Goal: Task Accomplishment & Management: Complete application form

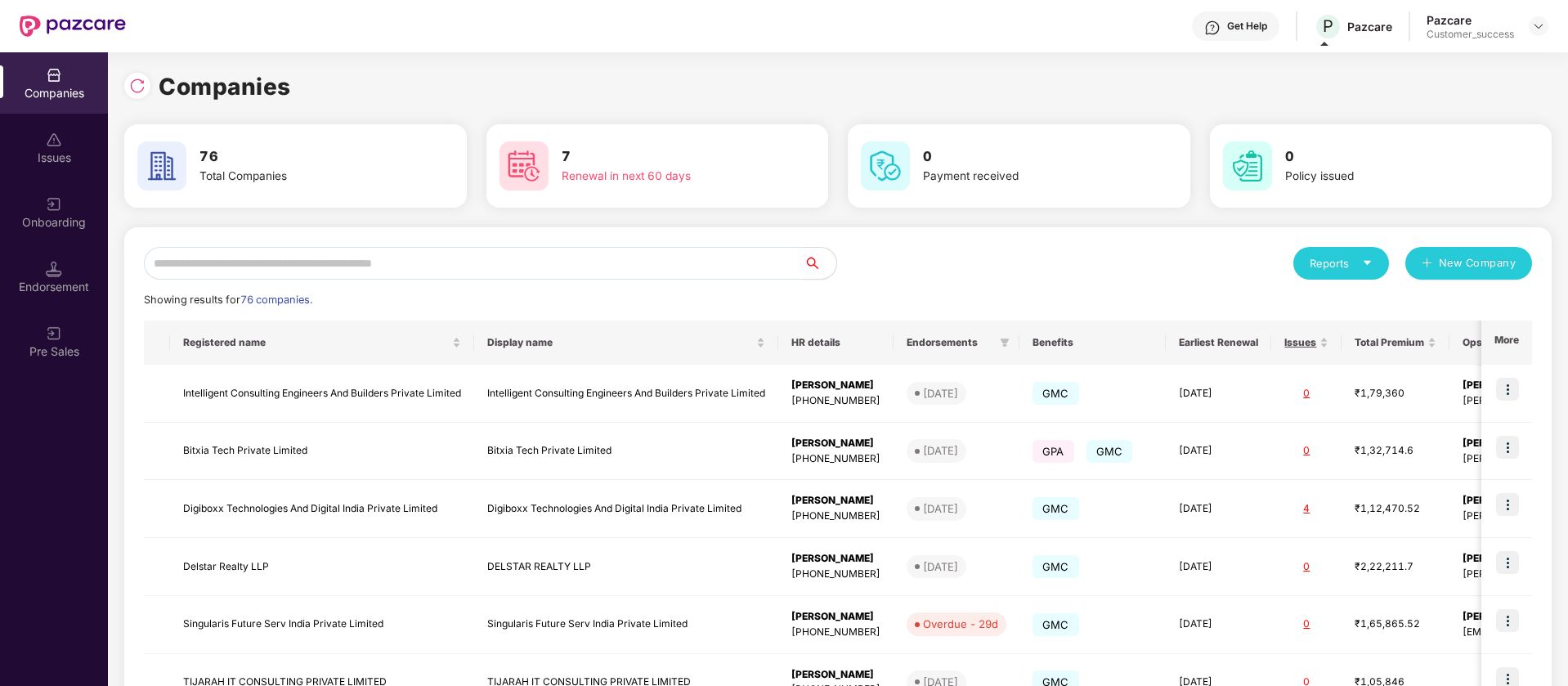
click at [452, 261] on input "text" at bounding box center [473, 263] width 659 height 33
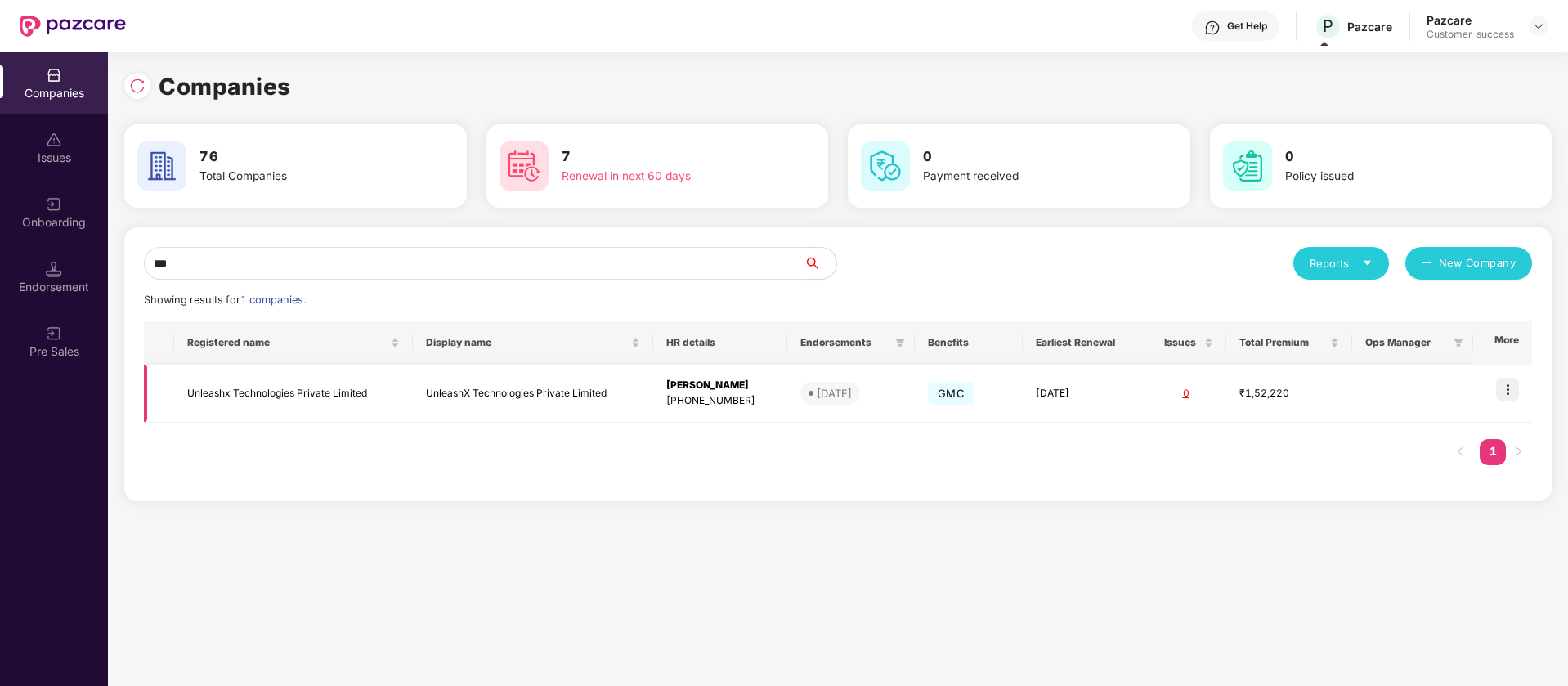
type input "***"
click at [1512, 390] on img at bounding box center [1507, 389] width 23 height 23
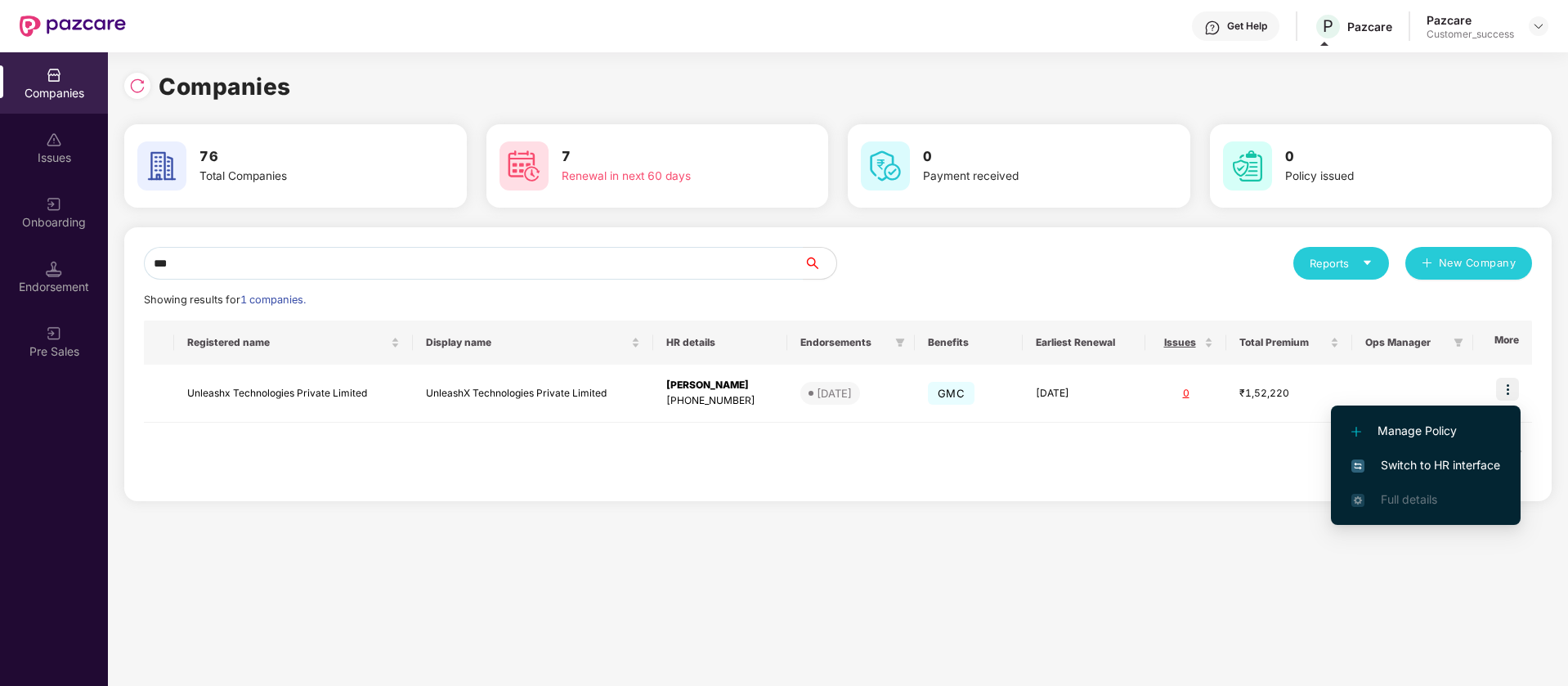
click at [1485, 468] on span "Switch to HR interface" at bounding box center [1426, 465] width 149 height 18
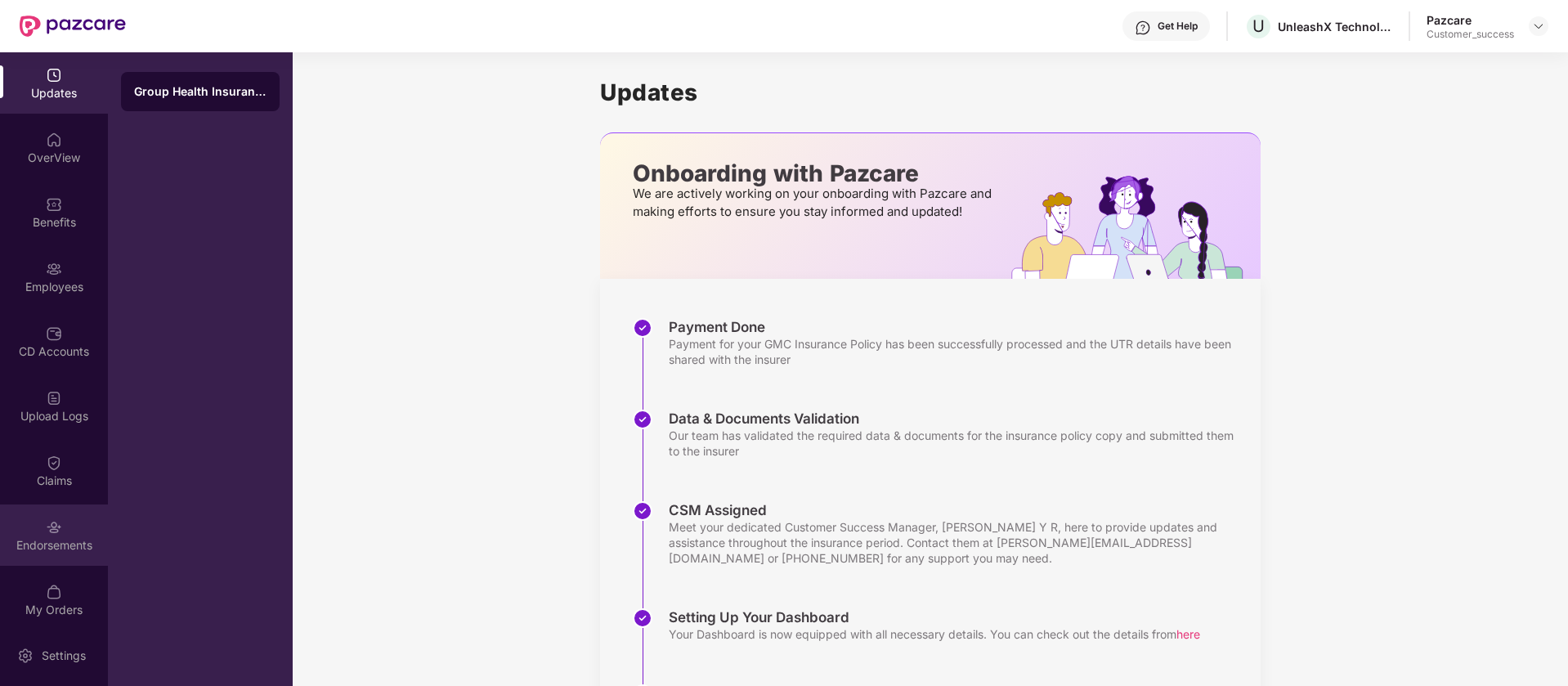
click at [62, 525] on div "Endorsements" at bounding box center [54, 536] width 108 height 62
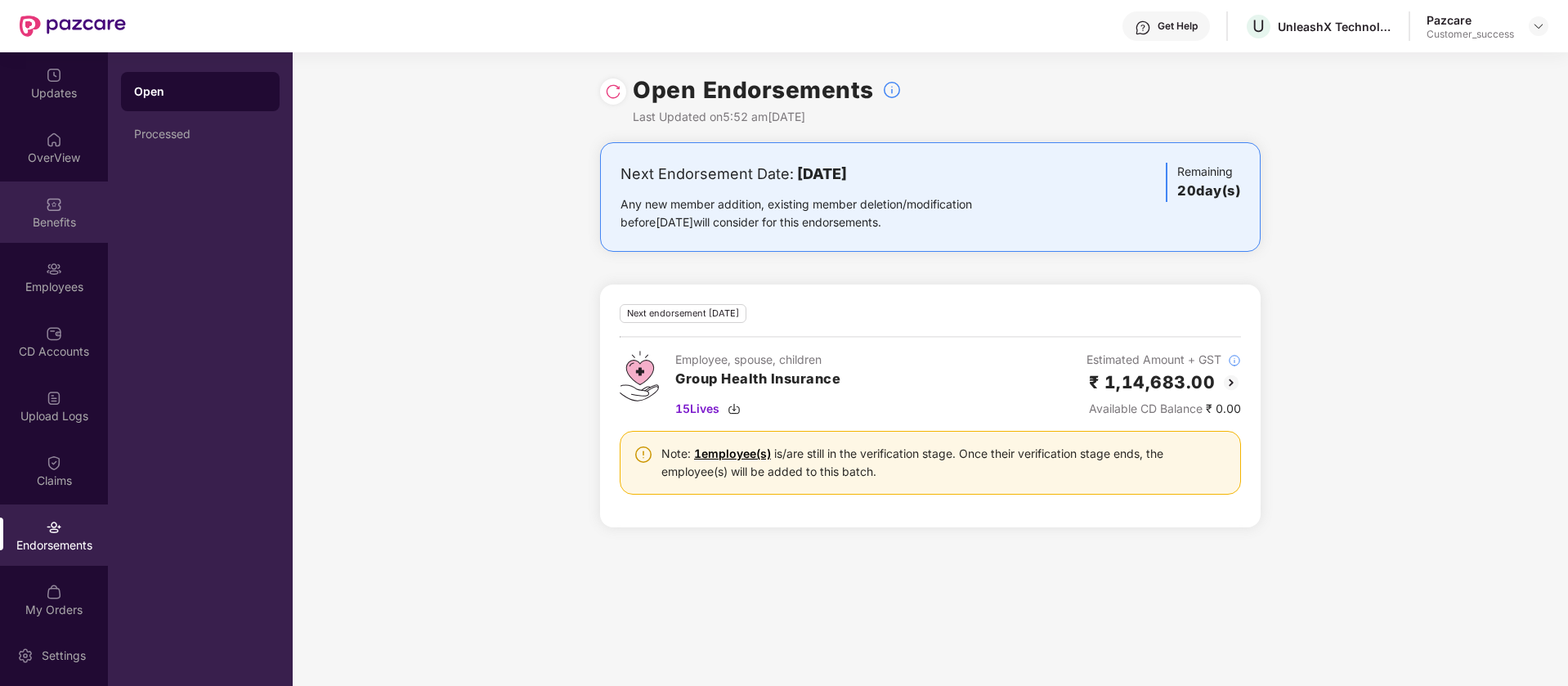
click at [35, 203] on div "Benefits" at bounding box center [54, 213] width 108 height 62
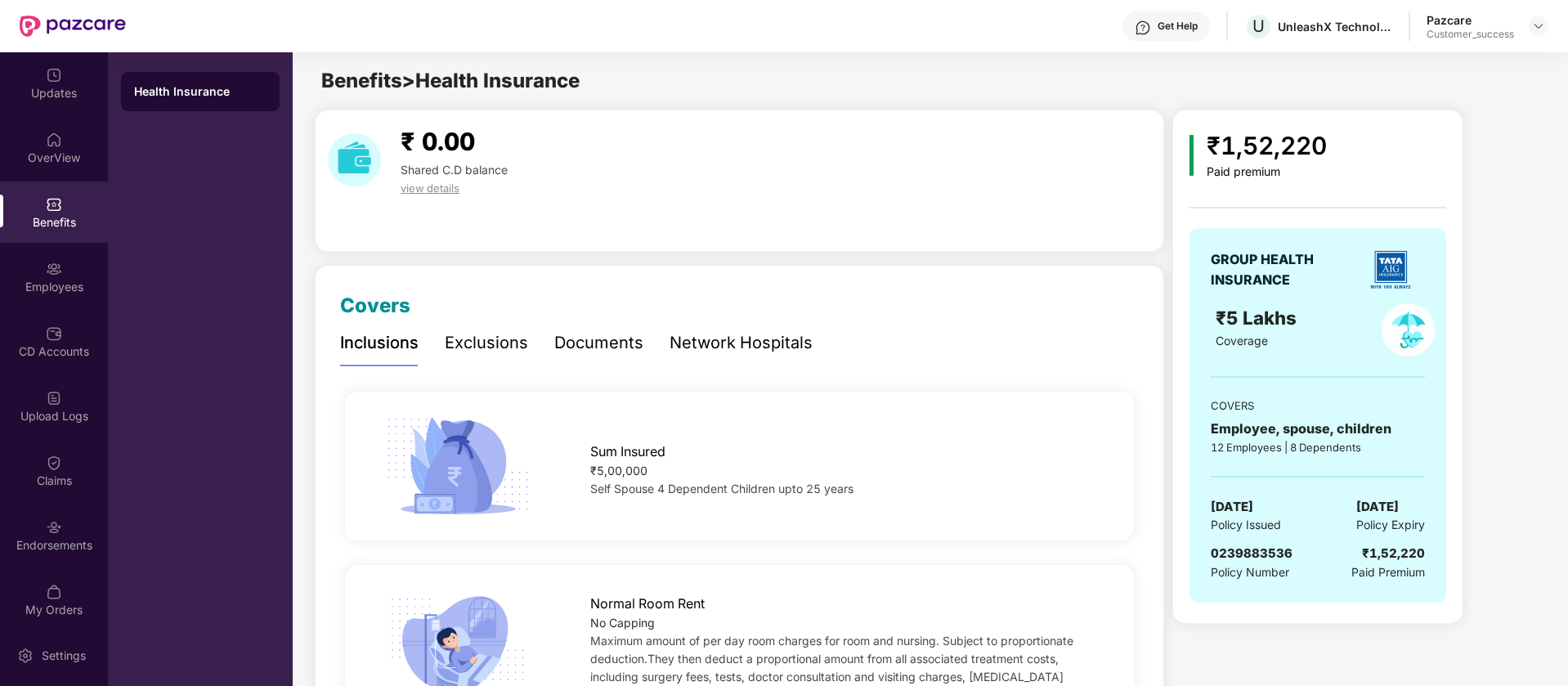
drag, startPoint x: 1284, startPoint y: 30, endPoint x: 1280, endPoint y: 43, distance: 13.6
click at [1280, 43] on div "Get Help U UnleashX Technologies Private Limited Pazcare Customer_success" at bounding box center [837, 26] width 1422 height 52
click at [1306, 65] on div "Benefits > Health Insurance" at bounding box center [930, 80] width 1274 height 31
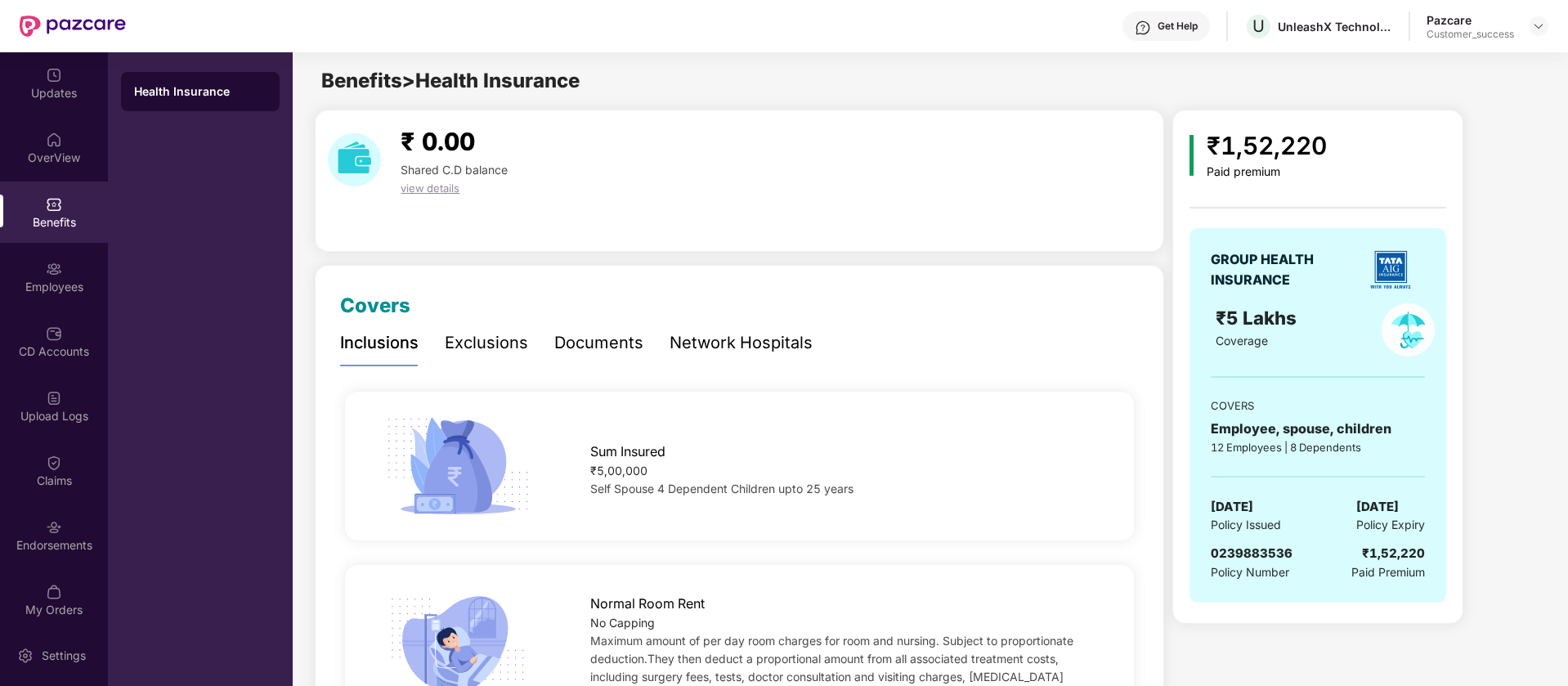
drag, startPoint x: 1266, startPoint y: 62, endPoint x: 1262, endPoint y: 72, distance: 10.8
click at [1262, 72] on div "UnleashX Technologies Private Limited" at bounding box center [1345, 63] width 204 height 38
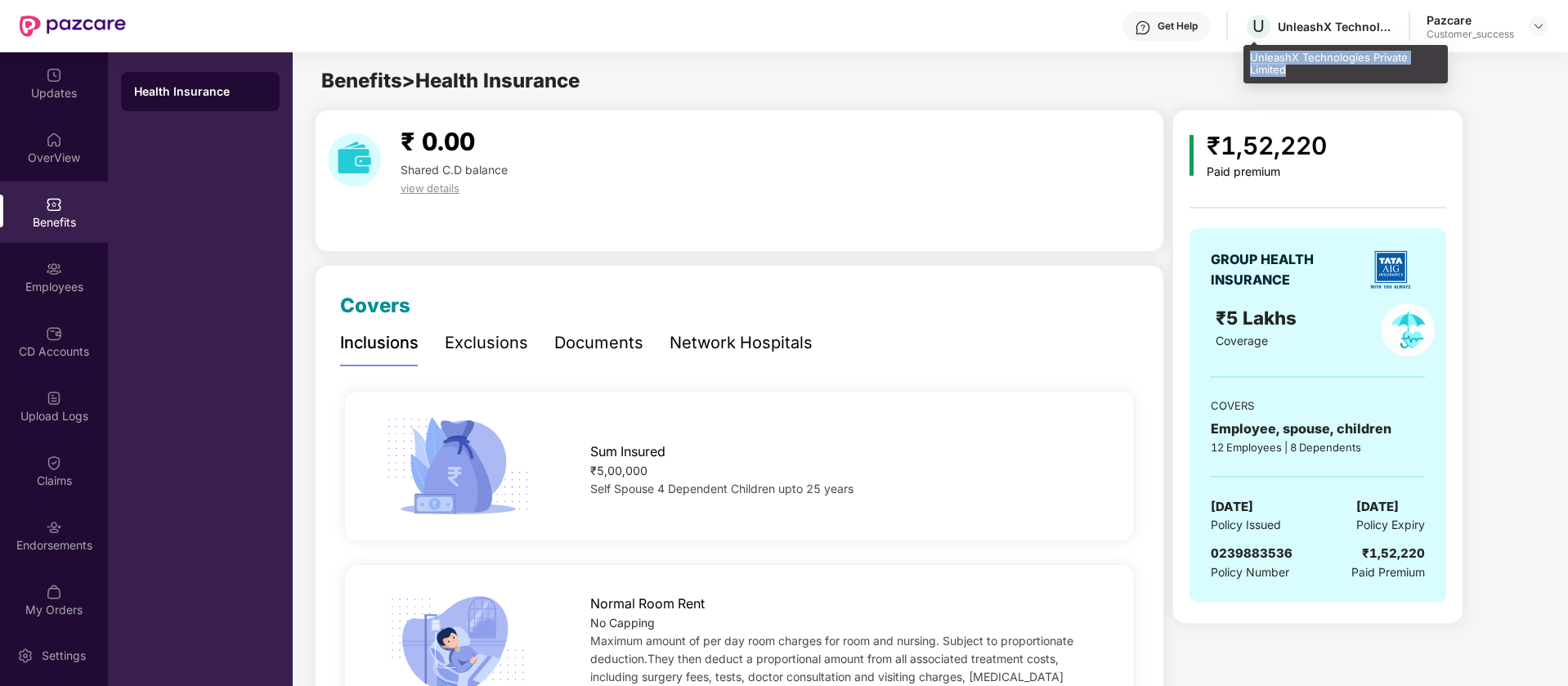
click at [1262, 72] on div "UnleashX Technologies Private Limited" at bounding box center [1345, 63] width 204 height 38
click at [69, 279] on div "Employees" at bounding box center [54, 287] width 108 height 17
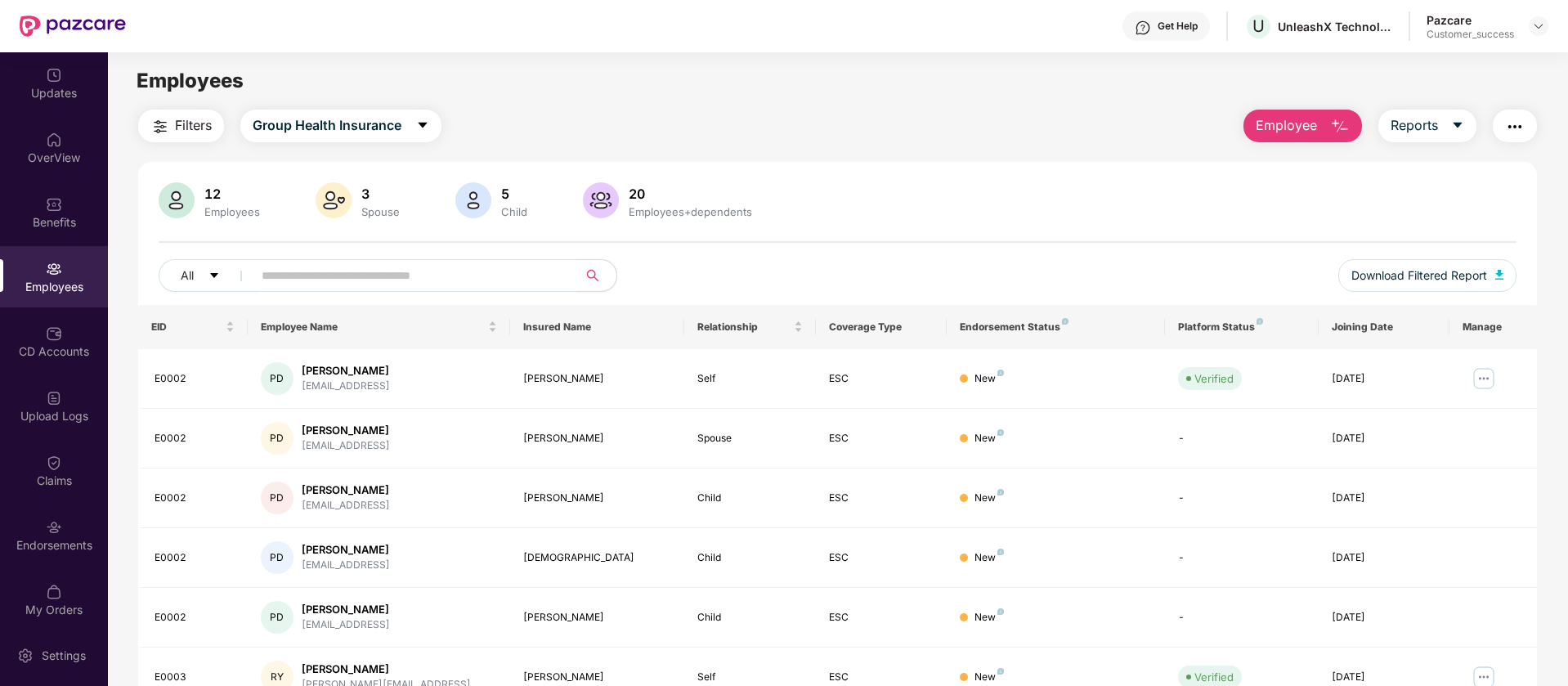
scroll to position [319, 0]
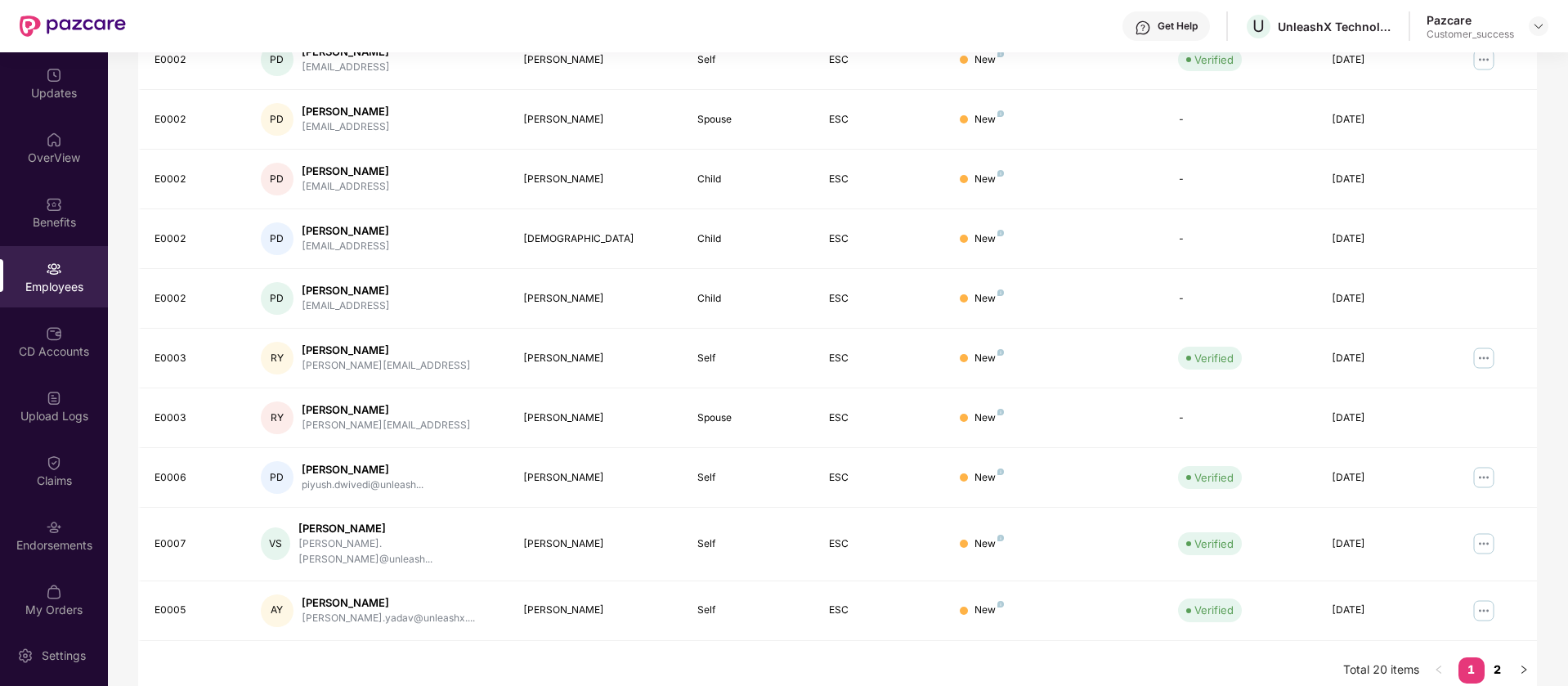
click at [1498, 658] on link "2" at bounding box center [1498, 670] width 26 height 24
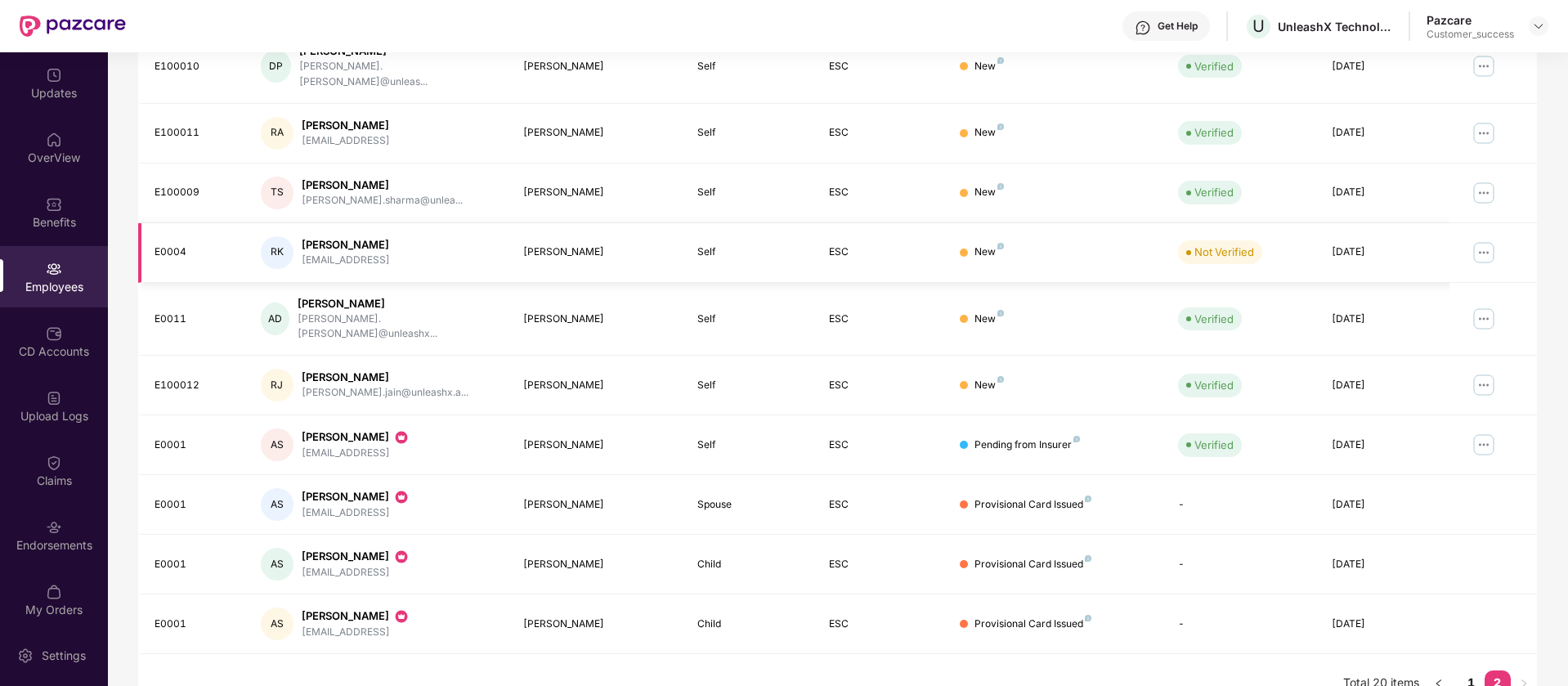
click at [1492, 244] on img at bounding box center [1484, 253] width 26 height 26
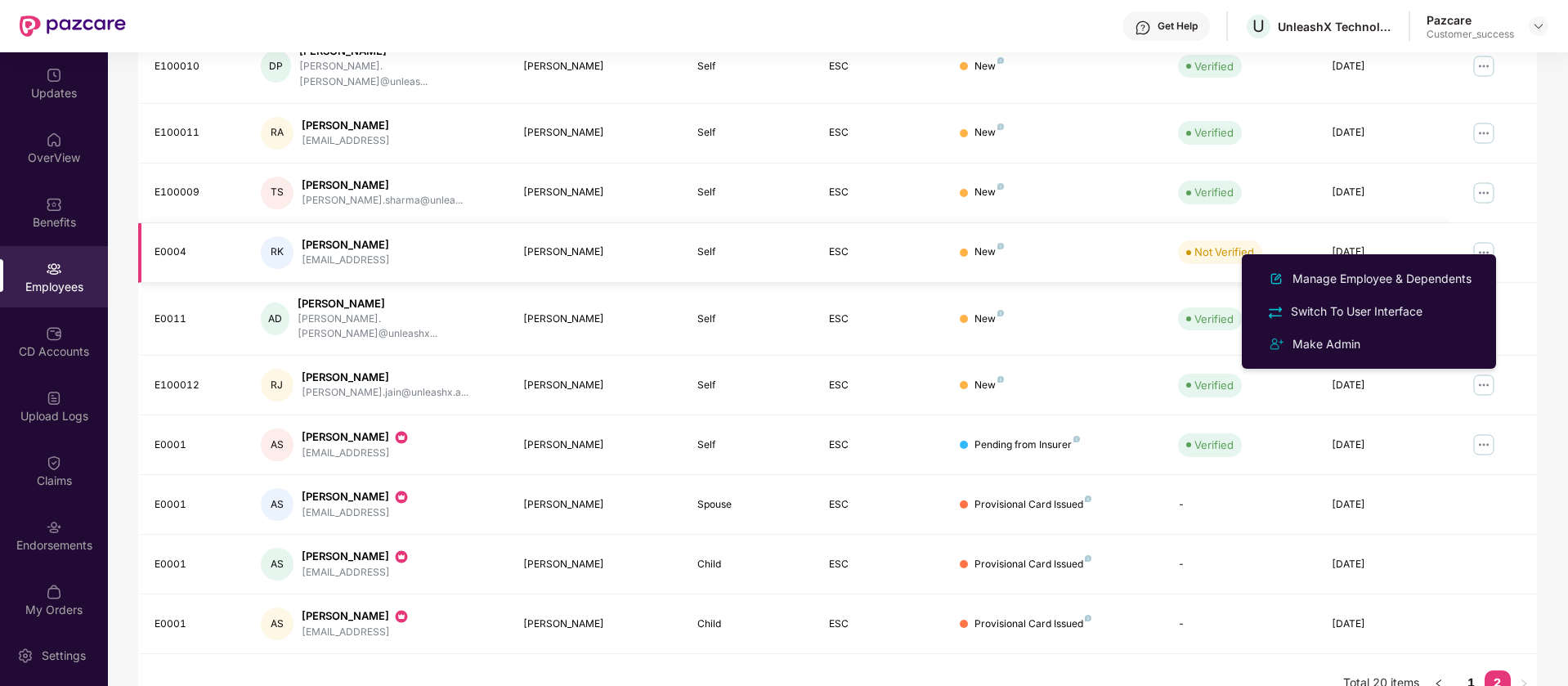
click at [172, 245] on div "E0004" at bounding box center [195, 252] width 80 height 16
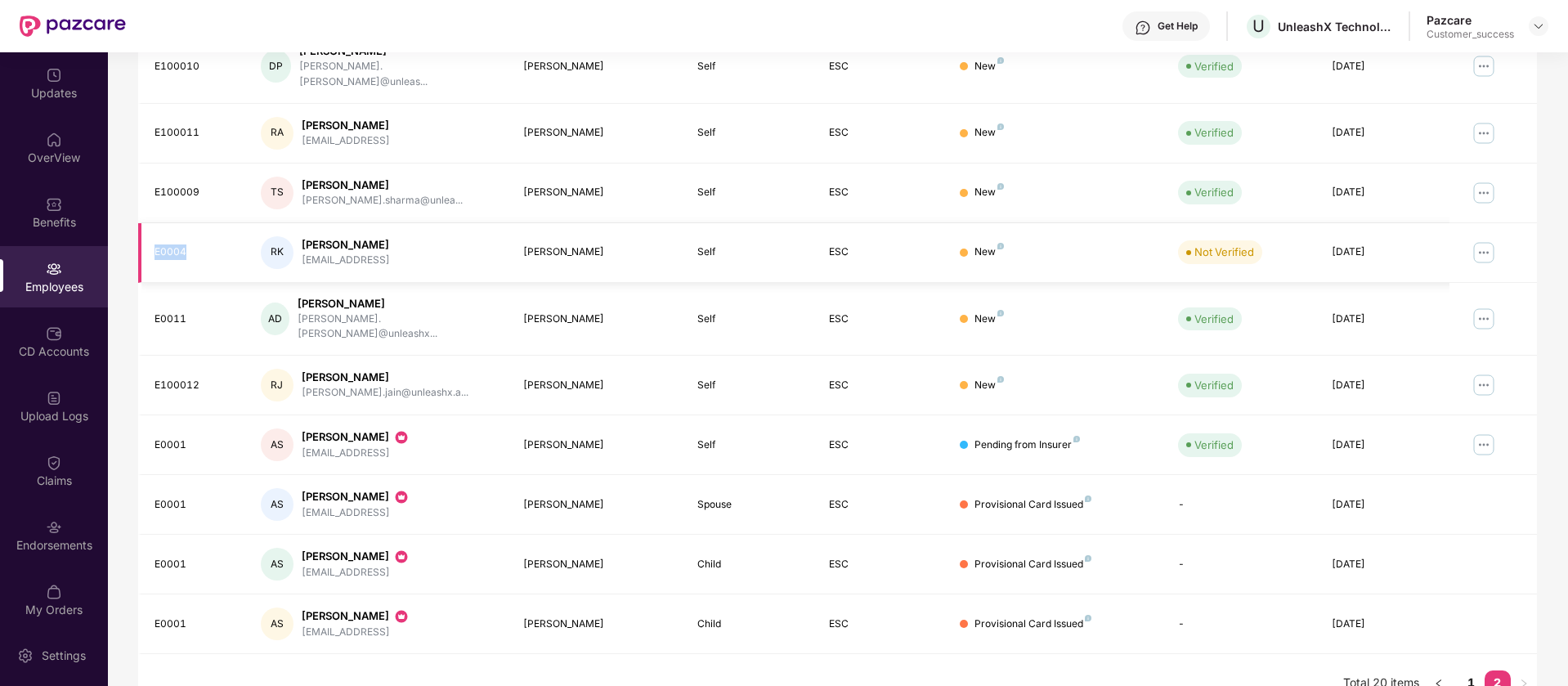
click at [172, 245] on div "E0004" at bounding box center [195, 252] width 80 height 16
copy div "E0004"
click at [368, 253] on div "rohit@unleashx.ai" at bounding box center [345, 260] width 89 height 16
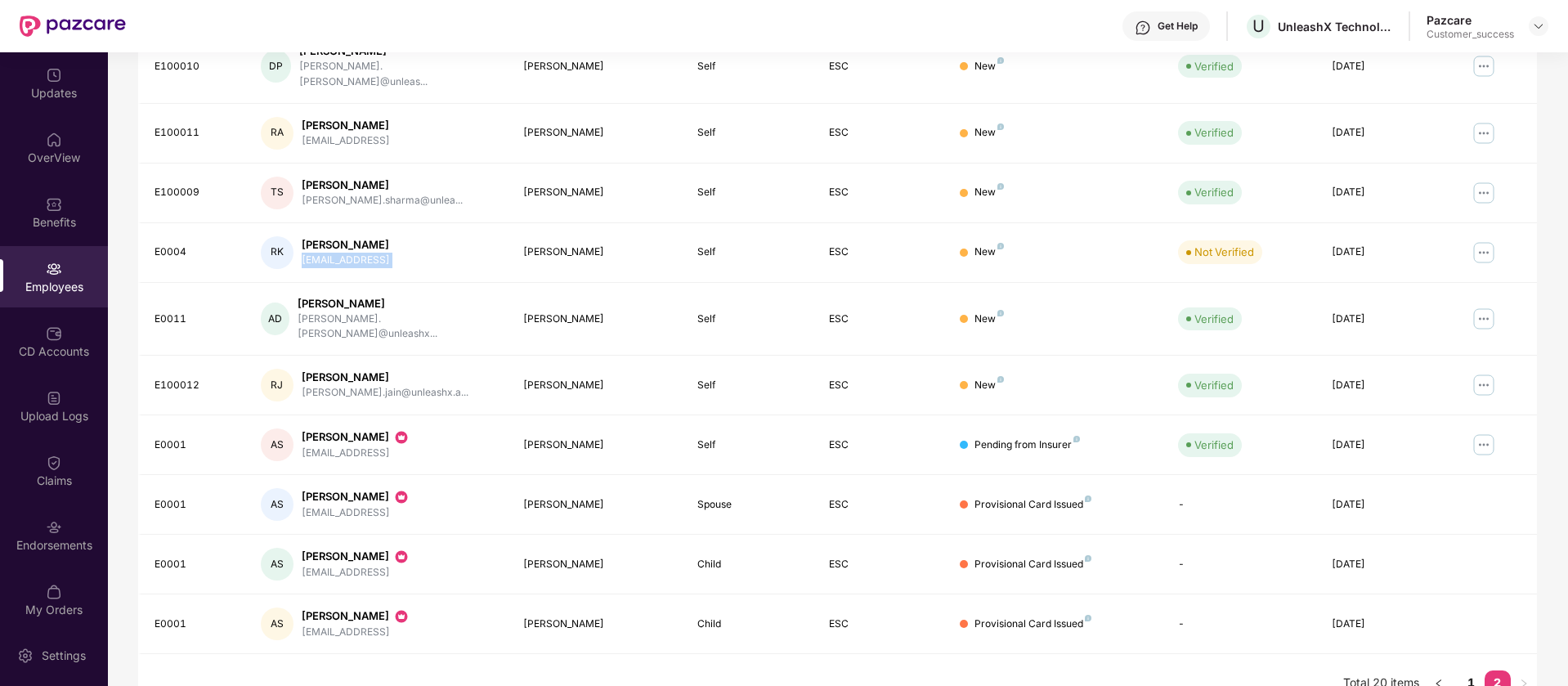
copy div "rohit@unleashx.ai"
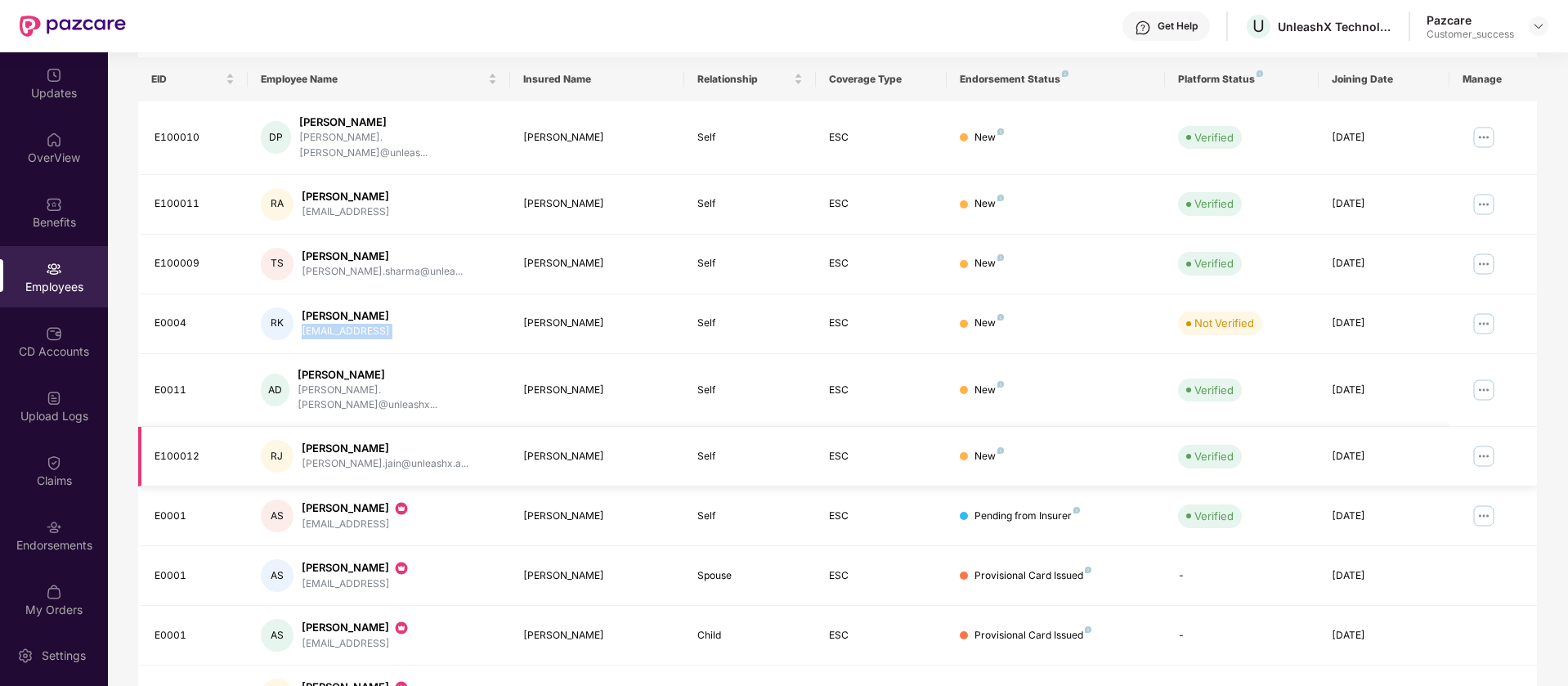
scroll to position [249, 0]
click at [1491, 309] on img at bounding box center [1484, 322] width 26 height 26
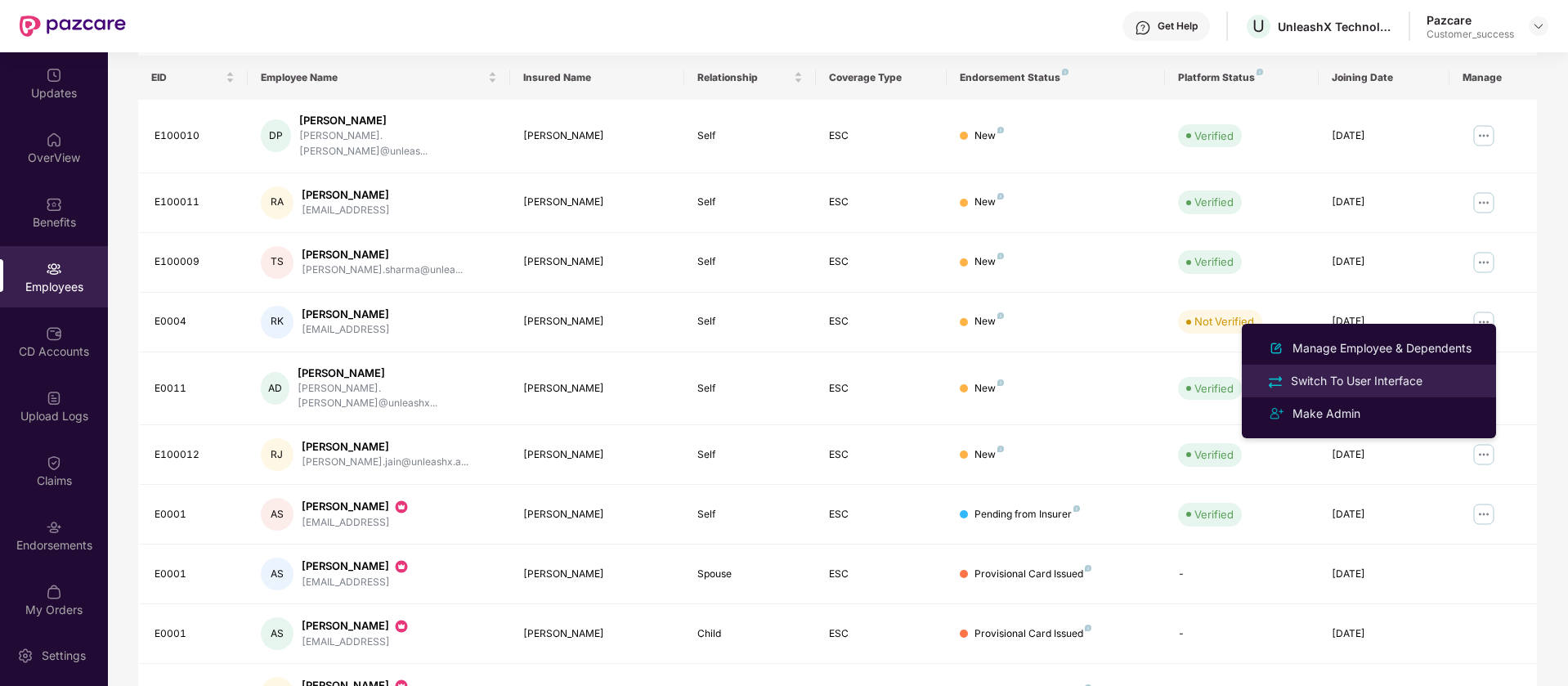
click at [1450, 380] on div "Switch To User Interface" at bounding box center [1368, 381] width 212 height 19
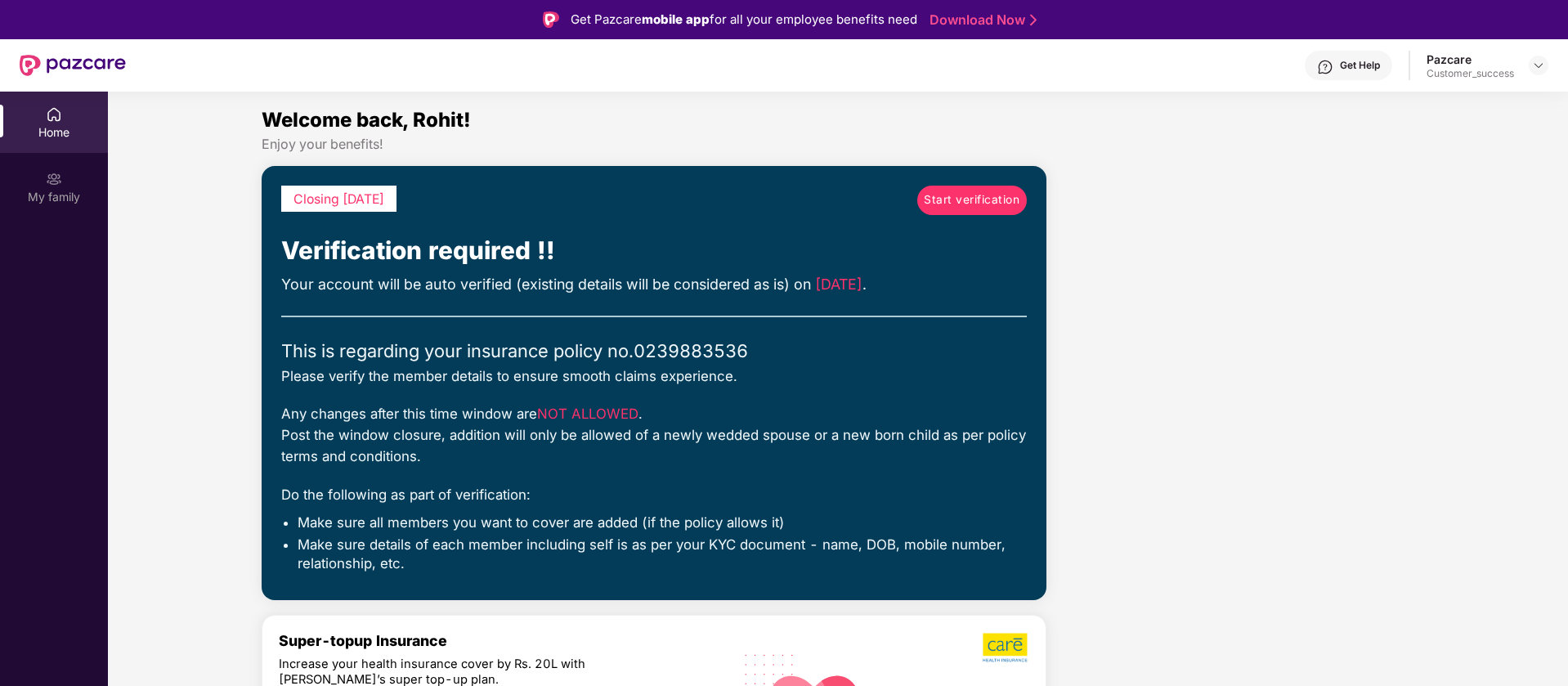
click at [996, 203] on span "Start verification" at bounding box center [971, 200] width 96 height 18
click at [977, 201] on span "Start verification" at bounding box center [971, 200] width 96 height 18
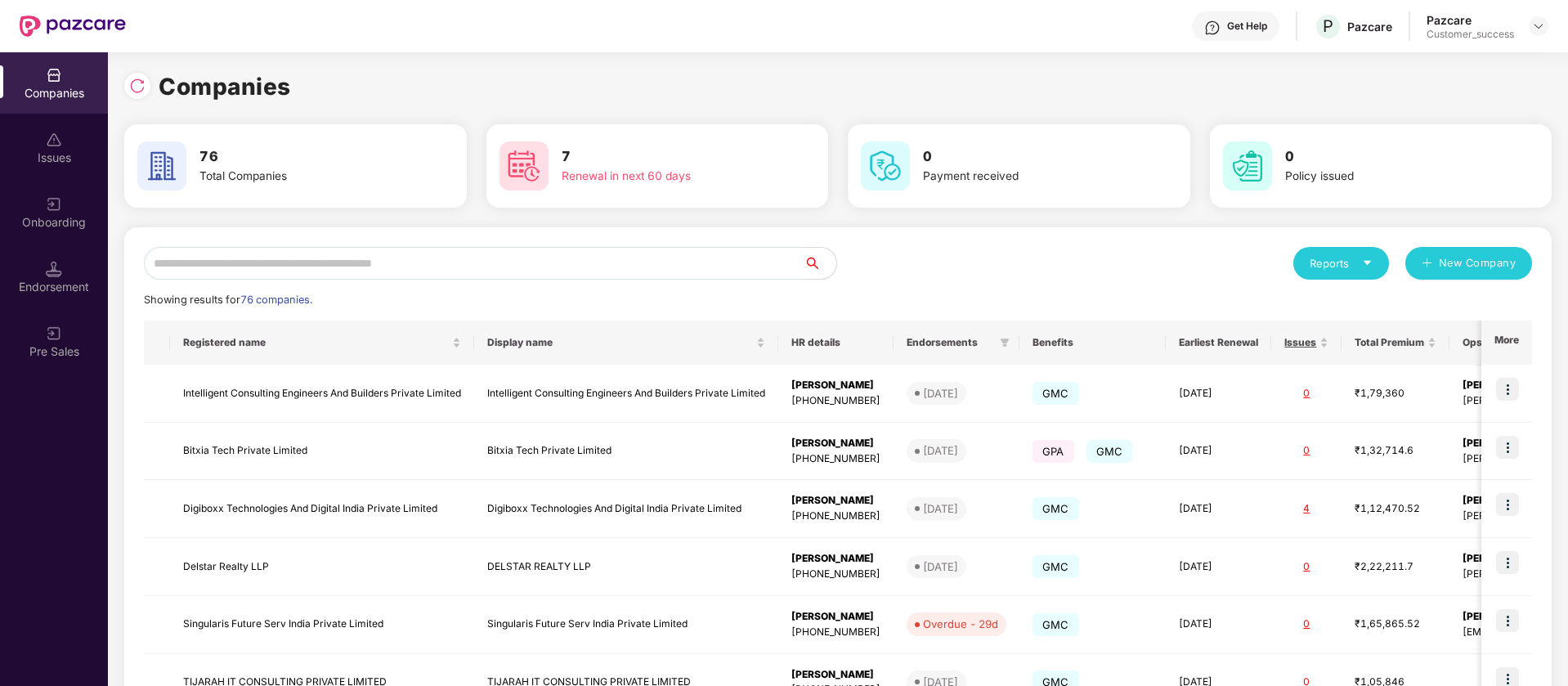
click at [617, 259] on input "text" at bounding box center [473, 263] width 659 height 33
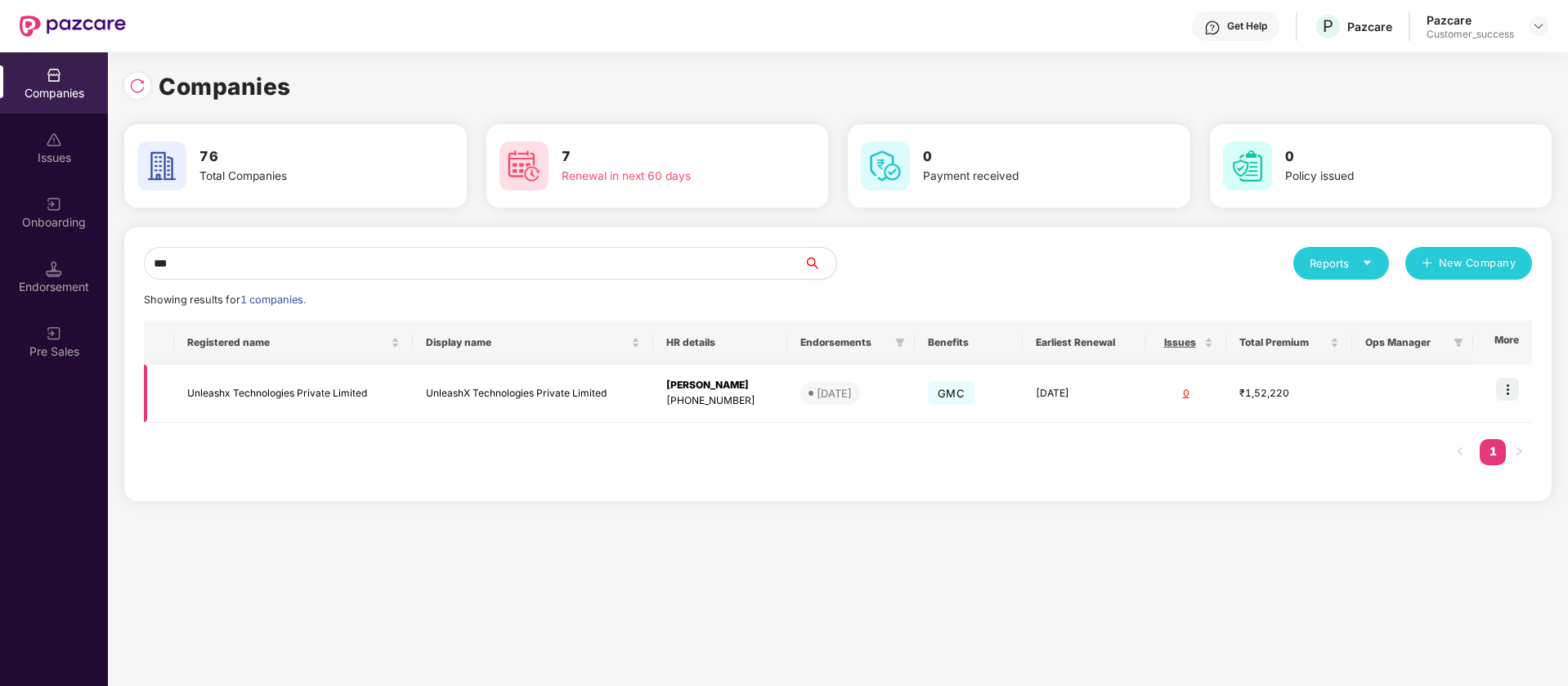
type input "***"
click at [1518, 386] on img at bounding box center [1507, 389] width 23 height 23
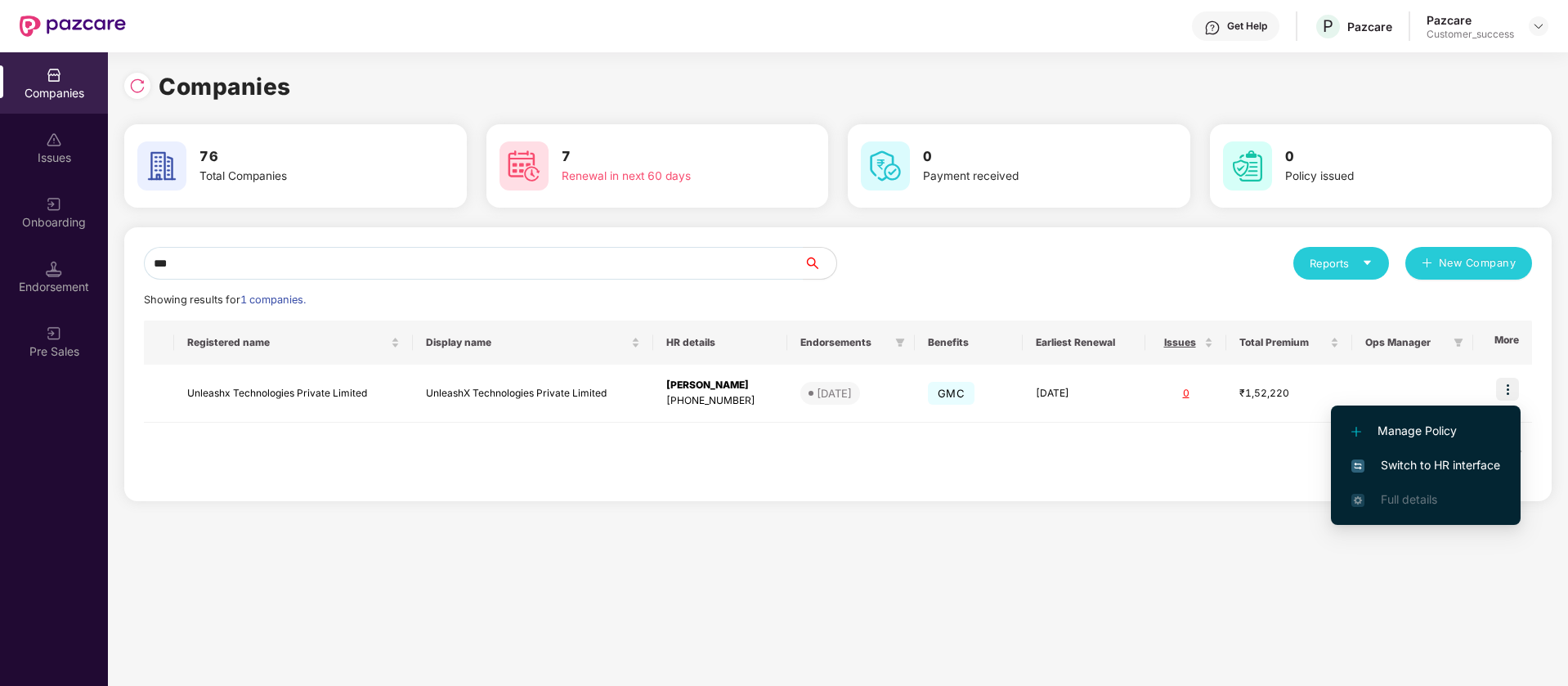
click at [1457, 461] on span "Switch to HR interface" at bounding box center [1426, 465] width 149 height 18
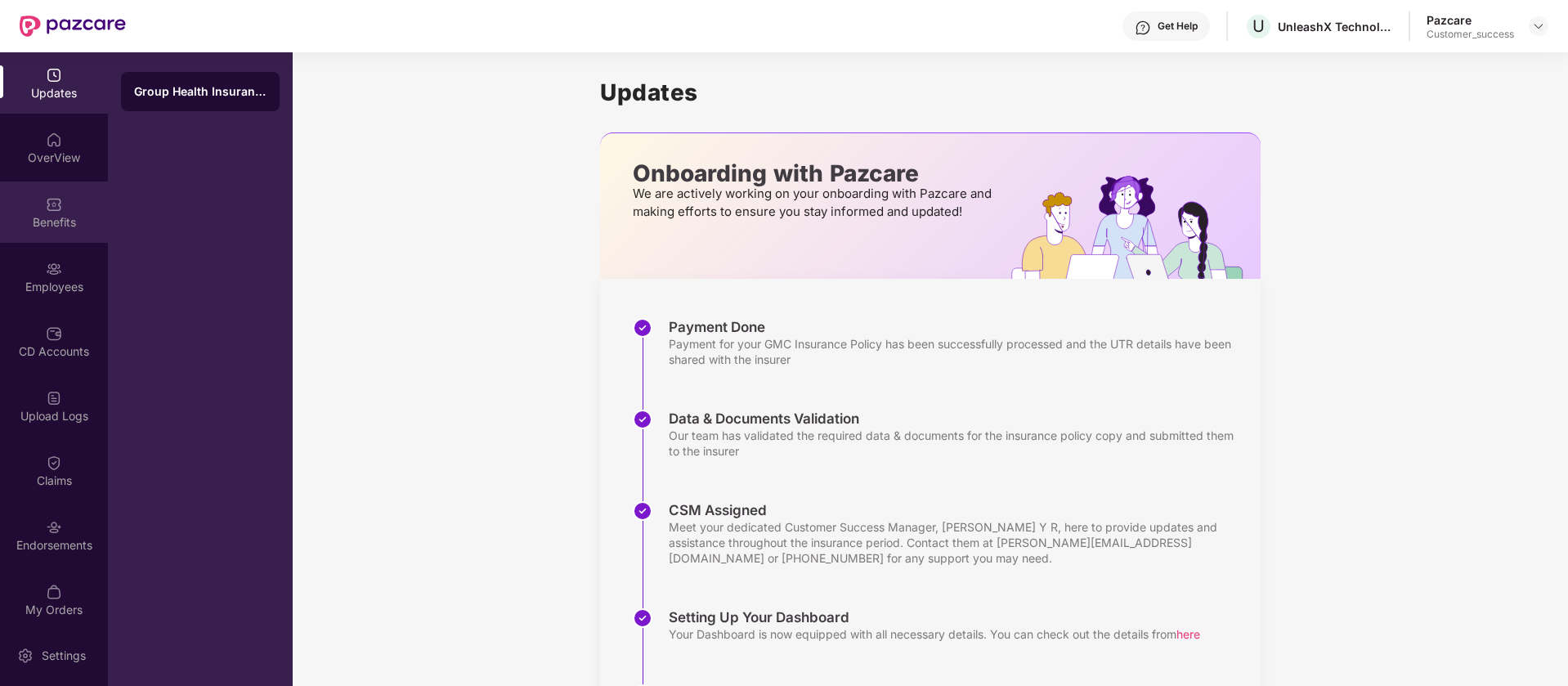
click at [81, 202] on div "Benefits" at bounding box center [54, 213] width 108 height 62
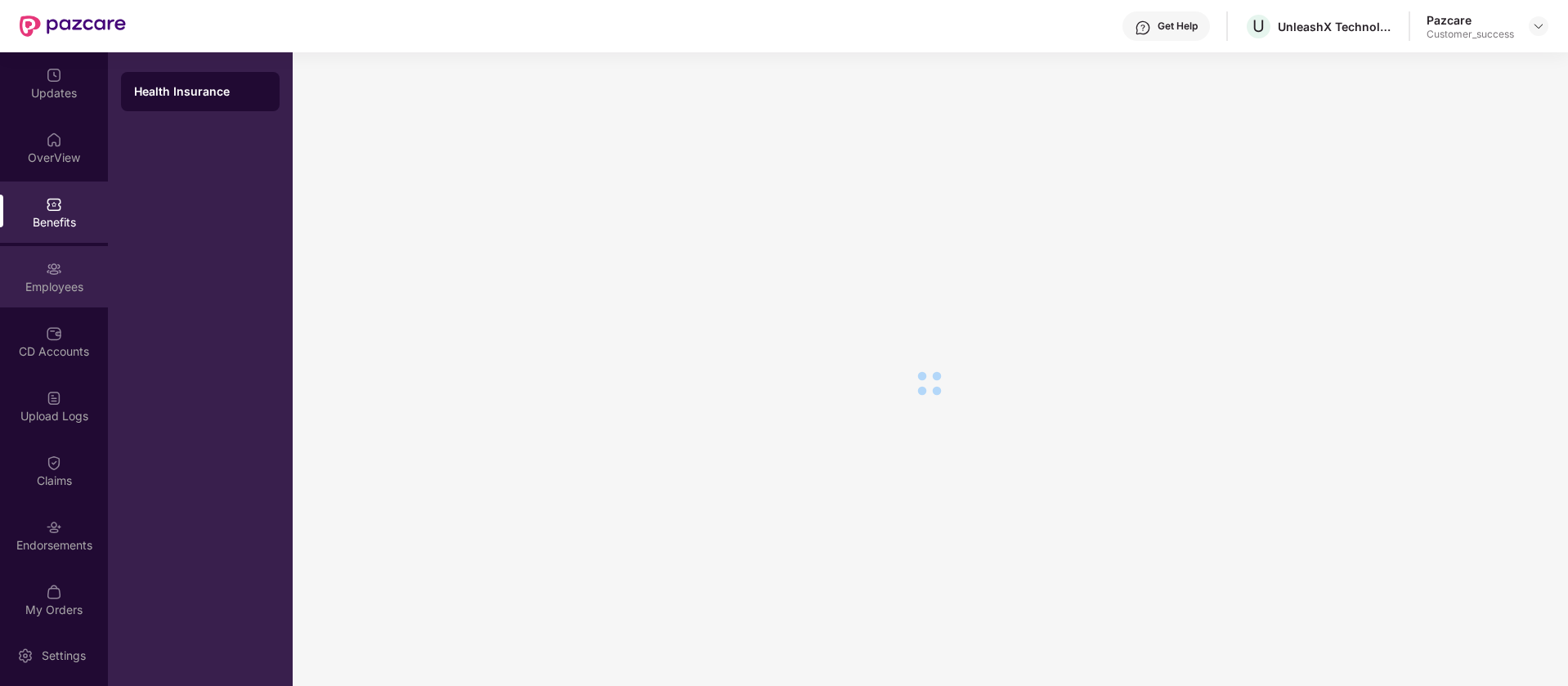
click at [74, 276] on div "Employees" at bounding box center [54, 277] width 108 height 62
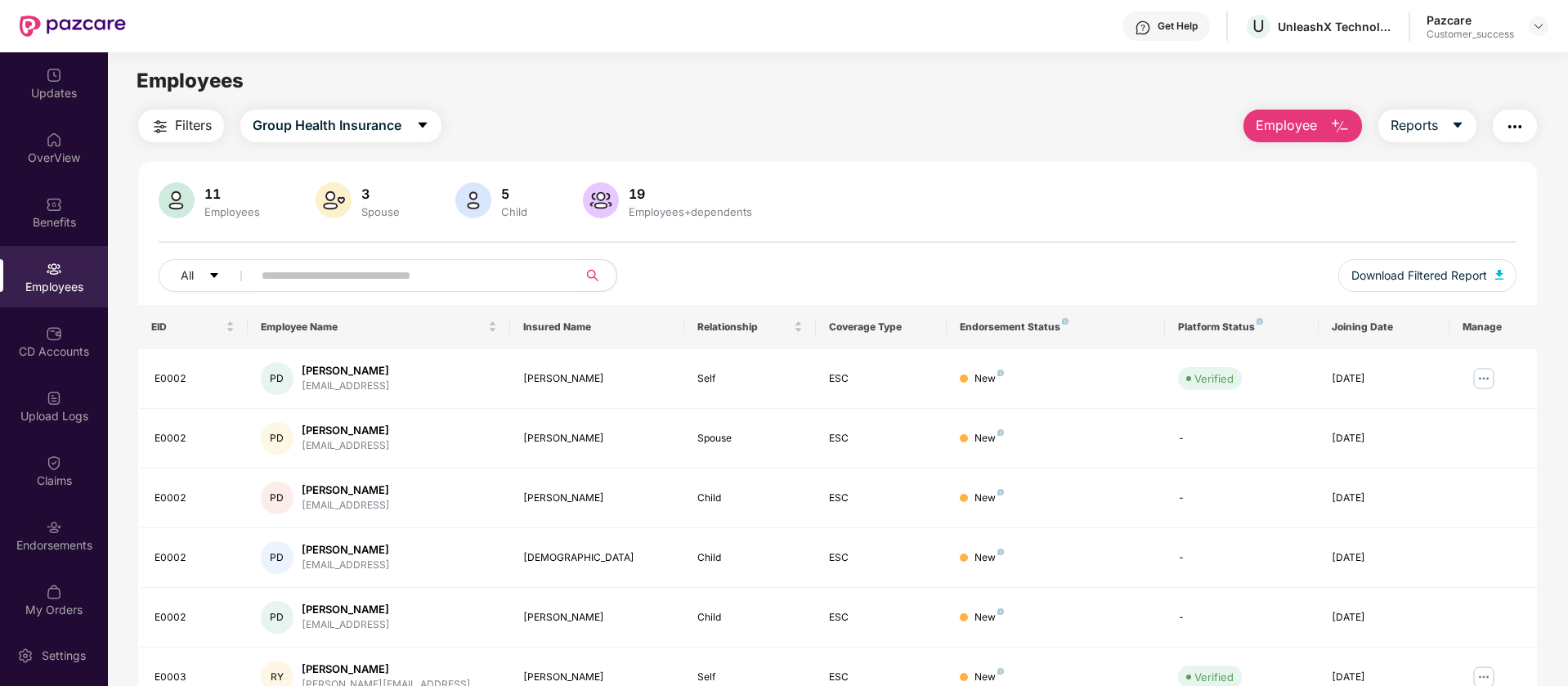
click at [1279, 125] on span "Employee" at bounding box center [1286, 126] width 62 height 21
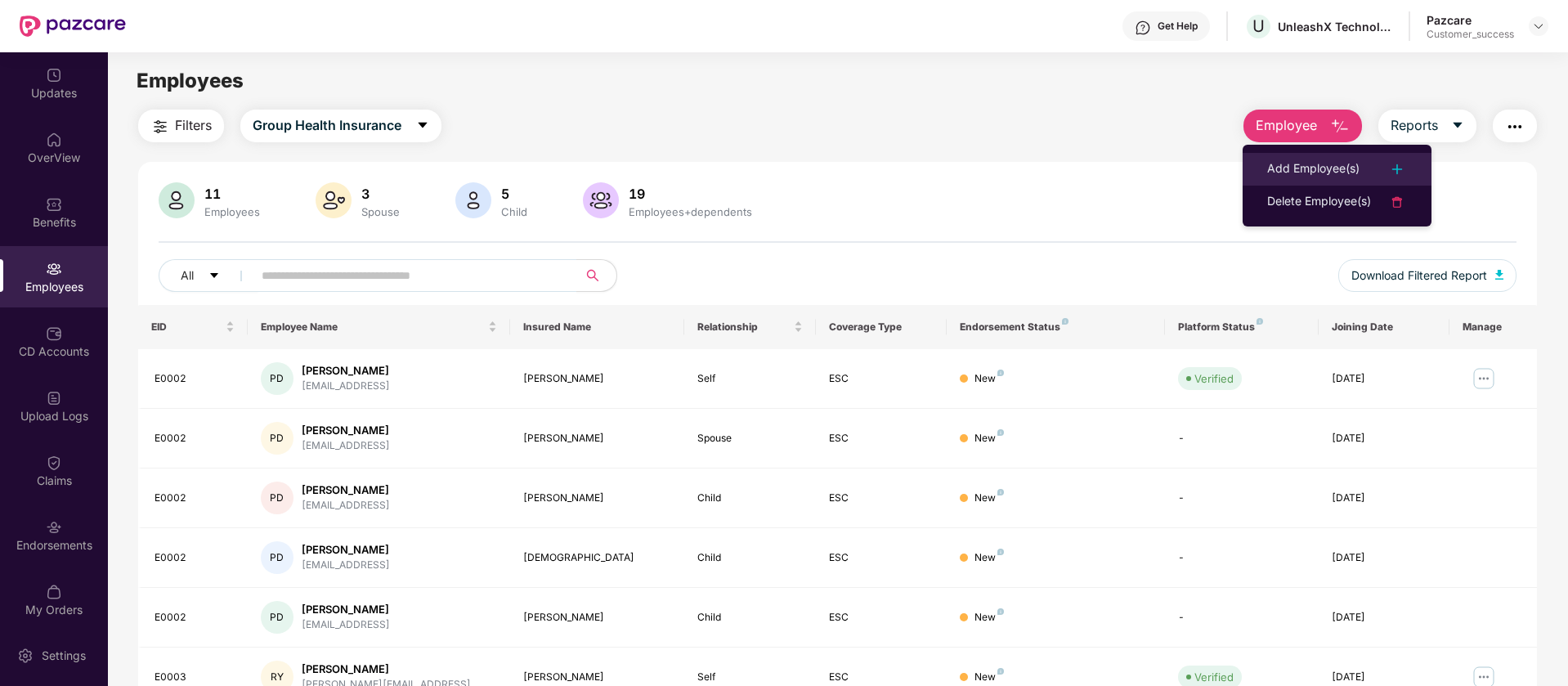
click at [1271, 165] on div "Add Employee(s)" at bounding box center [1313, 169] width 92 height 20
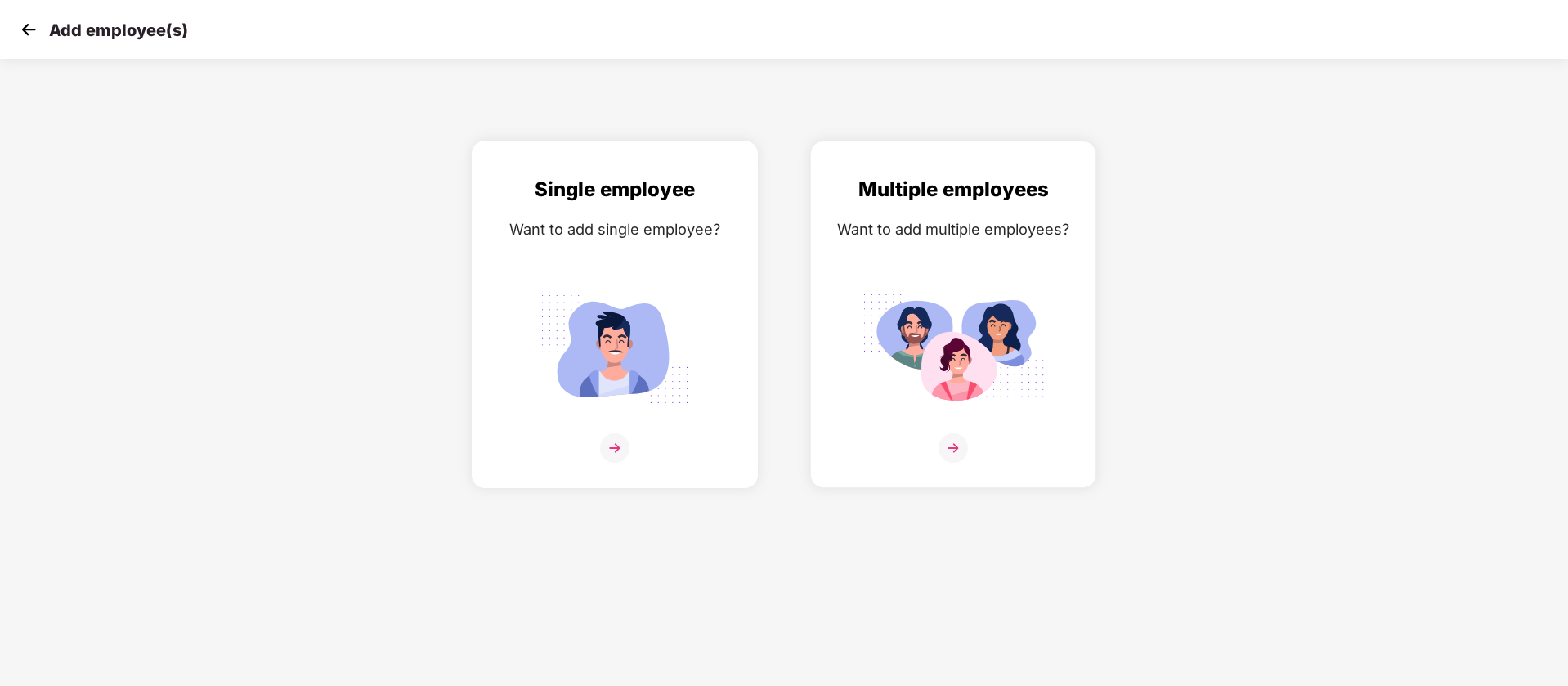
click at [678, 305] on img at bounding box center [615, 349] width 183 height 128
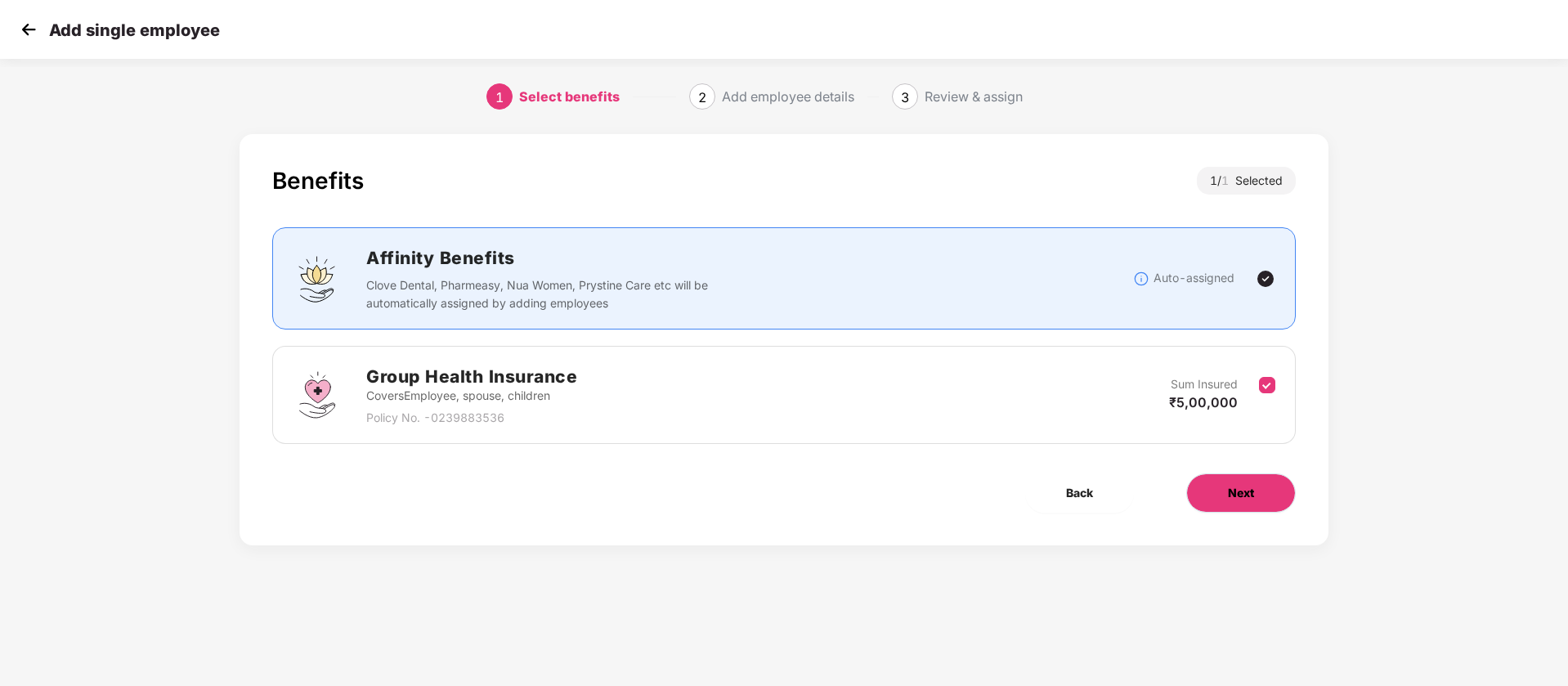
click at [1214, 486] on button "Next" at bounding box center [1241, 493] width 109 height 39
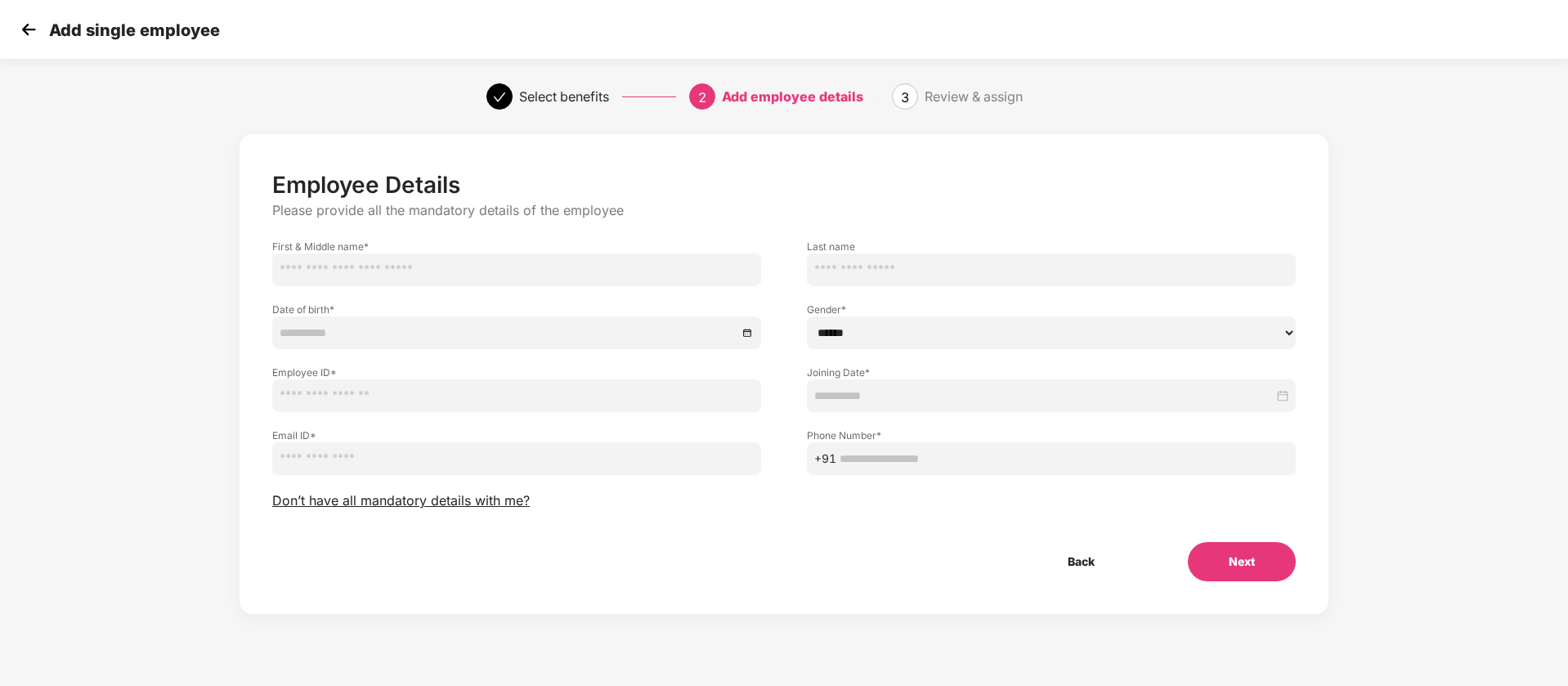
click at [671, 282] on input "text" at bounding box center [517, 270] width 489 height 33
paste input "**********"
type input "*****"
paste input "**********"
type input "*******"
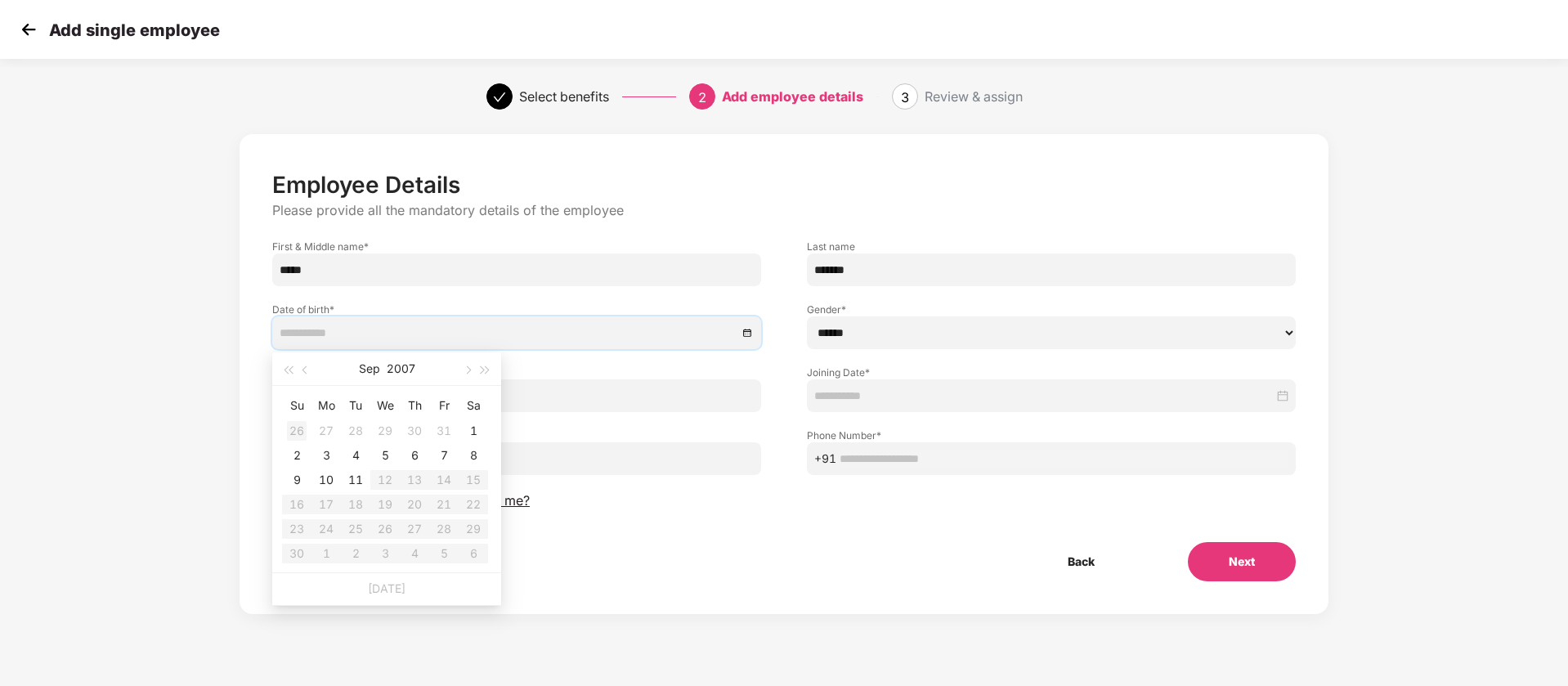
type input "**********"
click at [399, 368] on button "2007" at bounding box center [401, 369] width 29 height 33
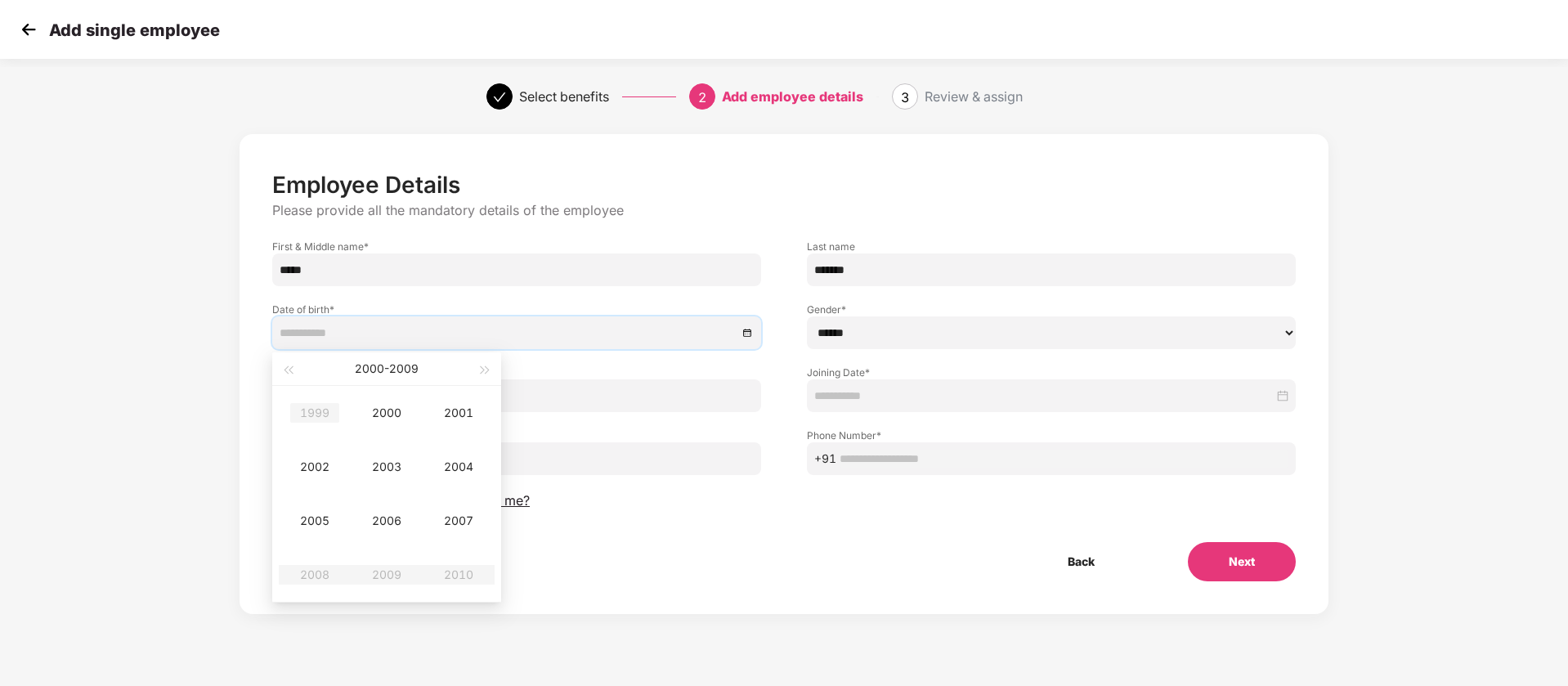
type input "**********"
click at [292, 368] on span "button" at bounding box center [287, 371] width 8 height 8
type input "**********"
click at [452, 526] on div "1997" at bounding box center [458, 521] width 49 height 20
type input "**********"
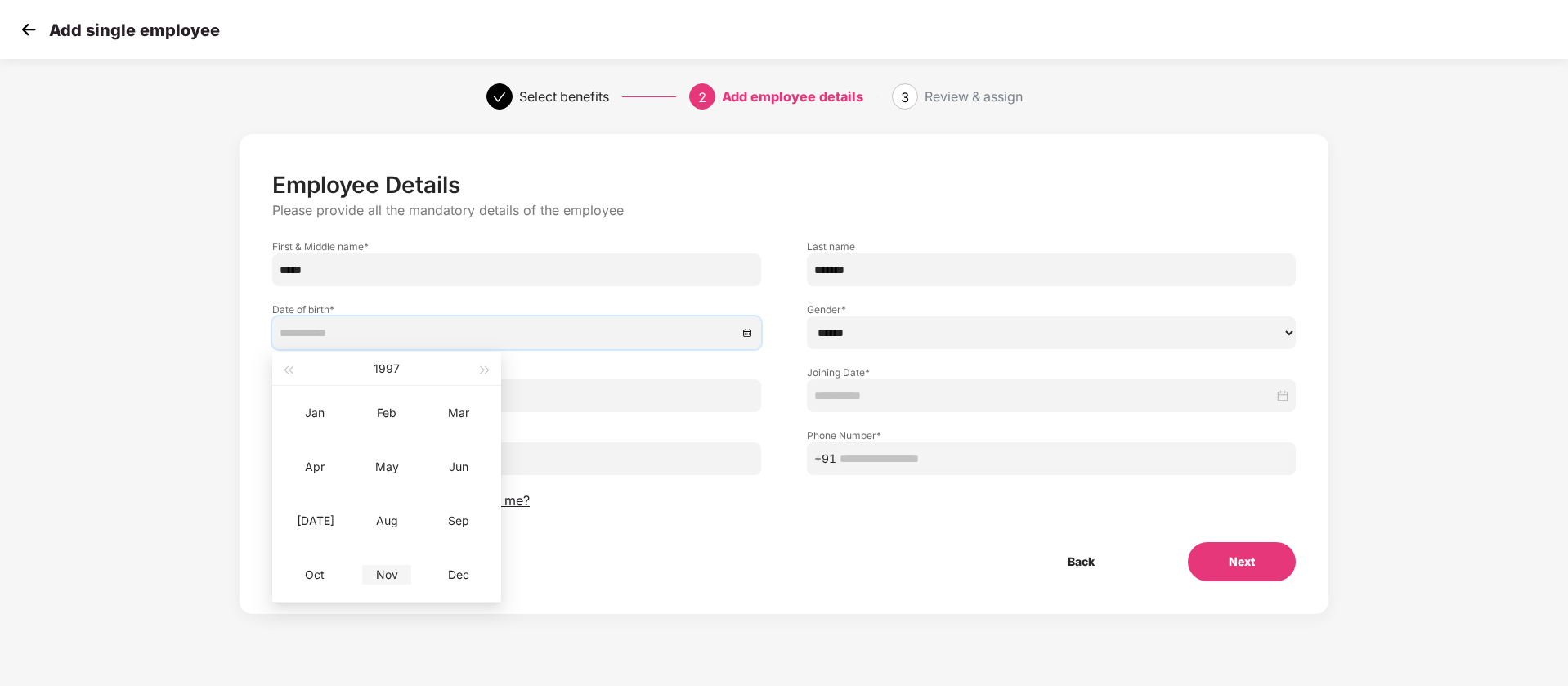
click at [391, 573] on div "Nov" at bounding box center [386, 575] width 49 height 20
type input "**********"
click at [407, 534] on div "27" at bounding box center [414, 529] width 20 height 20
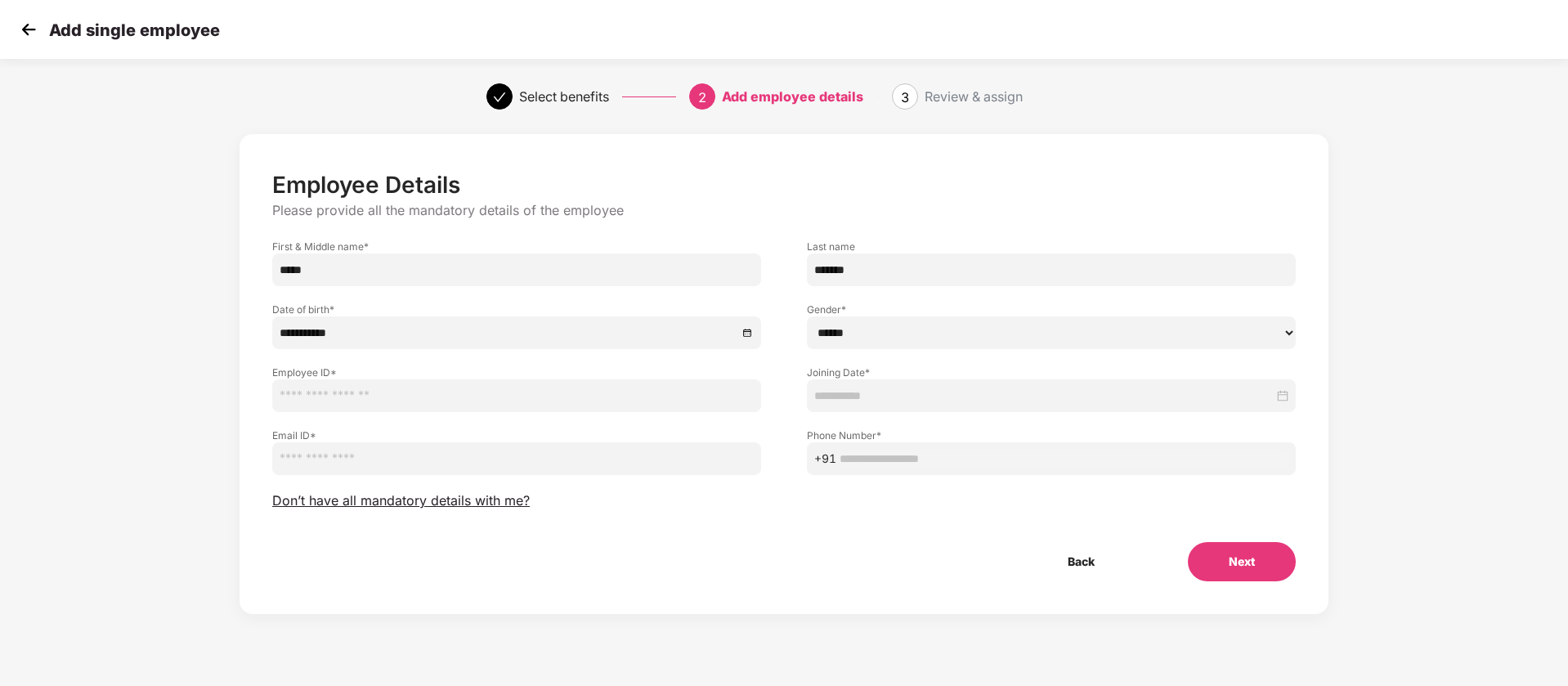
click at [904, 333] on select "****** **** ******" at bounding box center [1051, 332] width 489 height 33
select select "****"
click at [807, 316] on select "****** **** ******" at bounding box center [1051, 332] width 489 height 33
click at [593, 394] on input "text" at bounding box center [517, 396] width 489 height 33
paste input "*****"
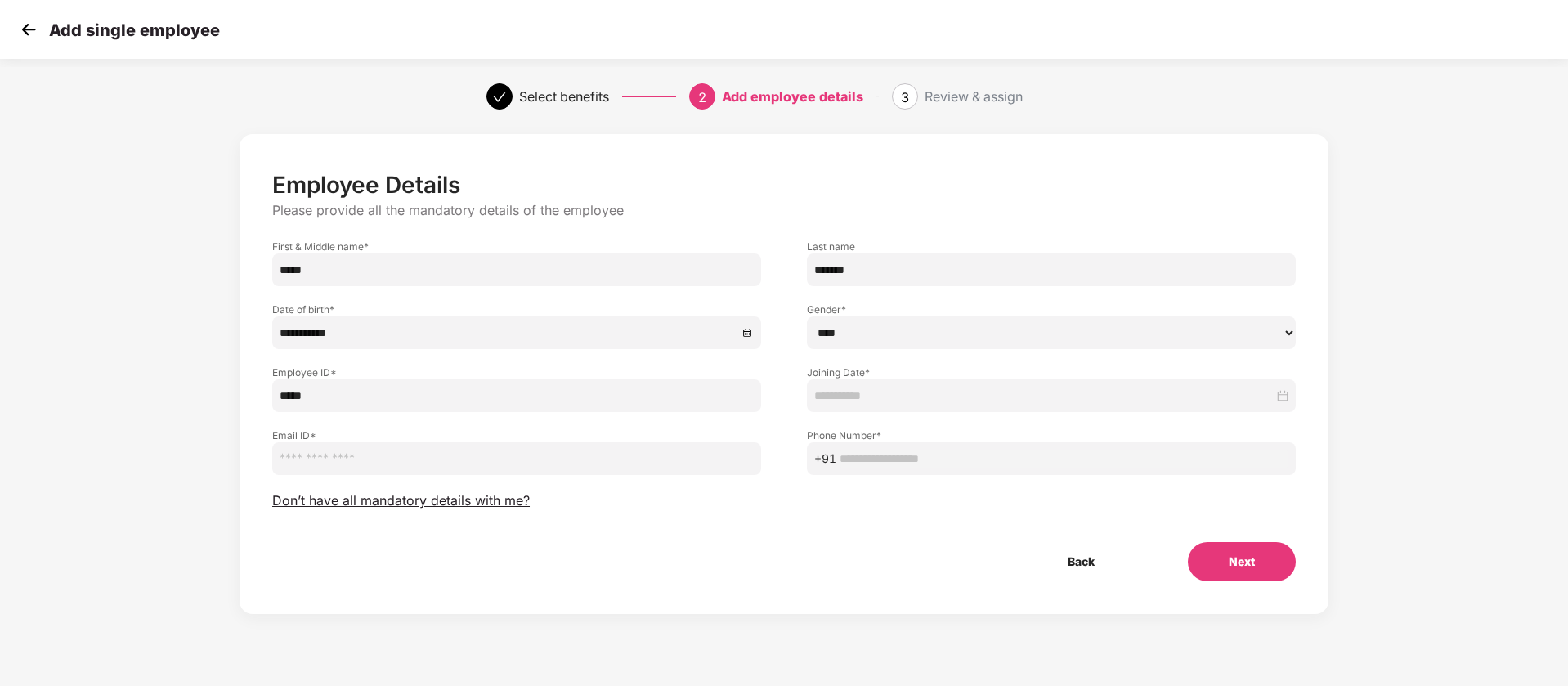
type input "*****"
click at [924, 391] on input at bounding box center [1044, 396] width 460 height 18
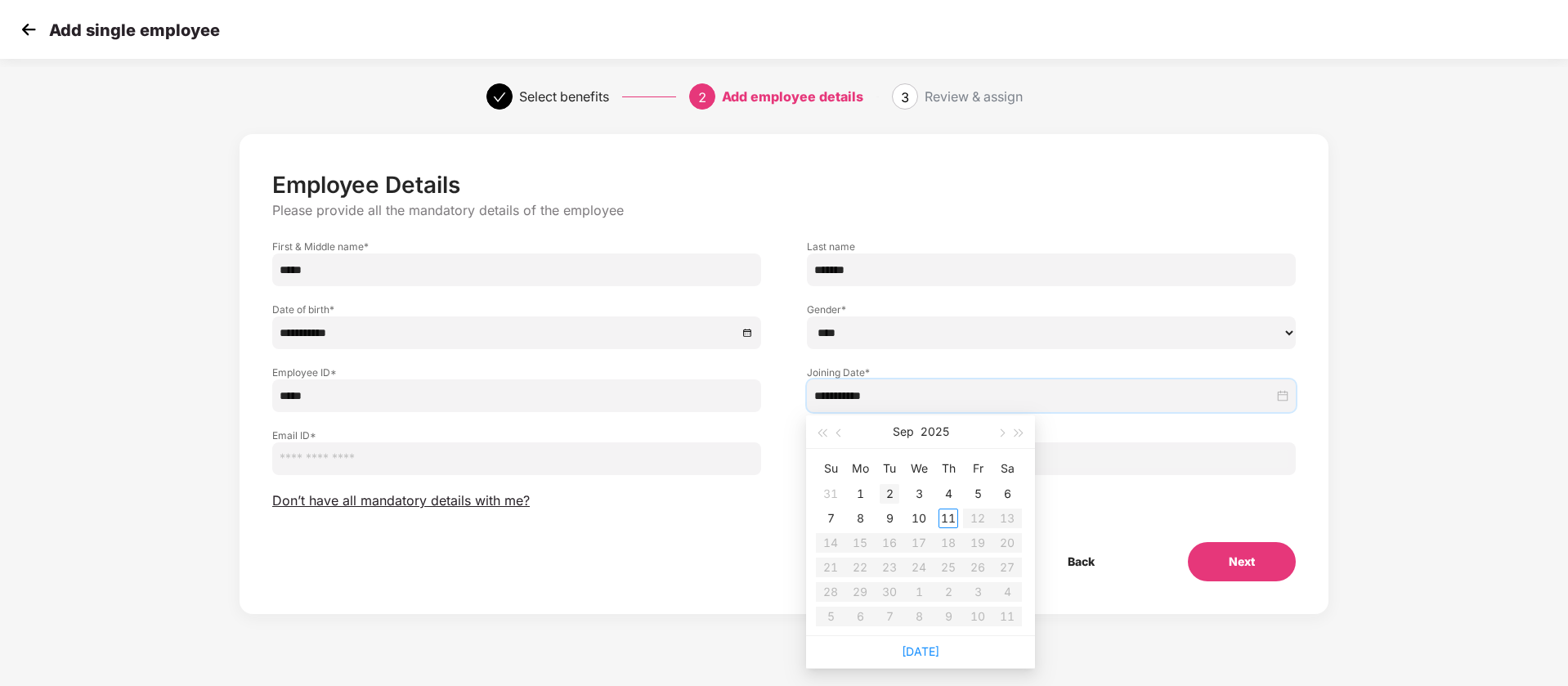
type input "**********"
click at [838, 434] on span "button" at bounding box center [840, 433] width 8 height 8
type input "**********"
click at [943, 545] on div "14" at bounding box center [948, 542] width 20 height 20
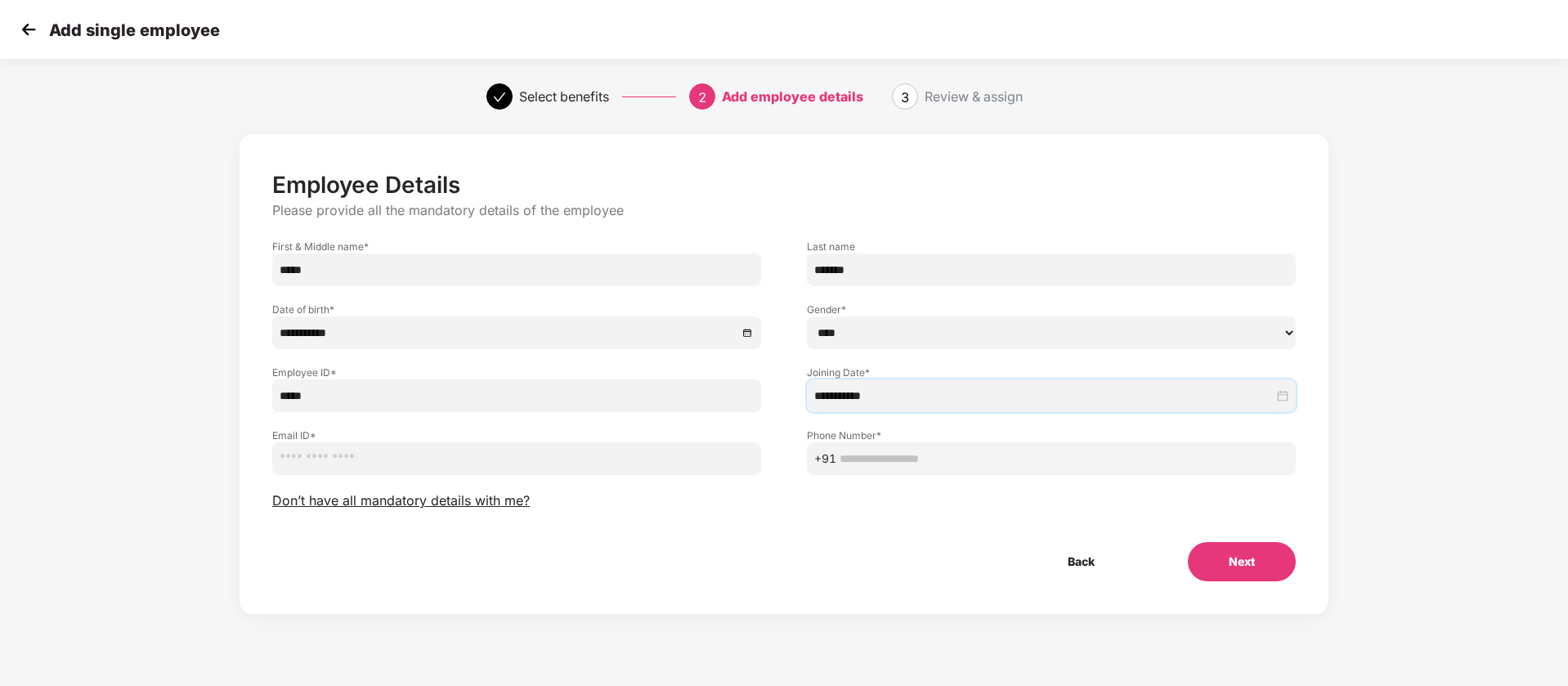
click at [640, 453] on input "email" at bounding box center [517, 458] width 489 height 33
paste input "**********"
type input "**********"
paste input "**********"
type input "**********"
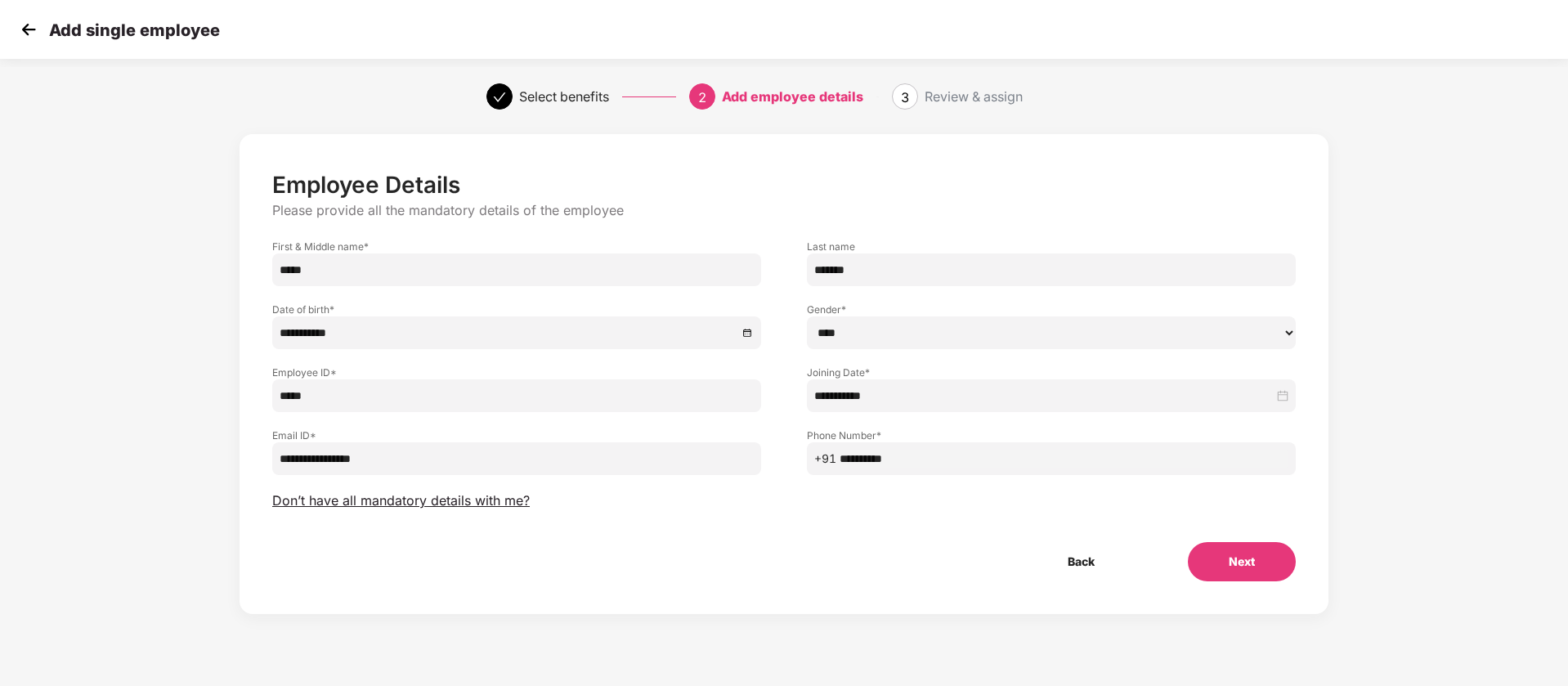
click at [1221, 567] on button "Next" at bounding box center [1242, 562] width 108 height 39
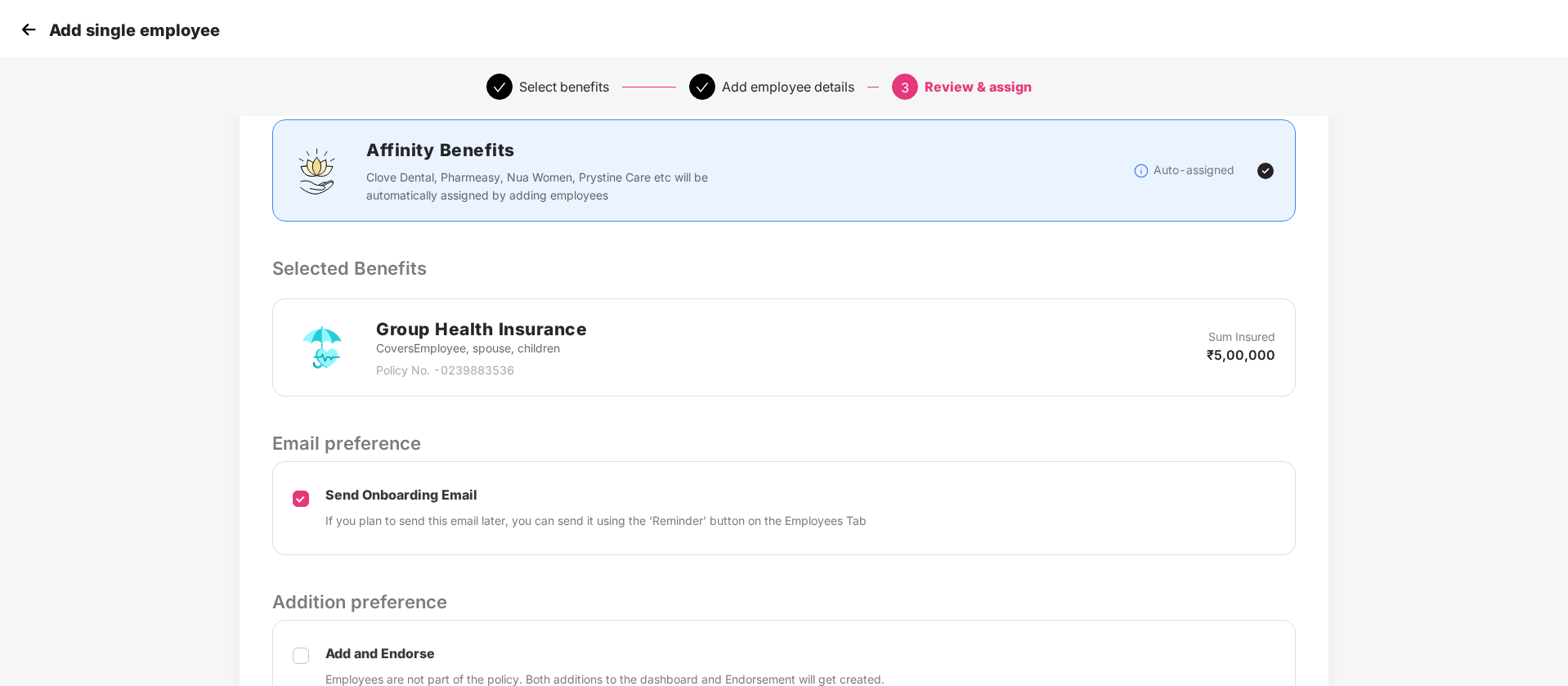
scroll to position [474, 0]
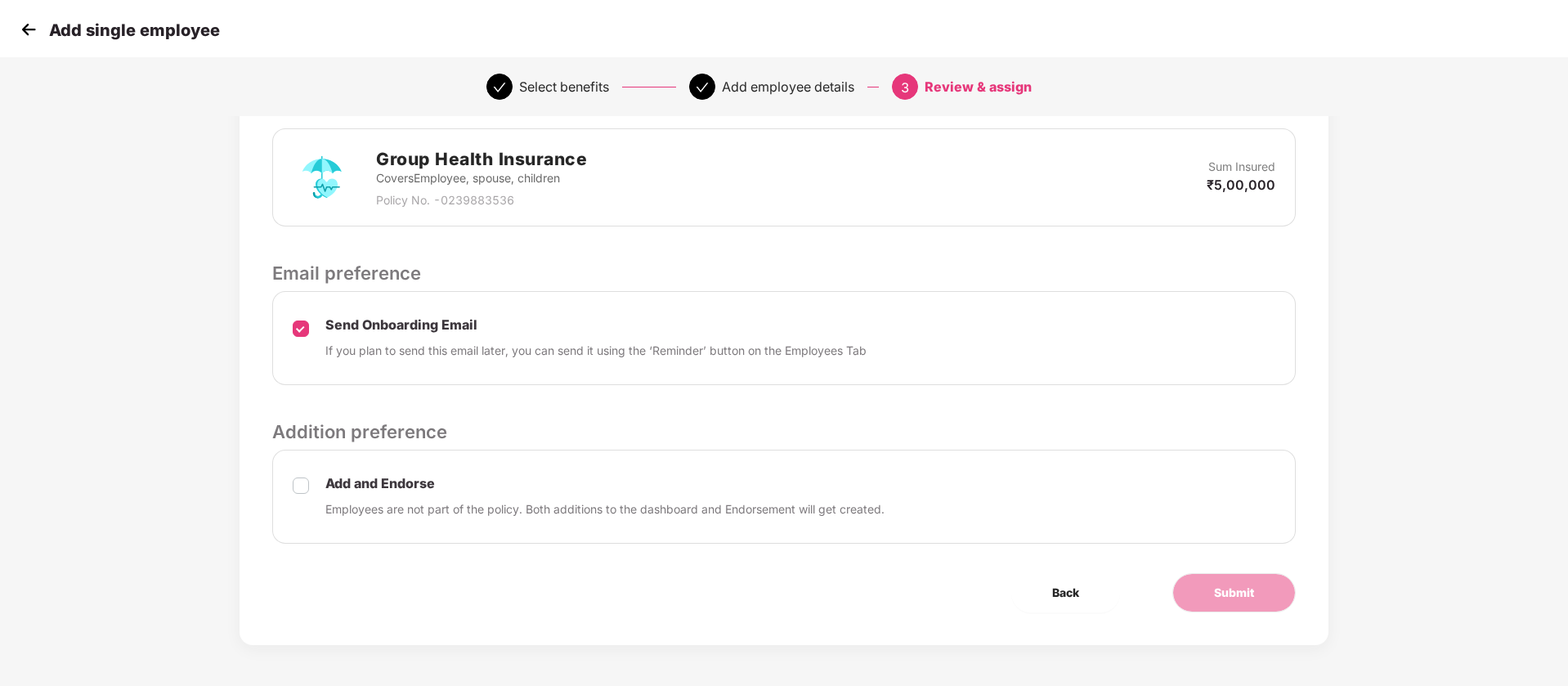
click at [306, 499] on label at bounding box center [301, 497] width 17 height 43
click at [1190, 597] on button "Submit" at bounding box center [1234, 593] width 123 height 39
click at [1236, 581] on button "Submit" at bounding box center [1234, 593] width 123 height 39
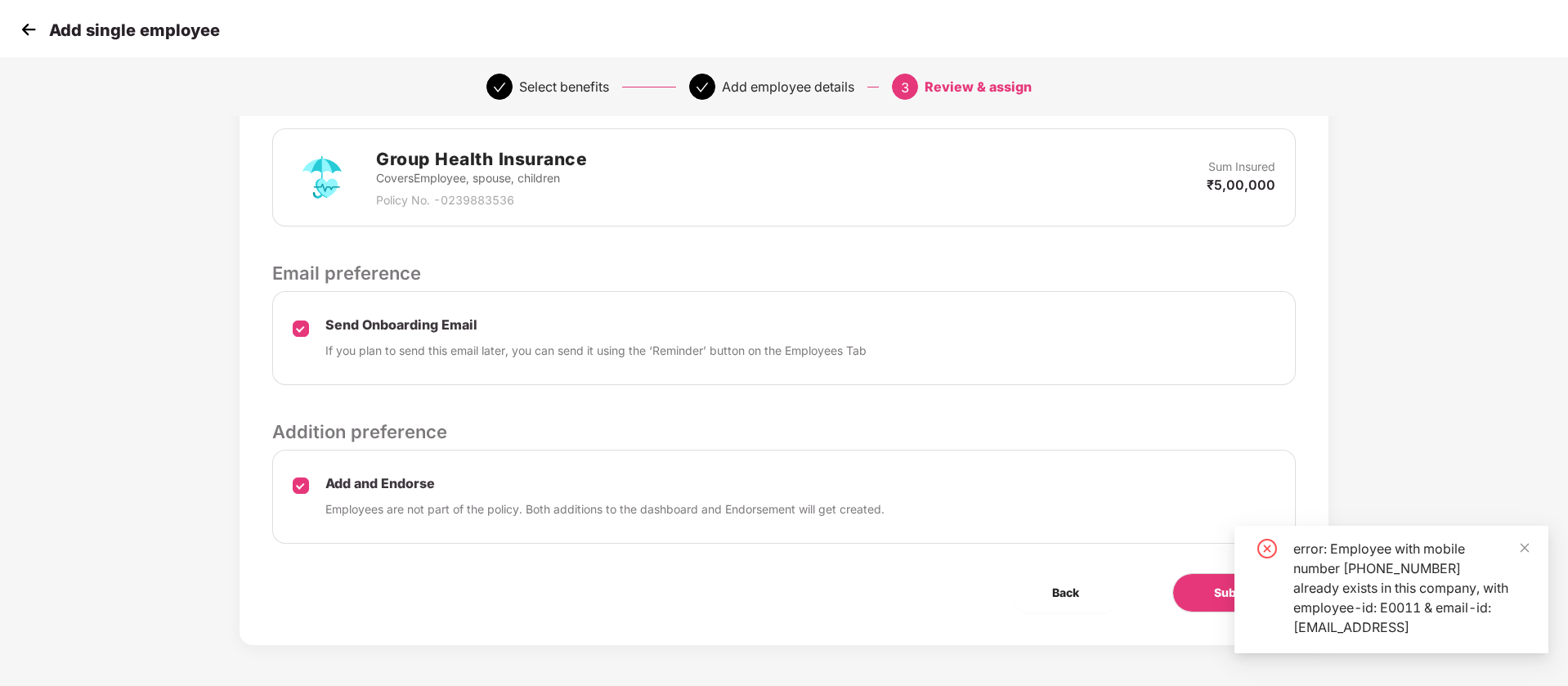
click at [1420, 605] on div "error: Employee with mobile number +918800222255 already exists in this company…" at bounding box center [1411, 588] width 235 height 98
click at [1407, 605] on div "error: Employee with mobile number +918800222255 already exists in this company…" at bounding box center [1411, 588] width 235 height 98
copy div "E0011"
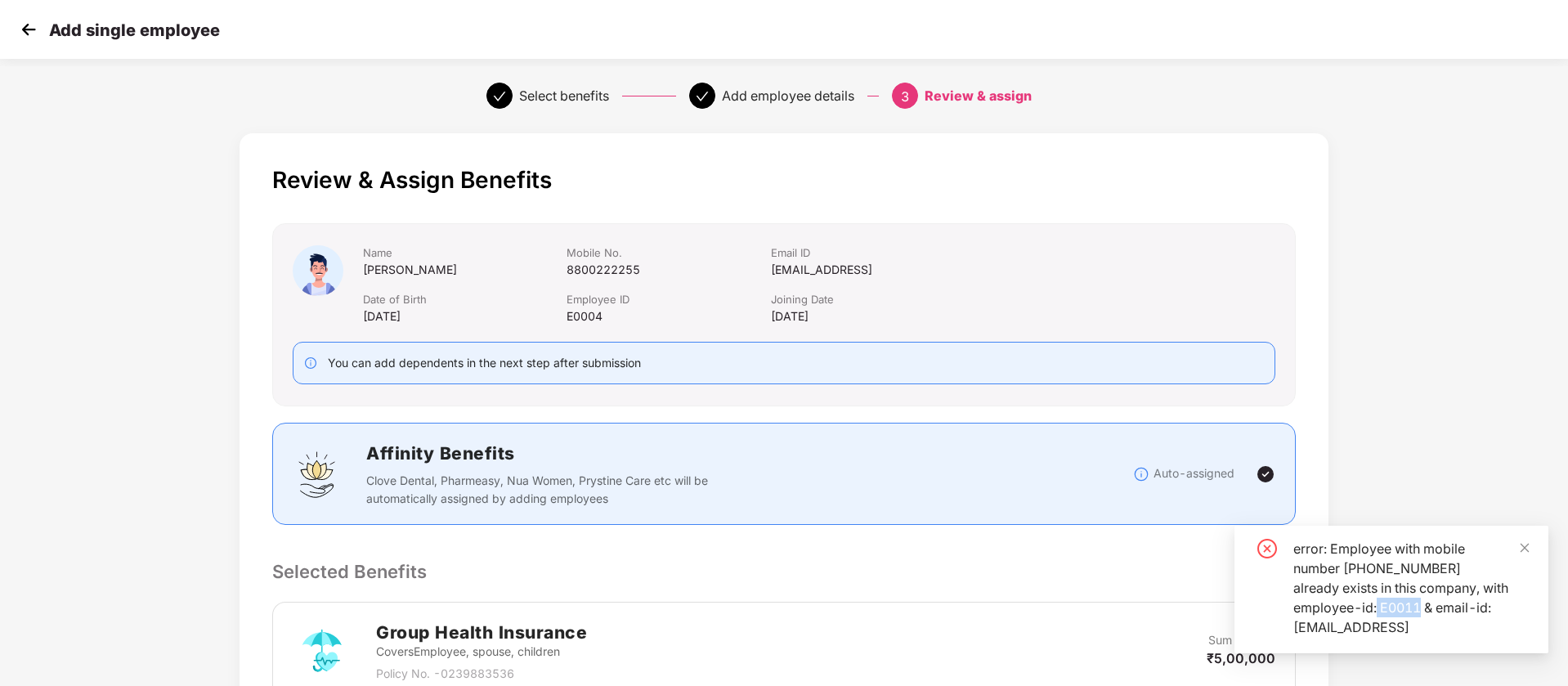
scroll to position [0, 0]
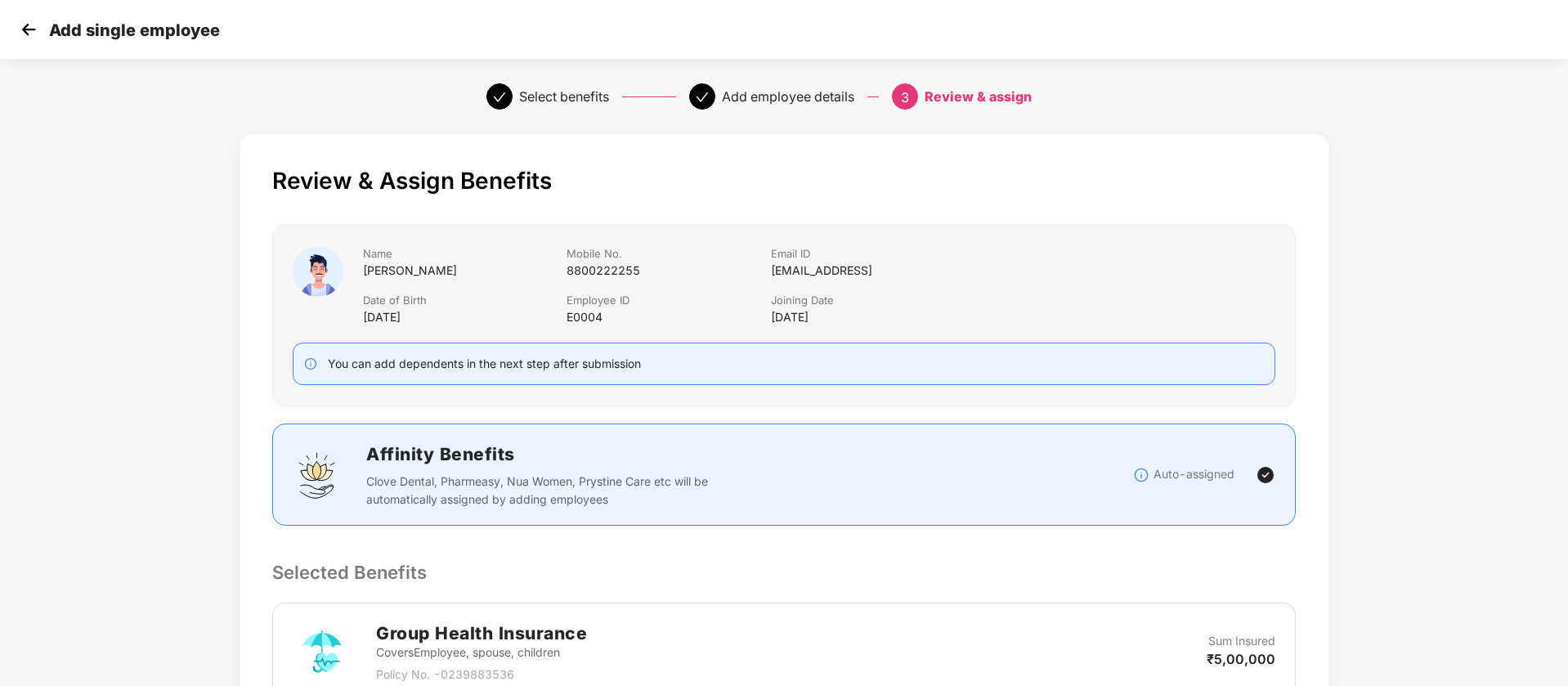
click at [36, 22] on img at bounding box center [29, 29] width 24 height 24
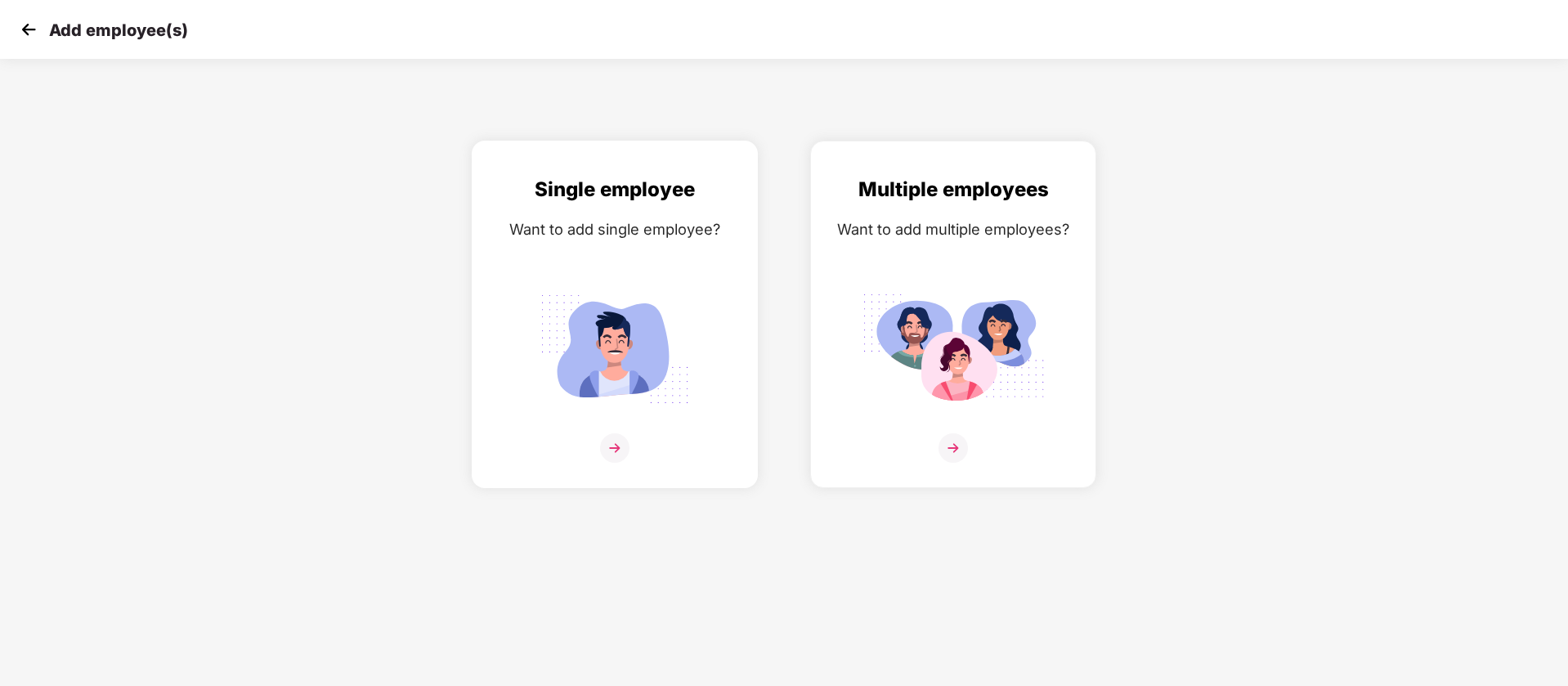
click at [715, 328] on div "Single employee Want to add single employee?" at bounding box center [615, 329] width 252 height 309
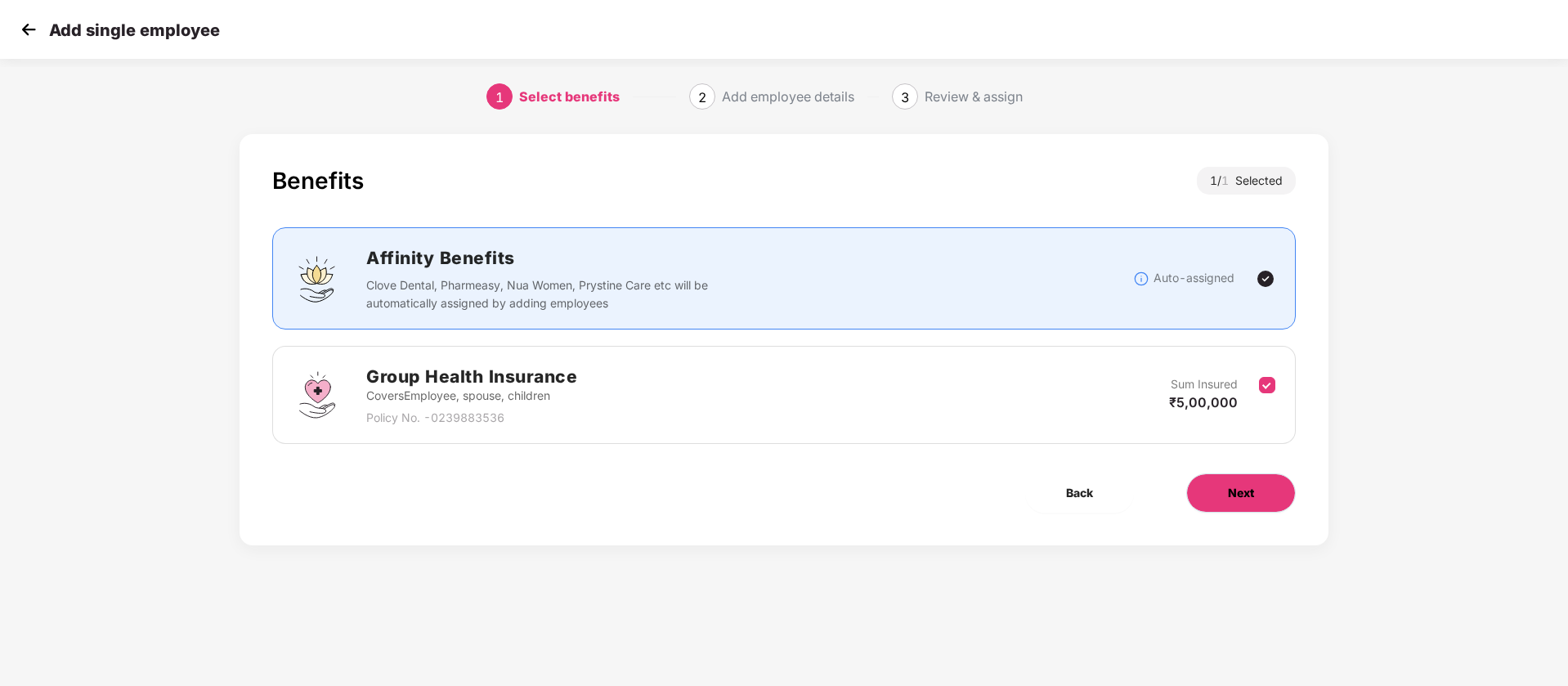
click at [1222, 495] on button "Next" at bounding box center [1241, 493] width 109 height 39
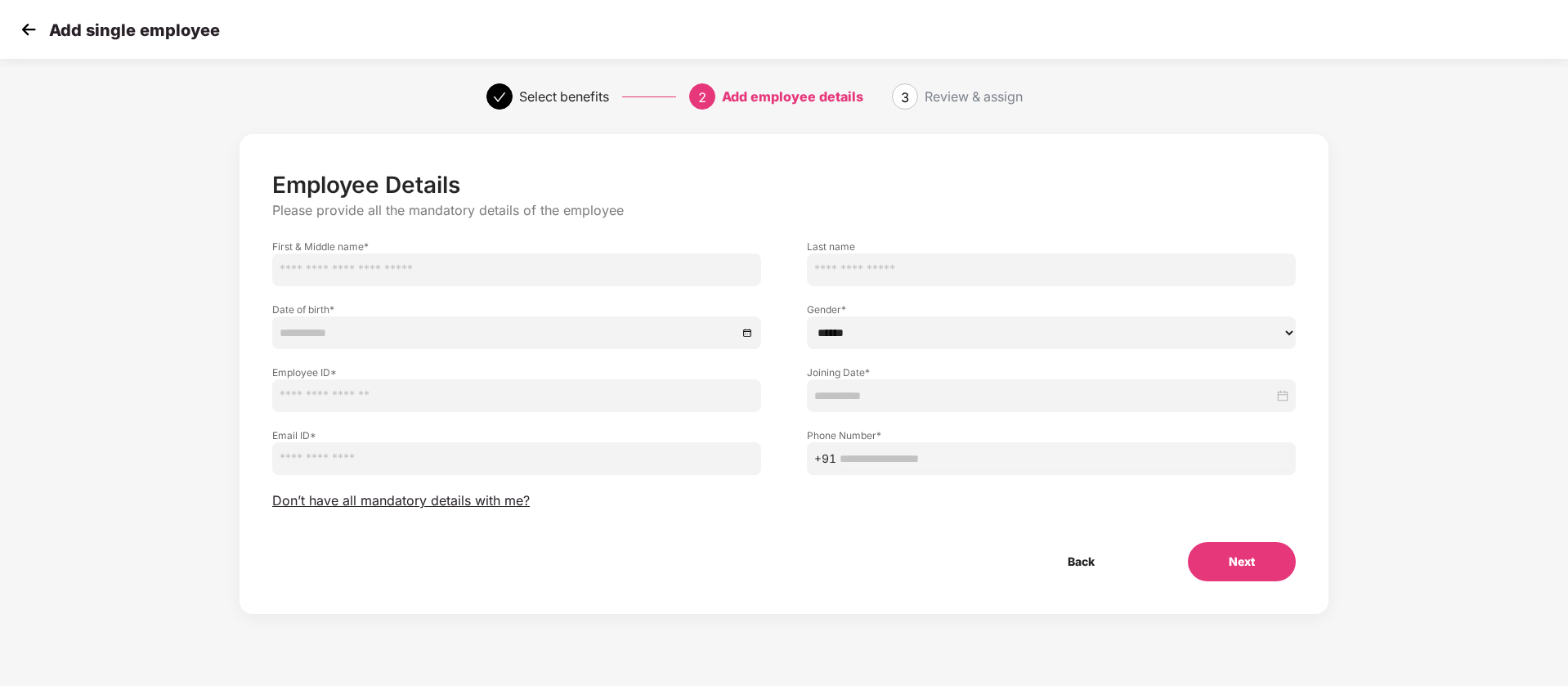
click at [582, 277] on input "text" at bounding box center [517, 270] width 489 height 33
type input "*****"
type input "*******"
click at [442, 334] on input at bounding box center [508, 332] width 458 height 18
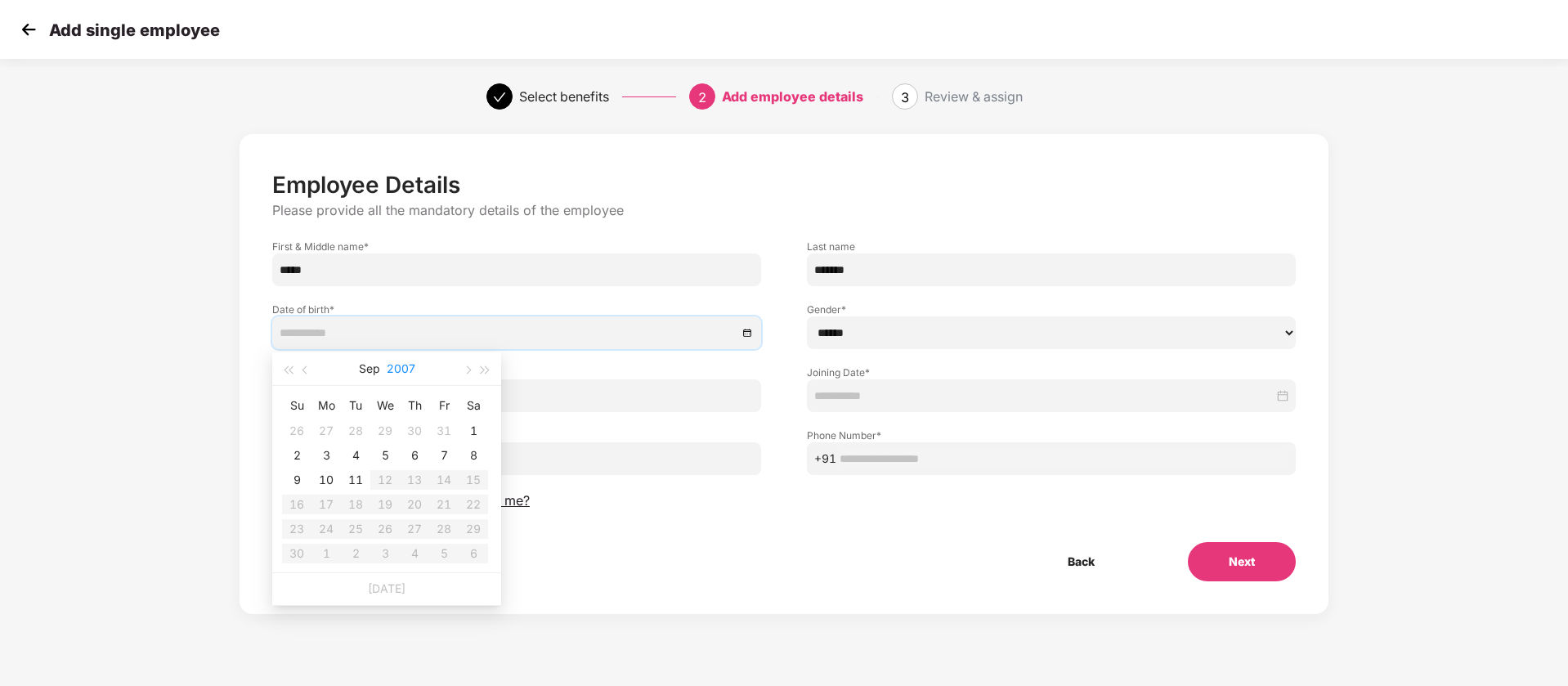
click at [393, 367] on button "2007" at bounding box center [401, 369] width 29 height 33
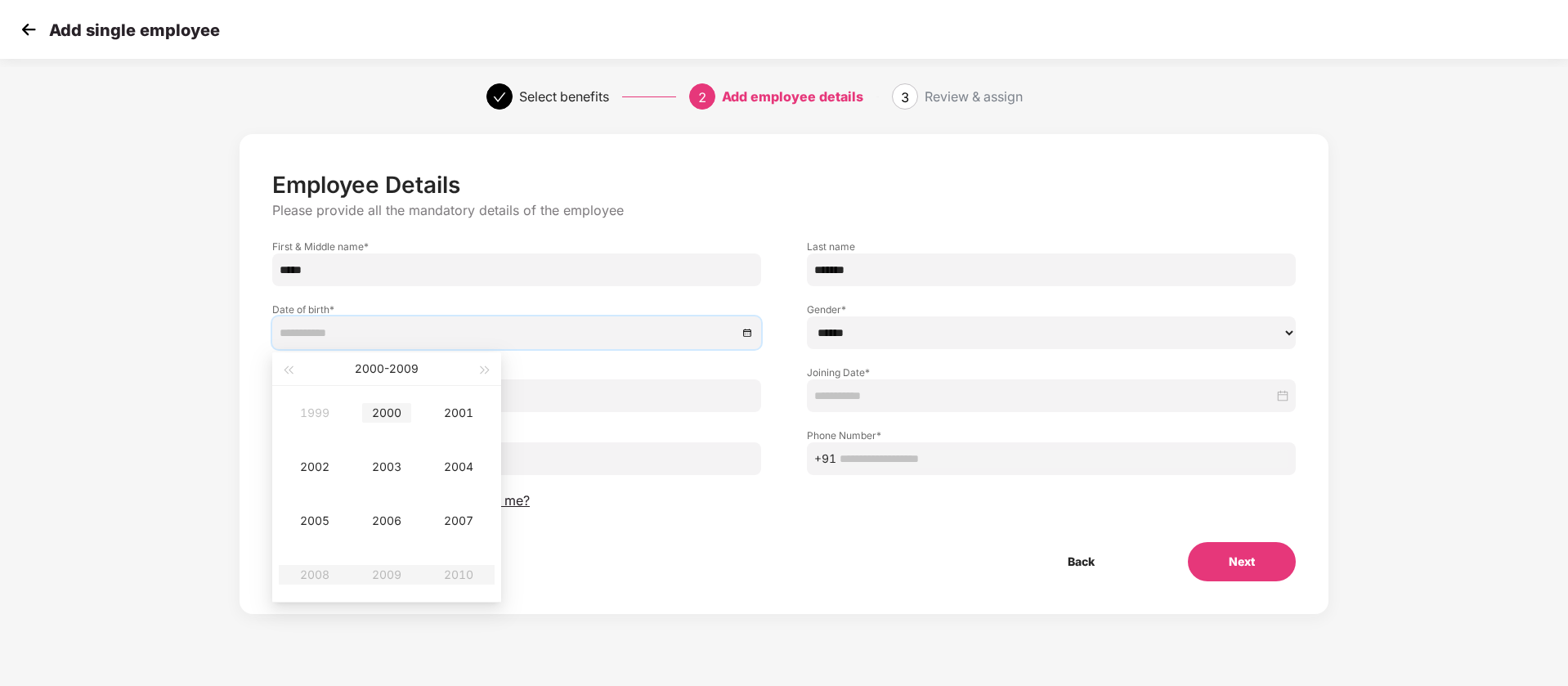
type input "**********"
click at [292, 368] on span "button" at bounding box center [287, 371] width 8 height 8
type input "**********"
click at [449, 533] on td "1997" at bounding box center [458, 521] width 72 height 54
type input "**********"
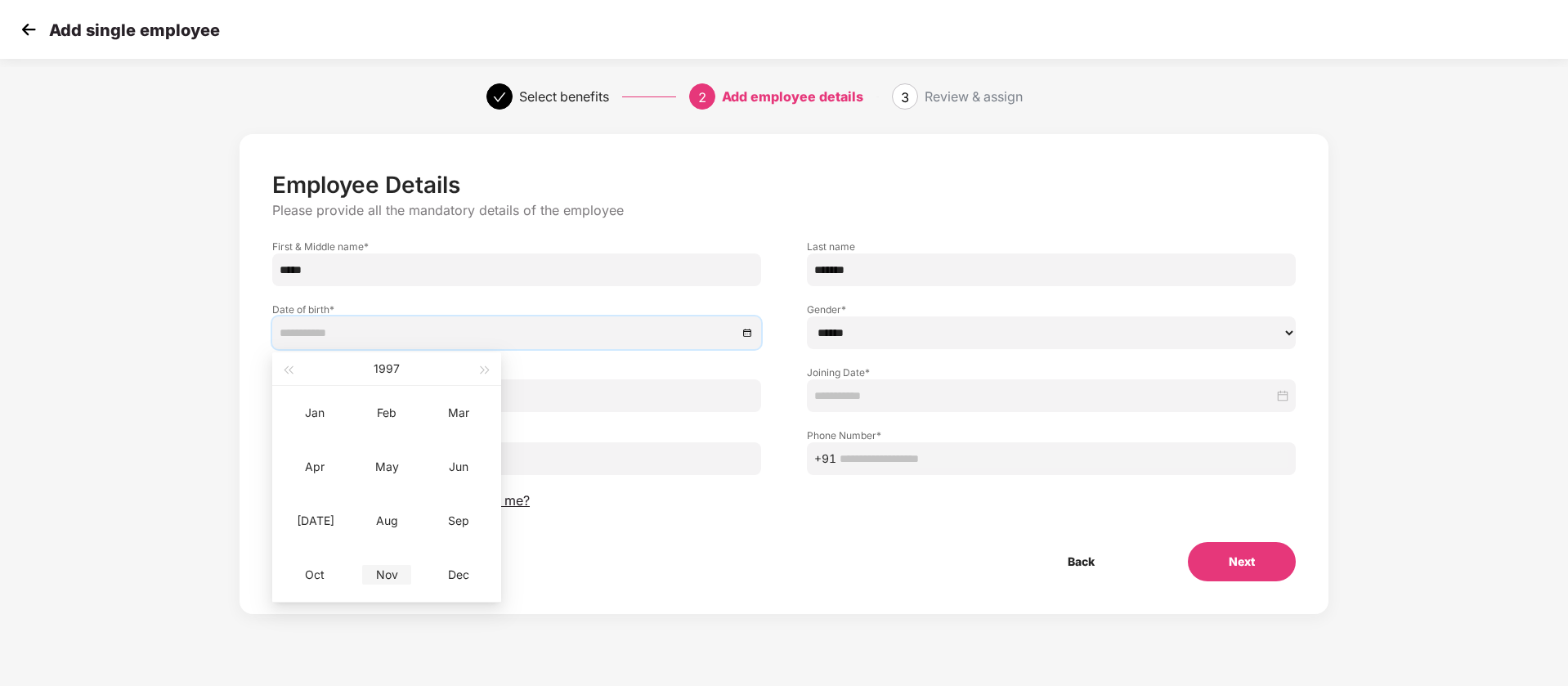
click at [389, 576] on div "Nov" at bounding box center [386, 575] width 49 height 20
type input "**********"
click at [409, 529] on div "27" at bounding box center [414, 529] width 20 height 20
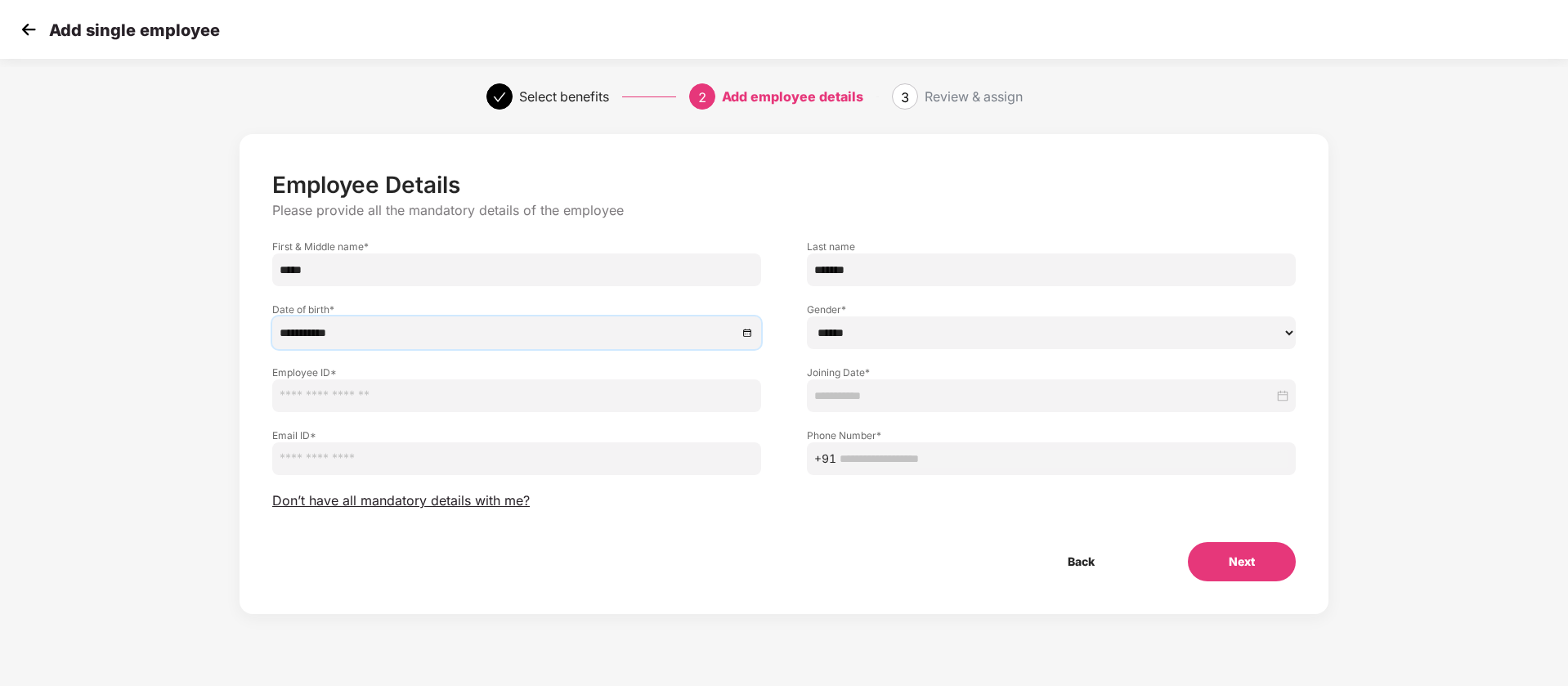
click at [840, 336] on select "****** **** ******" at bounding box center [1051, 332] width 489 height 33
select select "****"
click at [807, 316] on select "****** **** ******" at bounding box center [1051, 332] width 489 height 33
click at [528, 397] on input "text" at bounding box center [517, 396] width 489 height 33
paste input "*****"
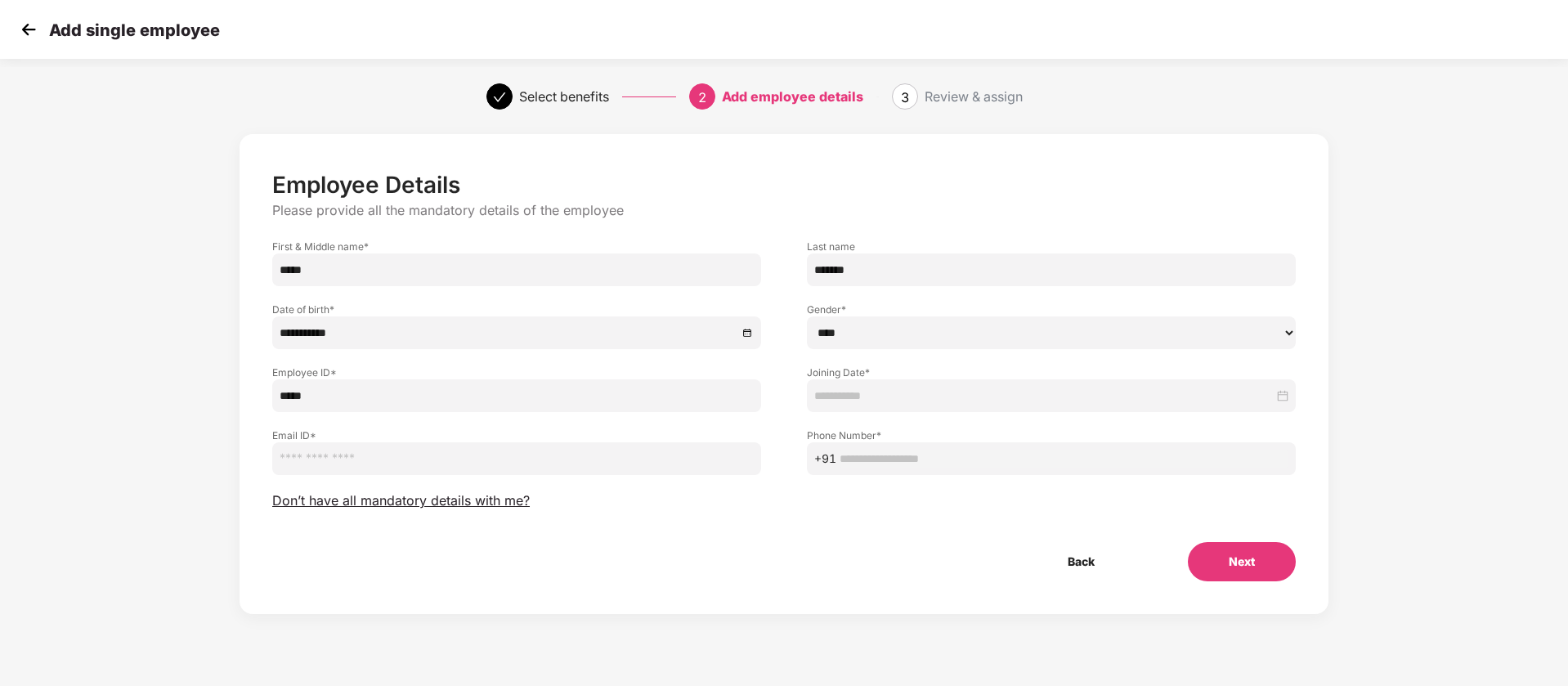
type input "*****"
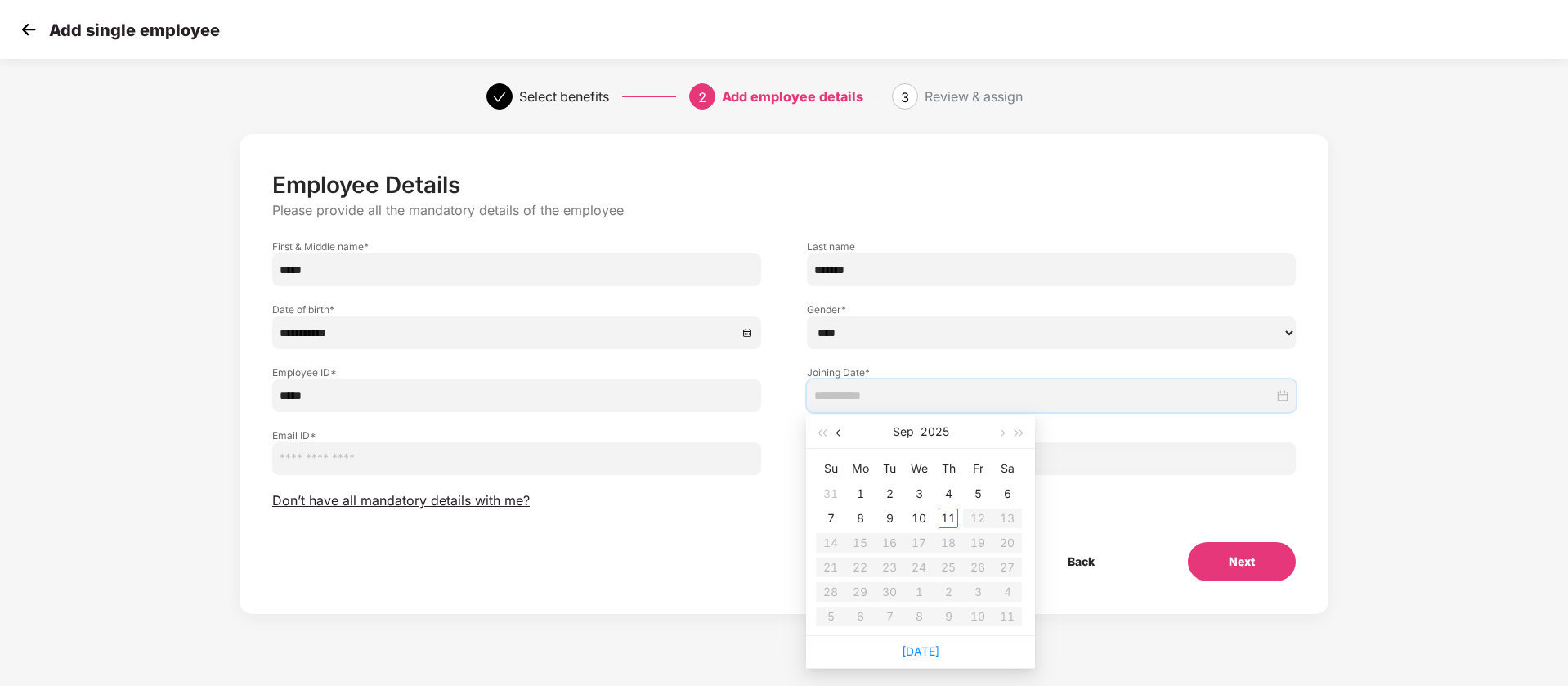
click at [840, 433] on span "button" at bounding box center [840, 433] width 8 height 8
type input "**********"
click at [859, 571] on div "18" at bounding box center [860, 567] width 20 height 20
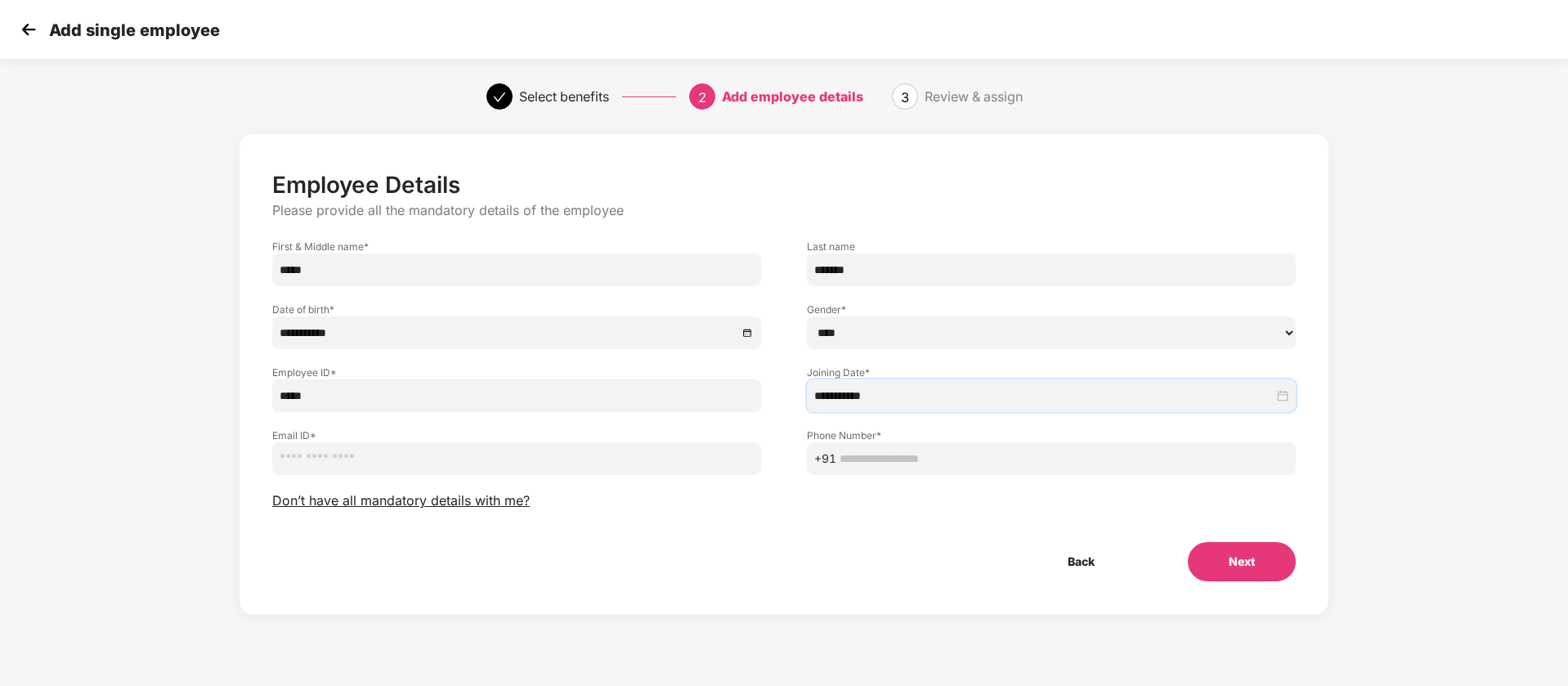
click at [500, 455] on input "email" at bounding box center [517, 458] width 489 height 33
click at [977, 456] on input "text" at bounding box center [1063, 458] width 449 height 18
paste input "**********"
click at [592, 466] on input "email" at bounding box center [517, 458] width 489 height 33
click at [955, 456] on input "**********" at bounding box center [1063, 458] width 449 height 18
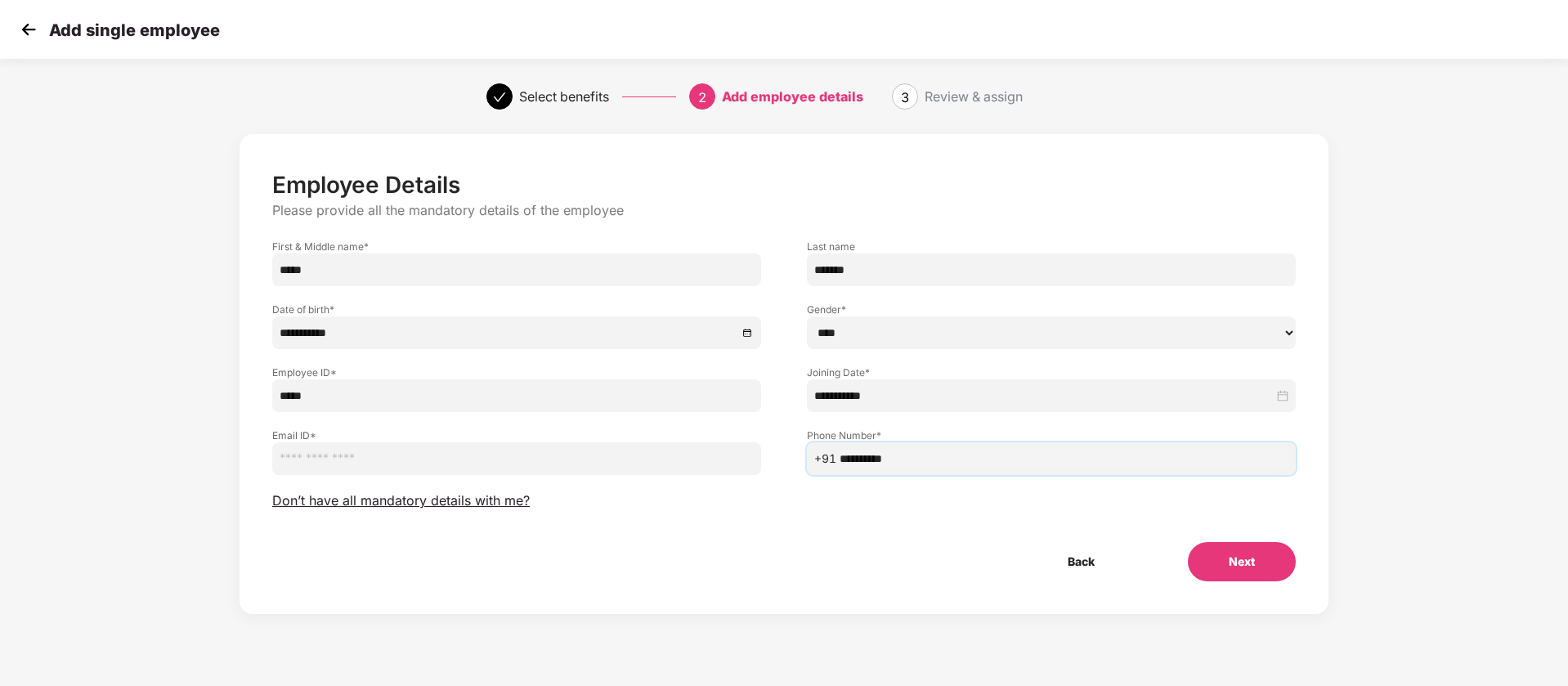
type input "**********"
click at [725, 452] on input "email" at bounding box center [517, 458] width 489 height 33
paste input "**********"
type input "**********"
click at [1229, 573] on button "Next" at bounding box center [1242, 562] width 108 height 39
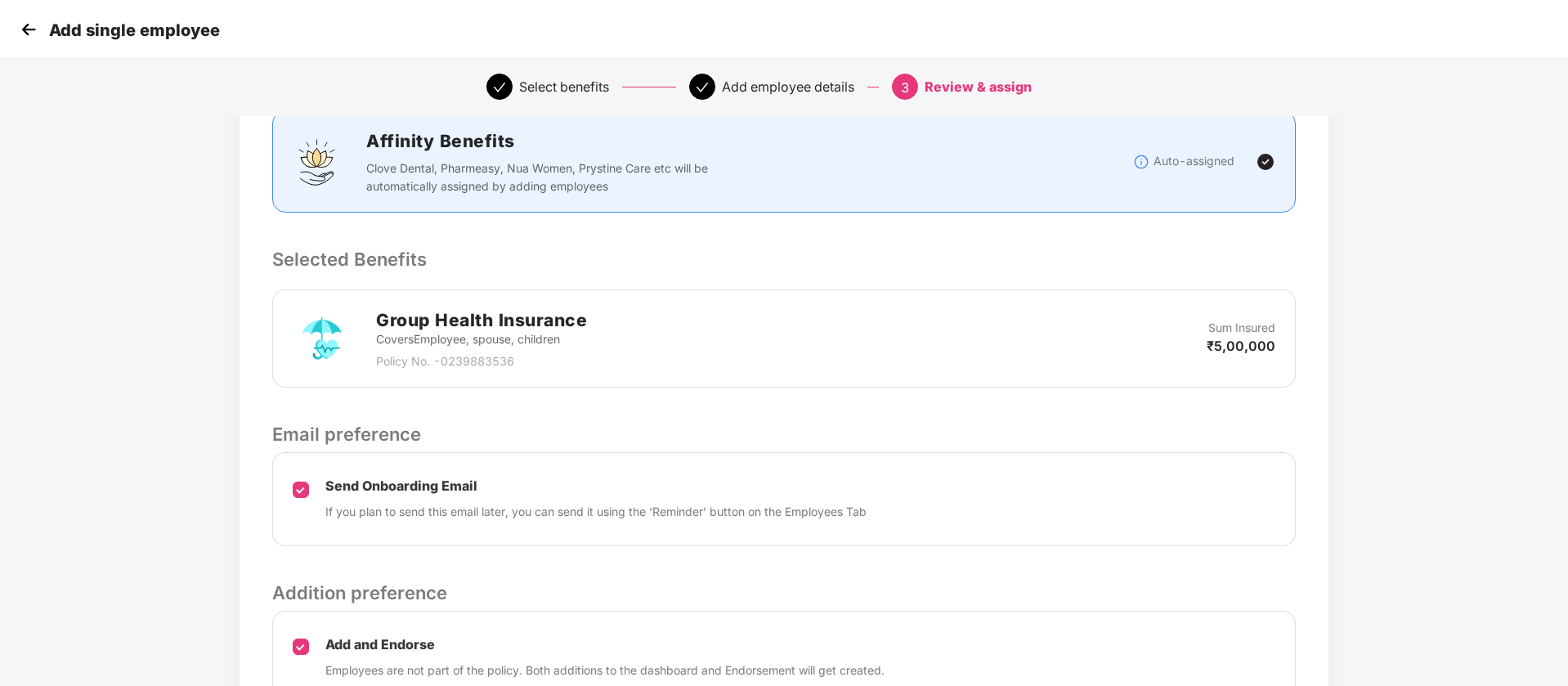
scroll to position [315, 2]
click at [1023, 367] on div "Group Health Insurance Covers Employee, spouse, children Policy No. - 023988353…" at bounding box center [784, 338] width 983 height 63
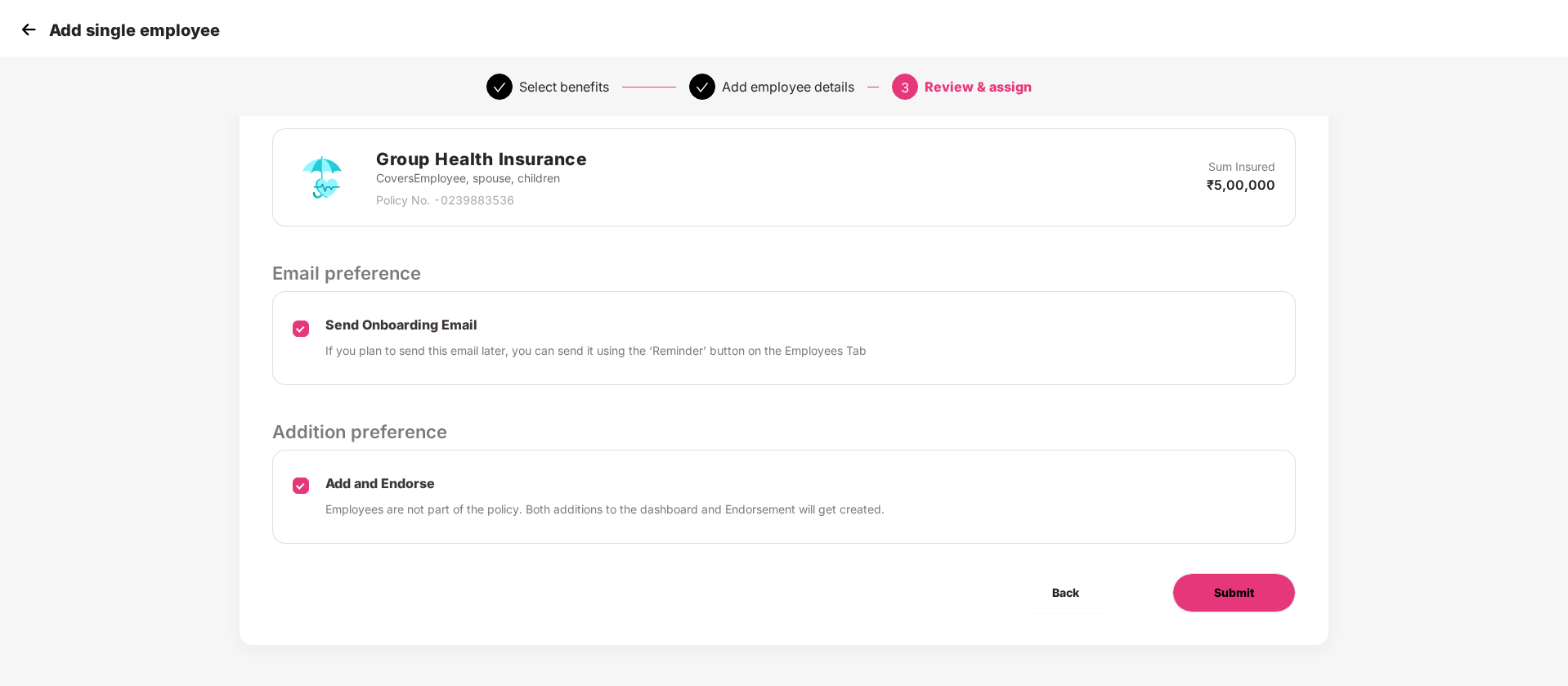
click at [1225, 584] on span "Submit" at bounding box center [1234, 593] width 40 height 18
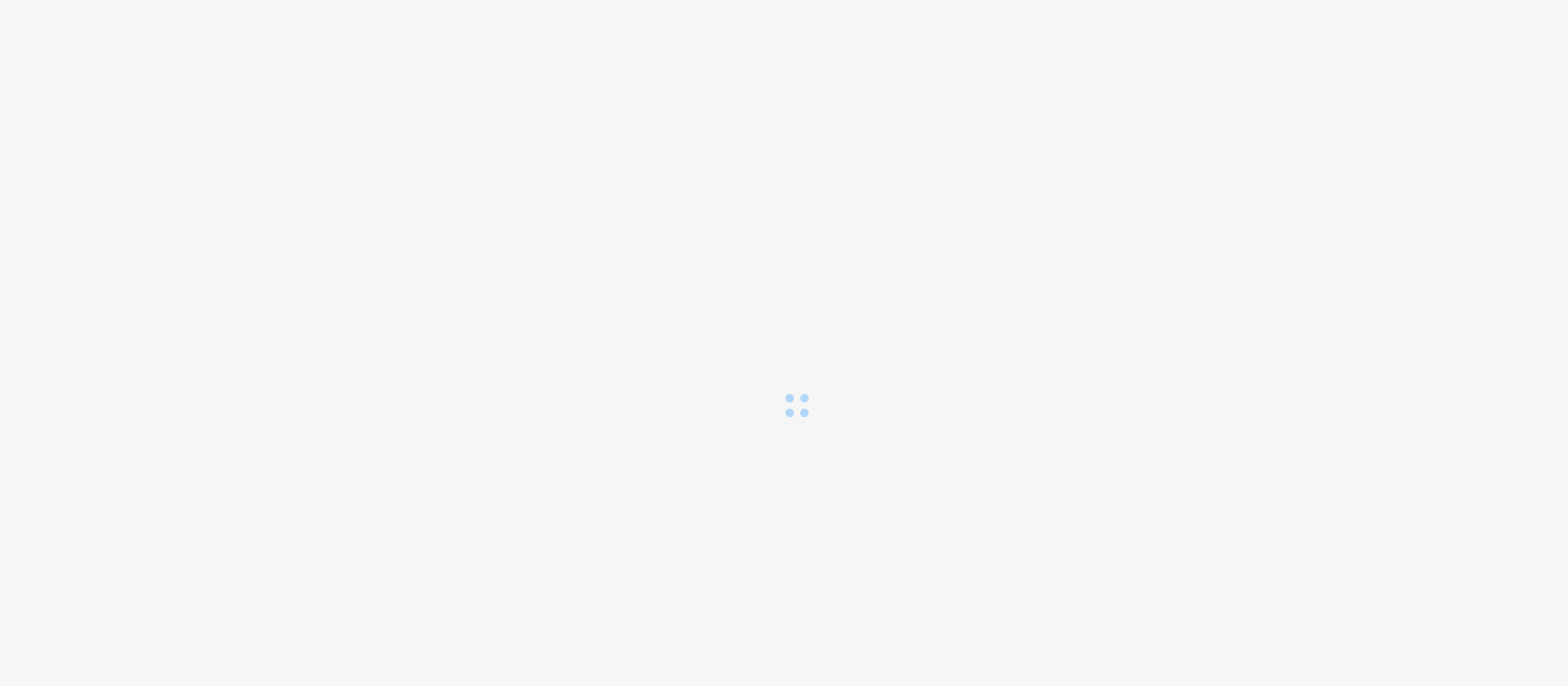
scroll to position [0, 0]
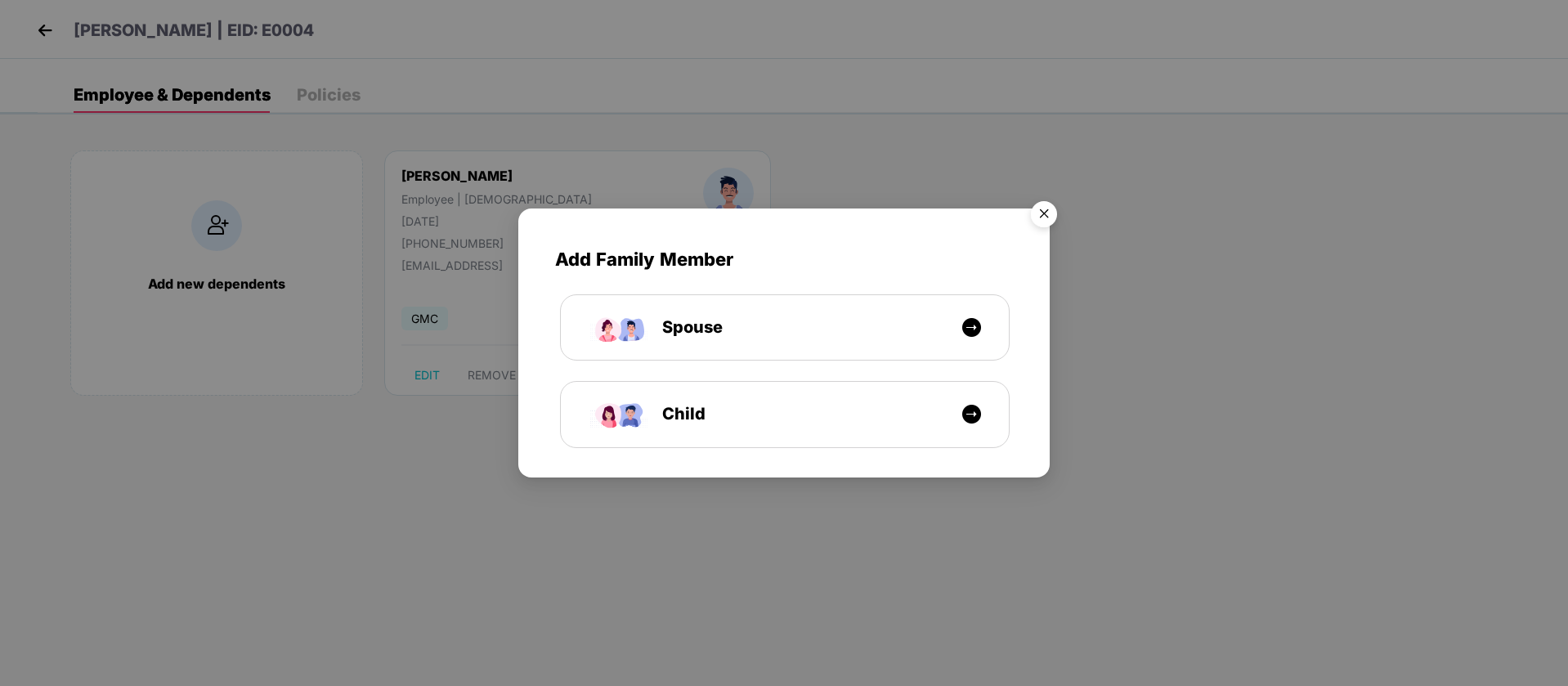
click at [1041, 206] on img "Close" at bounding box center [1044, 217] width 46 height 46
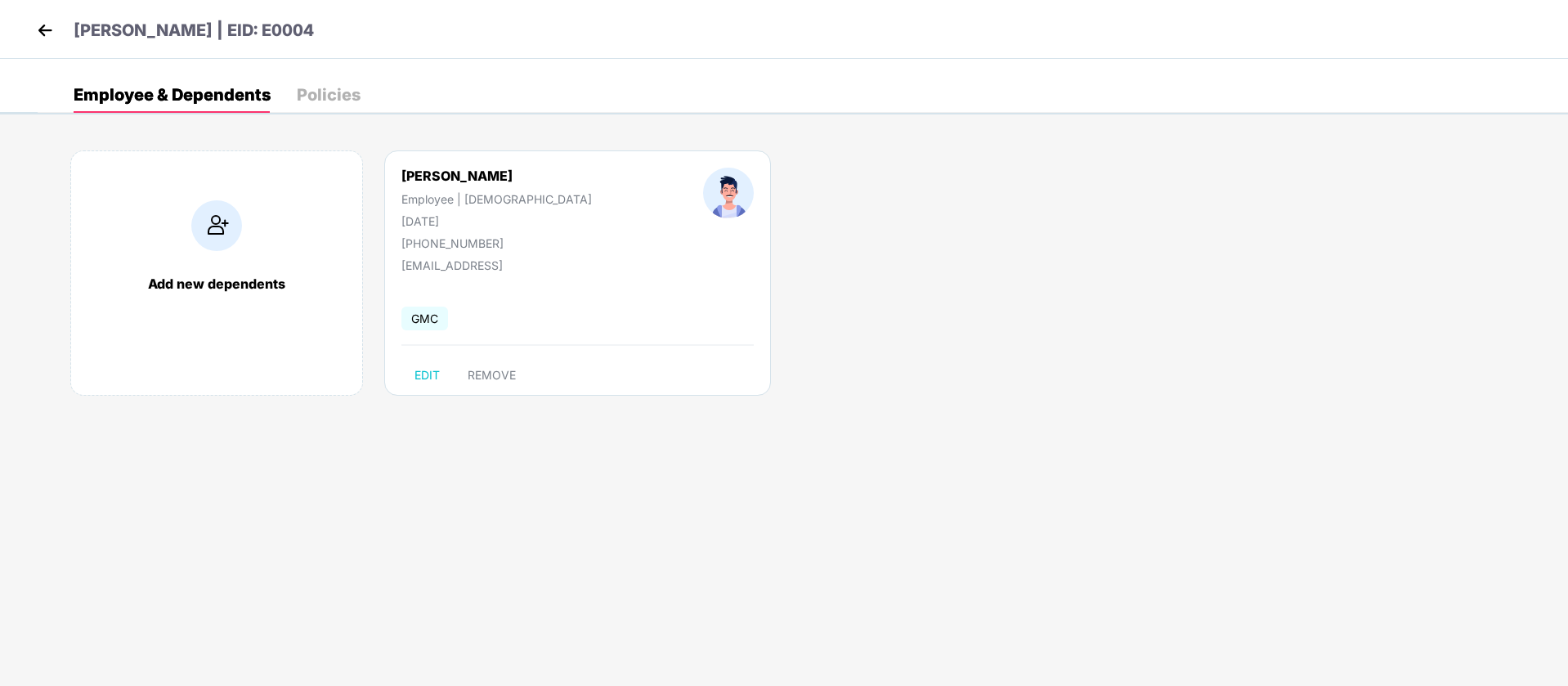
click at [45, 30] on img at bounding box center [45, 30] width 24 height 24
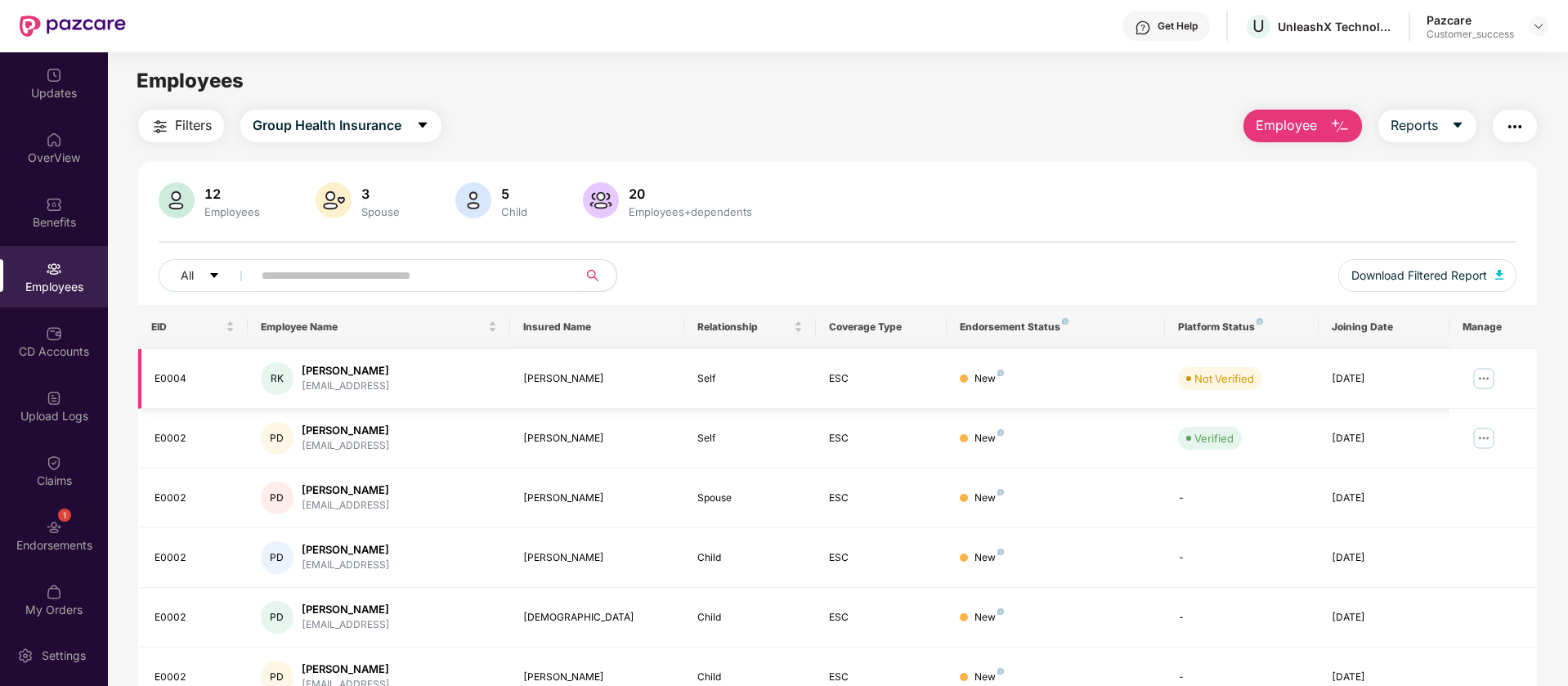
click at [1485, 371] on img at bounding box center [1484, 379] width 26 height 26
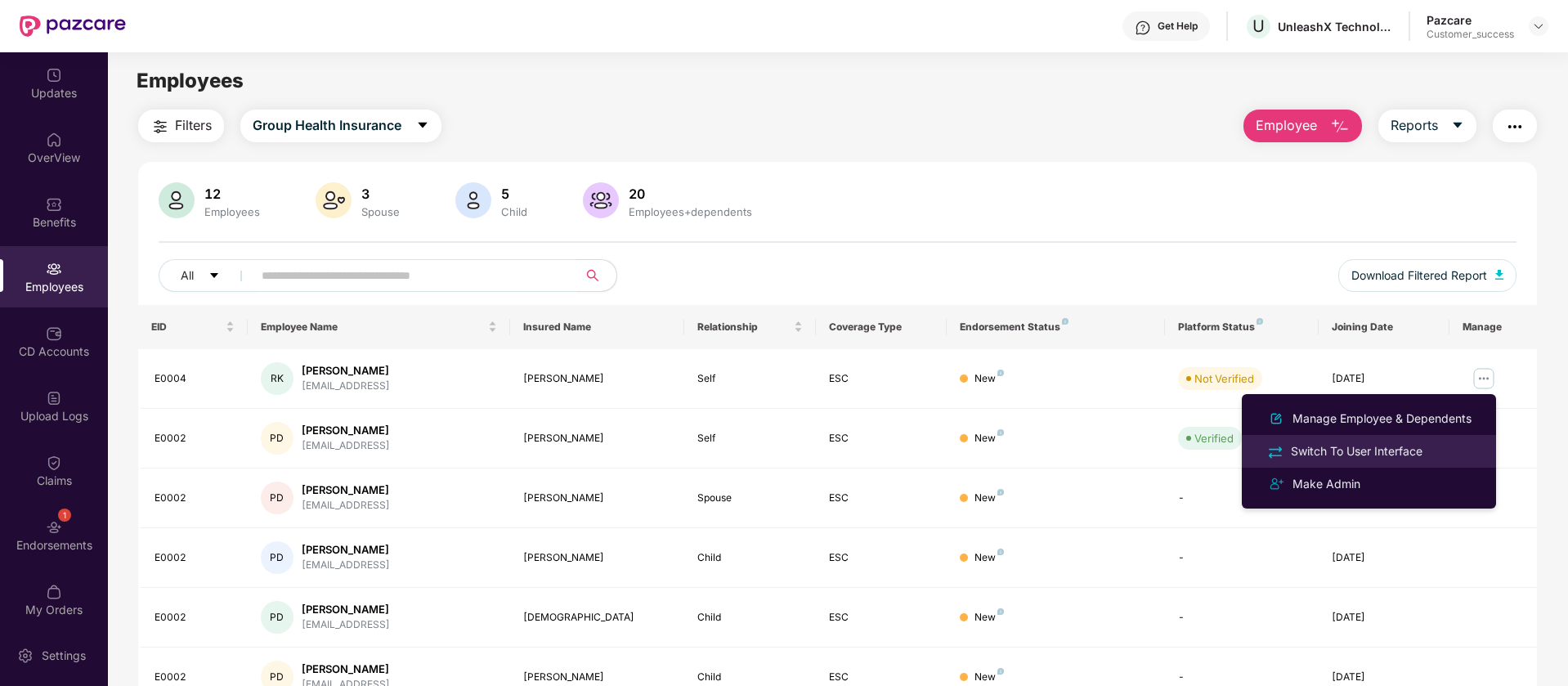
click at [1439, 454] on div "Switch To User Interface" at bounding box center [1368, 451] width 212 height 19
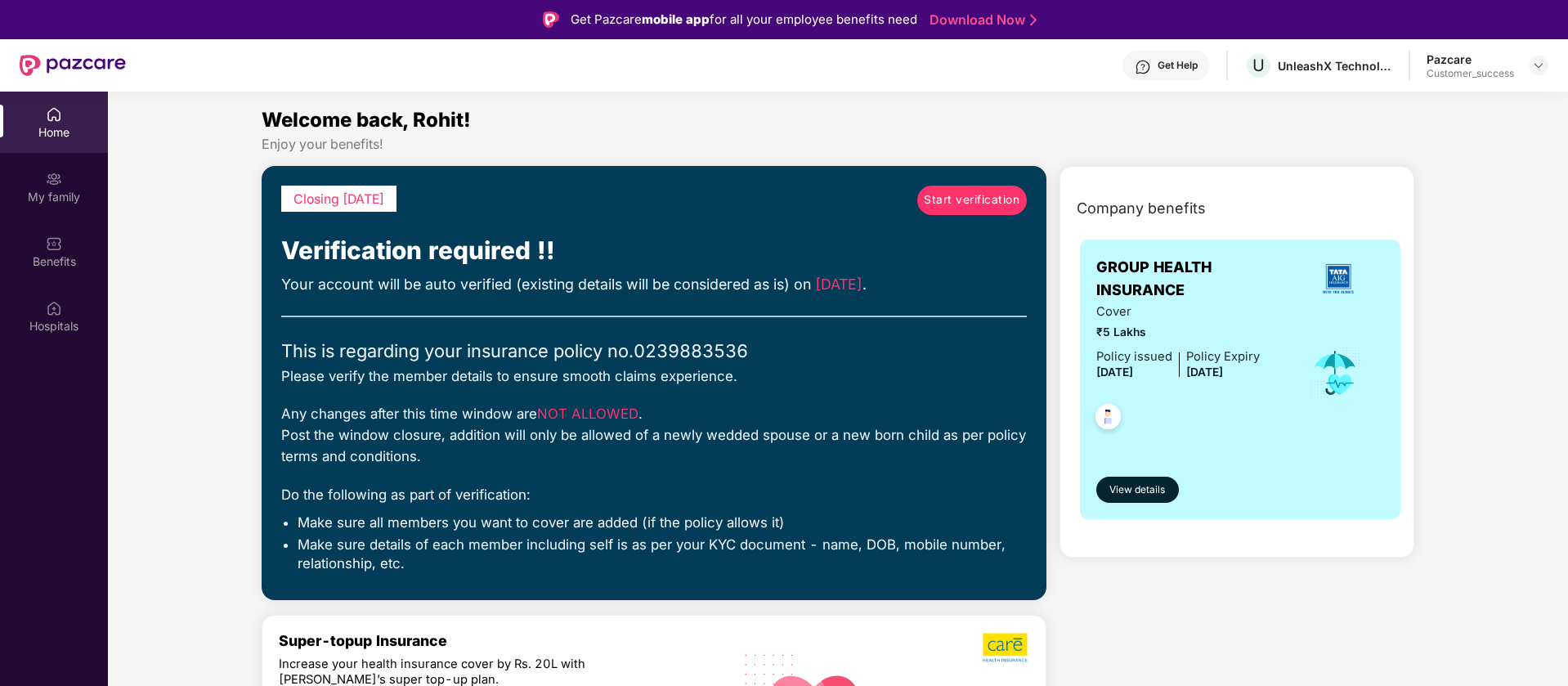
click at [936, 196] on span "Start verification" at bounding box center [971, 200] width 96 height 18
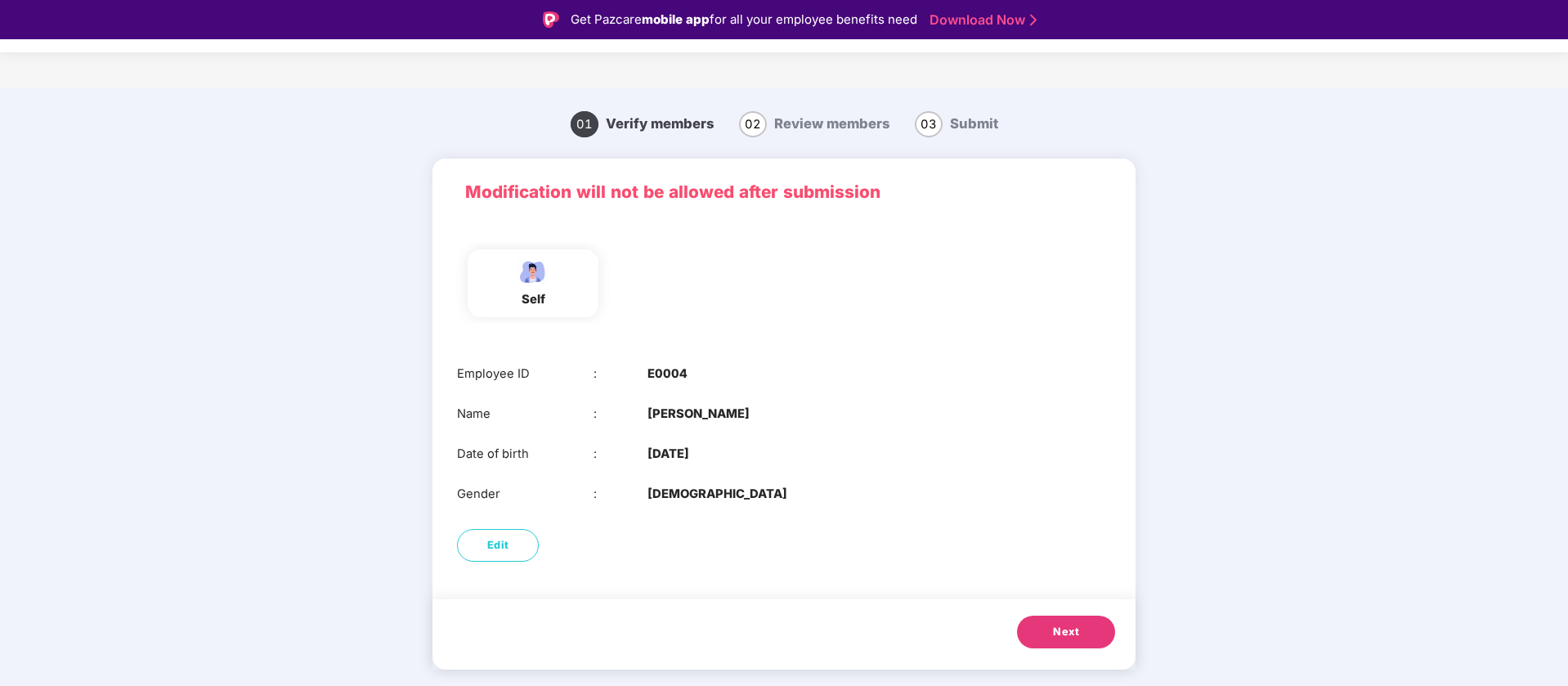
click at [1066, 629] on span "Next" at bounding box center [1066, 633] width 26 height 17
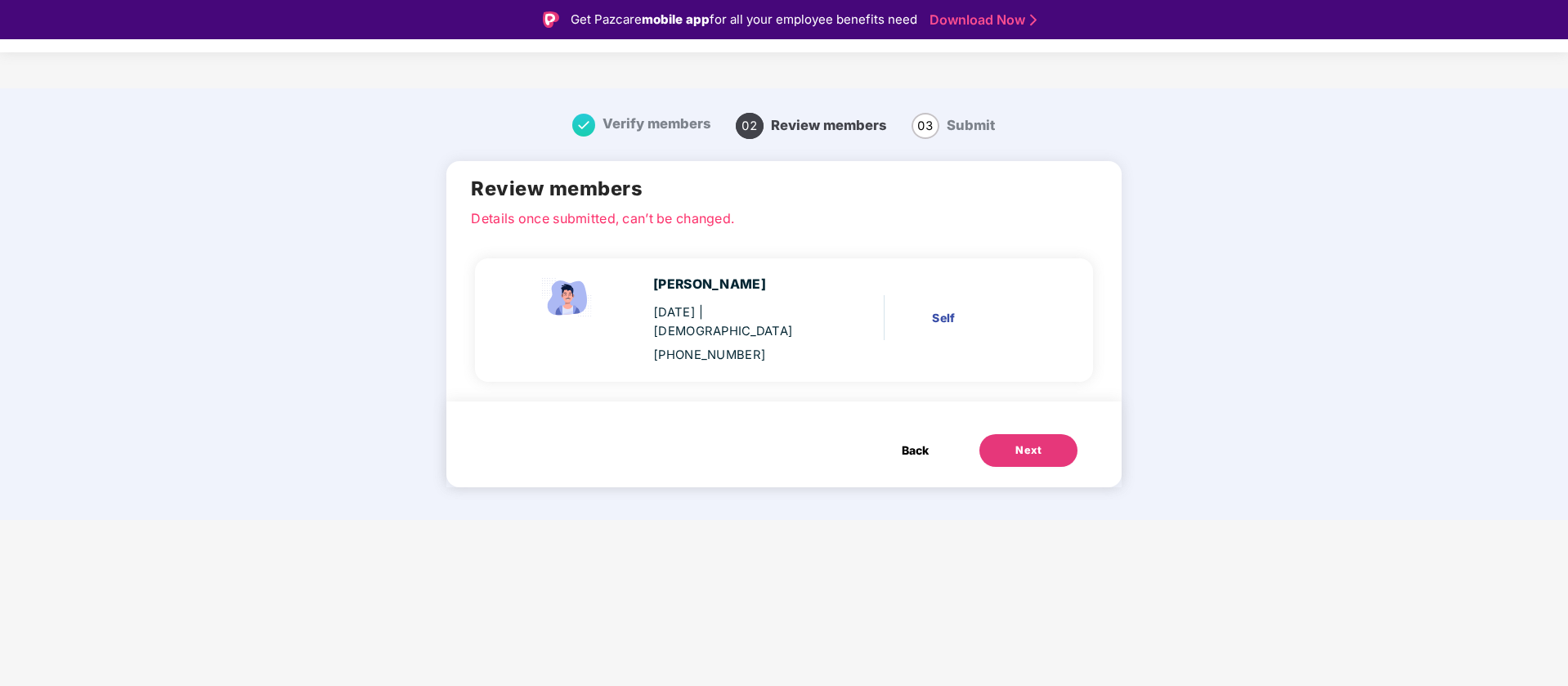
scroll to position [39, 0]
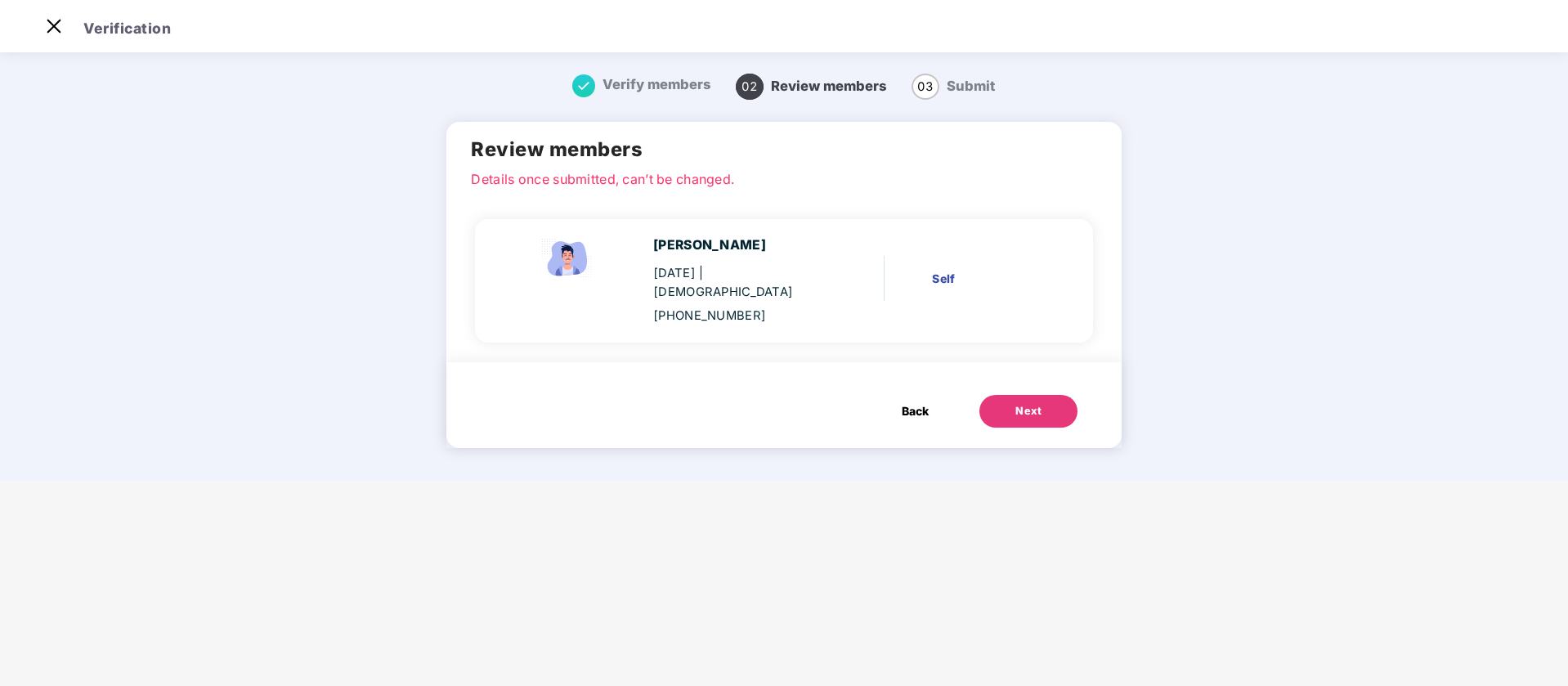
click at [1016, 403] on div "Next" at bounding box center [1029, 412] width 26 height 17
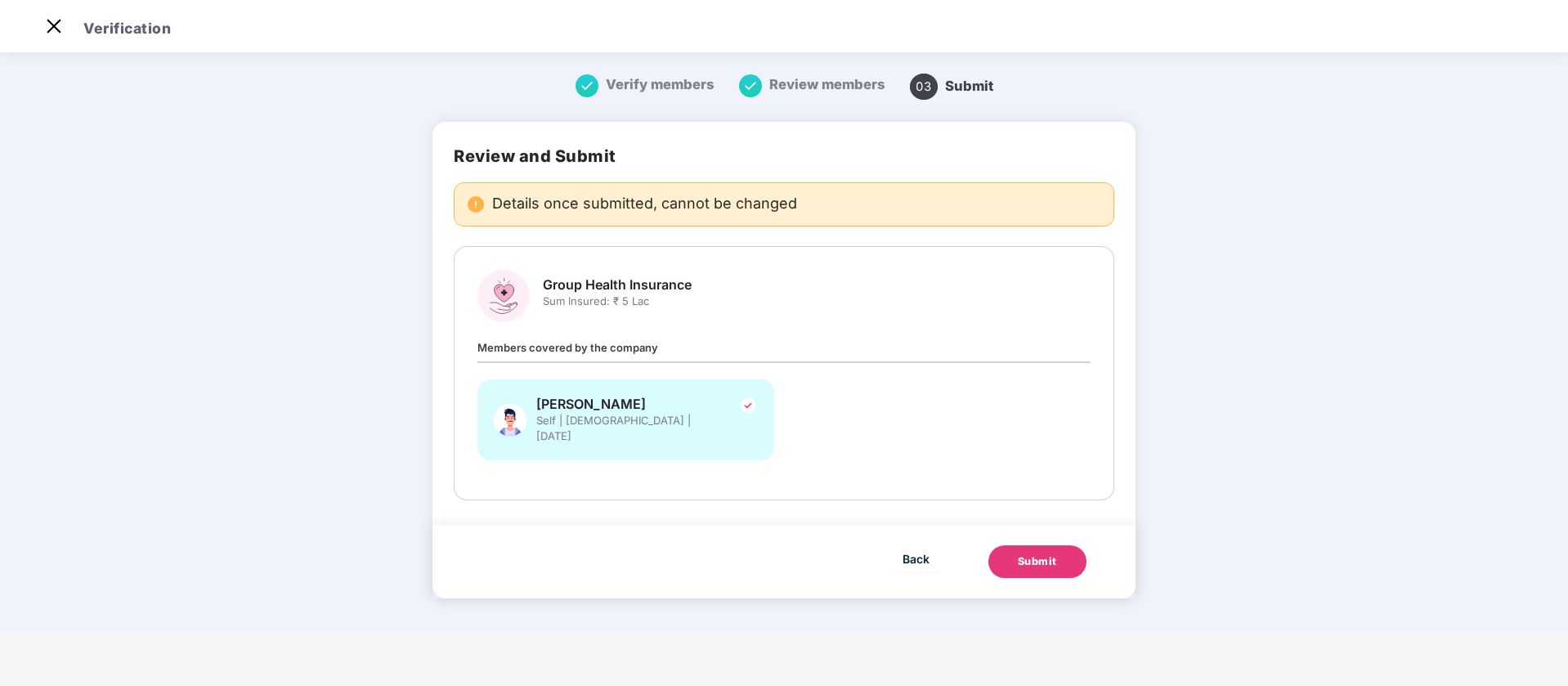
click at [1053, 555] on button "Submit" at bounding box center [1037, 562] width 98 height 33
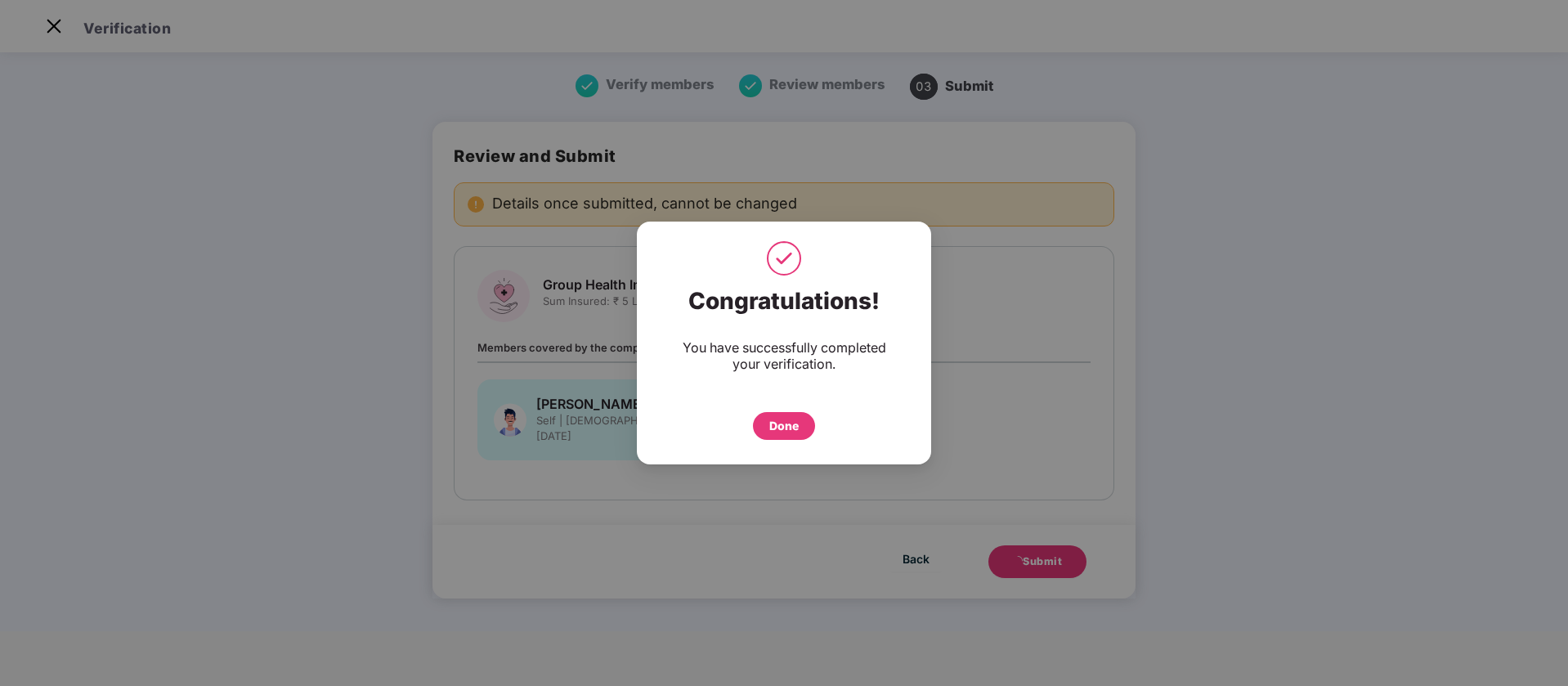
click at [787, 418] on div "Done" at bounding box center [784, 426] width 30 height 18
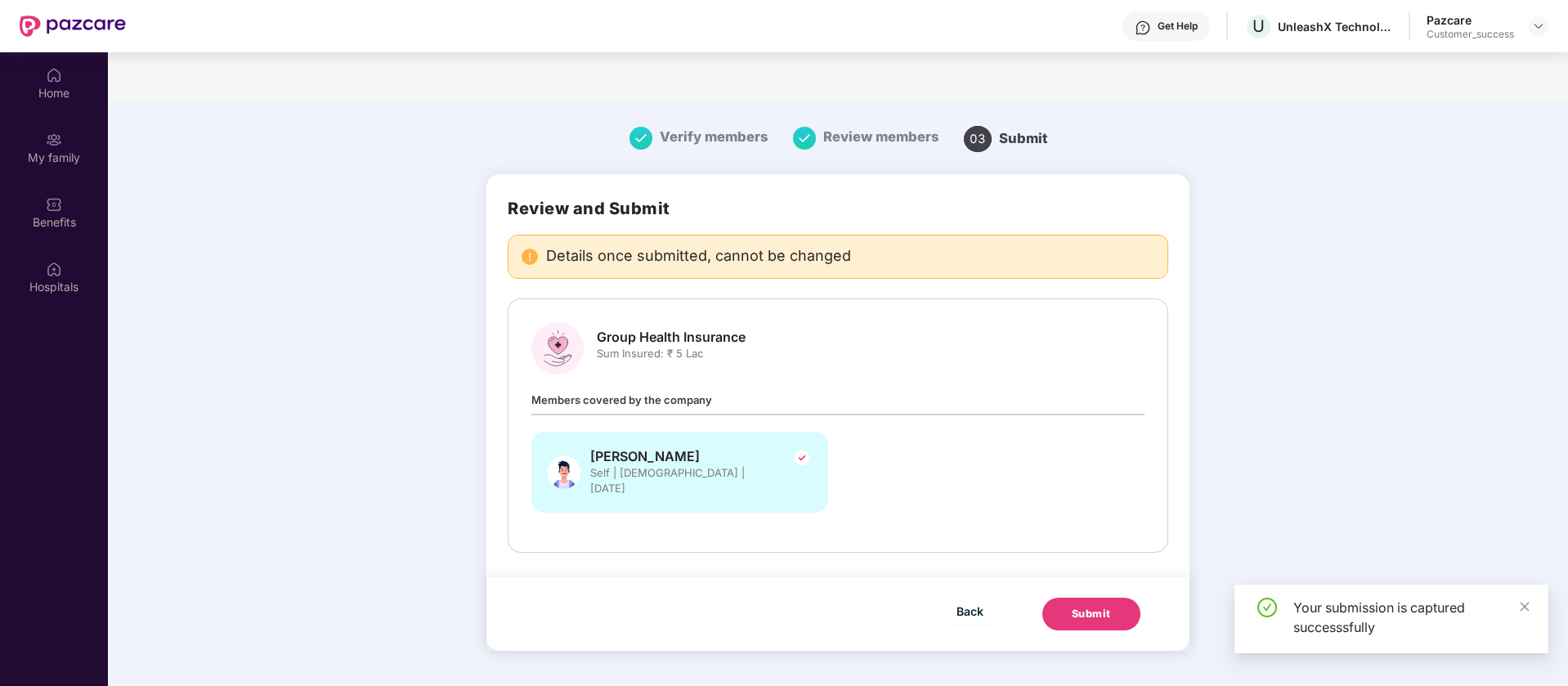
scroll to position [91, 0]
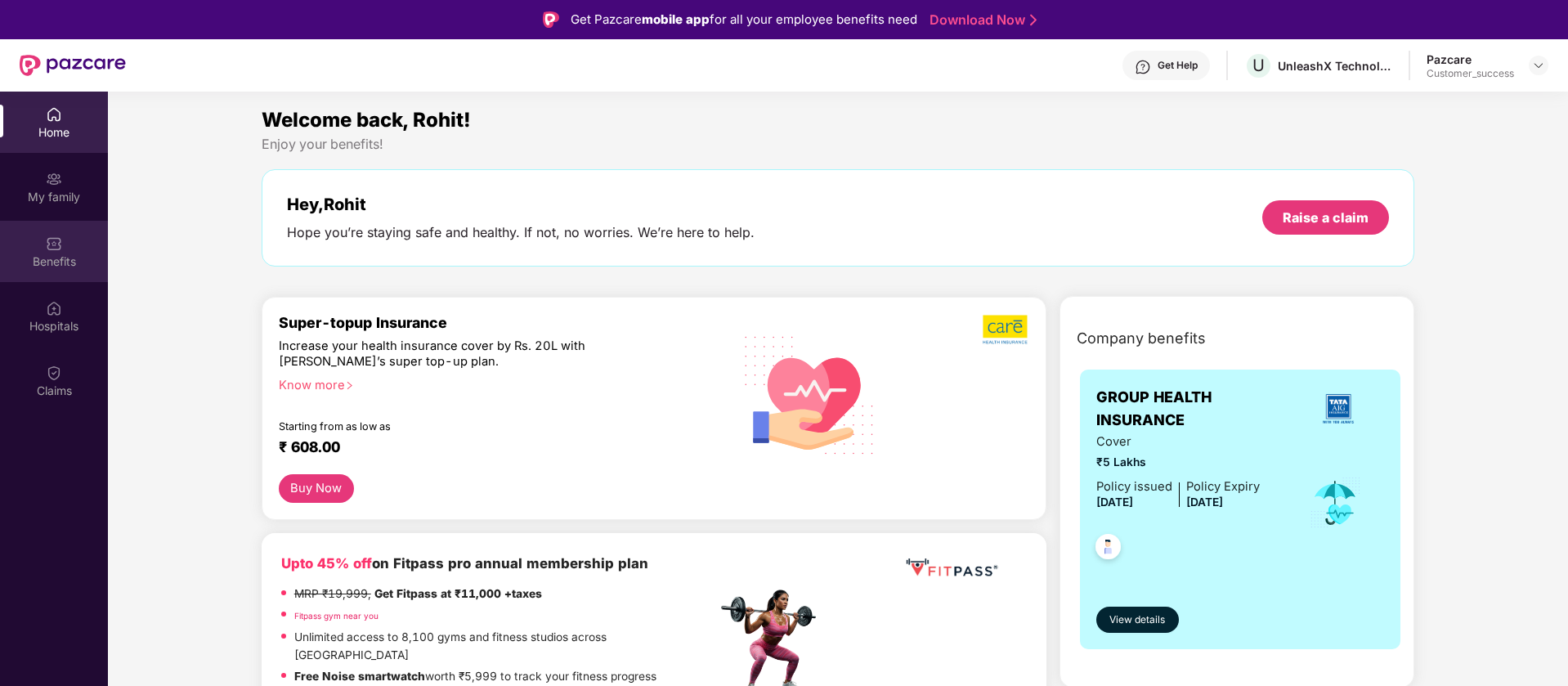
click at [72, 244] on div "Benefits" at bounding box center [54, 252] width 108 height 62
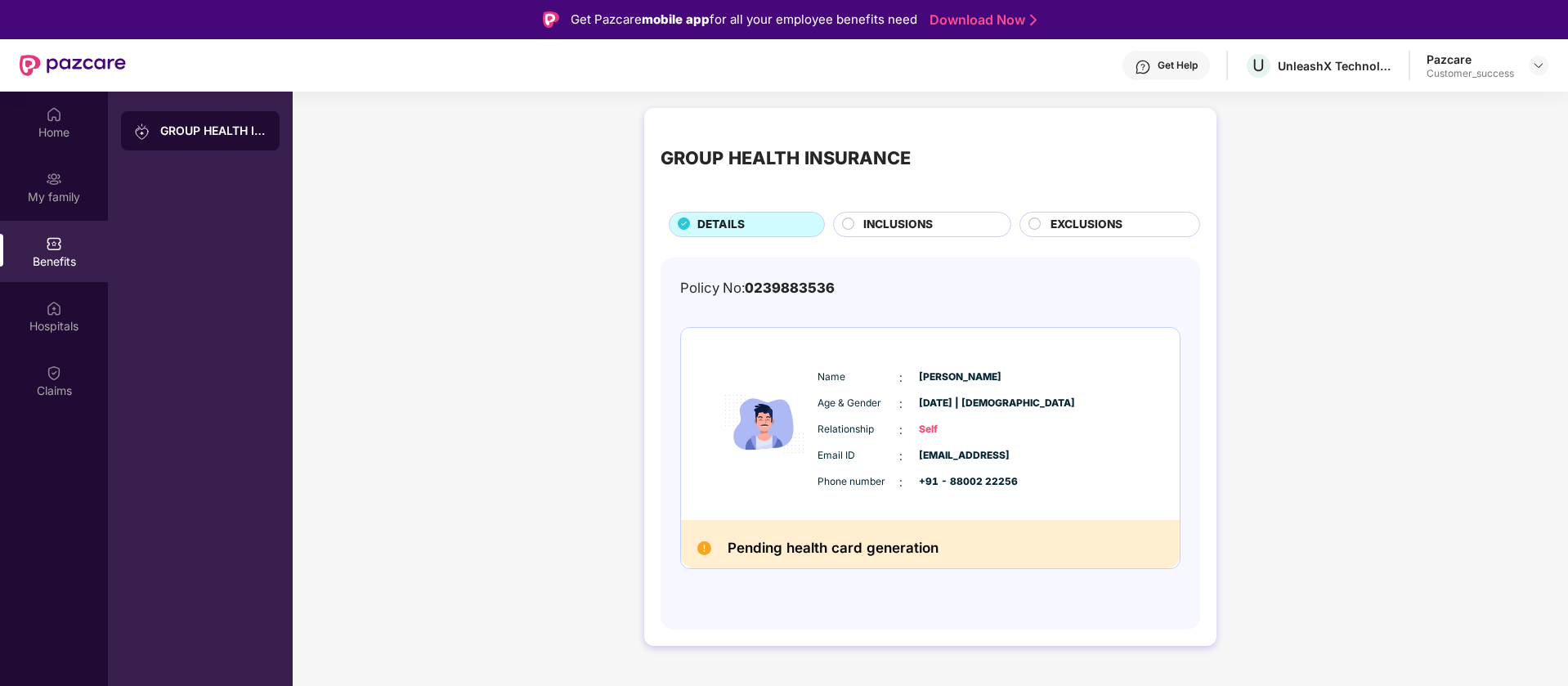
click at [889, 222] on span "INCLUSIONS" at bounding box center [898, 224] width 69 height 18
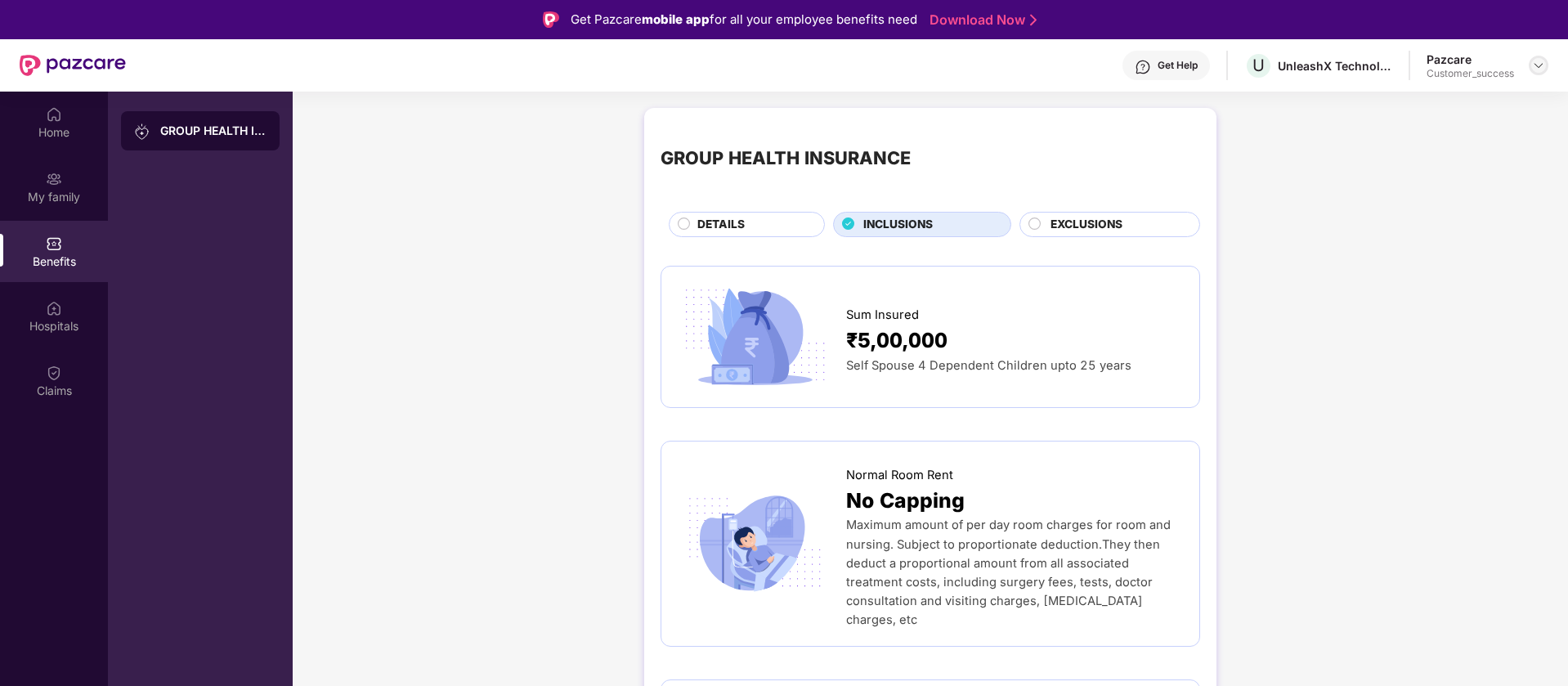
click at [1539, 63] on img at bounding box center [1538, 65] width 13 height 13
click at [1444, 105] on div "Switch to partner view" at bounding box center [1462, 105] width 213 height 32
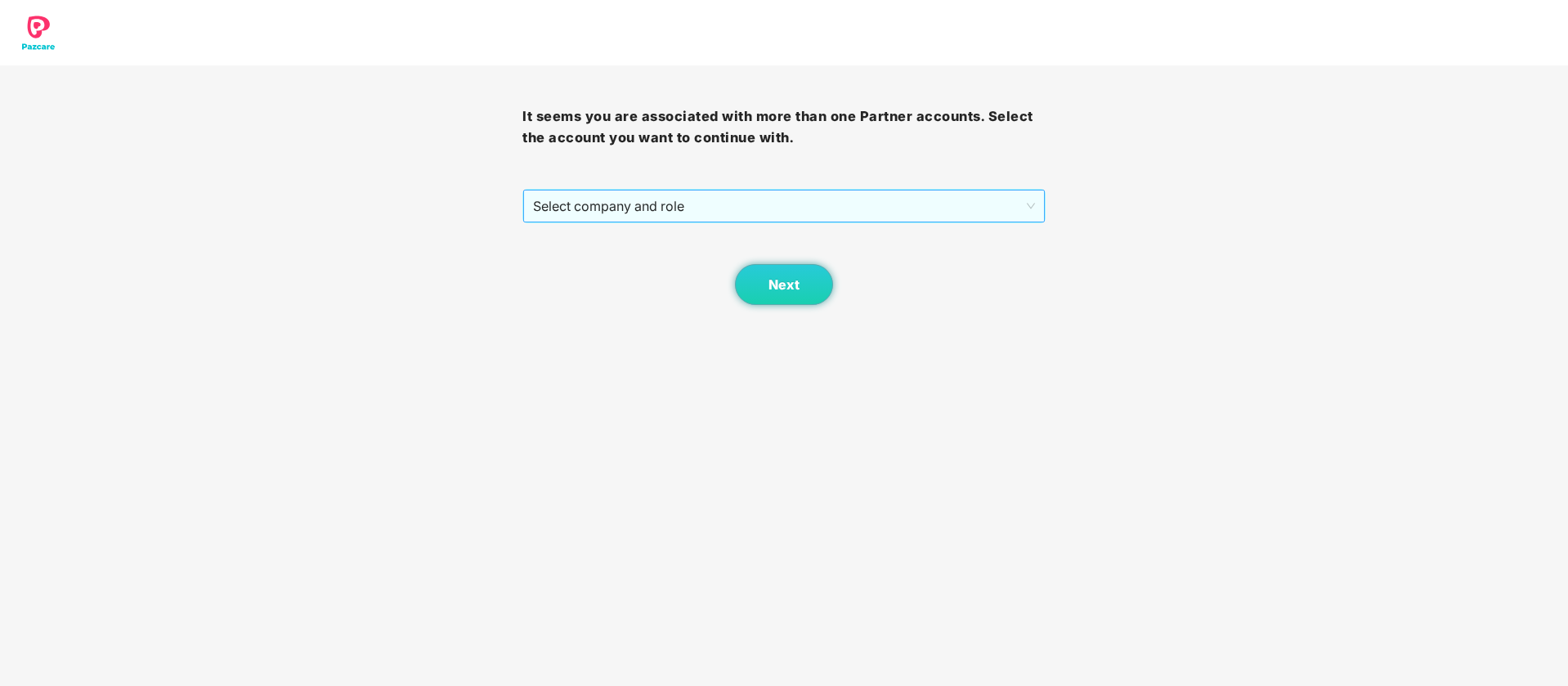
click at [780, 197] on span "Select company and role" at bounding box center [783, 205] width 501 height 31
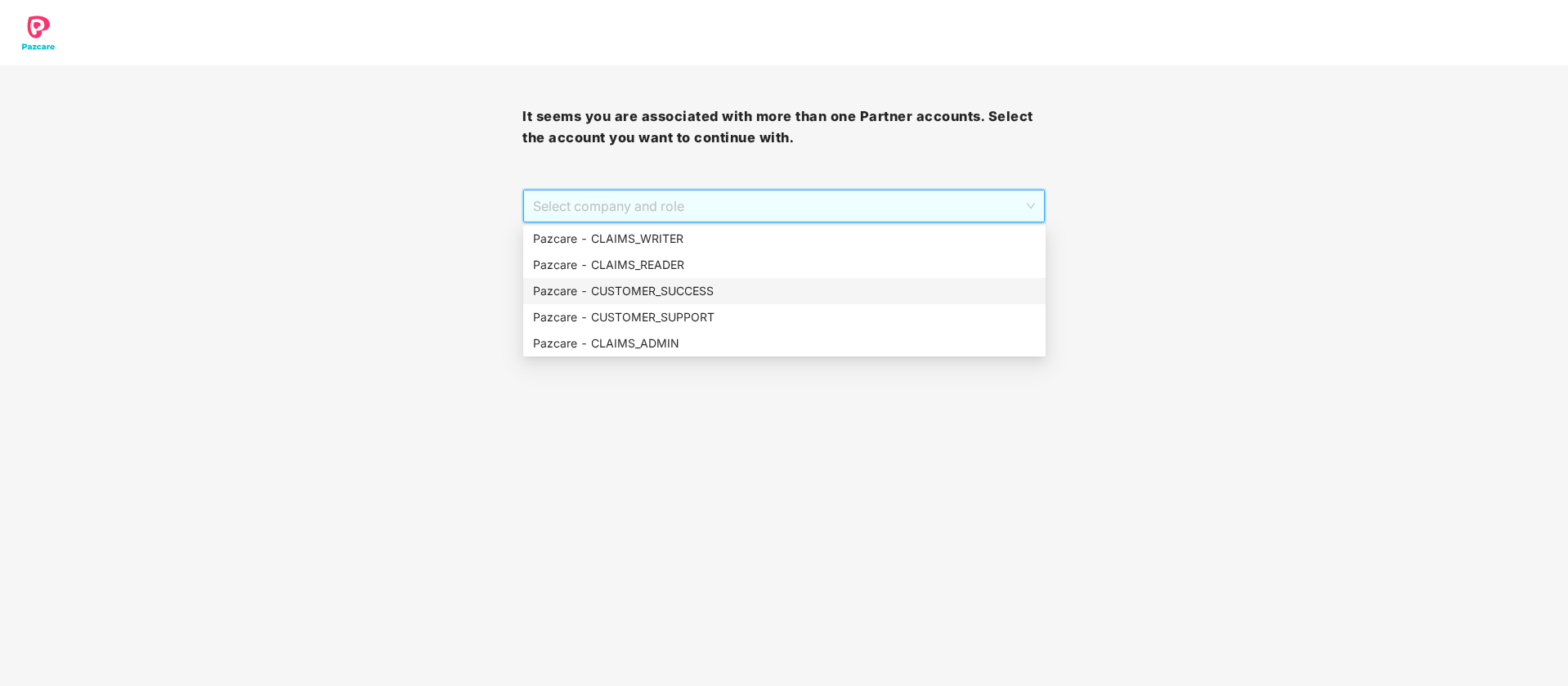
click at [712, 297] on div "Pazcare - CUSTOMER_SUCCESS" at bounding box center [784, 290] width 503 height 18
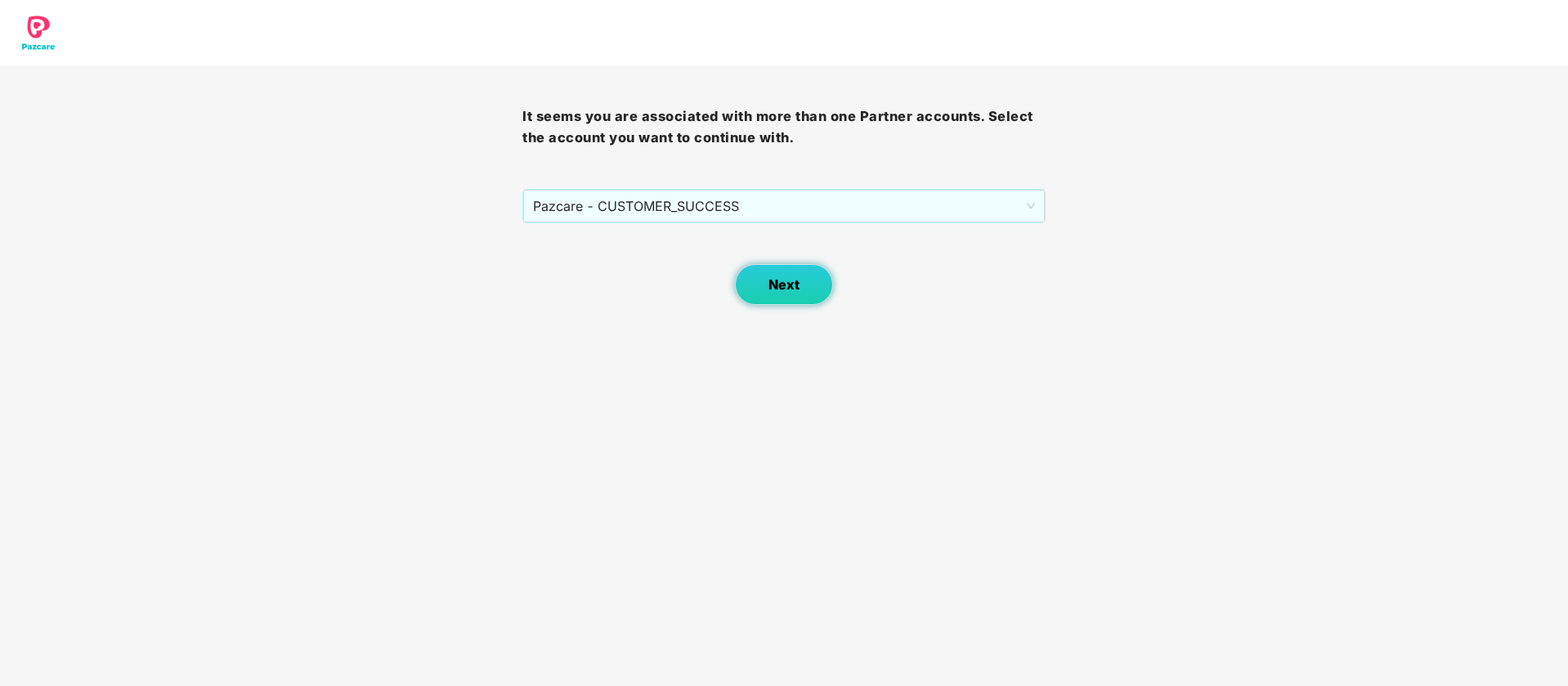
click at [801, 298] on button "Next" at bounding box center [784, 285] width 98 height 41
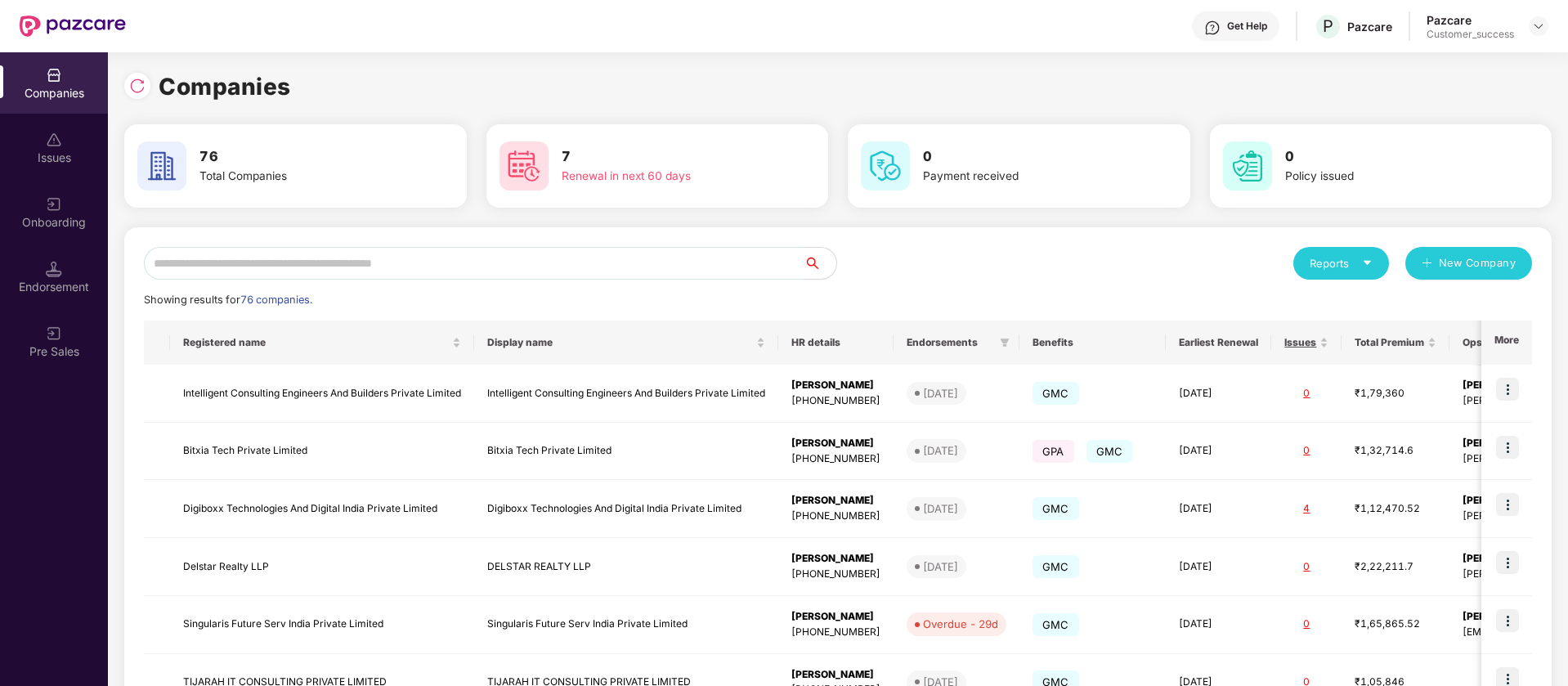
click at [440, 255] on input "text" at bounding box center [473, 263] width 659 height 33
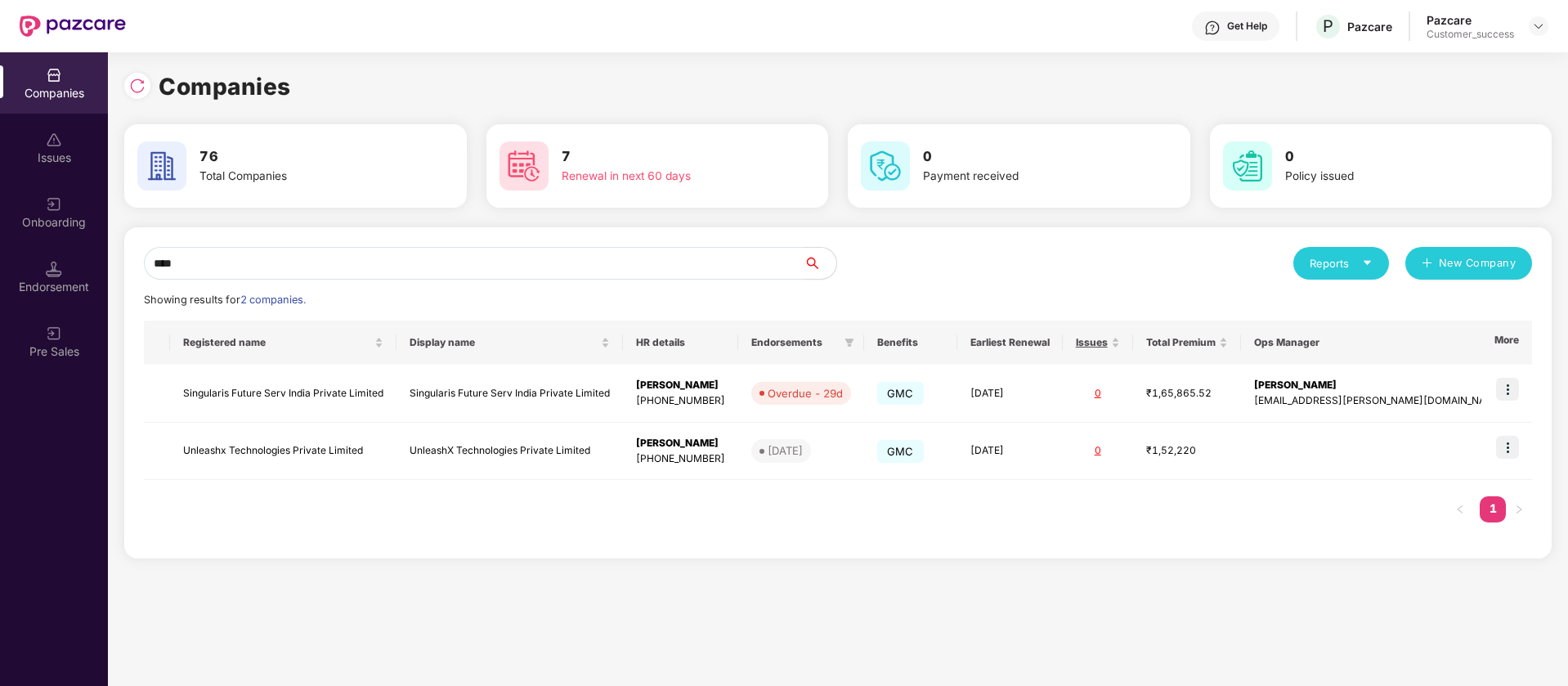
click at [498, 268] on input "****" at bounding box center [473, 263] width 659 height 33
click at [142, 87] on img at bounding box center [137, 86] width 17 height 17
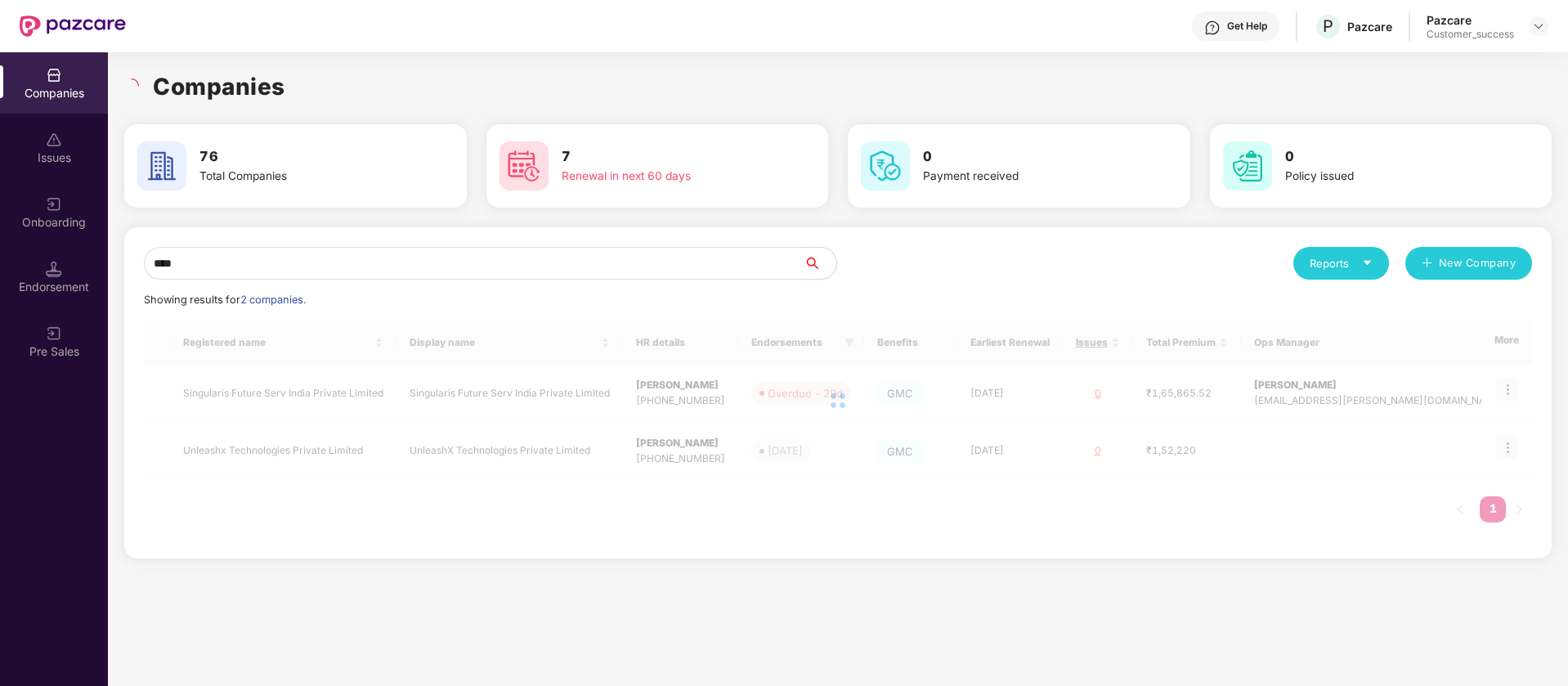
click at [371, 255] on input "****" at bounding box center [473, 263] width 659 height 33
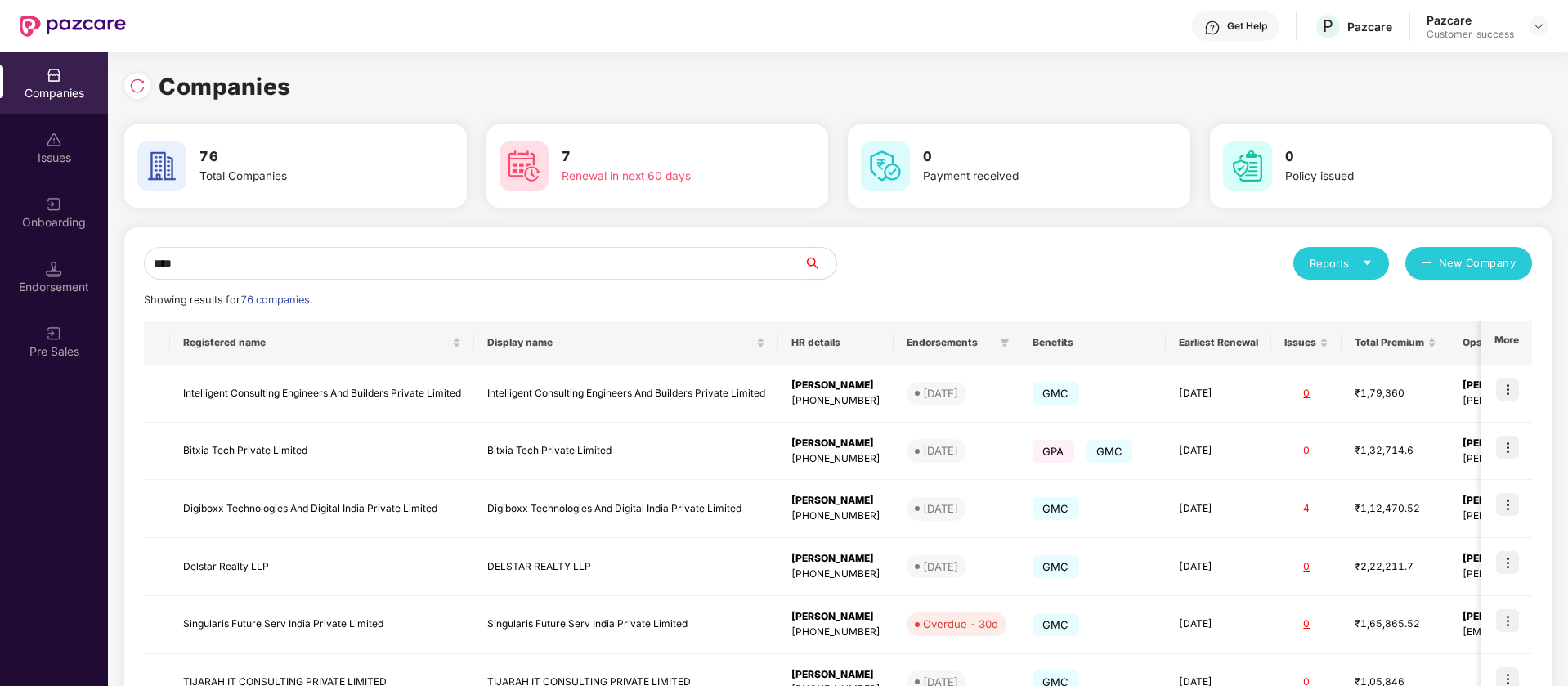
click at [371, 255] on input "****" at bounding box center [473, 263] width 659 height 33
type input "*"
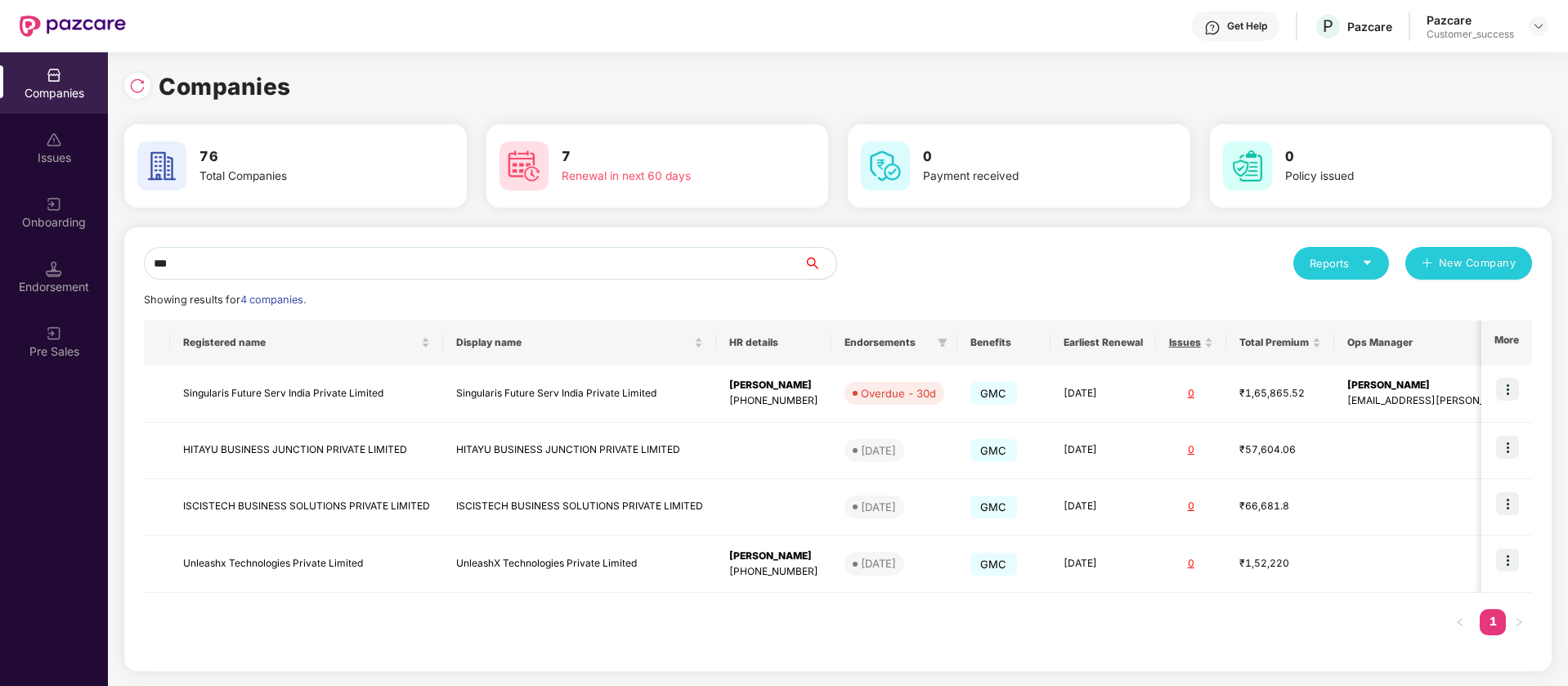
type input "****"
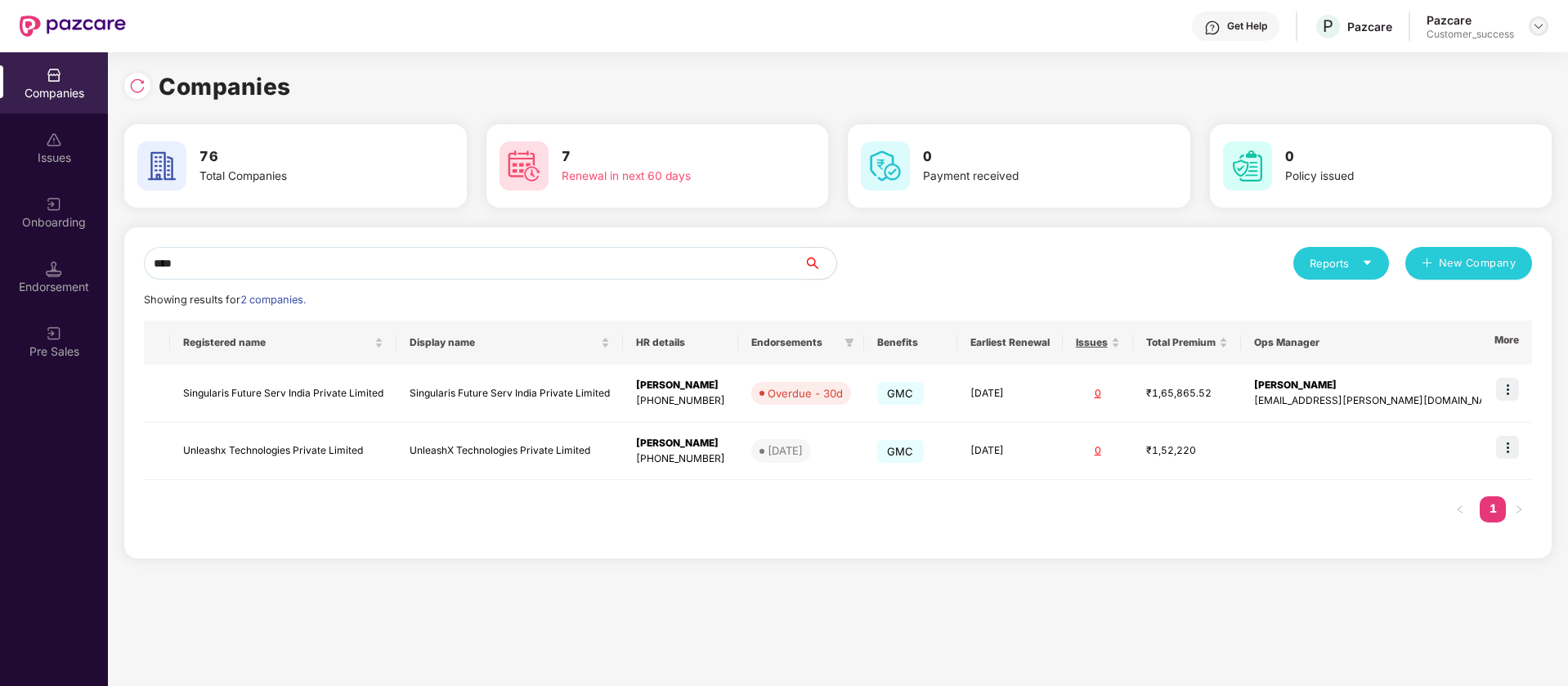
click at [1543, 24] on img at bounding box center [1538, 26] width 13 height 13
click at [1494, 91] on div "Switch Partner" at bounding box center [1464, 97] width 213 height 32
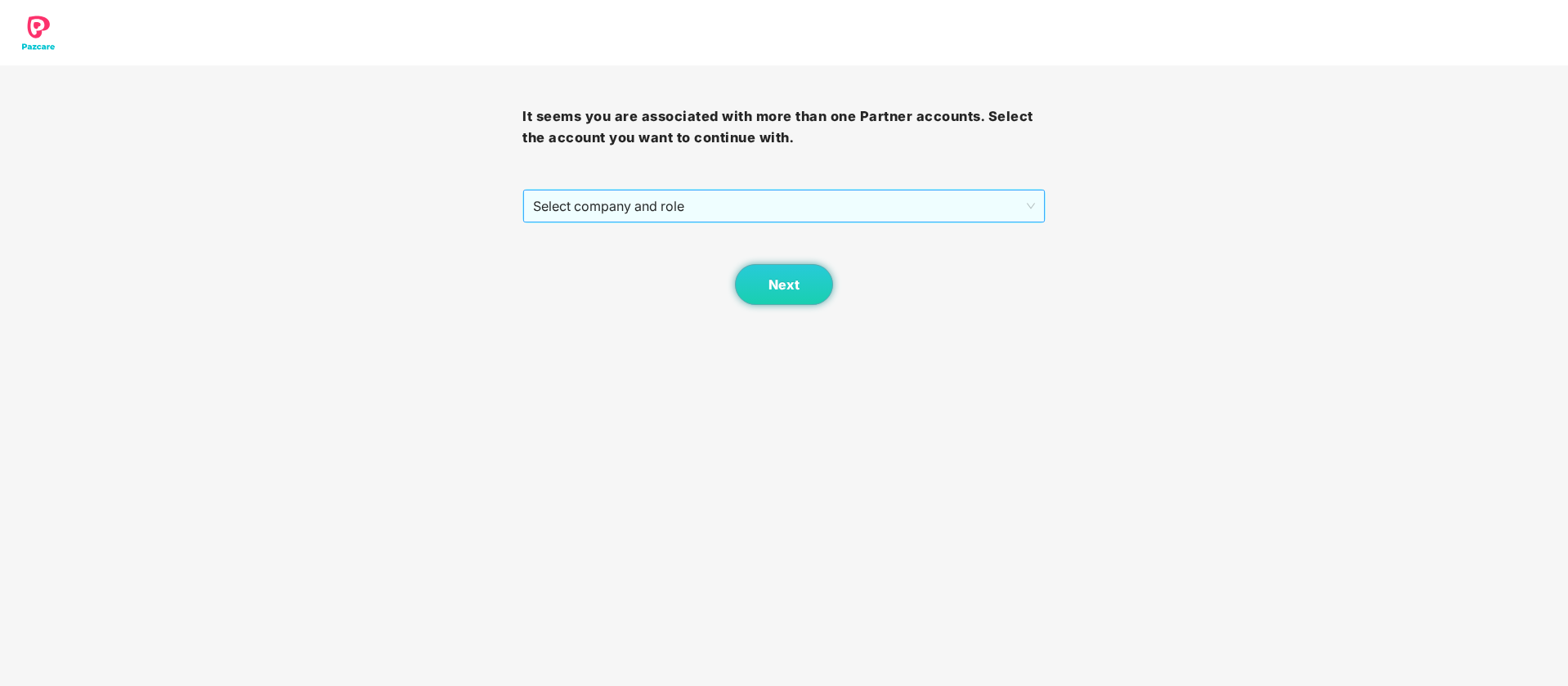
click at [791, 214] on span "Select company and role" at bounding box center [783, 205] width 501 height 31
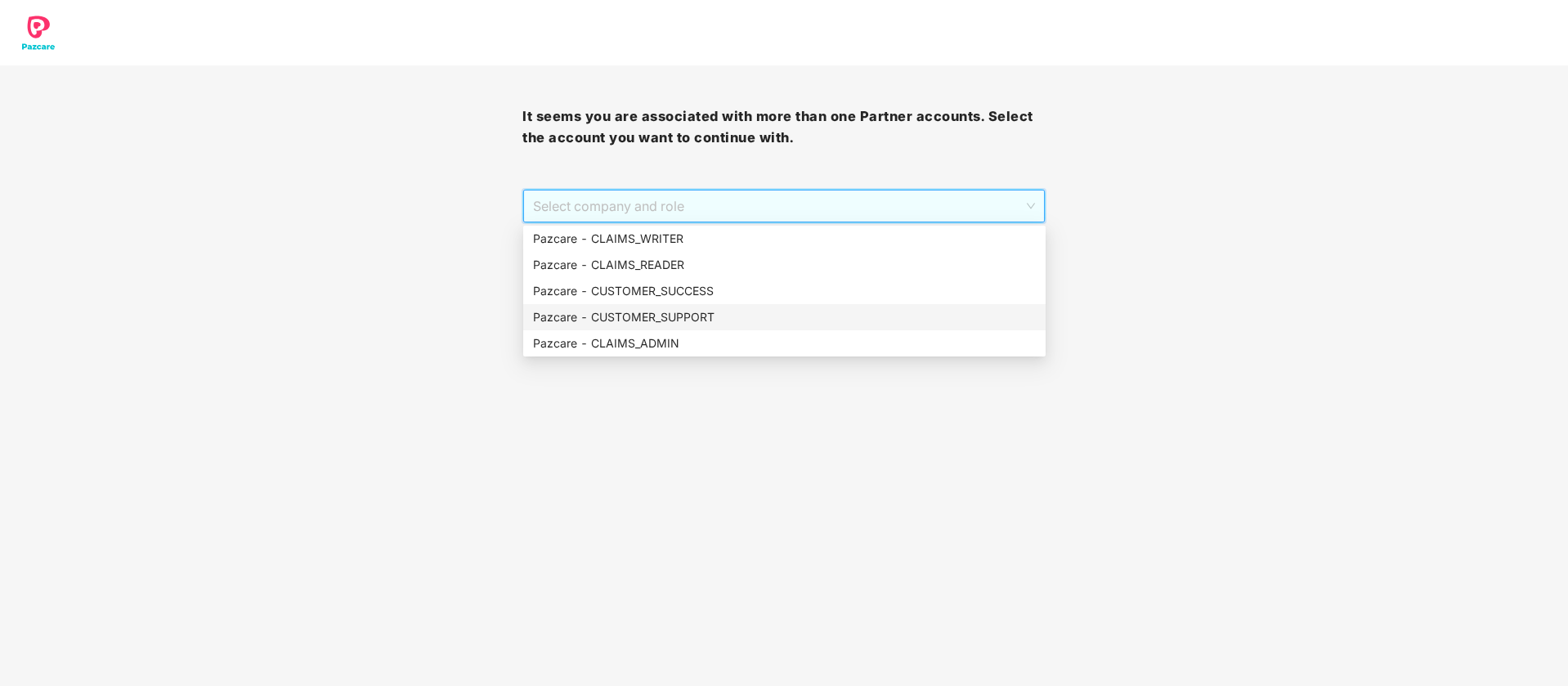
click at [695, 315] on div "Pazcare - CUSTOMER_SUPPORT" at bounding box center [784, 316] width 503 height 18
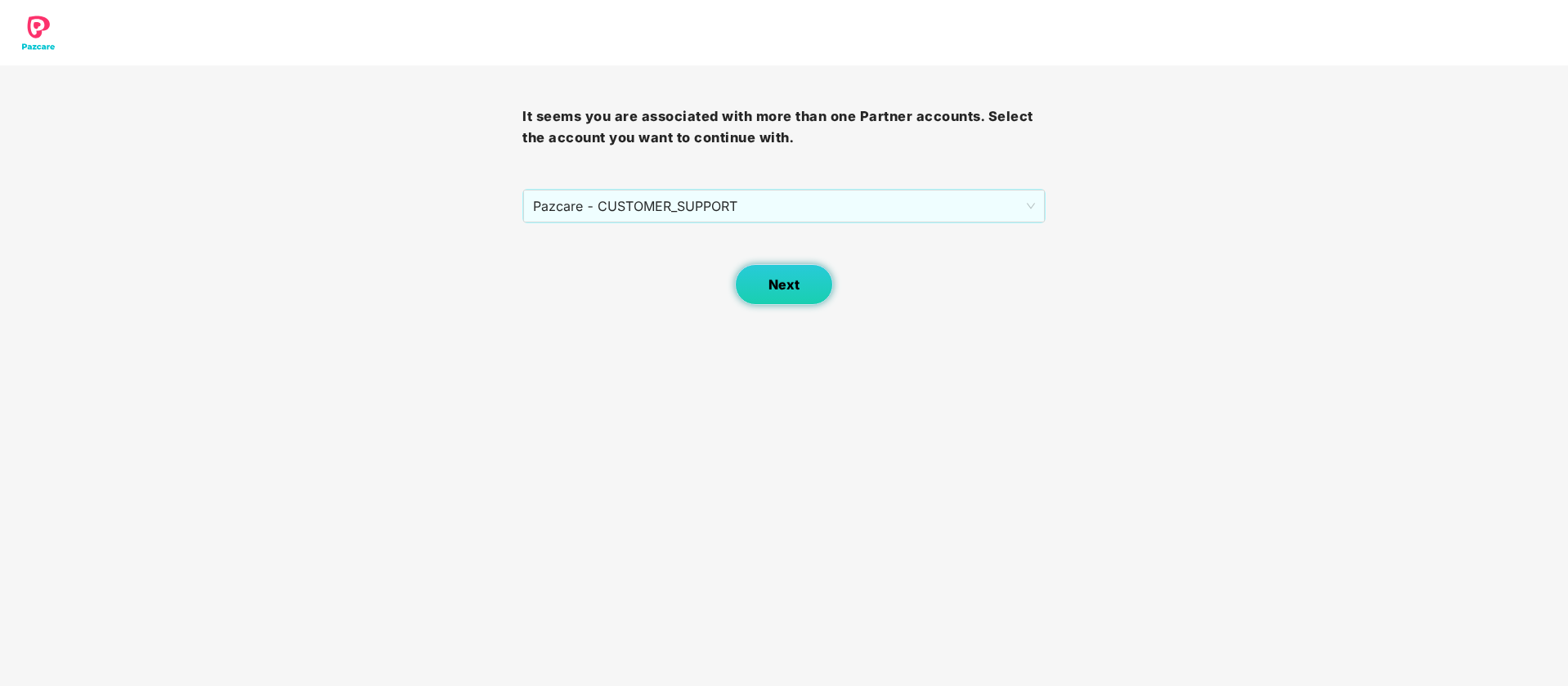
click at [751, 280] on button "Next" at bounding box center [784, 285] width 98 height 41
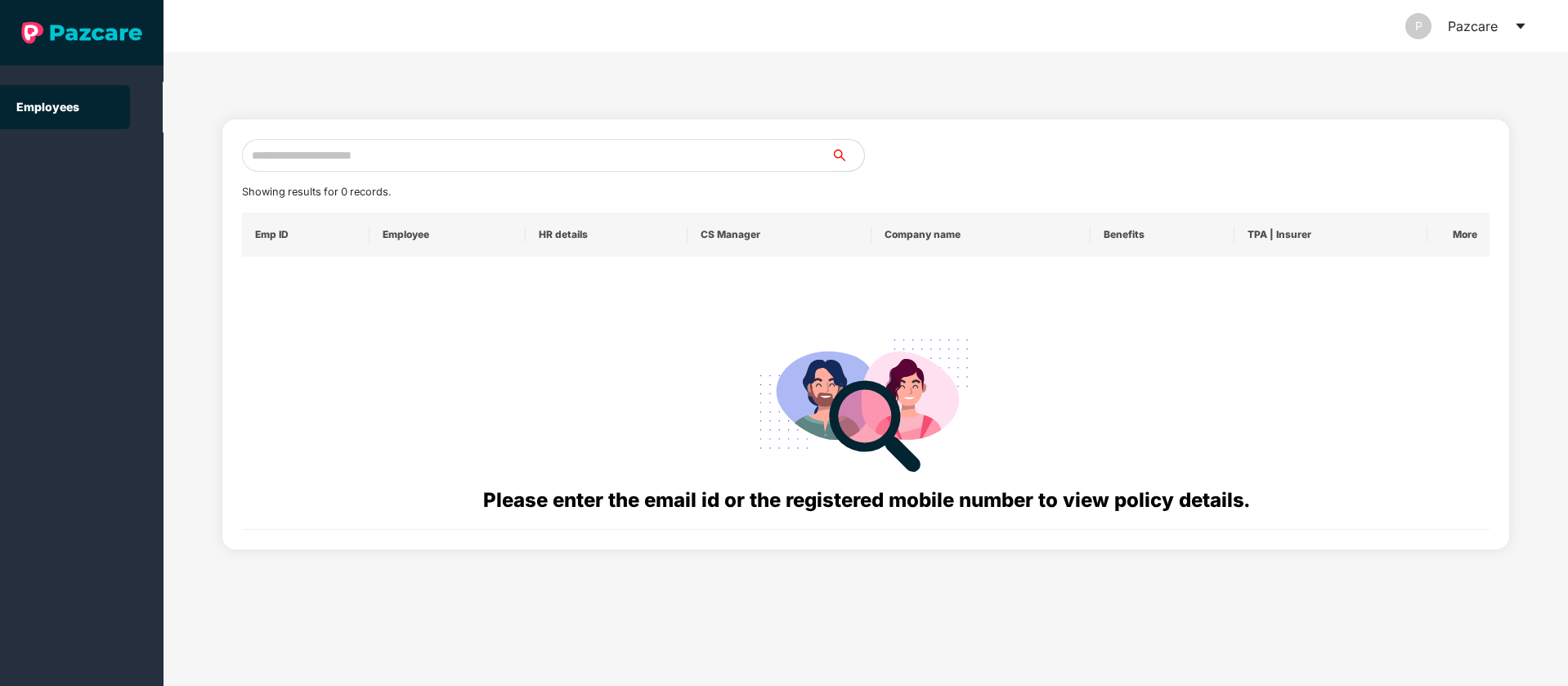
click at [534, 165] on input "text" at bounding box center [536, 155] width 590 height 33
paste input "**********"
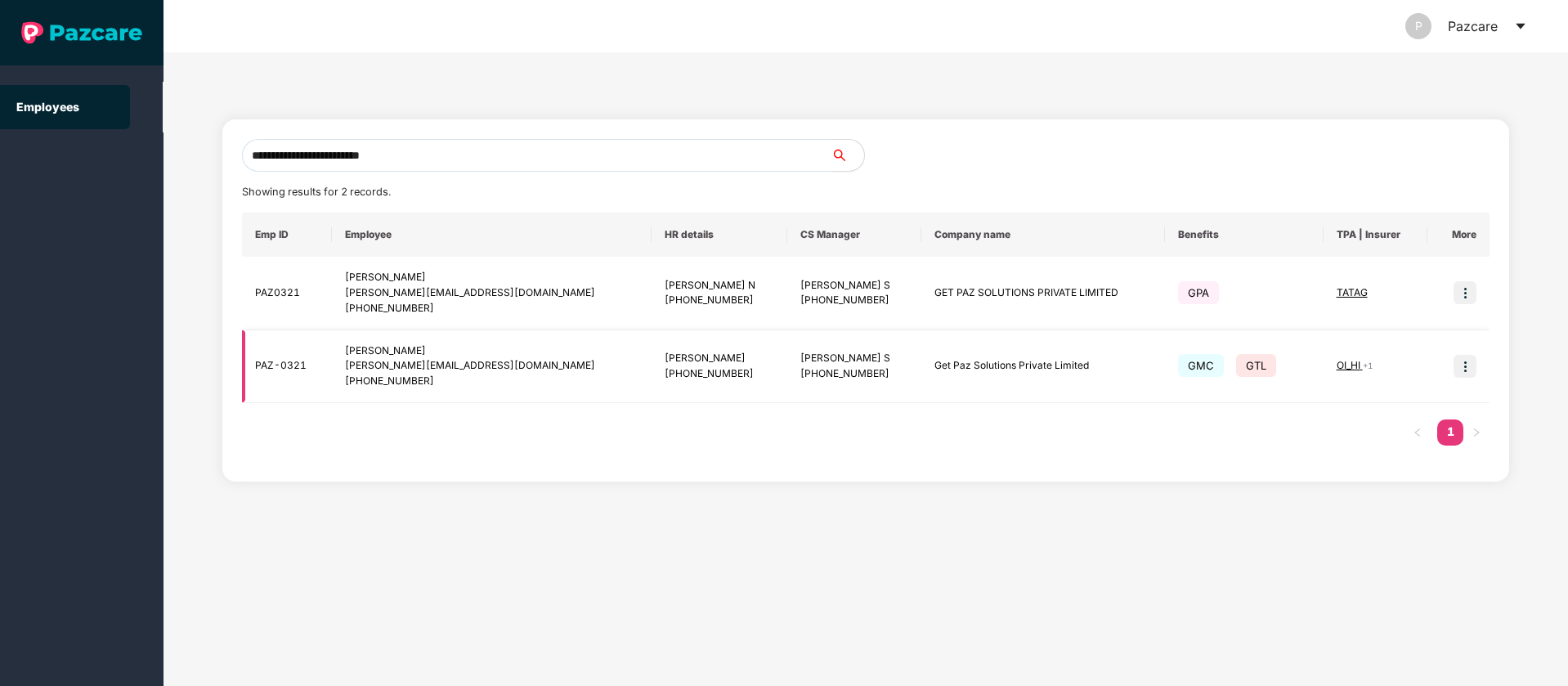
type input "**********"
click at [1468, 367] on img at bounding box center [1464, 366] width 23 height 23
click at [1436, 415] on span "Switch to user interface" at bounding box center [1385, 408] width 140 height 18
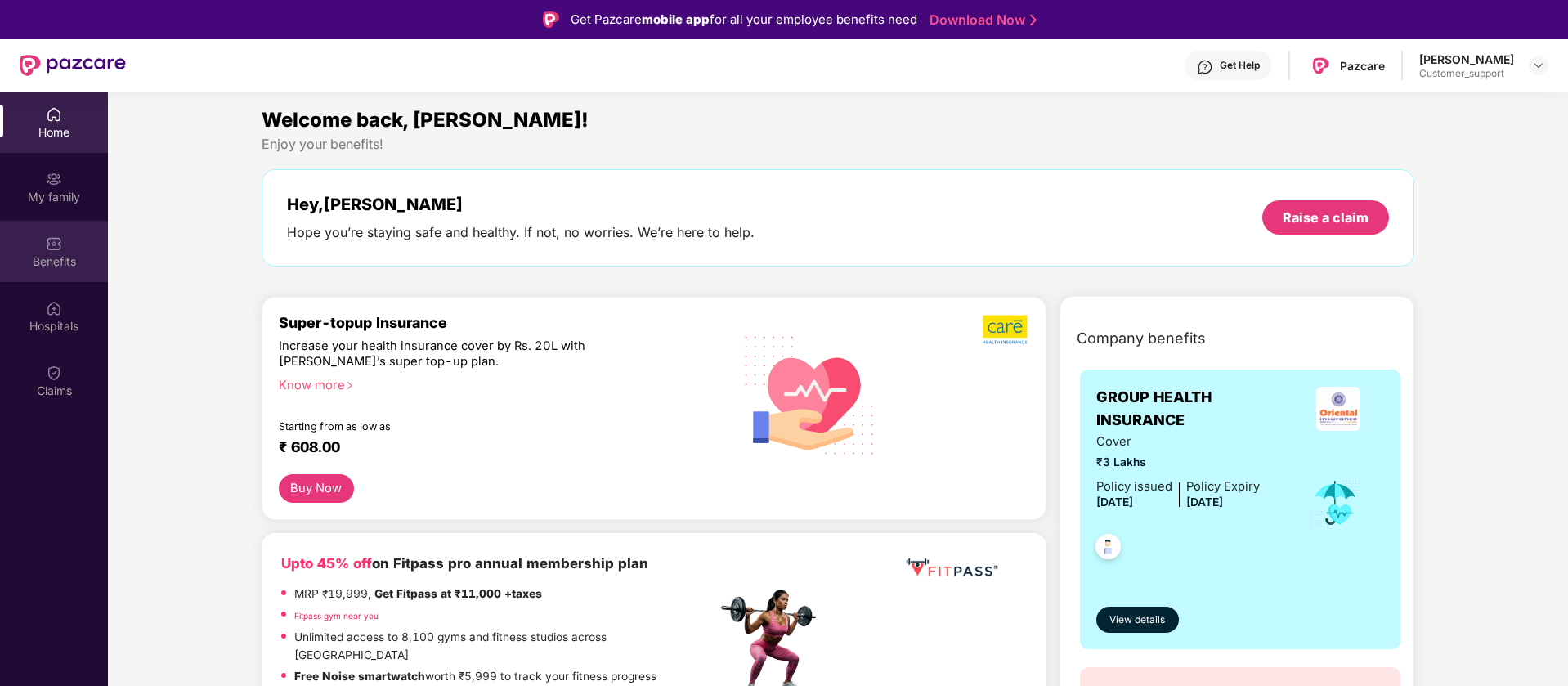
click at [80, 261] on div "Benefits" at bounding box center [54, 262] width 108 height 17
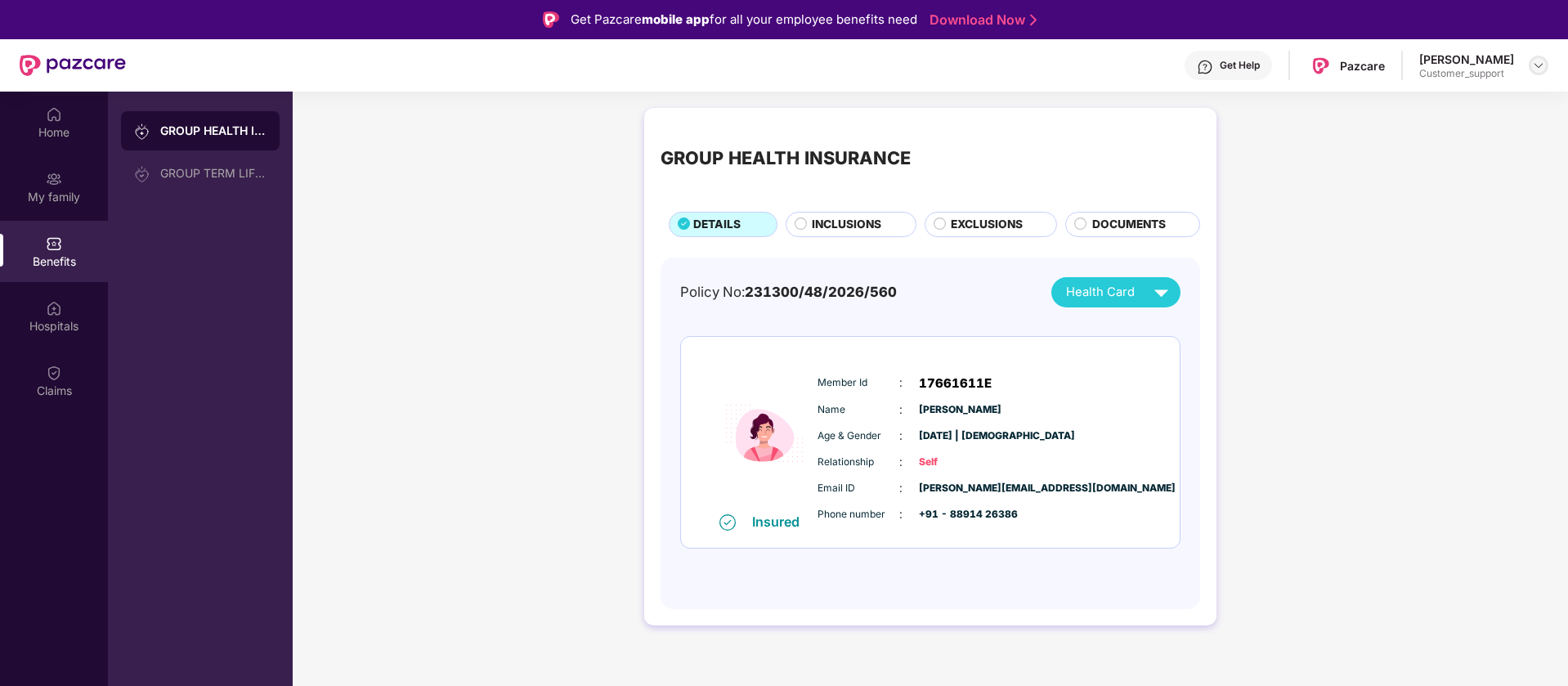
click at [1538, 63] on img at bounding box center [1538, 65] width 13 height 13
click at [1459, 105] on div "Switch to support view" at bounding box center [1462, 105] width 213 height 32
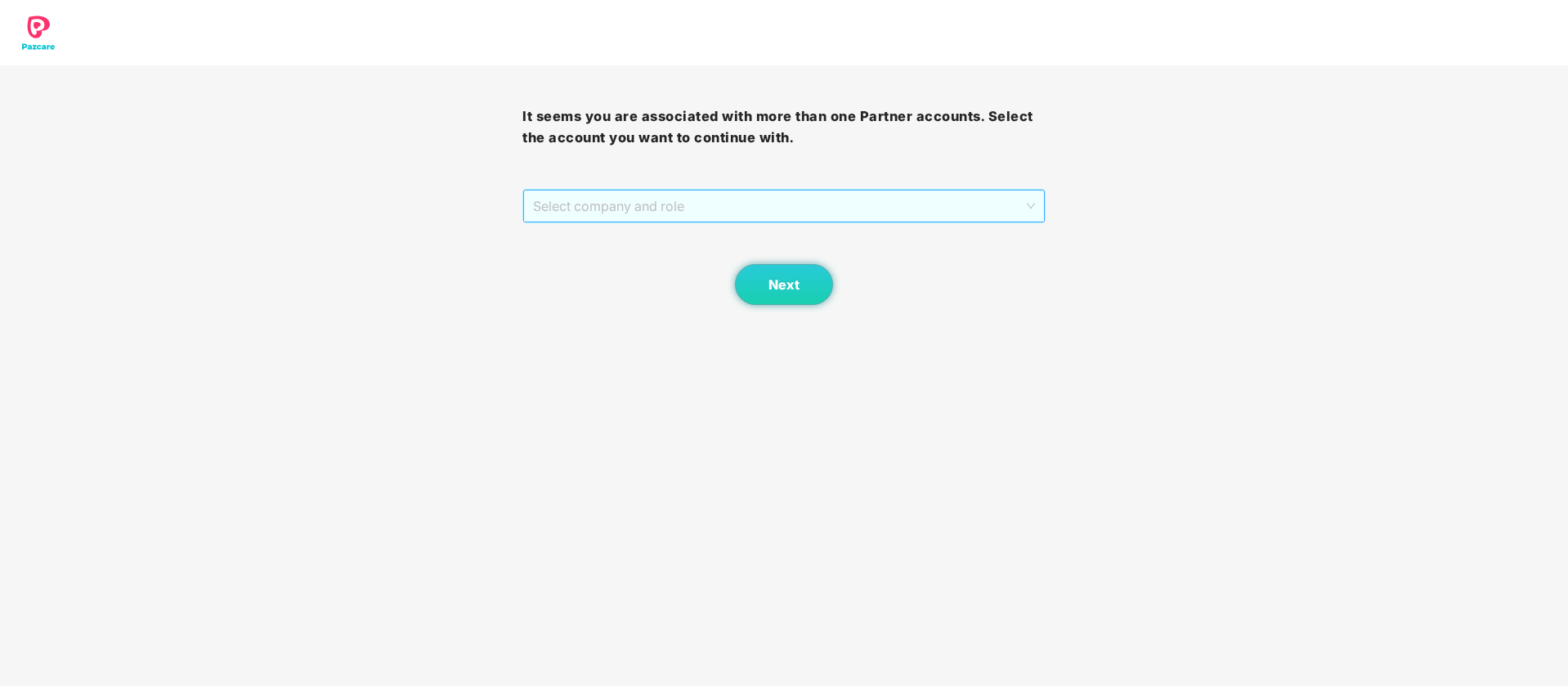
click at [712, 212] on span "Select company and role" at bounding box center [783, 205] width 501 height 31
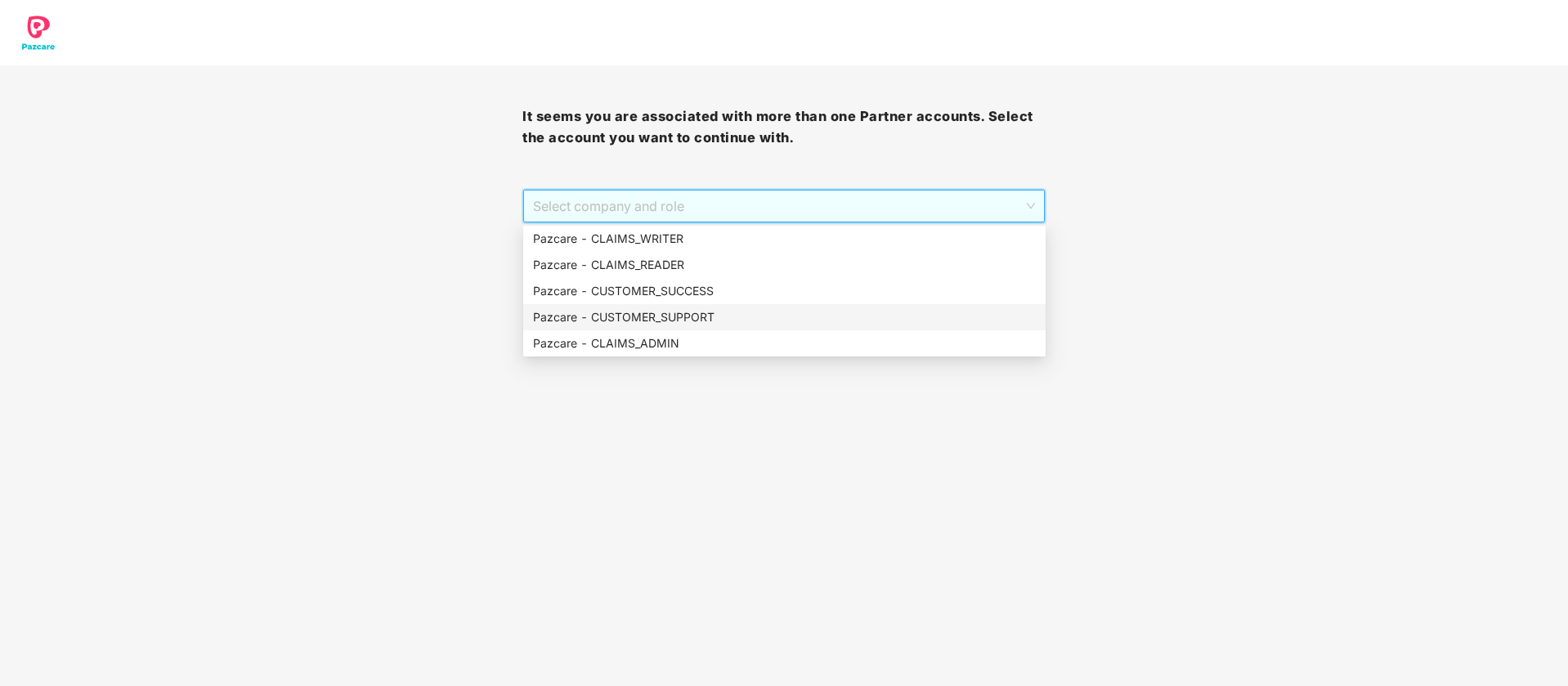
click at [702, 315] on div "Pazcare - CUSTOMER_SUPPORT" at bounding box center [784, 316] width 503 height 18
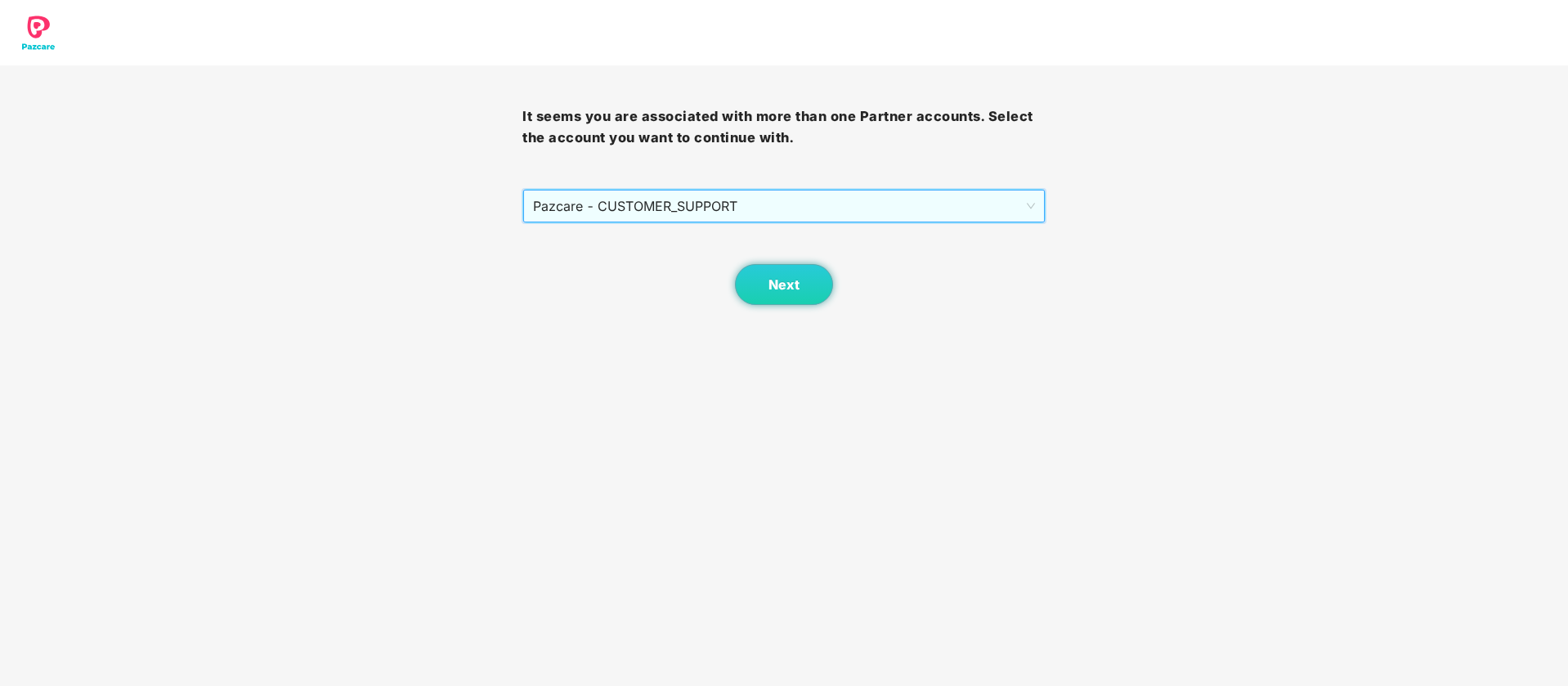
click at [715, 288] on div "Next" at bounding box center [784, 264] width 522 height 82
click at [817, 283] on button "Next" at bounding box center [784, 285] width 98 height 41
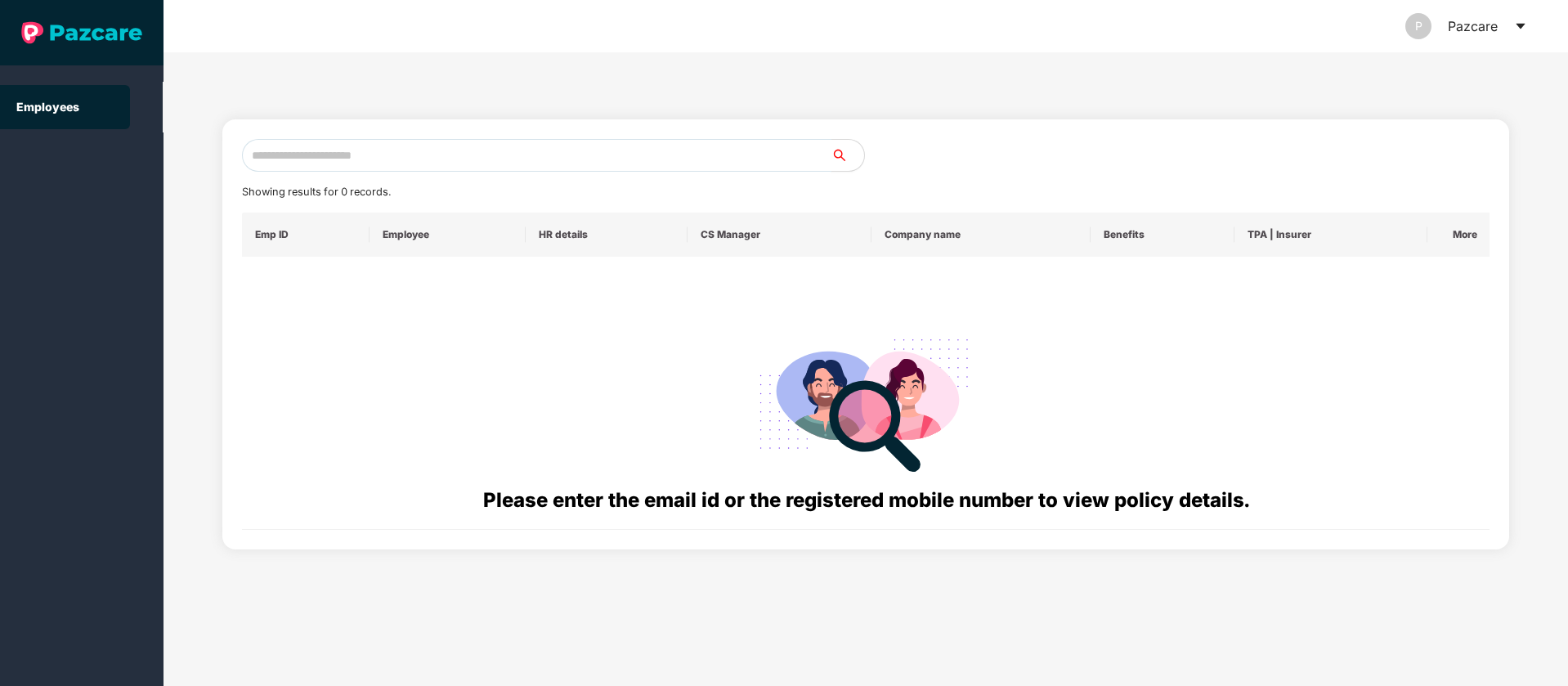
click at [608, 165] on input "text" at bounding box center [536, 155] width 590 height 33
paste input "**********"
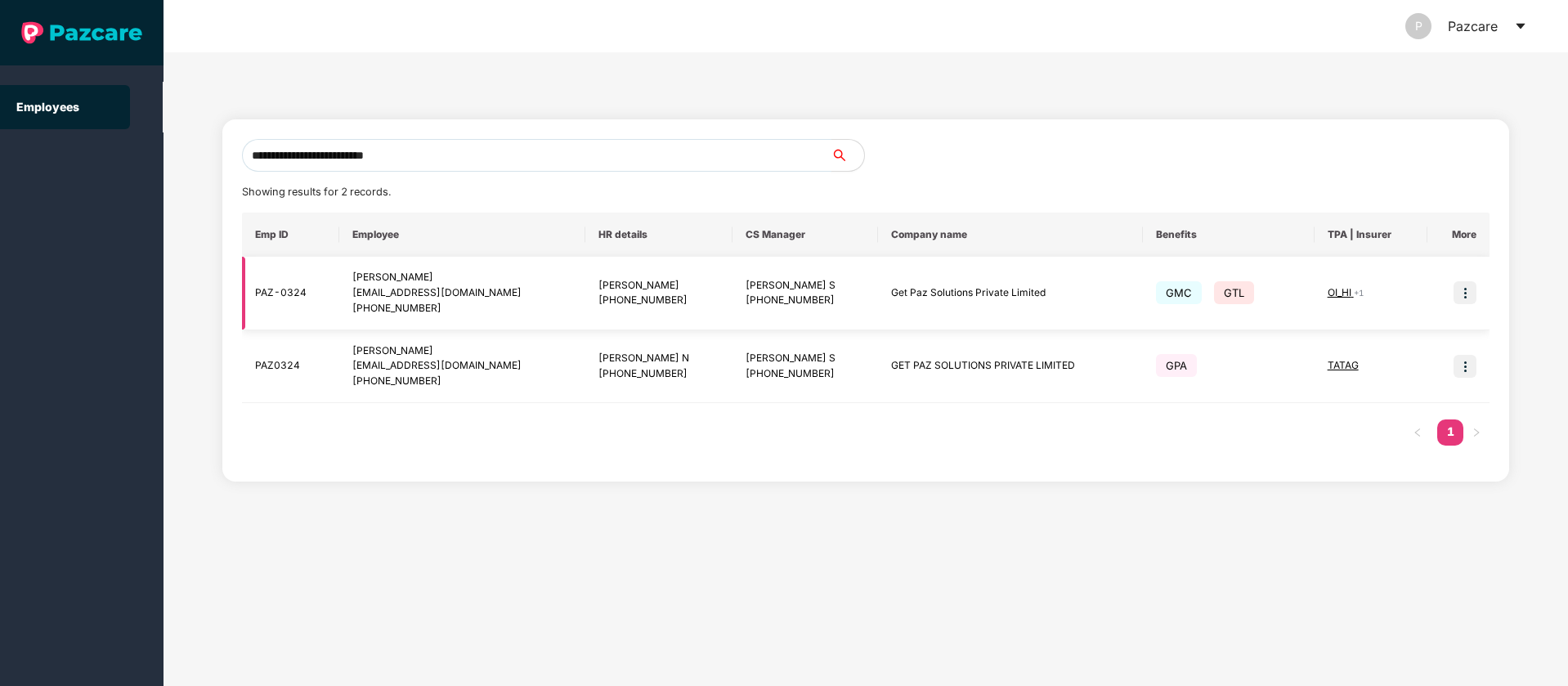
type input "**********"
click at [1466, 295] on img at bounding box center [1464, 293] width 23 height 23
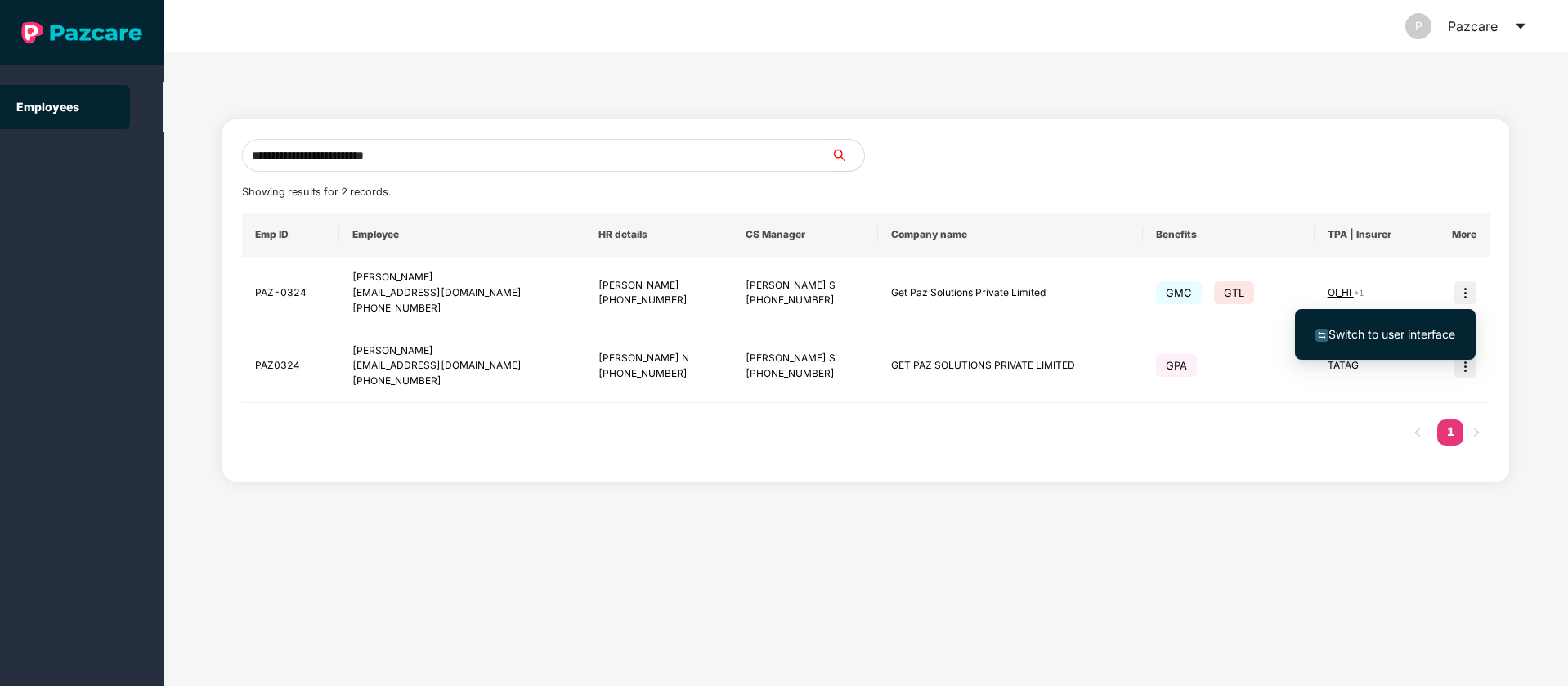
click at [1411, 337] on span "Switch to user interface" at bounding box center [1392, 334] width 127 height 14
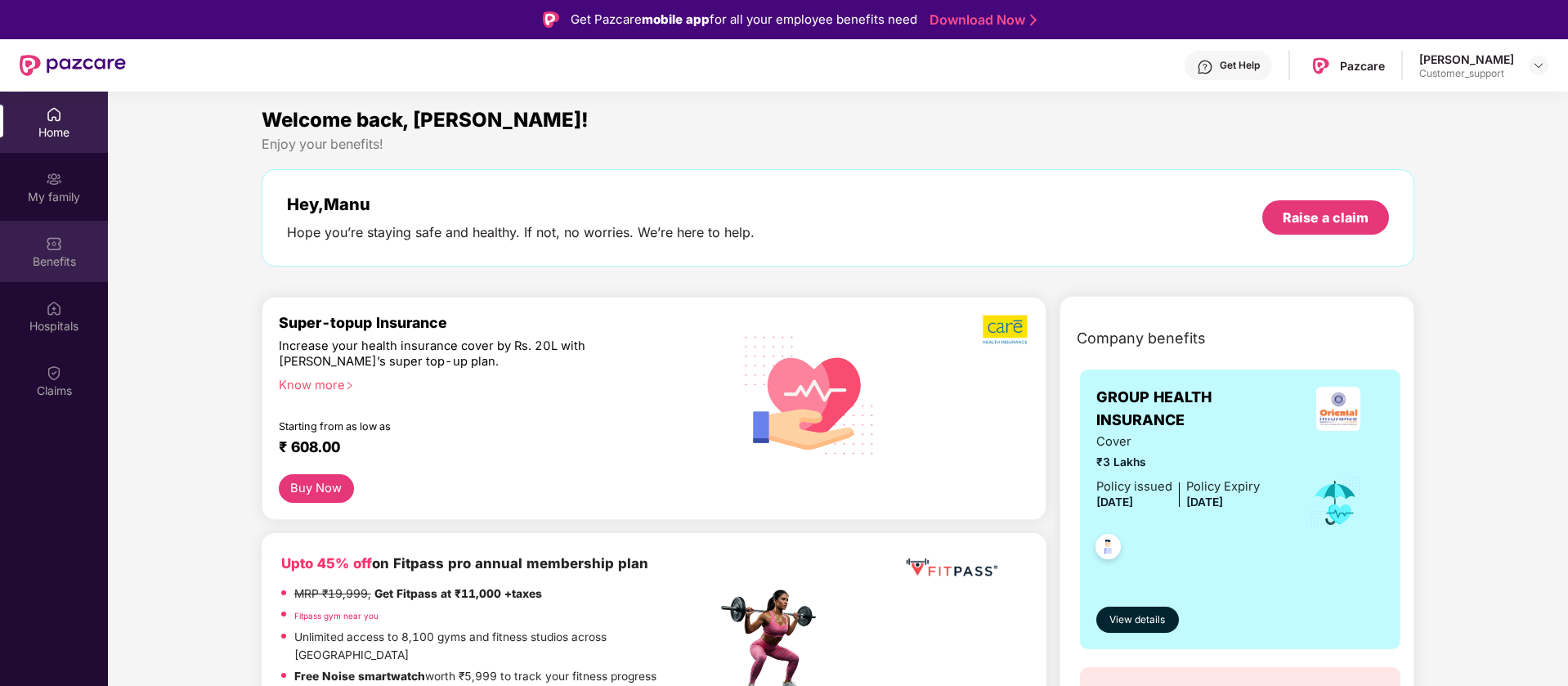
click at [91, 259] on div "Benefits" at bounding box center [54, 262] width 108 height 17
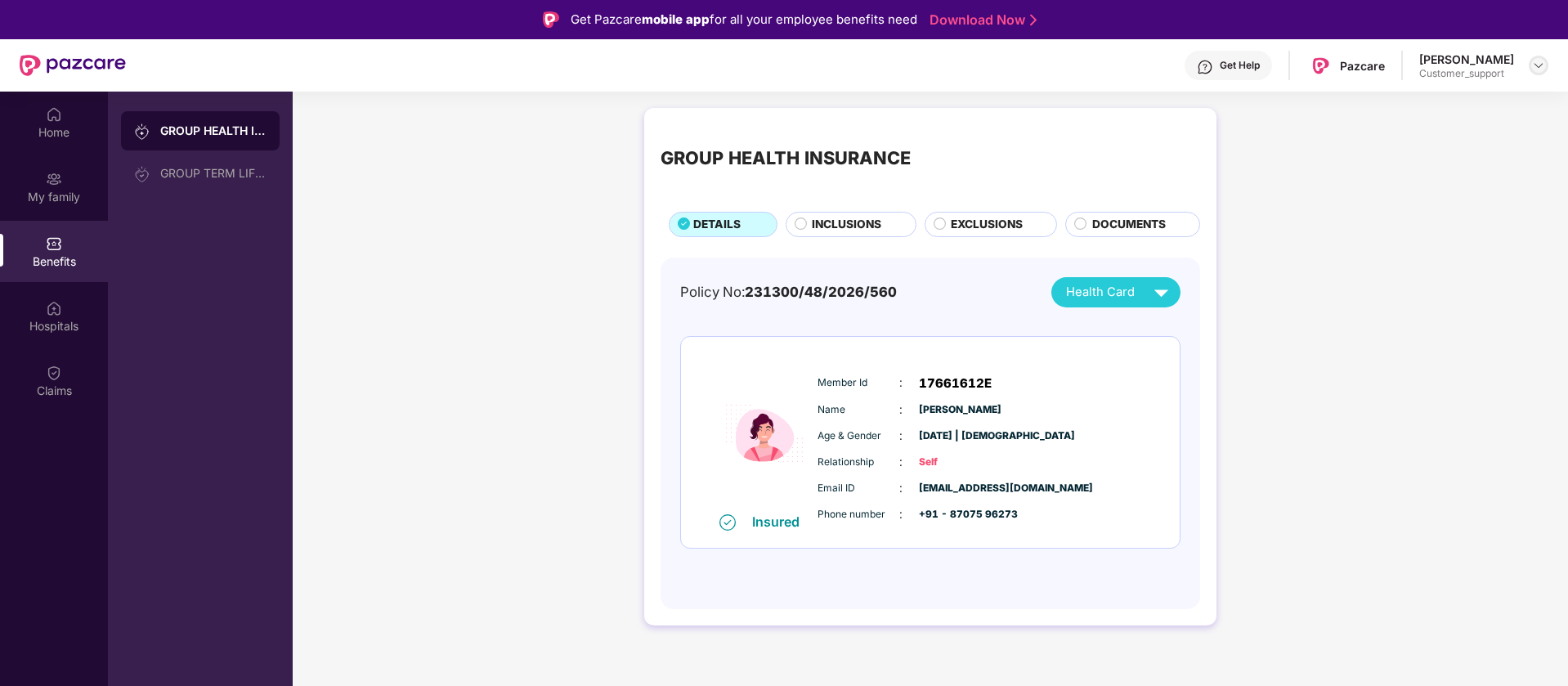
click at [1536, 69] on img at bounding box center [1538, 65] width 13 height 13
click at [1476, 103] on div "Switch to support view" at bounding box center [1462, 105] width 213 height 32
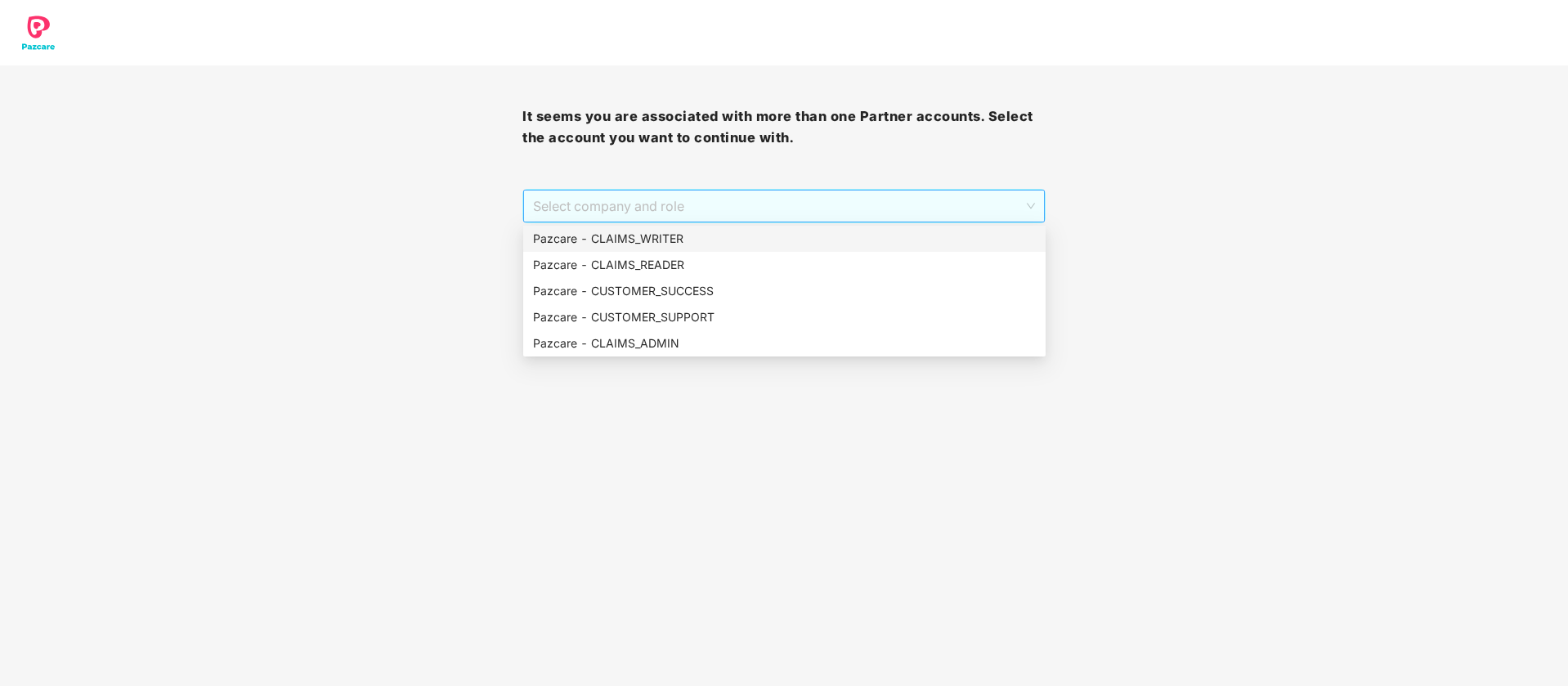
click at [875, 209] on span "Select company and role" at bounding box center [783, 205] width 501 height 31
click at [673, 291] on div "Pazcare - CUSTOMER_SUCCESS" at bounding box center [784, 290] width 503 height 18
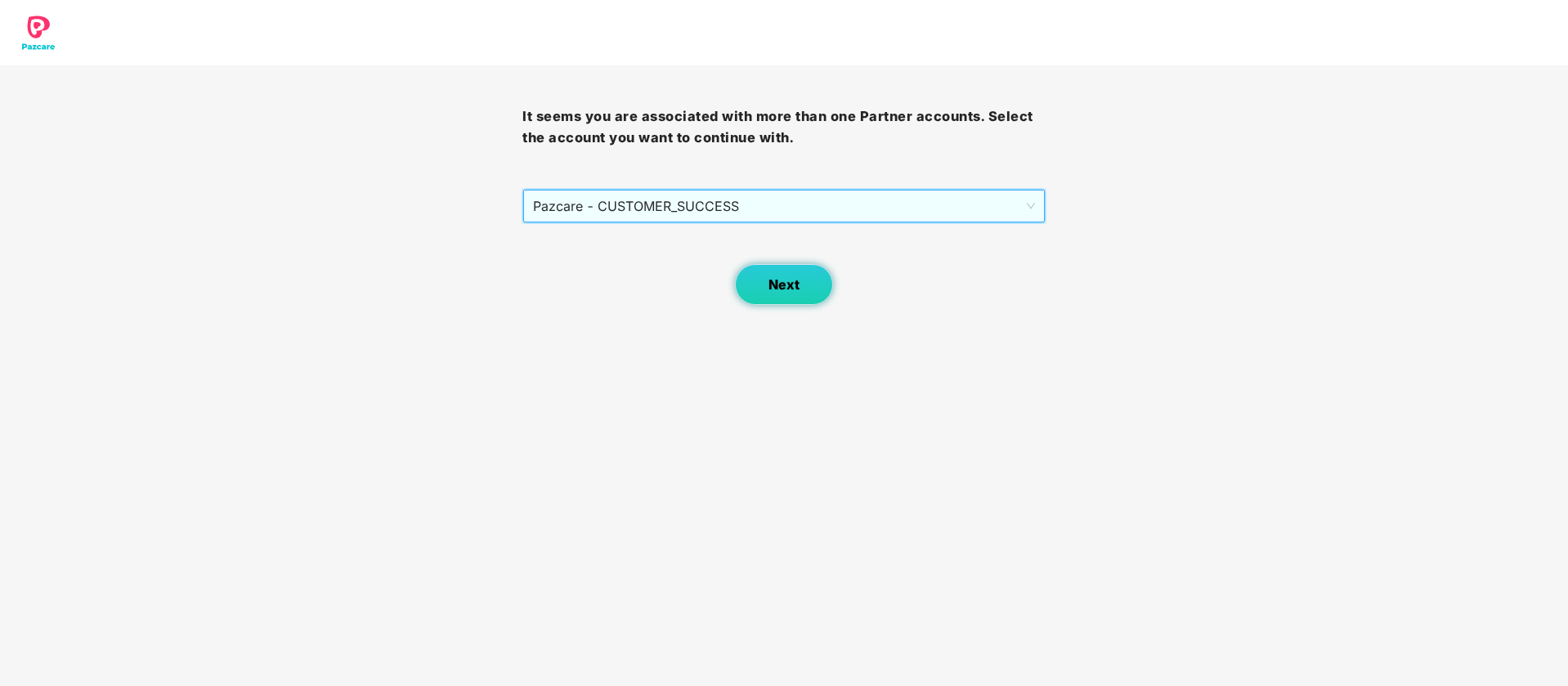
click at [805, 286] on button "Next" at bounding box center [784, 285] width 98 height 41
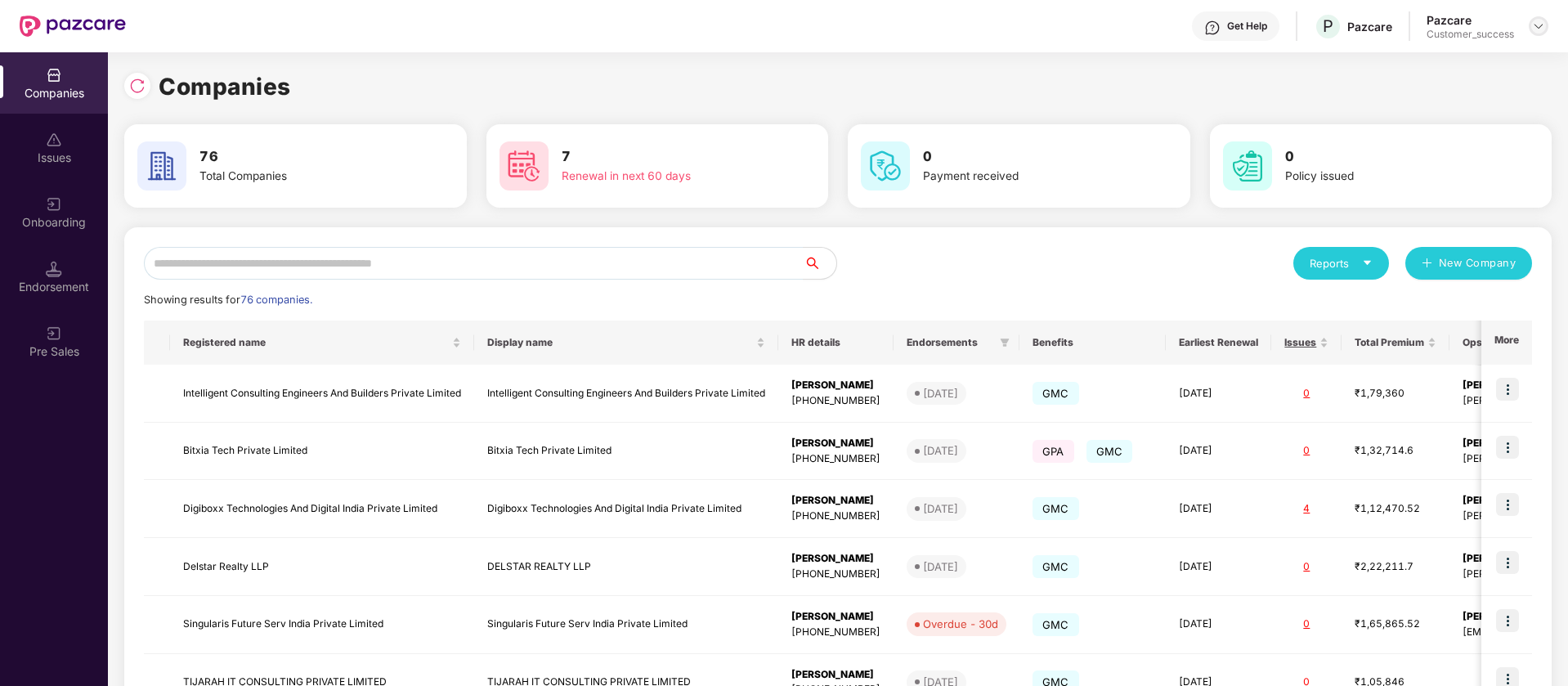
click at [1546, 22] on div at bounding box center [1538, 26] width 20 height 20
click at [1433, 94] on div "Switch Partner" at bounding box center [1464, 97] width 213 height 32
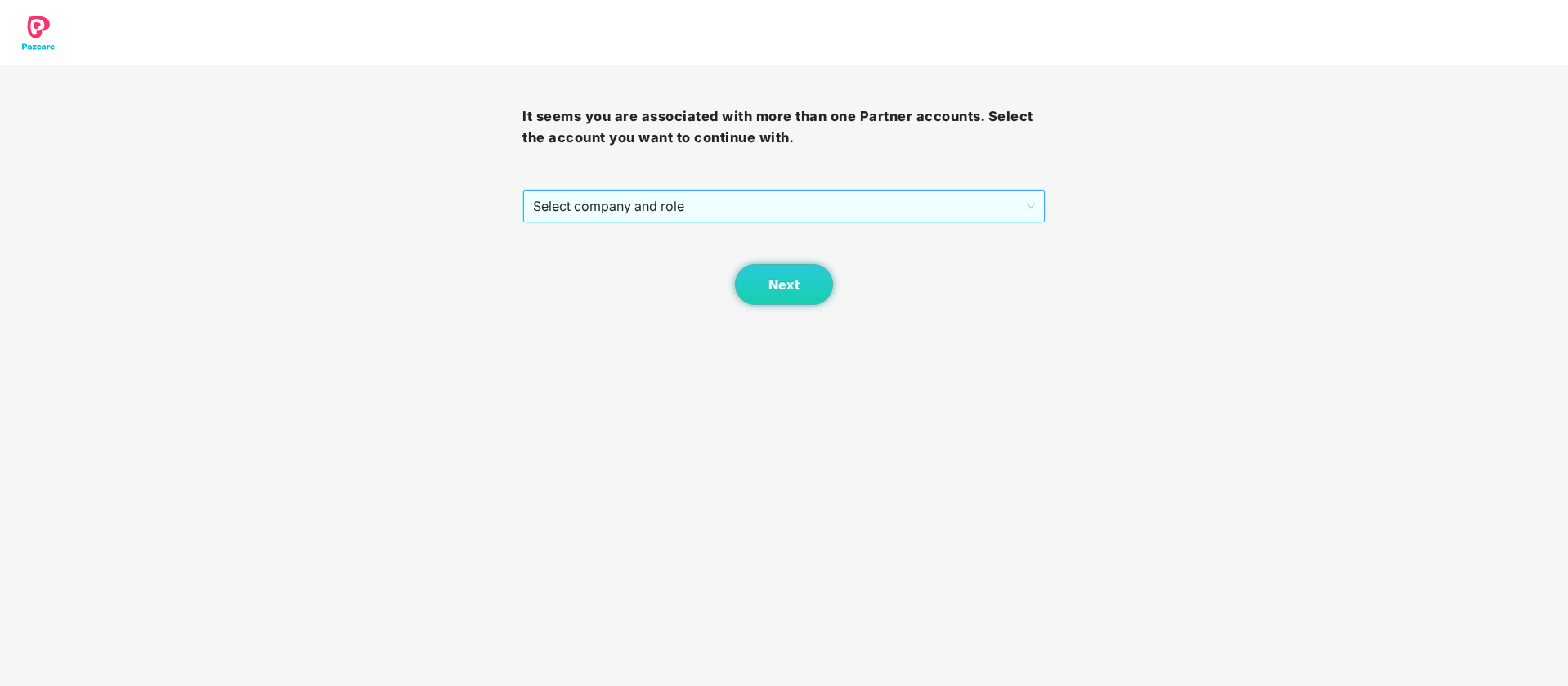
click at [890, 207] on span "Select company and role" at bounding box center [783, 205] width 501 height 31
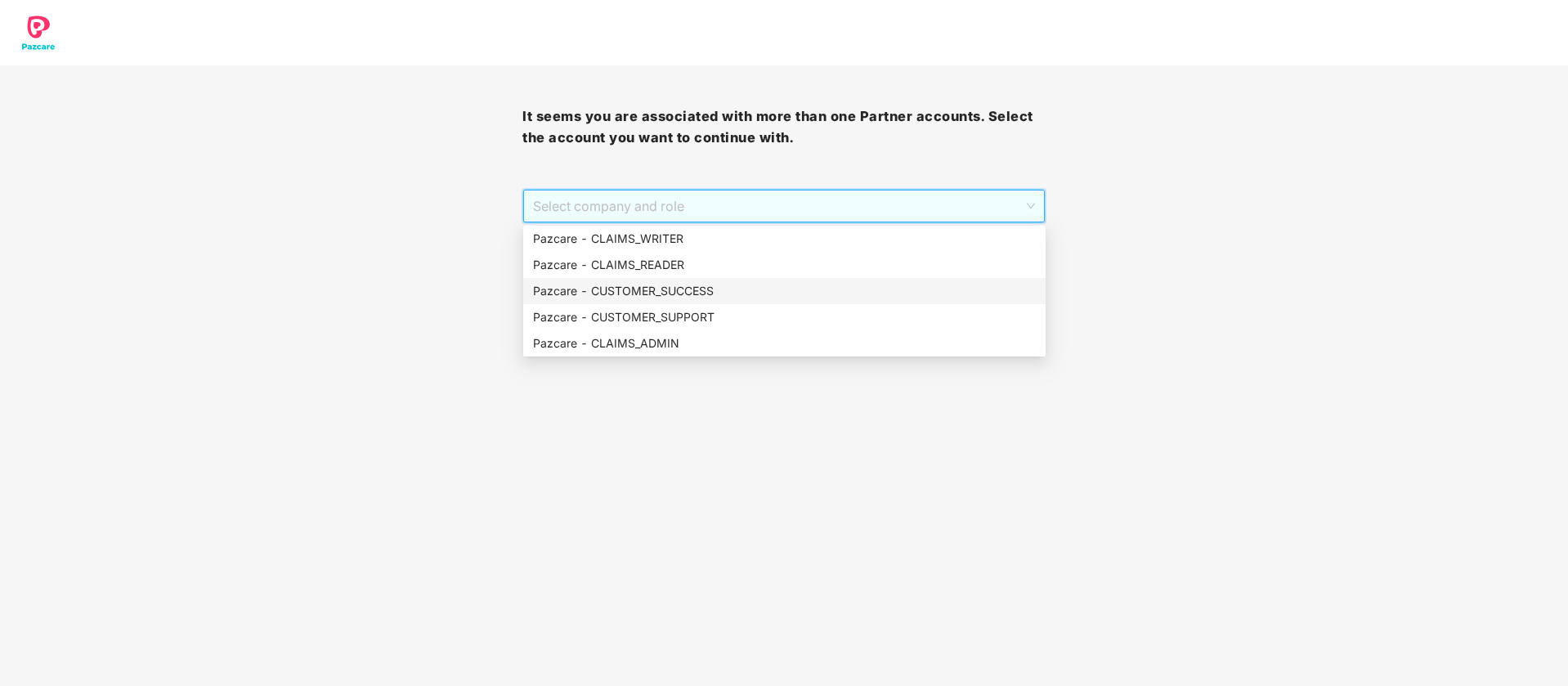
click at [682, 292] on div "Pazcare - CUSTOMER_SUCCESS" at bounding box center [784, 290] width 503 height 18
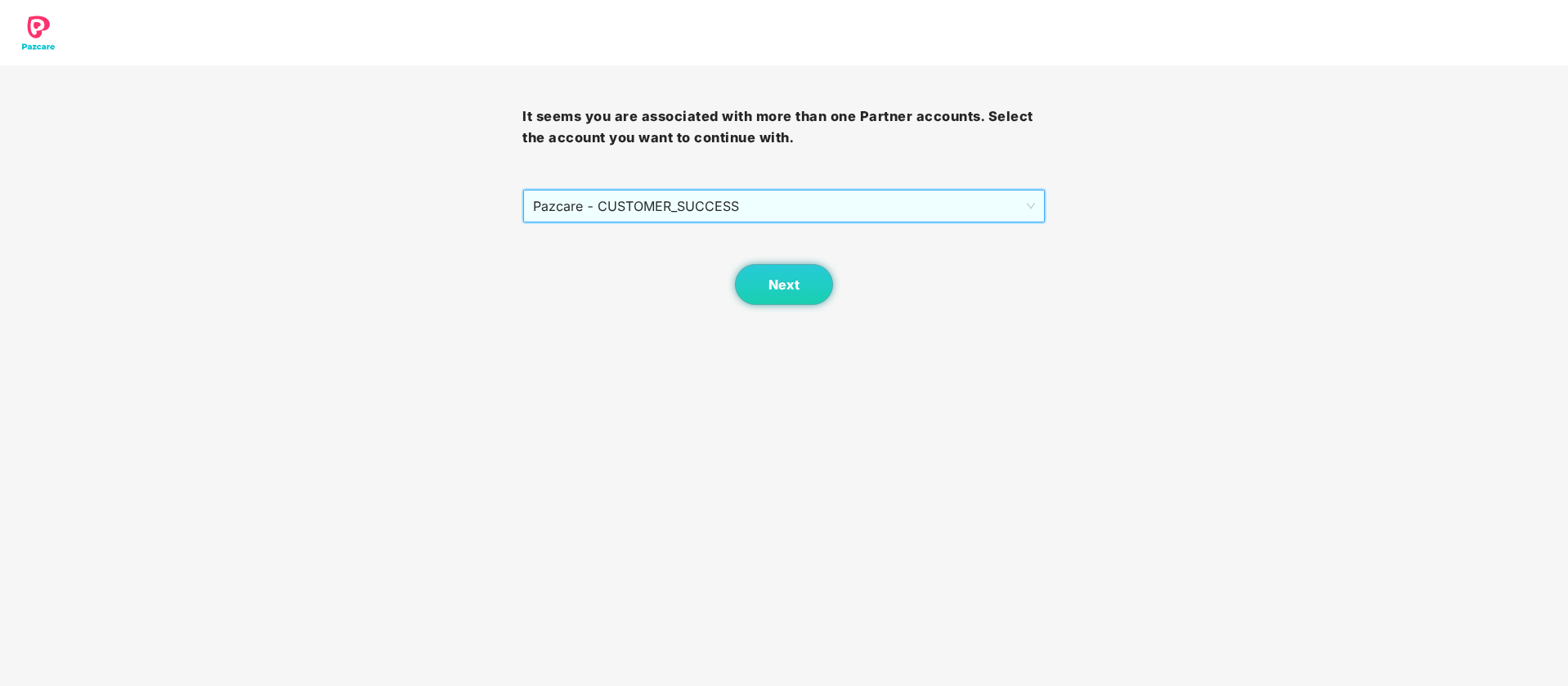
click at [752, 203] on span "Pazcare - CUSTOMER_SUCCESS" at bounding box center [783, 205] width 501 height 31
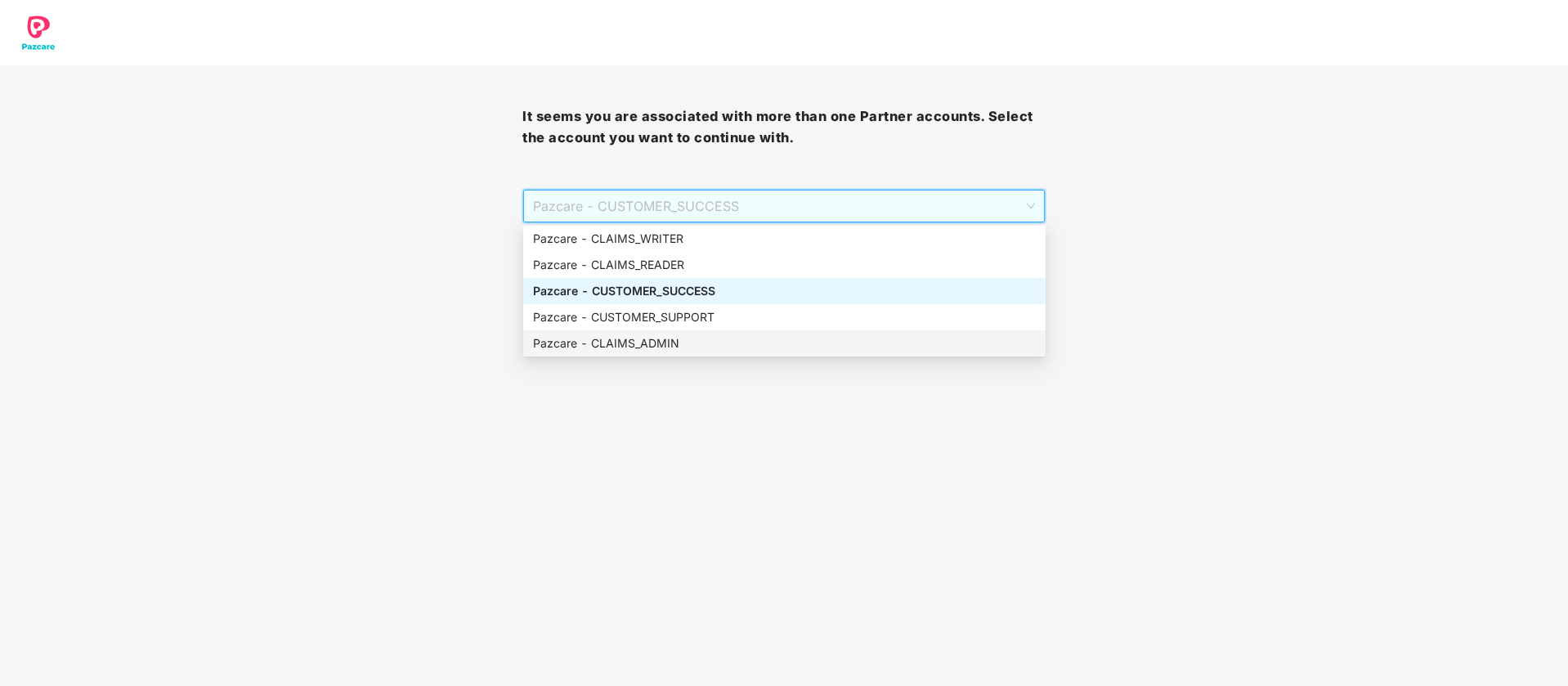
click at [714, 341] on div "Pazcare - CLAIMS_ADMIN" at bounding box center [784, 343] width 503 height 18
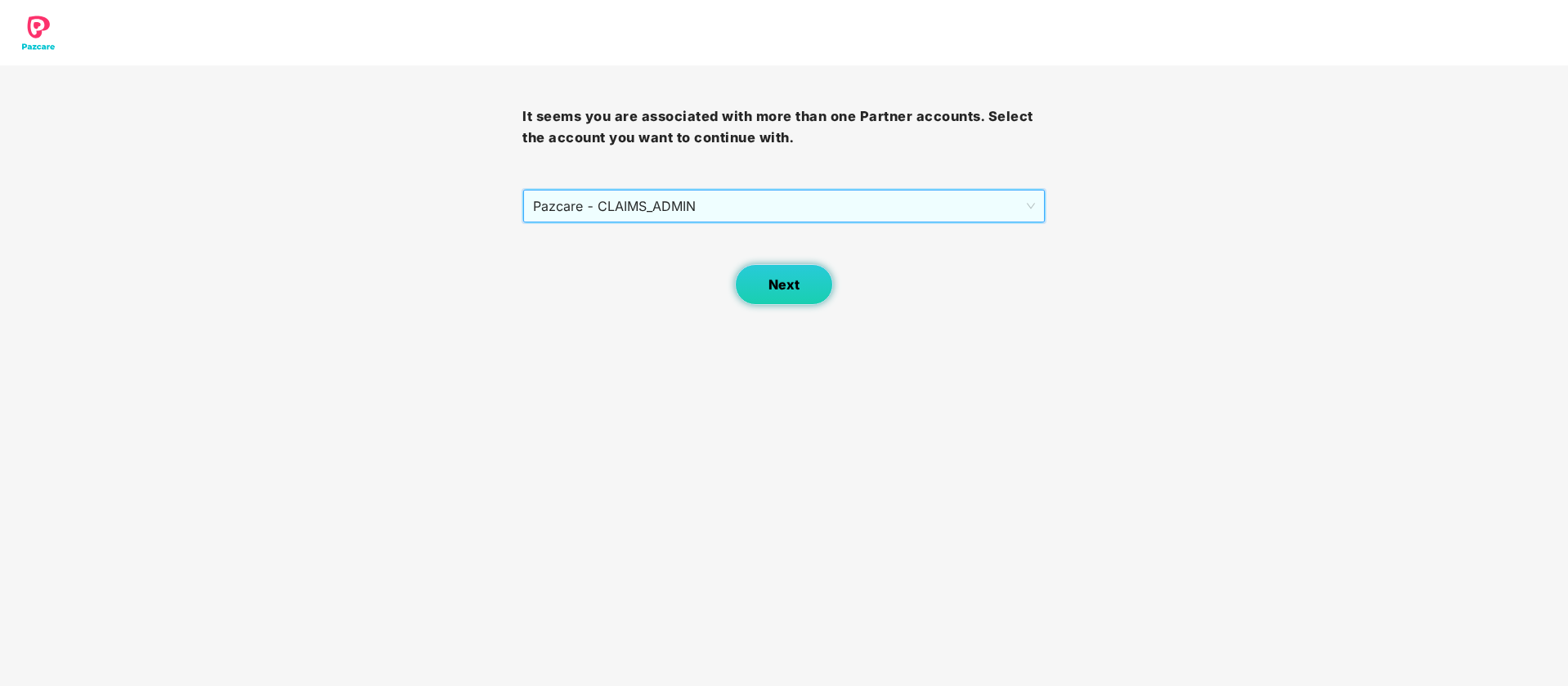
click at [767, 287] on button "Next" at bounding box center [784, 285] width 98 height 41
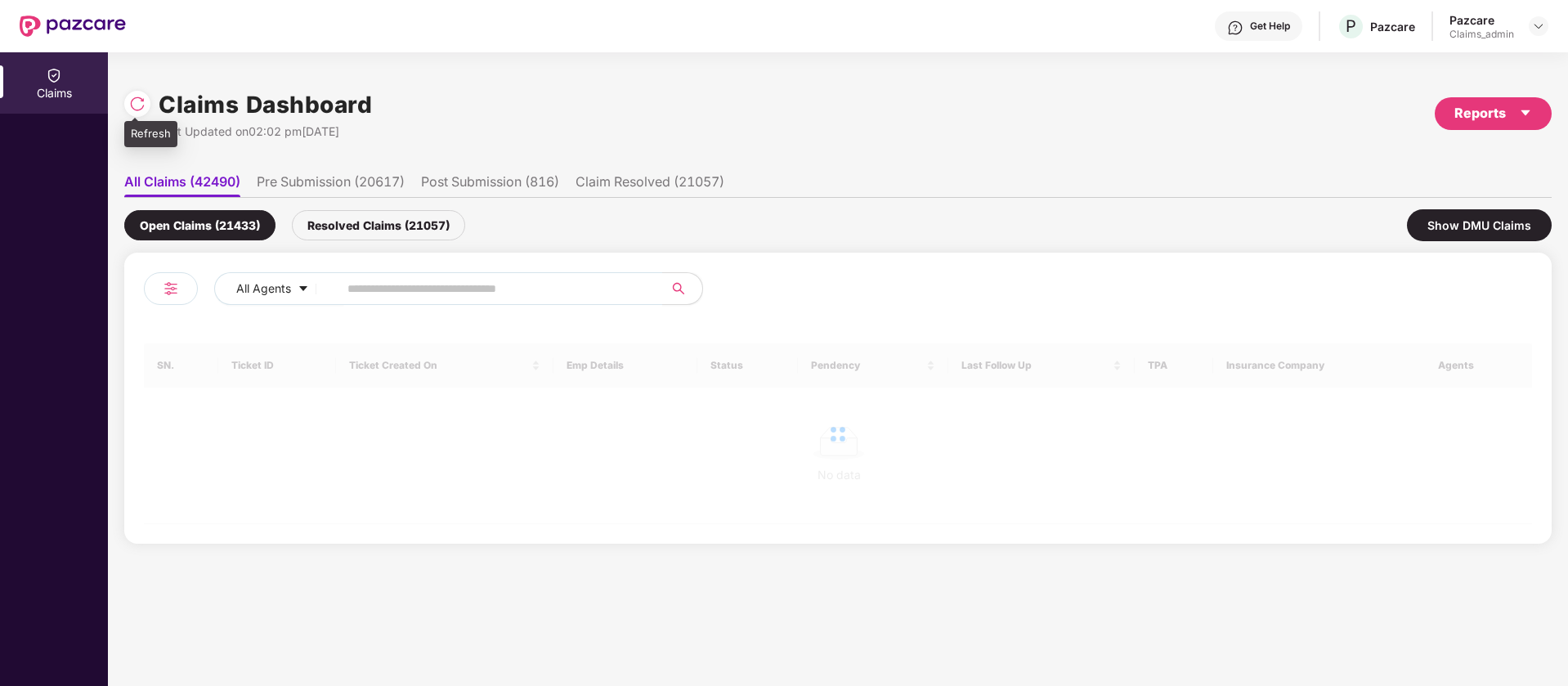
click at [145, 105] on img at bounding box center [137, 105] width 17 height 17
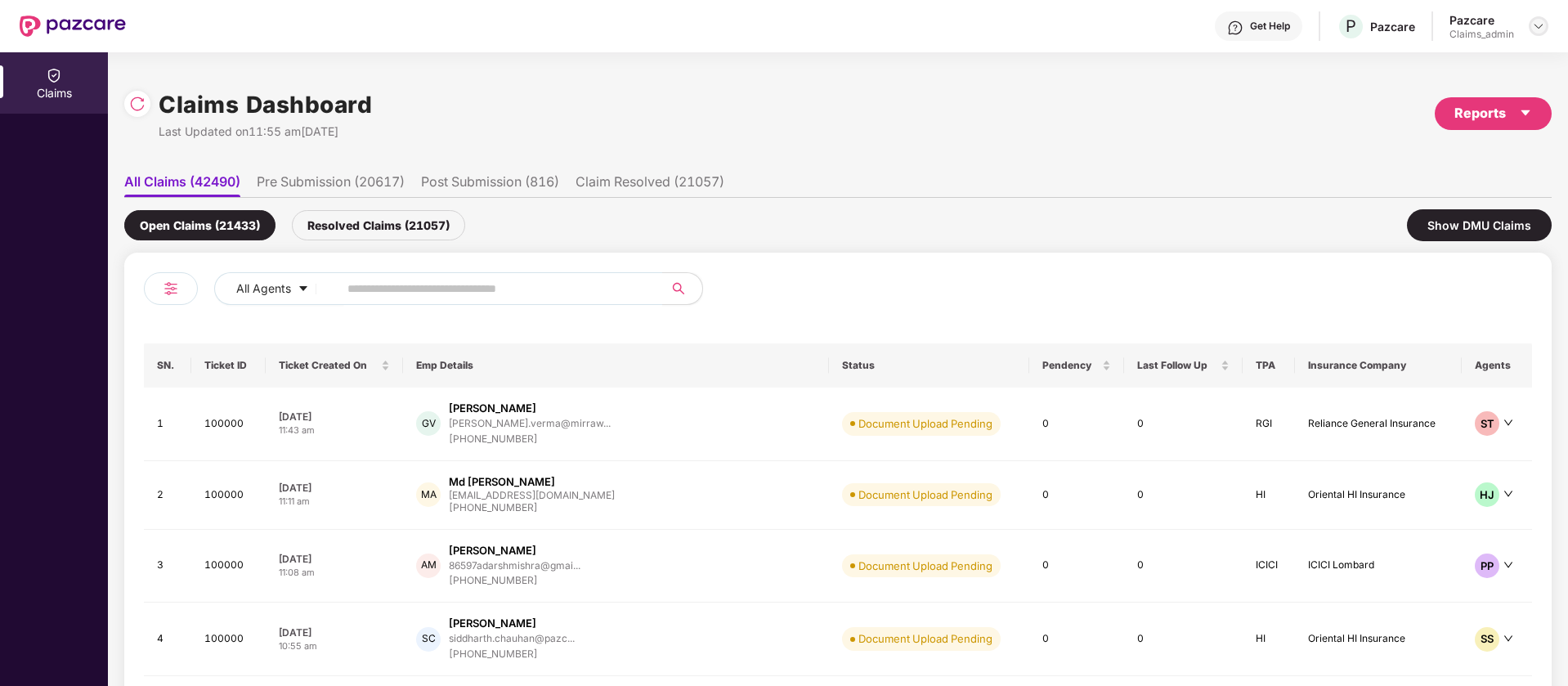
click at [1546, 27] on div at bounding box center [1538, 26] width 20 height 20
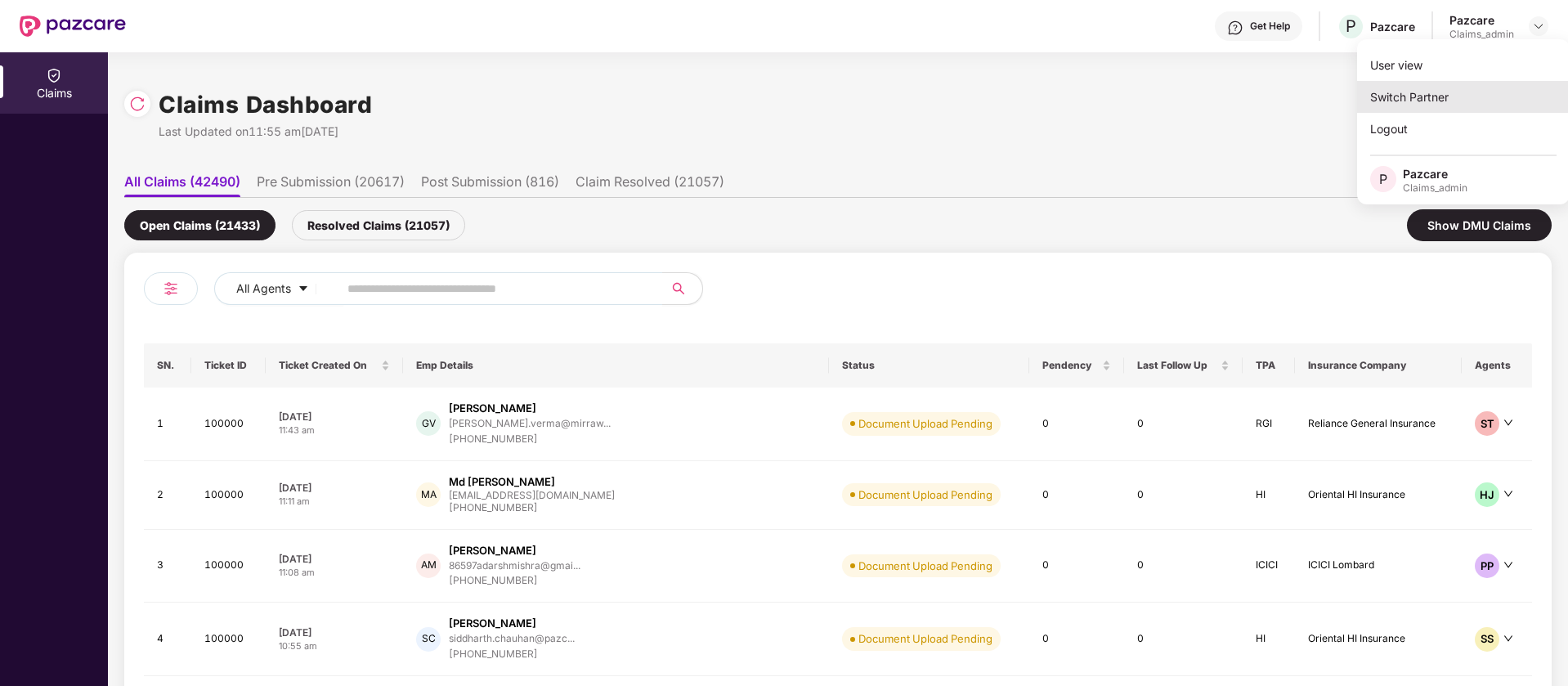
click at [1477, 101] on div "Switch Partner" at bounding box center [1464, 97] width 213 height 32
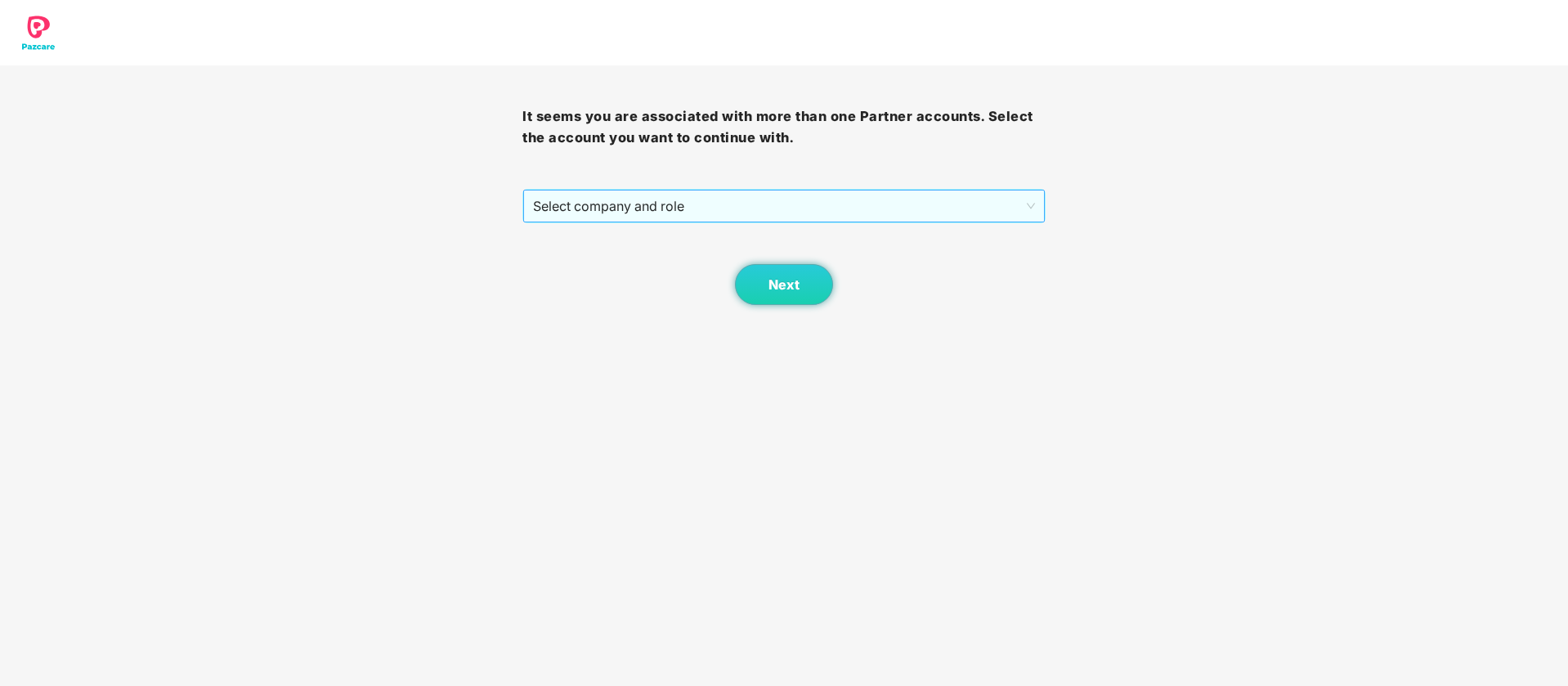
click at [823, 190] on span "Select company and role" at bounding box center [783, 205] width 501 height 31
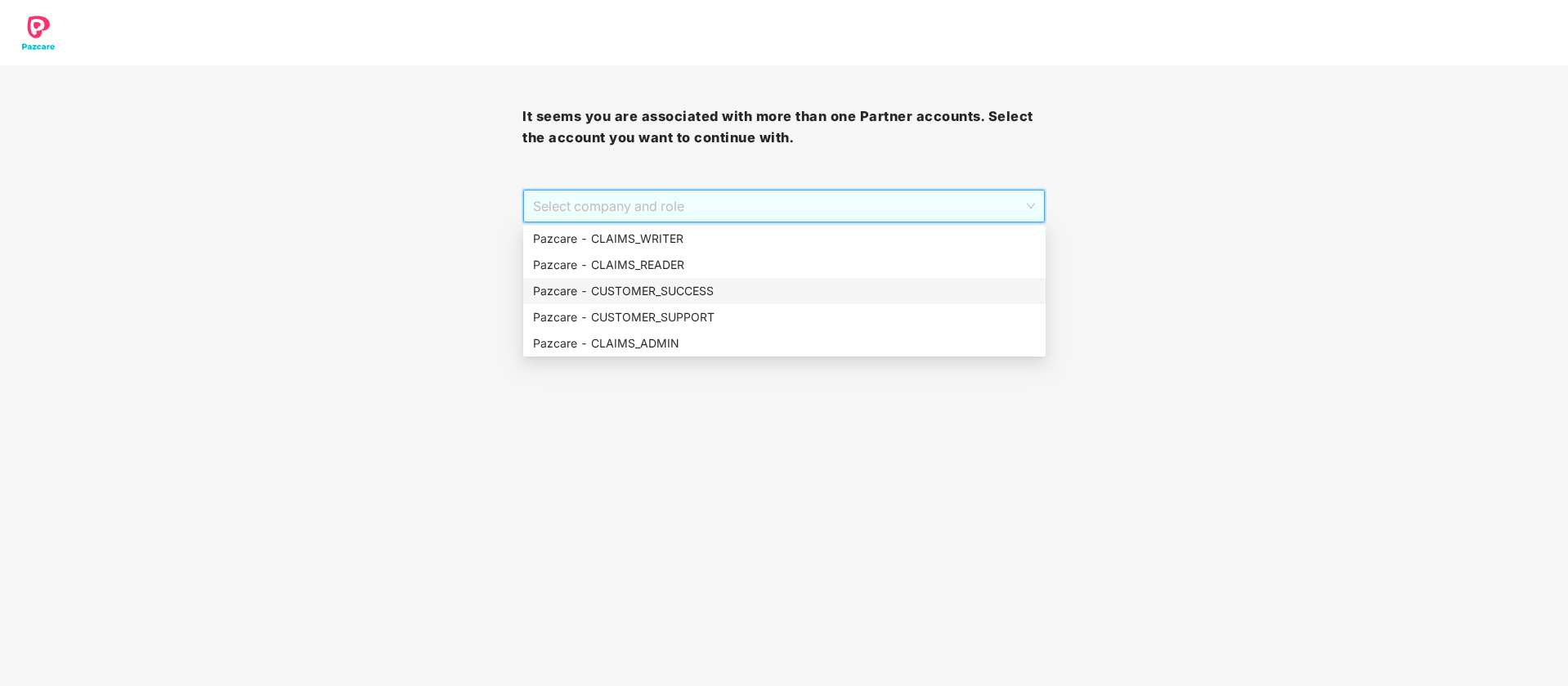
click at [712, 294] on div "Pazcare - CUSTOMER_SUCCESS" at bounding box center [784, 290] width 503 height 18
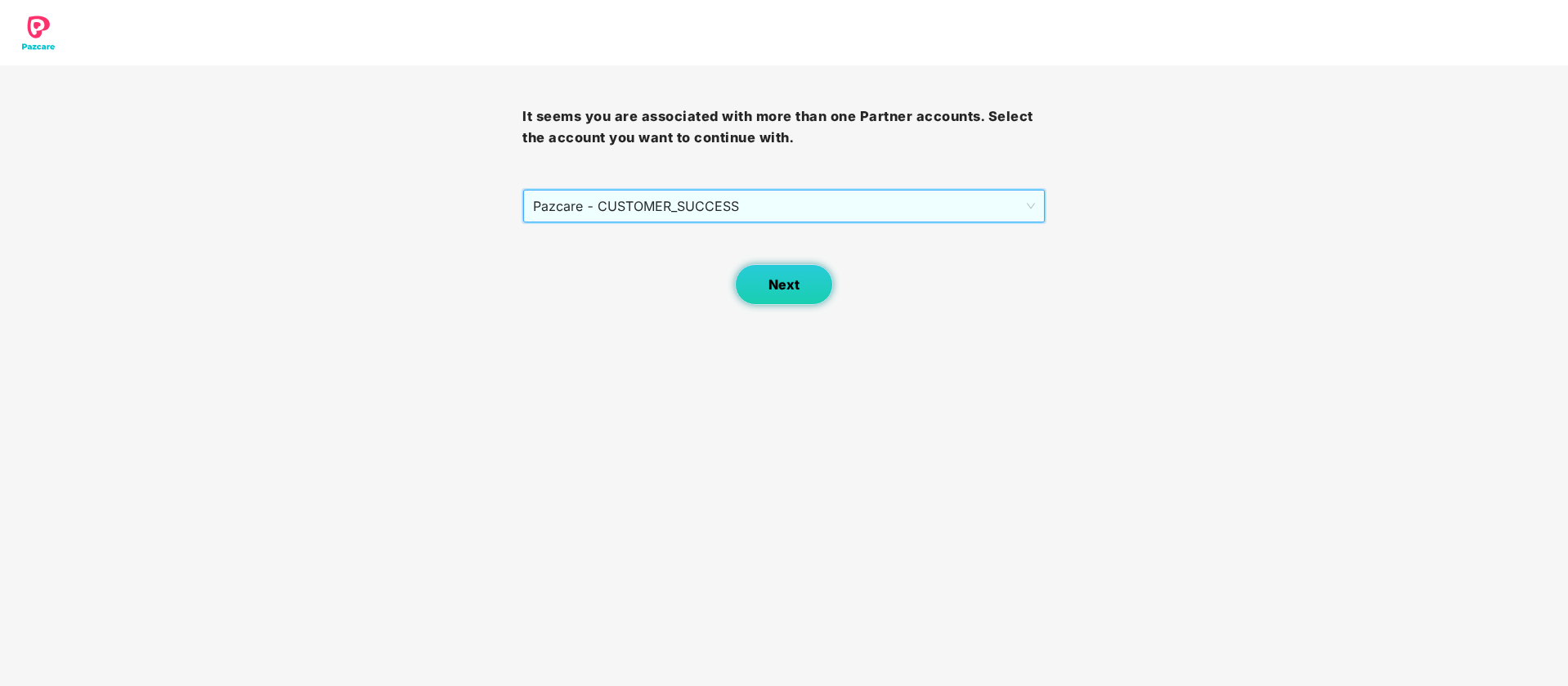
click at [770, 298] on button "Next" at bounding box center [784, 285] width 98 height 41
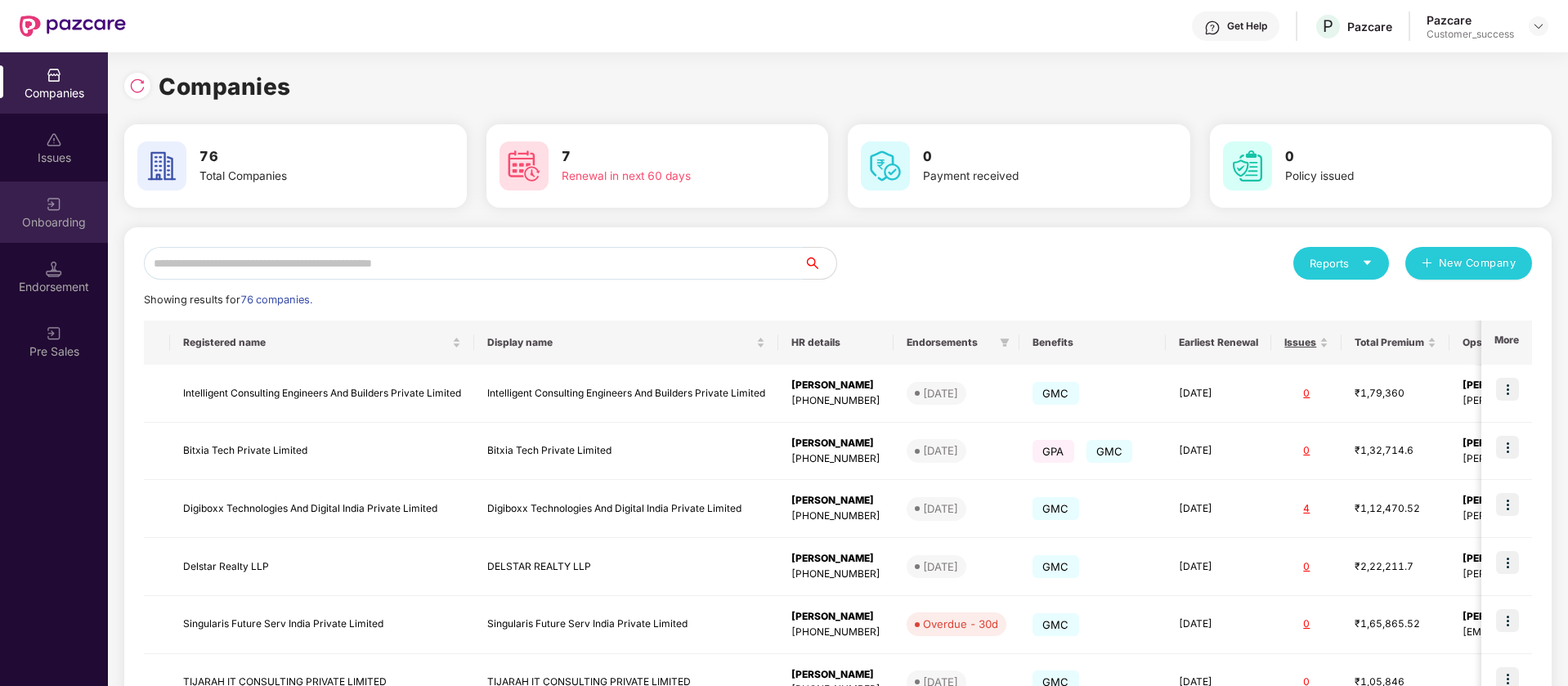
click at [55, 218] on div "Onboarding" at bounding box center [54, 223] width 108 height 17
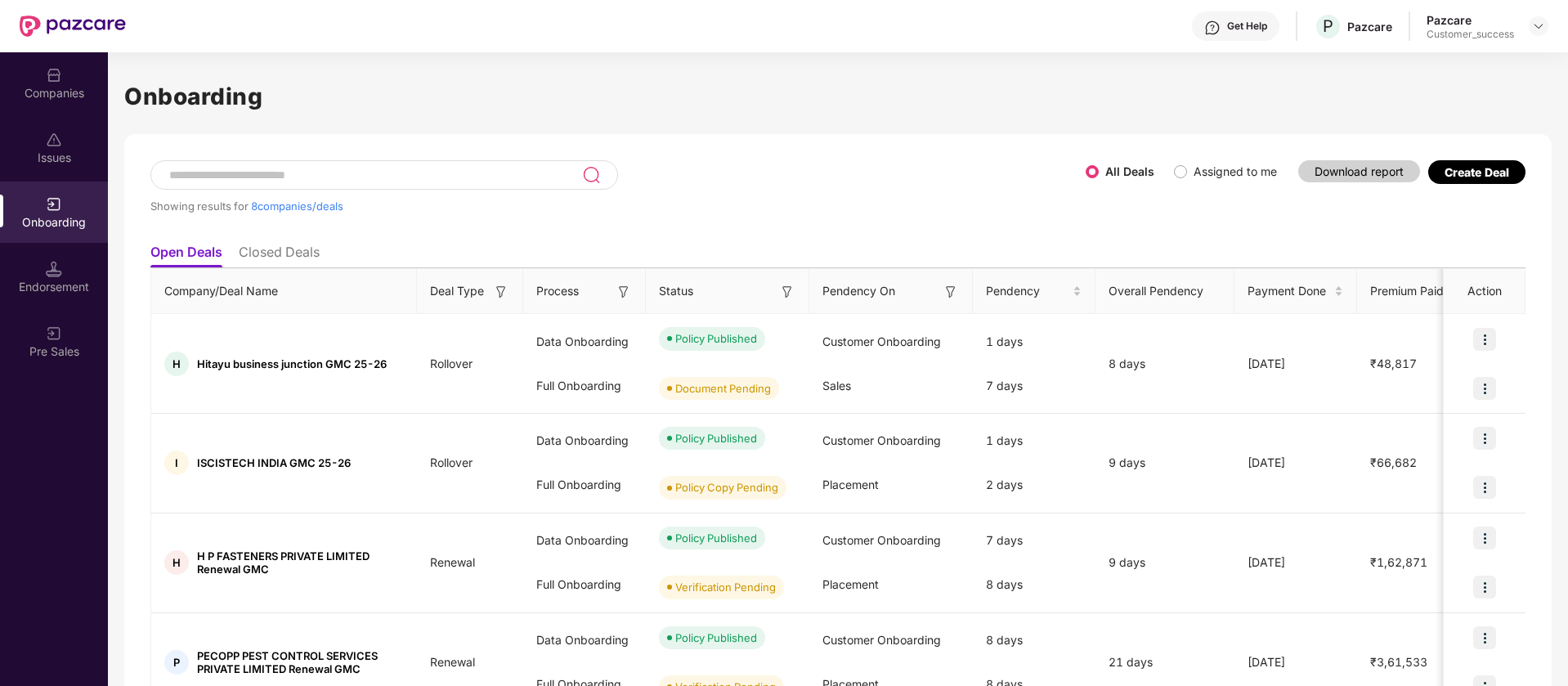
click at [434, 182] on input at bounding box center [375, 175] width 414 height 14
paste input "*****"
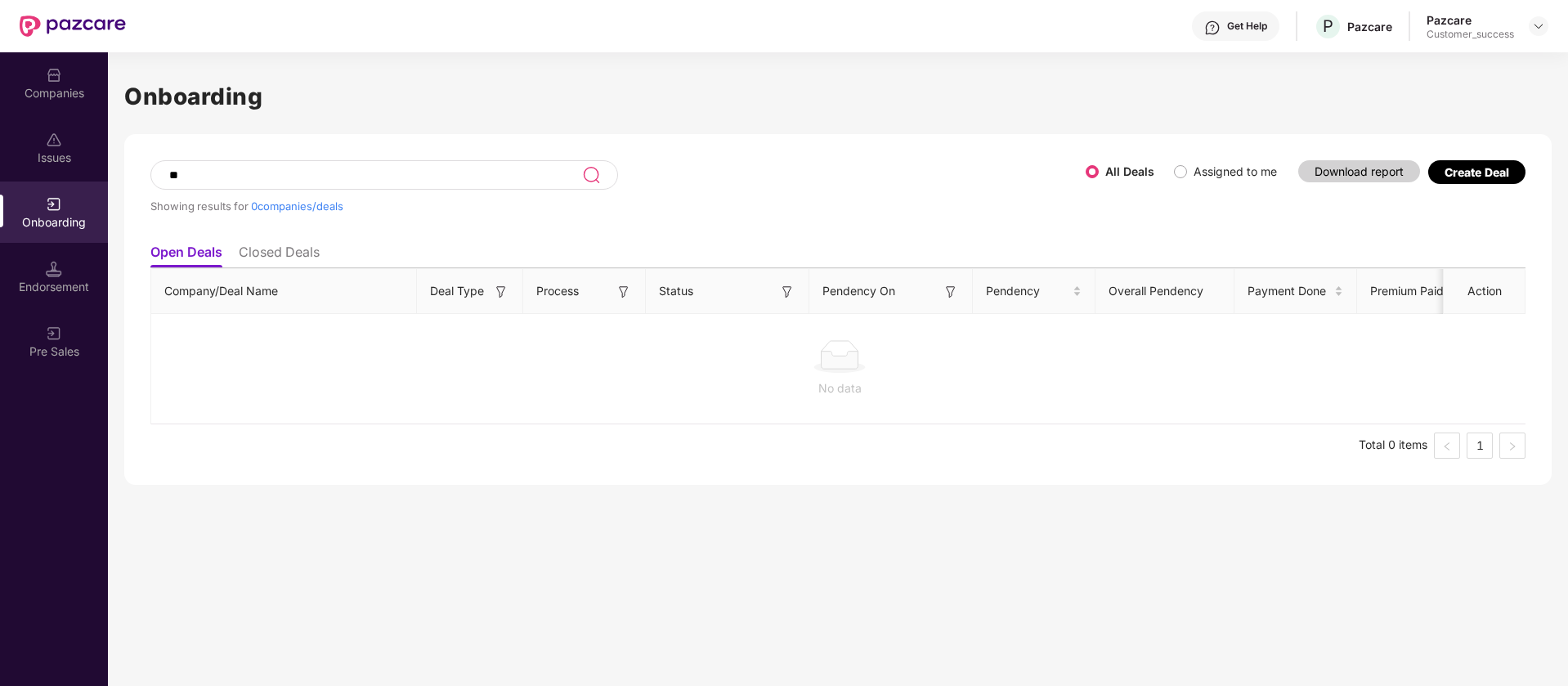
type input "*"
type input "*****"
click at [93, 88] on div "Companies" at bounding box center [54, 93] width 108 height 17
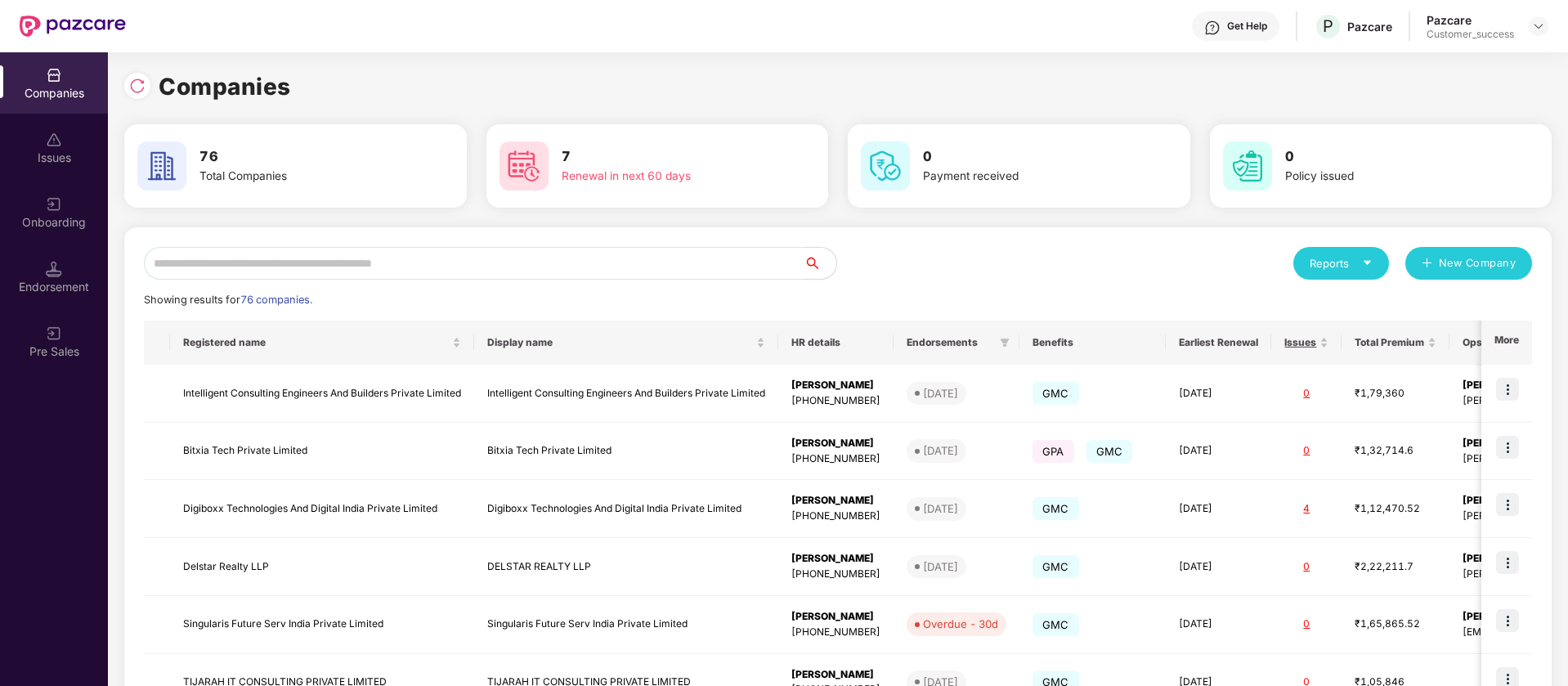
click at [304, 262] on input "text" at bounding box center [473, 263] width 659 height 33
paste input "*****"
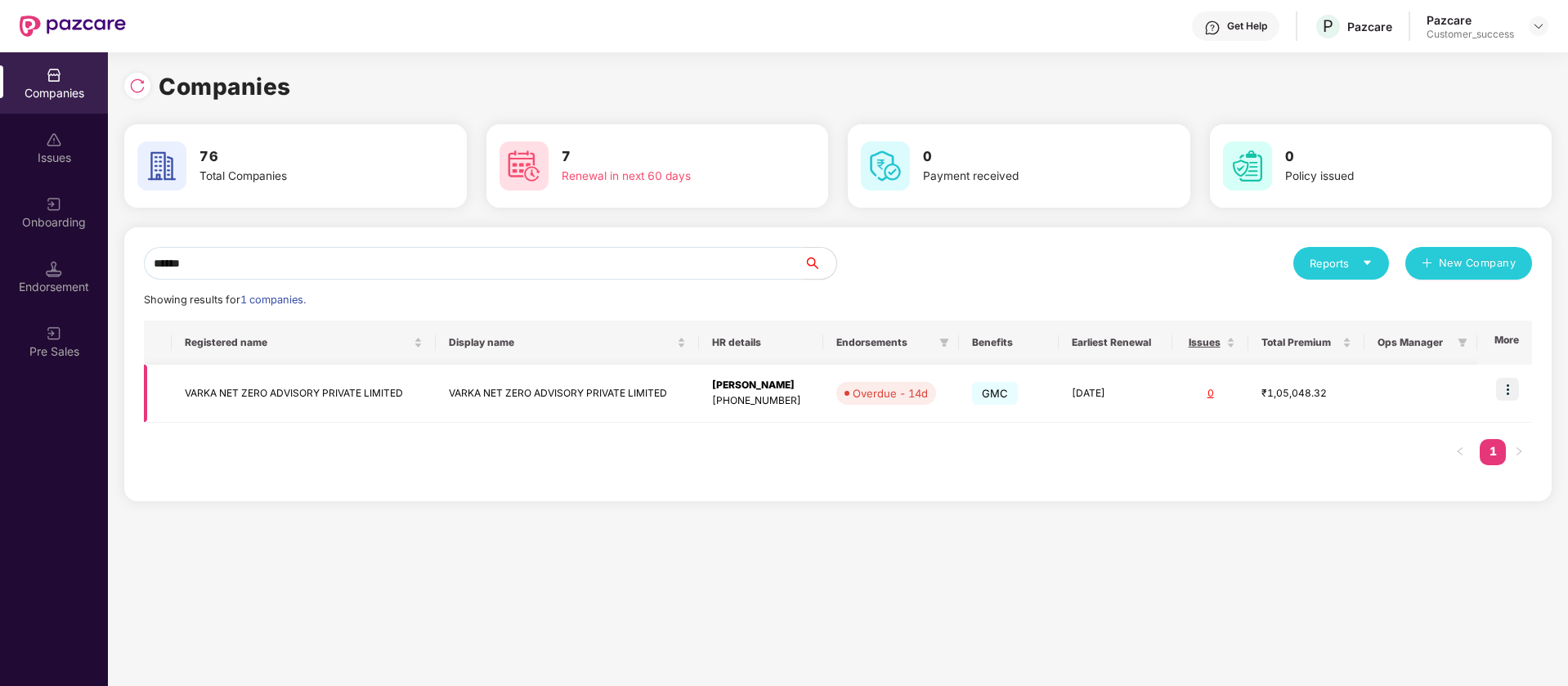
type input "*****"
click at [1341, 409] on td "₹1,05,048.32" at bounding box center [1306, 394] width 116 height 58
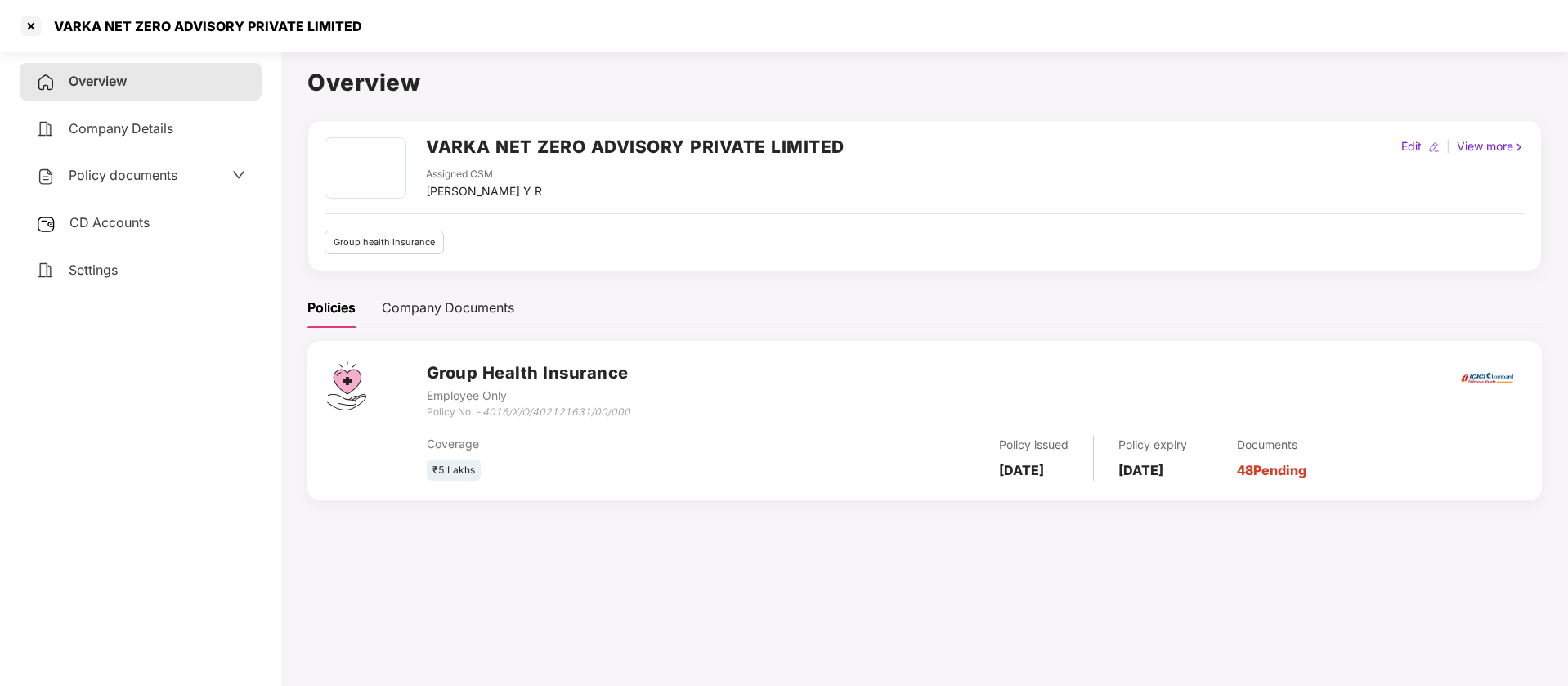
click at [175, 178] on span "Policy documents" at bounding box center [123, 175] width 109 height 17
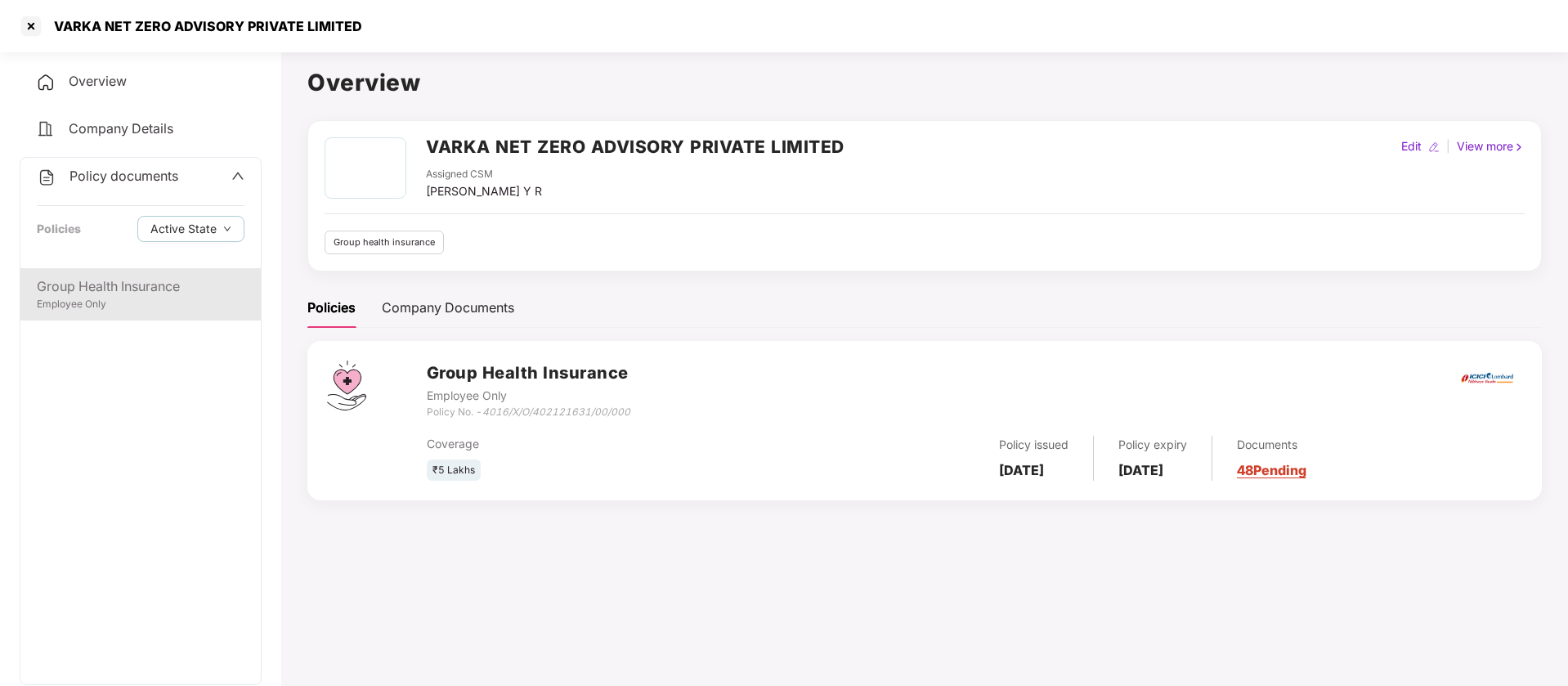
click at [117, 305] on div "Employee Only" at bounding box center [140, 304] width 208 height 16
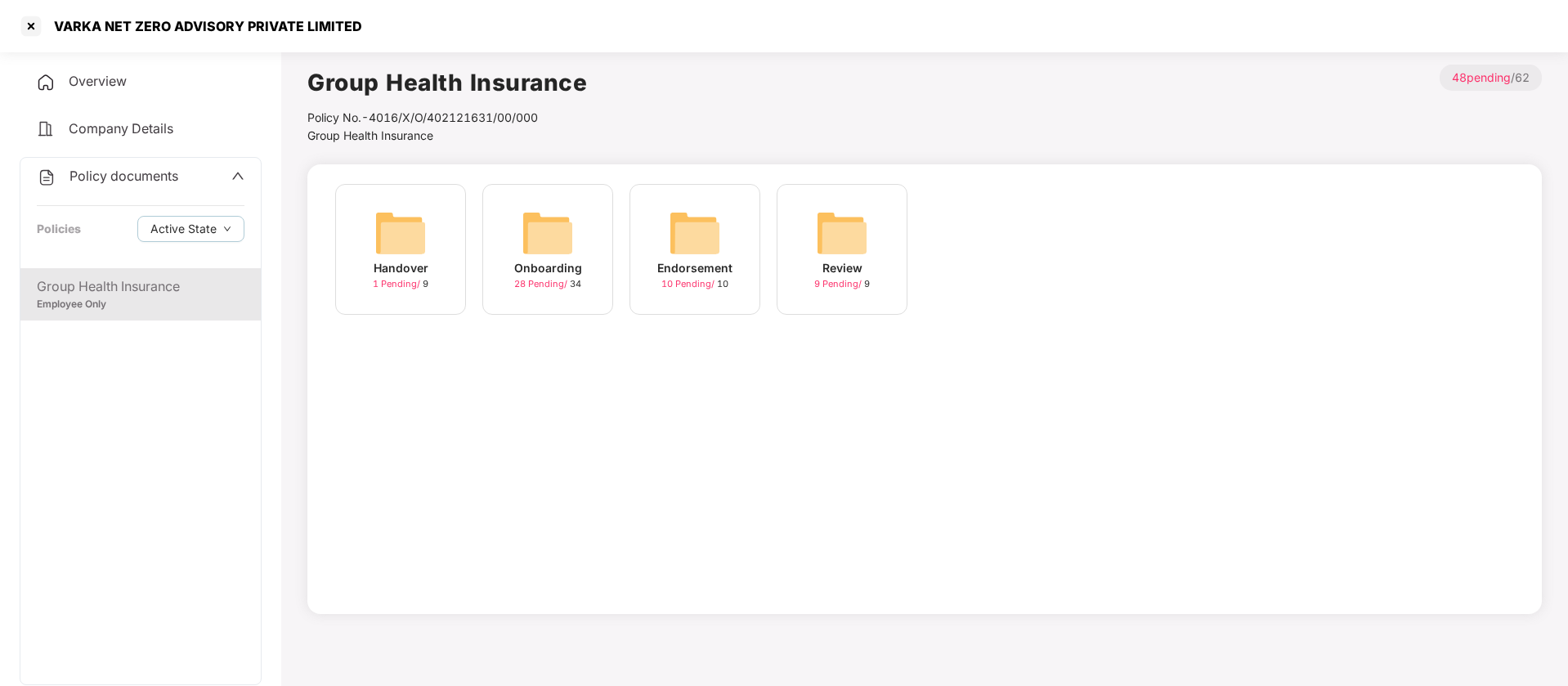
click at [558, 217] on img at bounding box center [548, 233] width 52 height 52
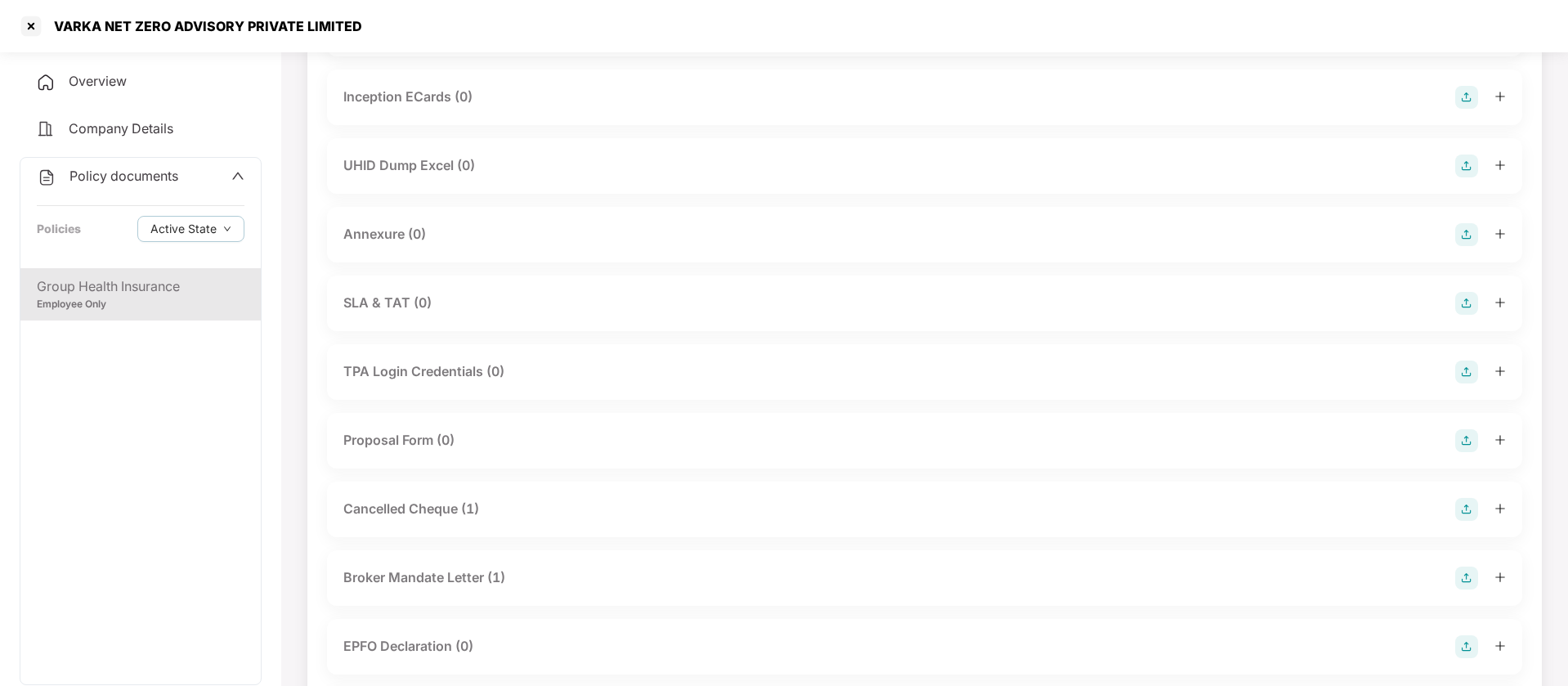
scroll to position [736, 0]
click at [387, 571] on div "Broker Mandate Letter (1)" at bounding box center [424, 575] width 162 height 21
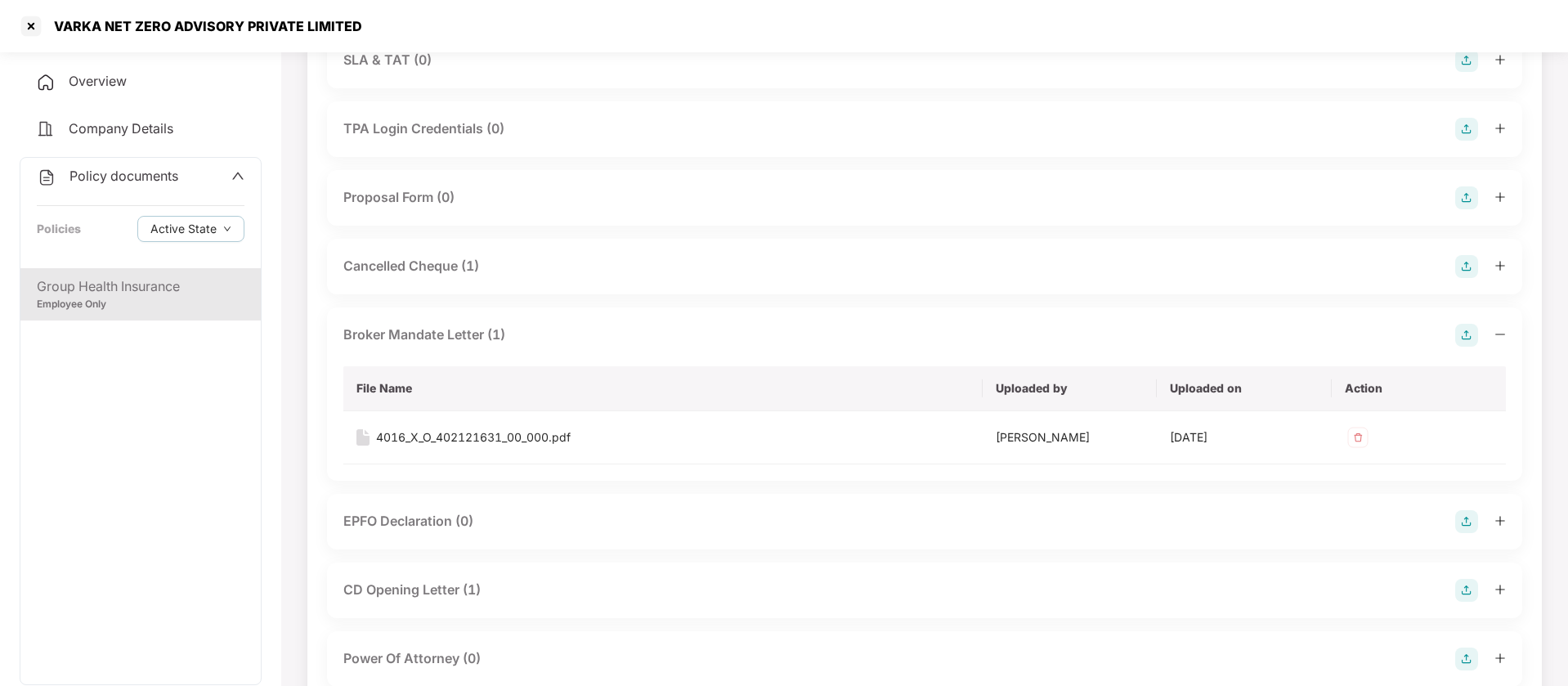
scroll to position [977, 0]
click at [411, 587] on div "CD Opening Letter (1)" at bounding box center [411, 590] width 137 height 21
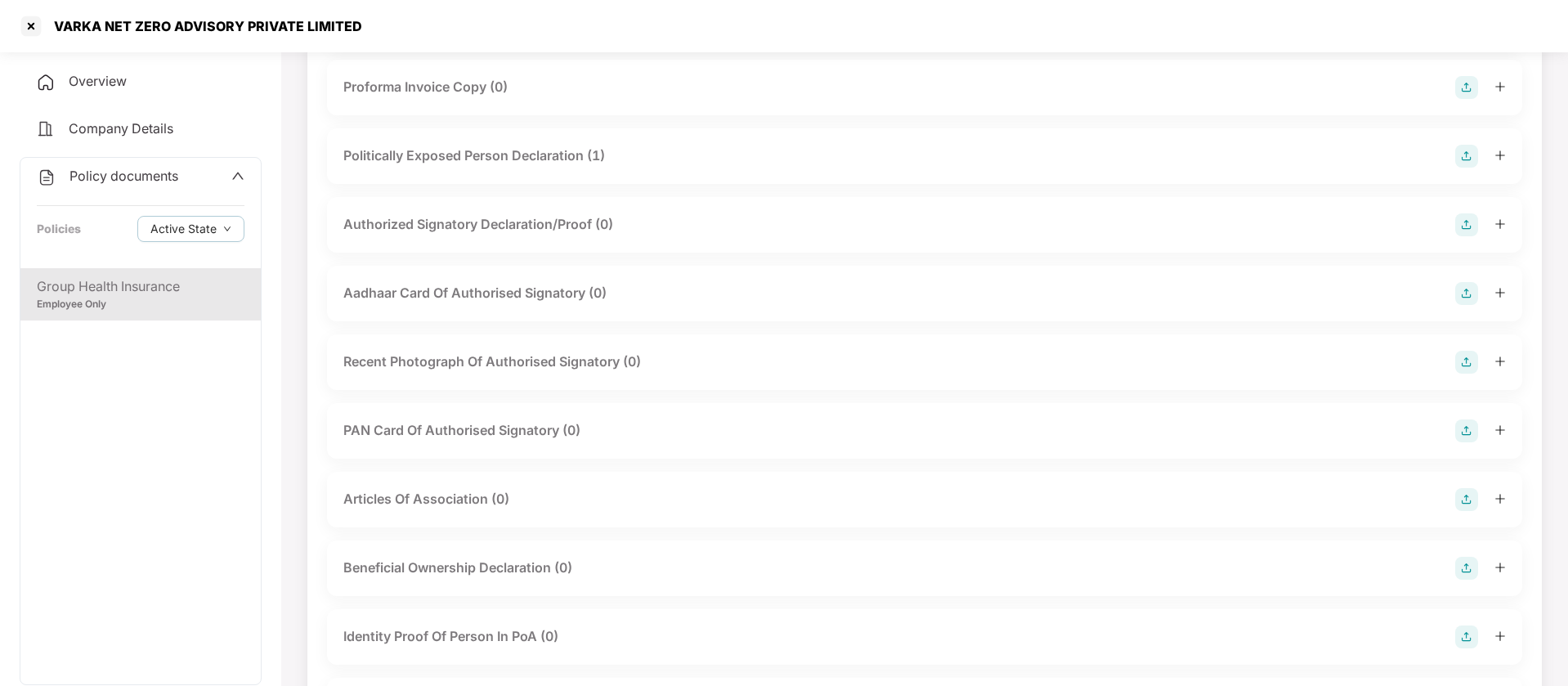
scroll to position [1700, 0]
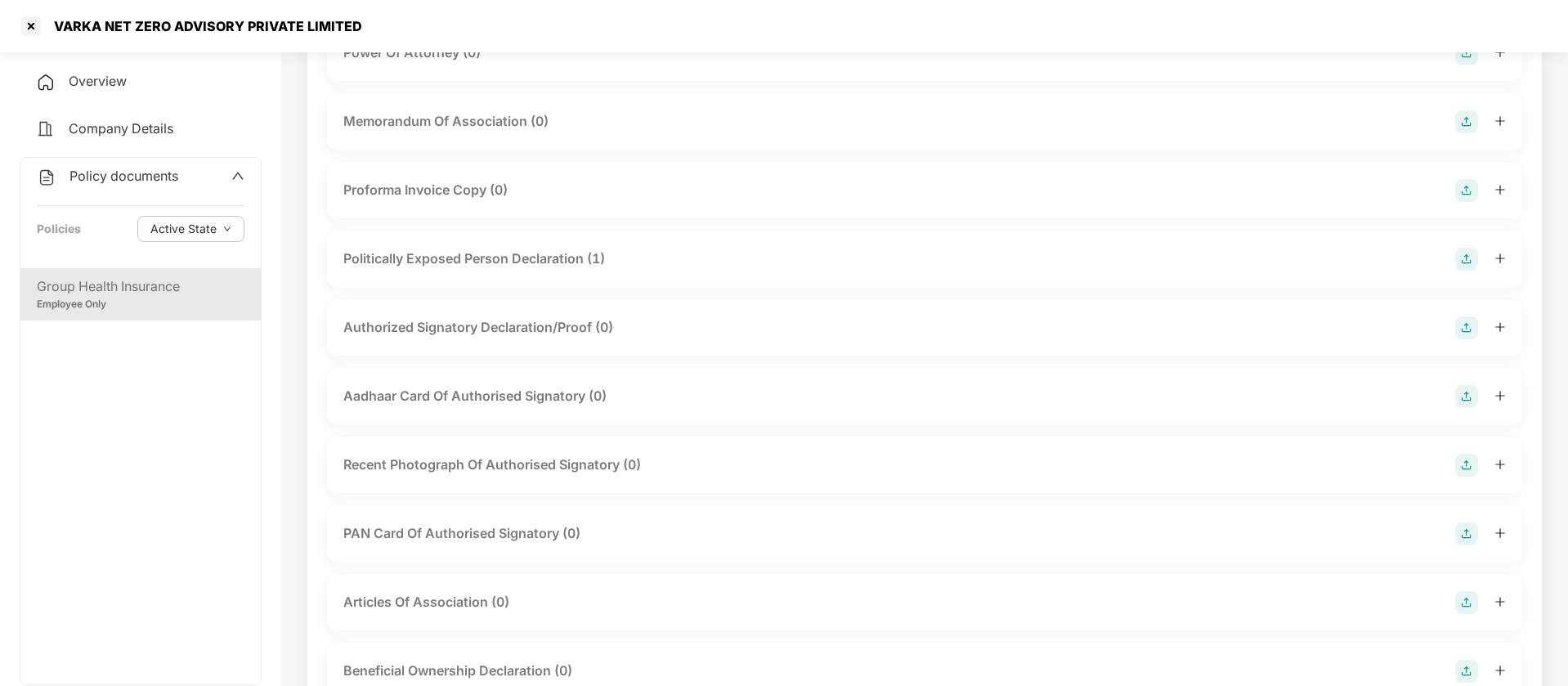
click at [158, 288] on div "Group Health Insurance" at bounding box center [140, 287] width 208 height 21
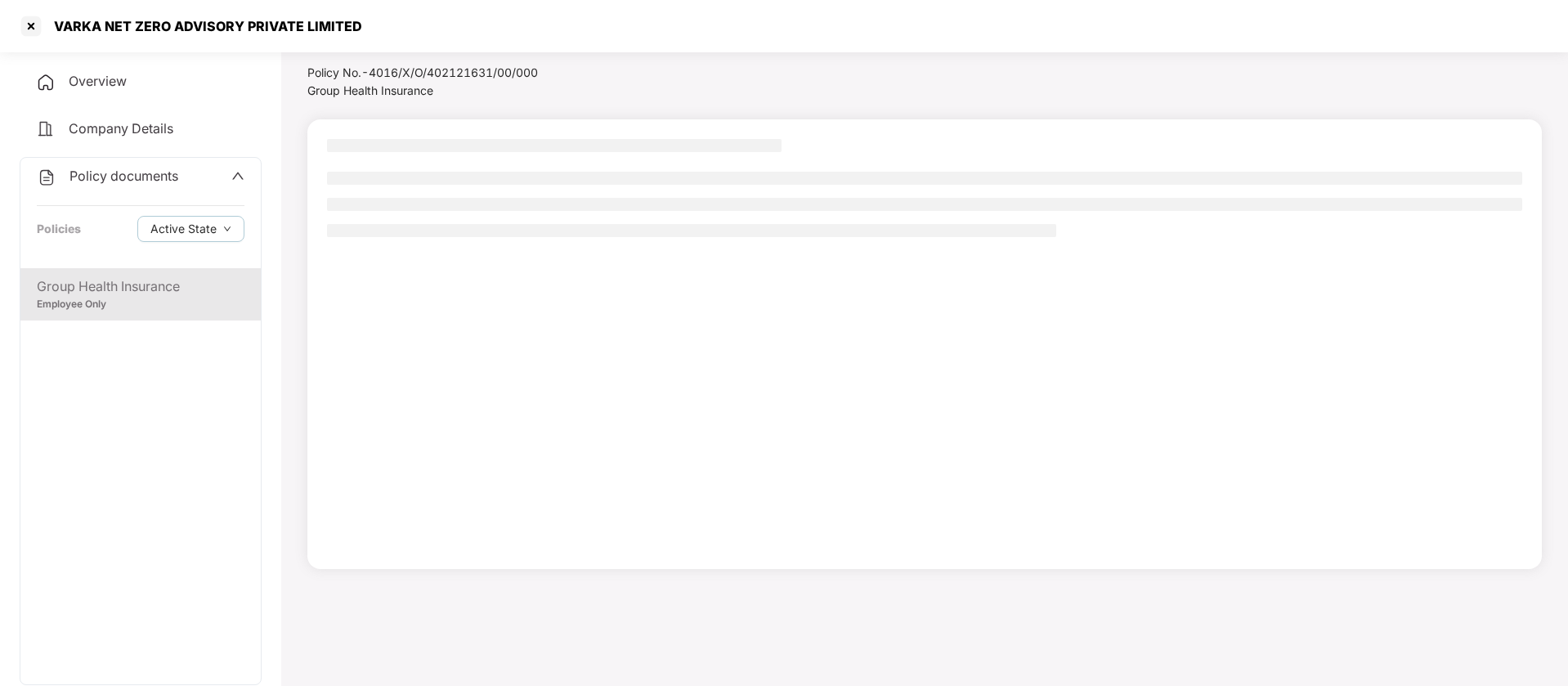
scroll to position [45, 0]
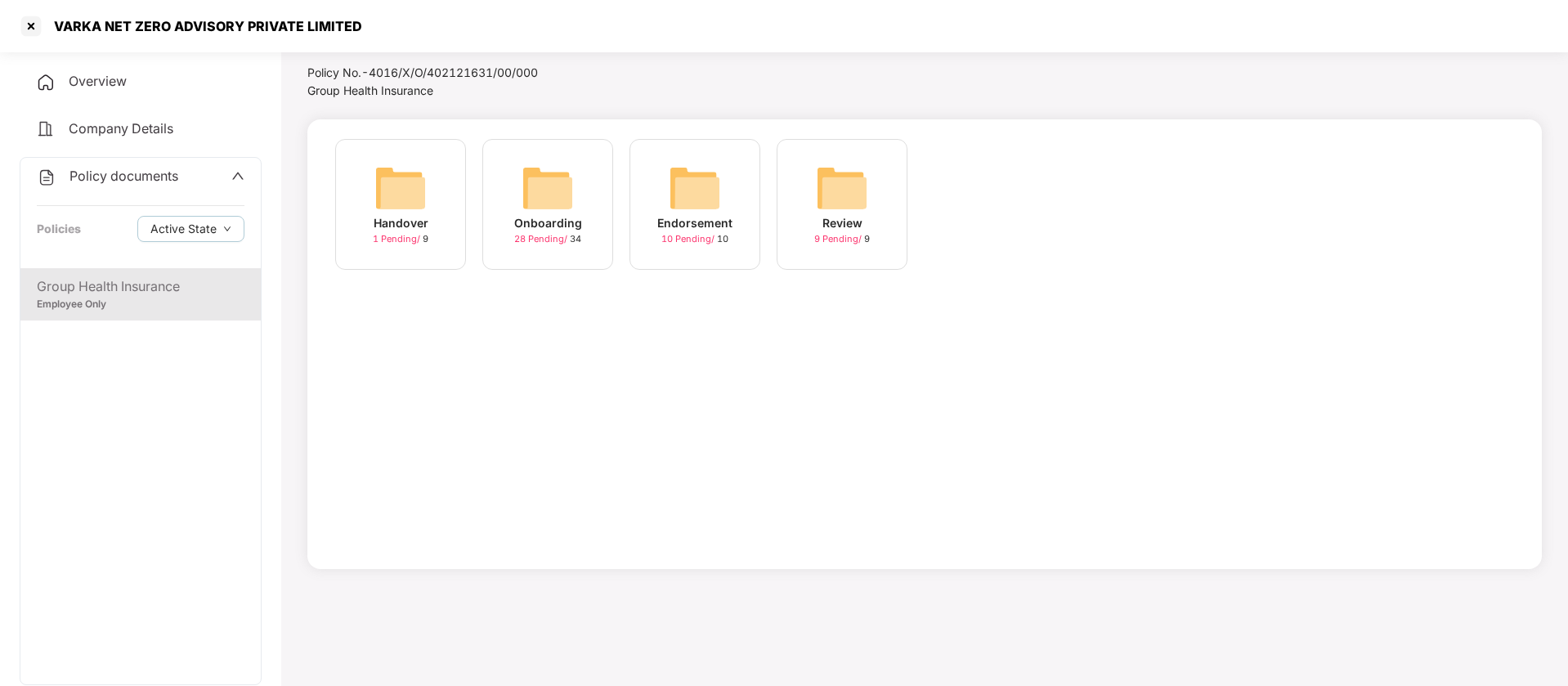
click at [398, 194] on img at bounding box center [400, 189] width 52 height 52
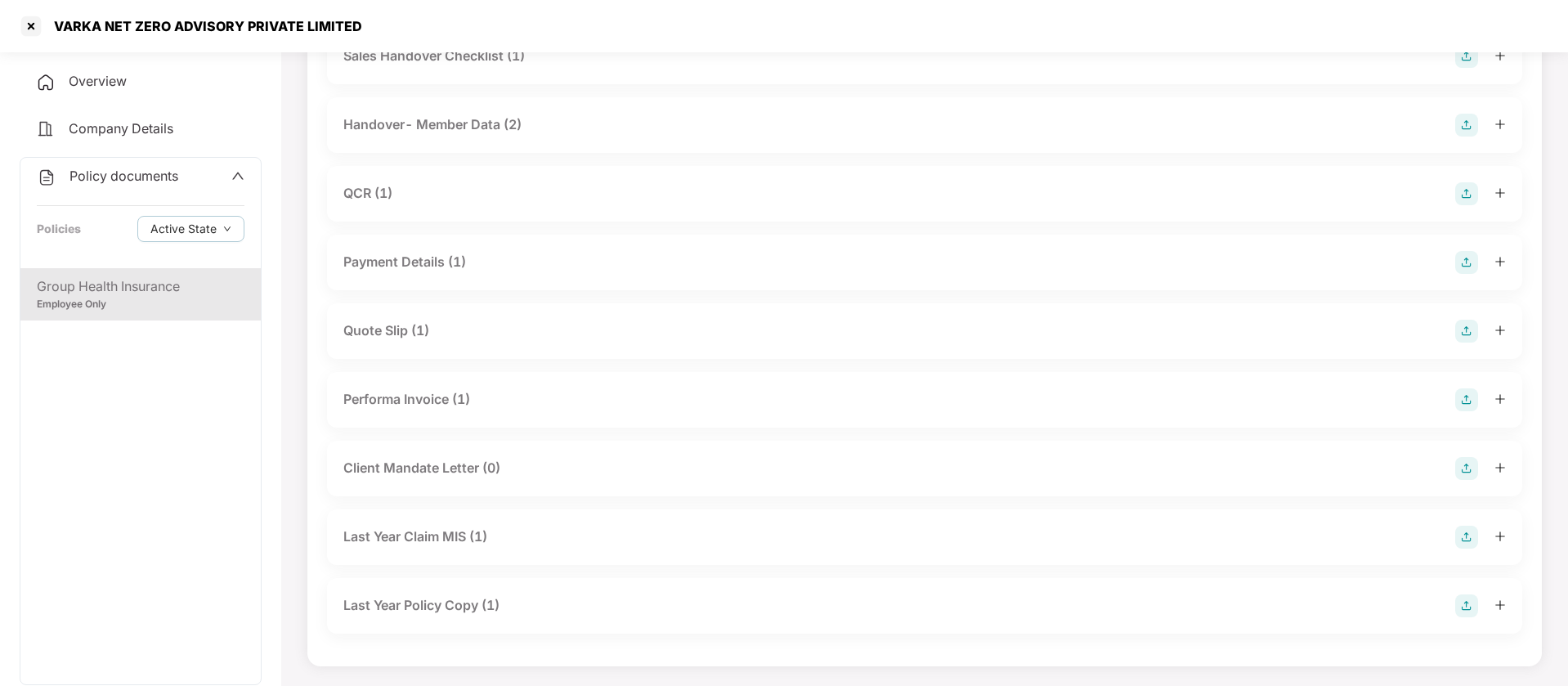
click at [370, 194] on div "QCR (1)" at bounding box center [368, 193] width 49 height 21
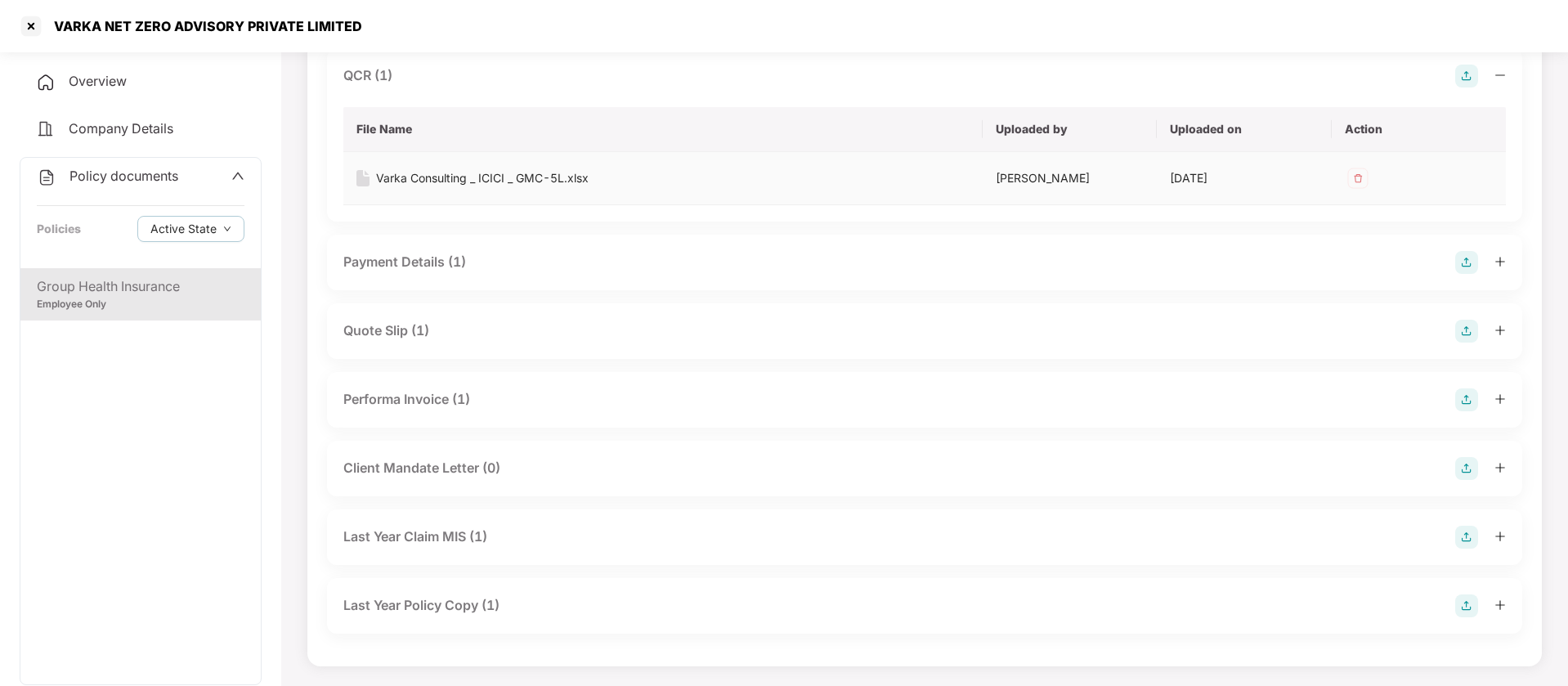
click at [526, 188] on td "Varka Consulting _ ICICI _ GMC-5L.xlsx" at bounding box center [662, 178] width 639 height 53
click at [526, 177] on div "Varka Consulting _ ICICI _ GMC-5L.xlsx" at bounding box center [482, 177] width 213 height 18
click at [375, 330] on div "Quote Slip (1)" at bounding box center [386, 331] width 86 height 21
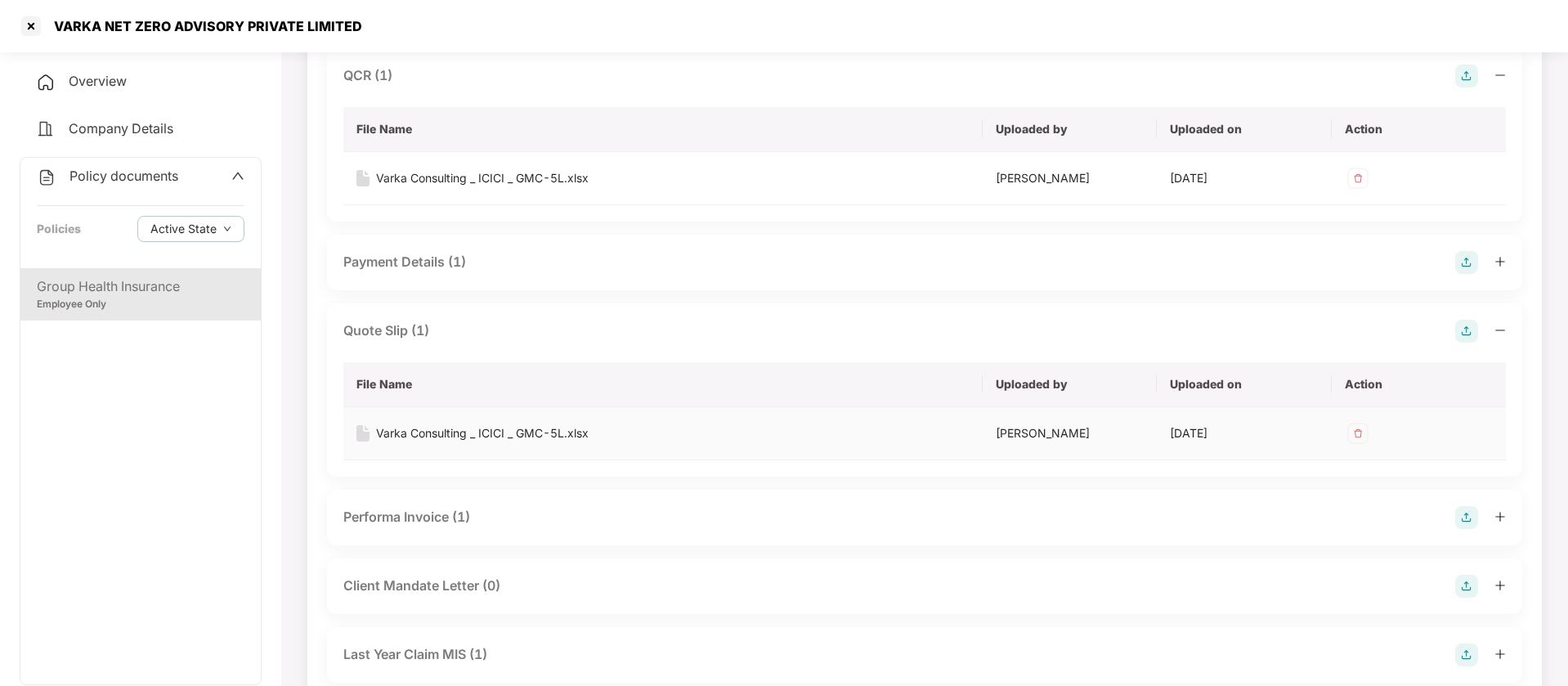
scroll to position [391, 0]
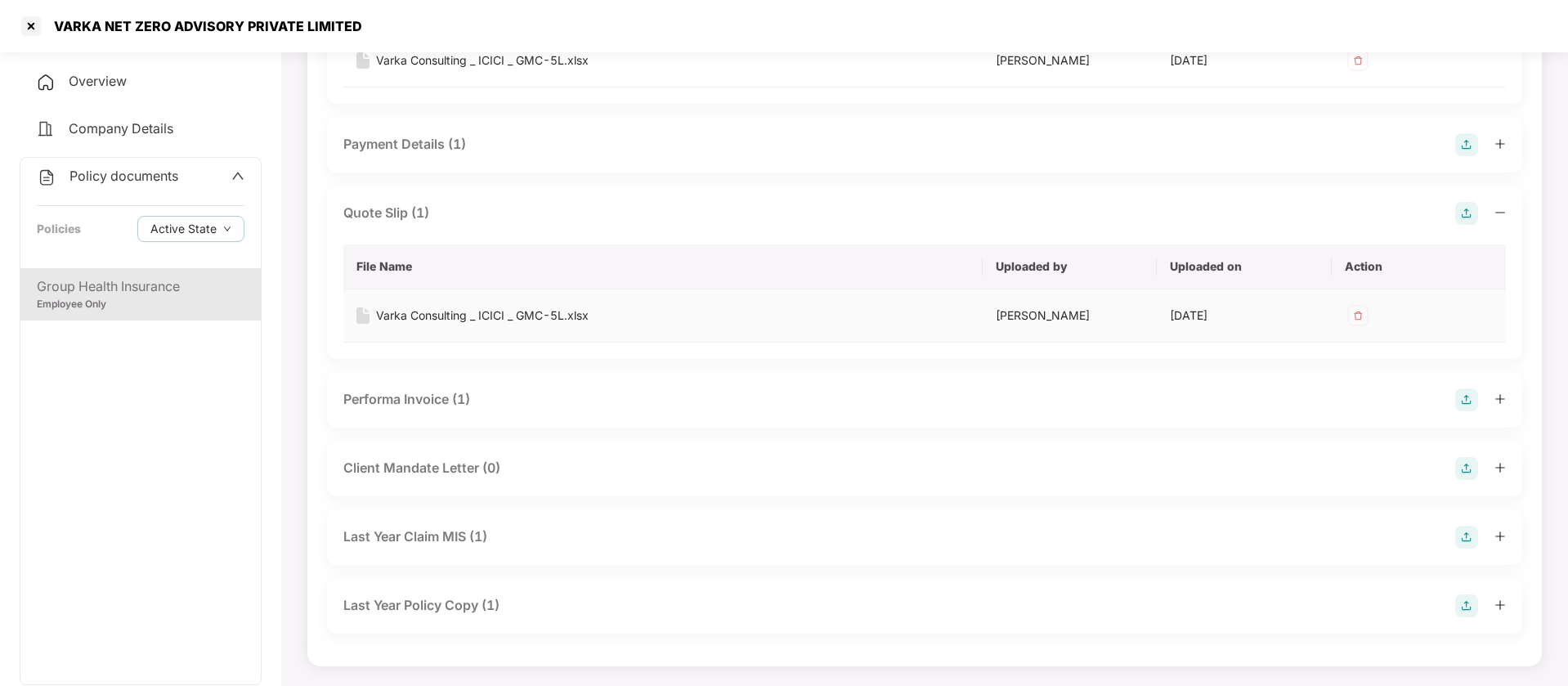
click at [500, 310] on div "Varka Consulting _ ICICI _ GMC-5L.xlsx" at bounding box center [482, 315] width 213 height 18
click at [445, 405] on div "Performa Invoice (1)" at bounding box center [407, 399] width 127 height 21
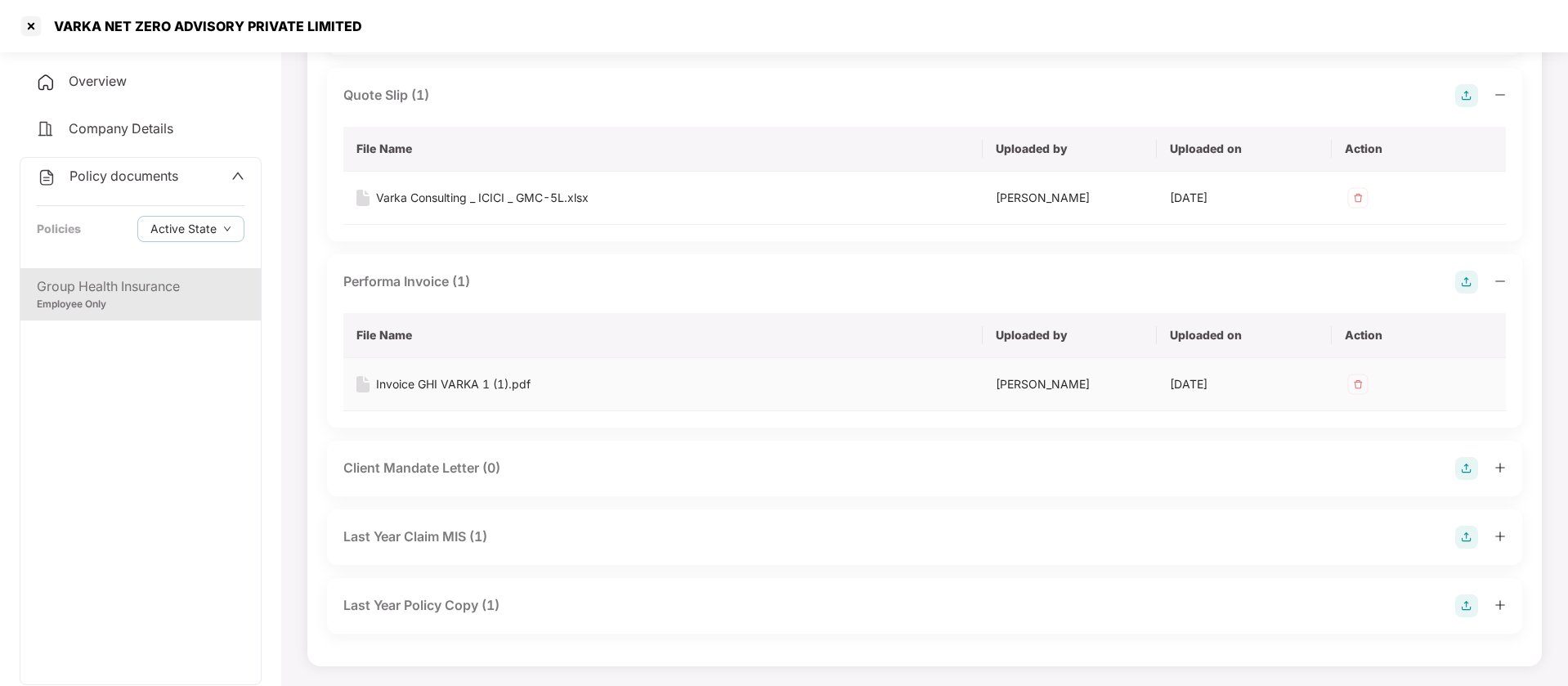
click at [449, 386] on div "Invoice GHI VARKA 1 (1).pdf" at bounding box center [453, 384] width 155 height 18
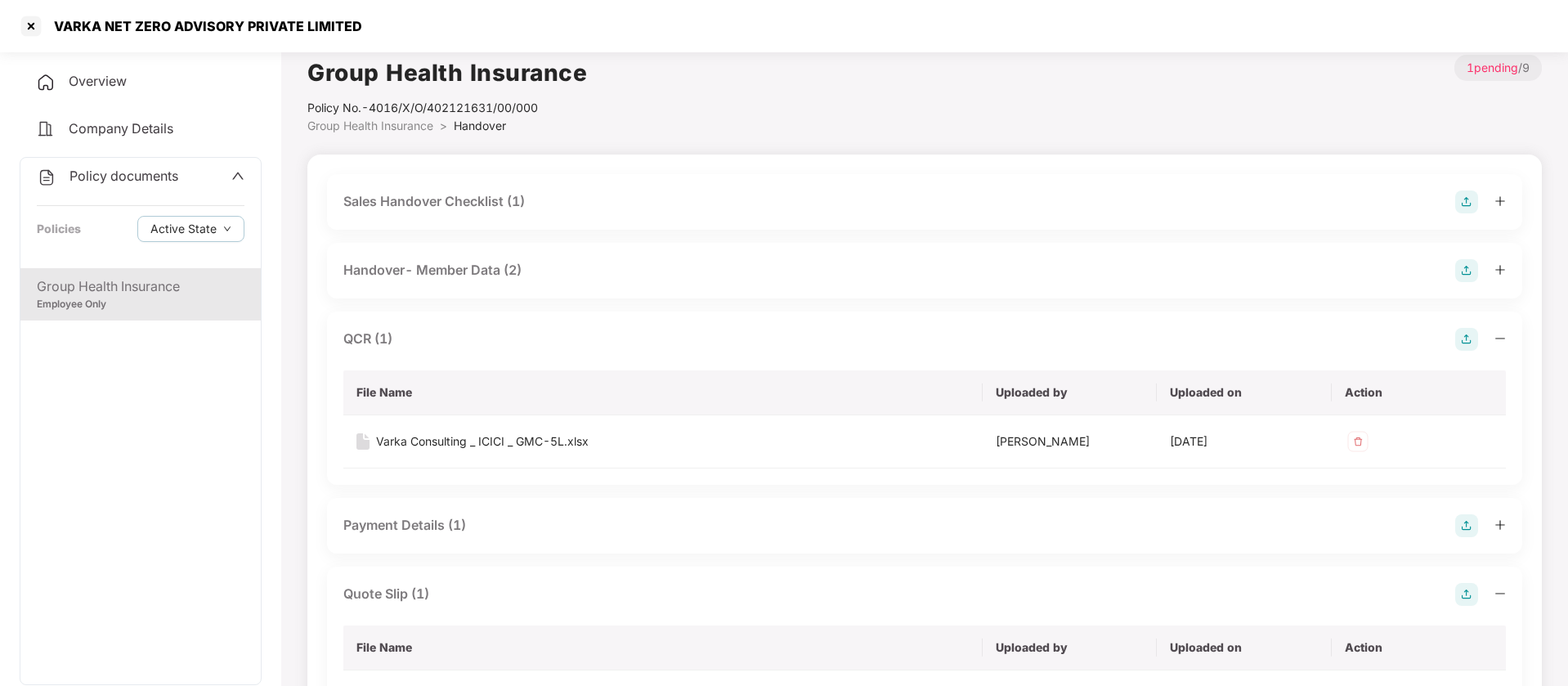
scroll to position [0, 0]
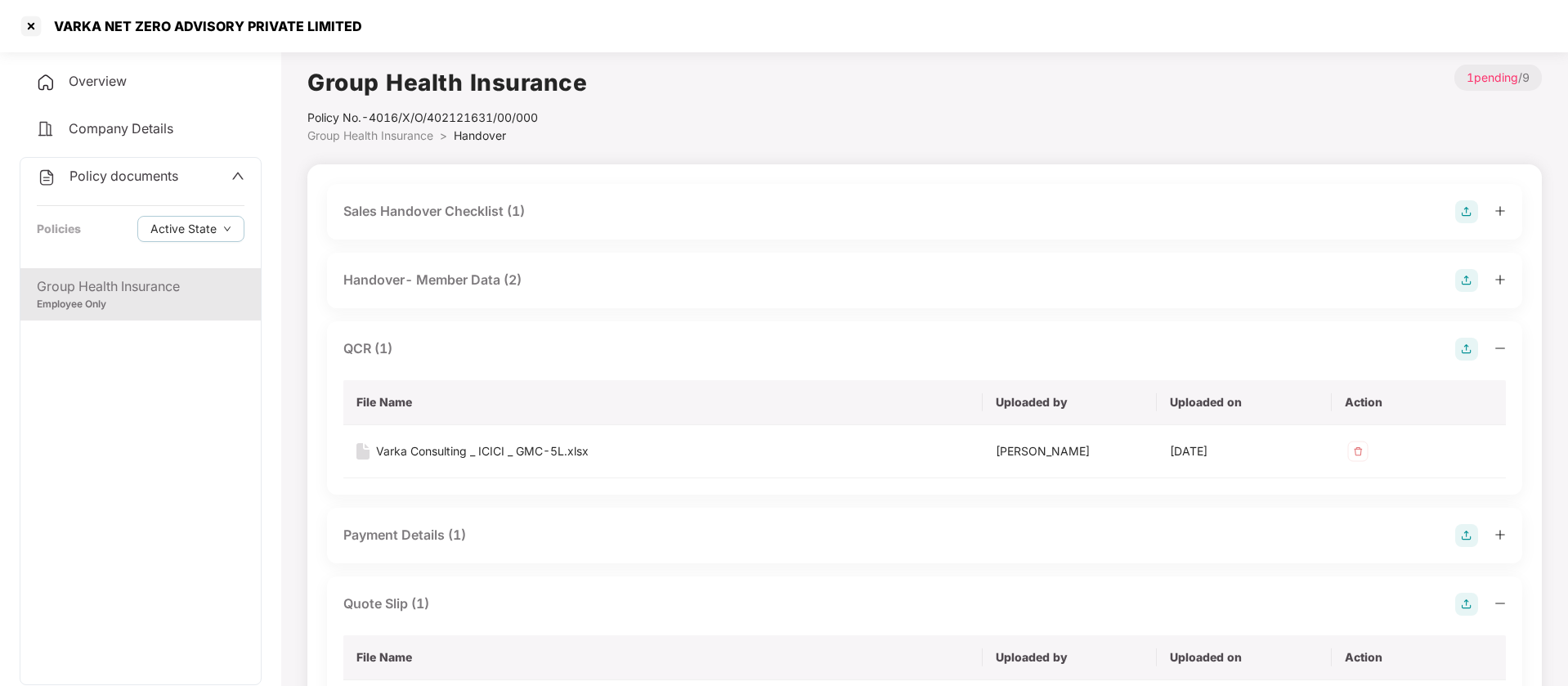
click at [480, 216] on div "Sales Handover Checklist (1)" at bounding box center [434, 212] width 182 height 21
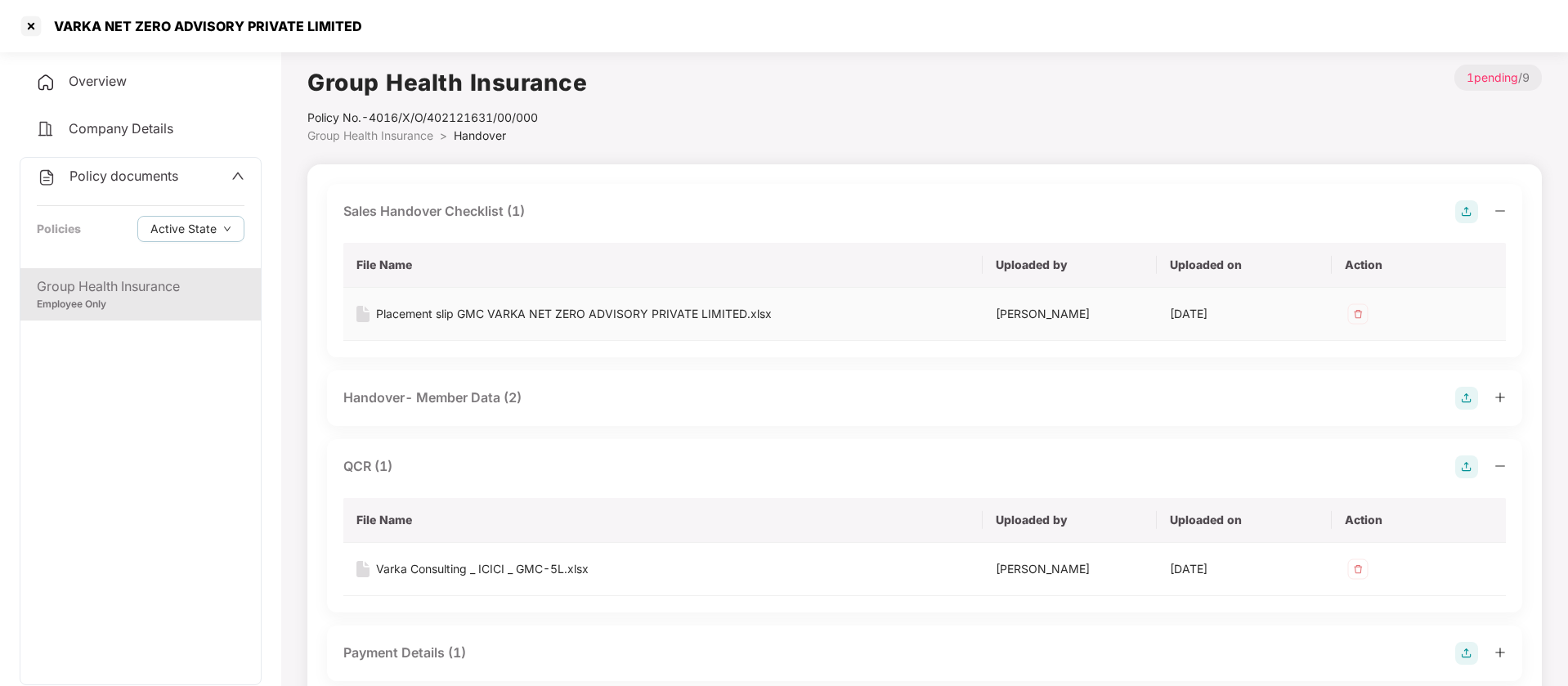
click at [503, 313] on div "Placement slip GMC VARKA NET ZERO ADVISORY PRIVATE LIMITED.xlsx" at bounding box center [574, 314] width 395 height 18
click at [478, 208] on div "Sales Handover Checklist (1)" at bounding box center [434, 212] width 182 height 21
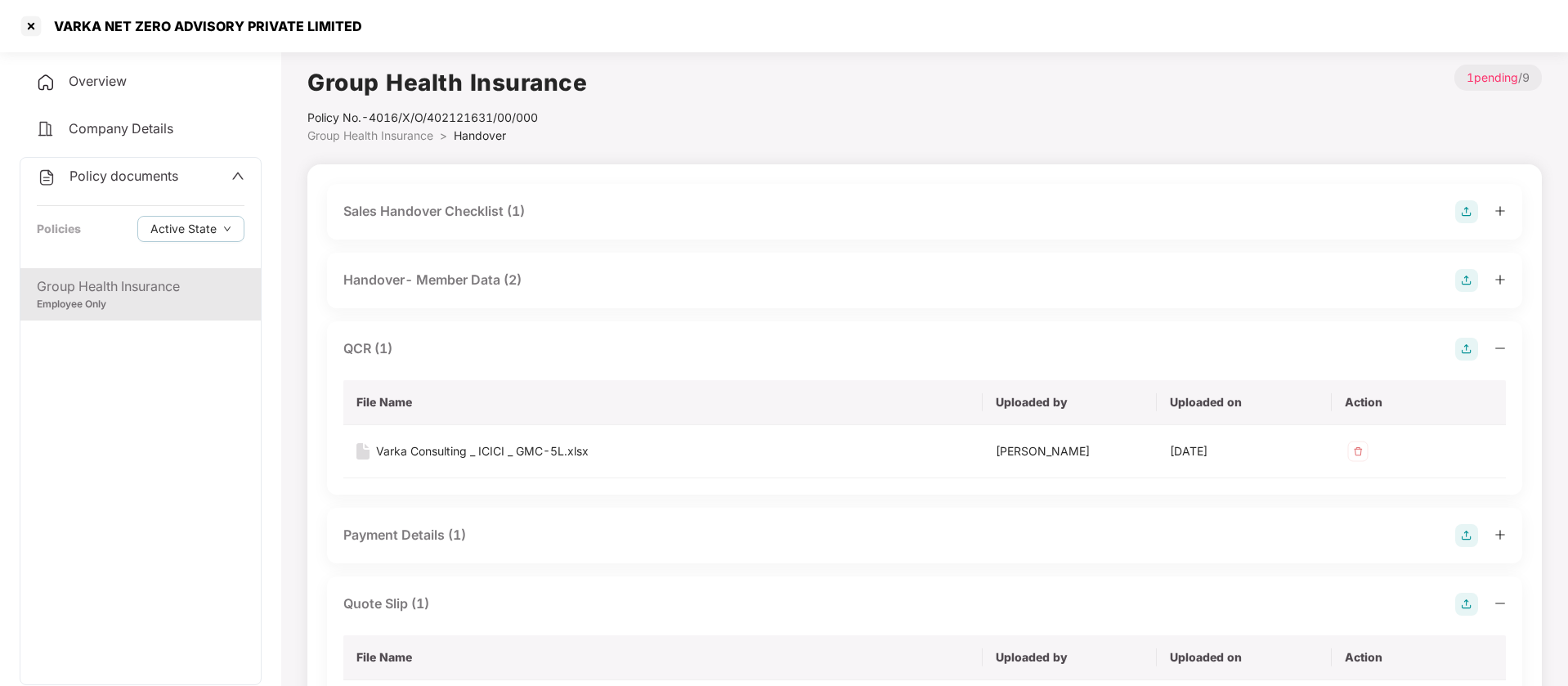
click at [447, 216] on div "Sales Handover Checklist (1)" at bounding box center [434, 212] width 182 height 21
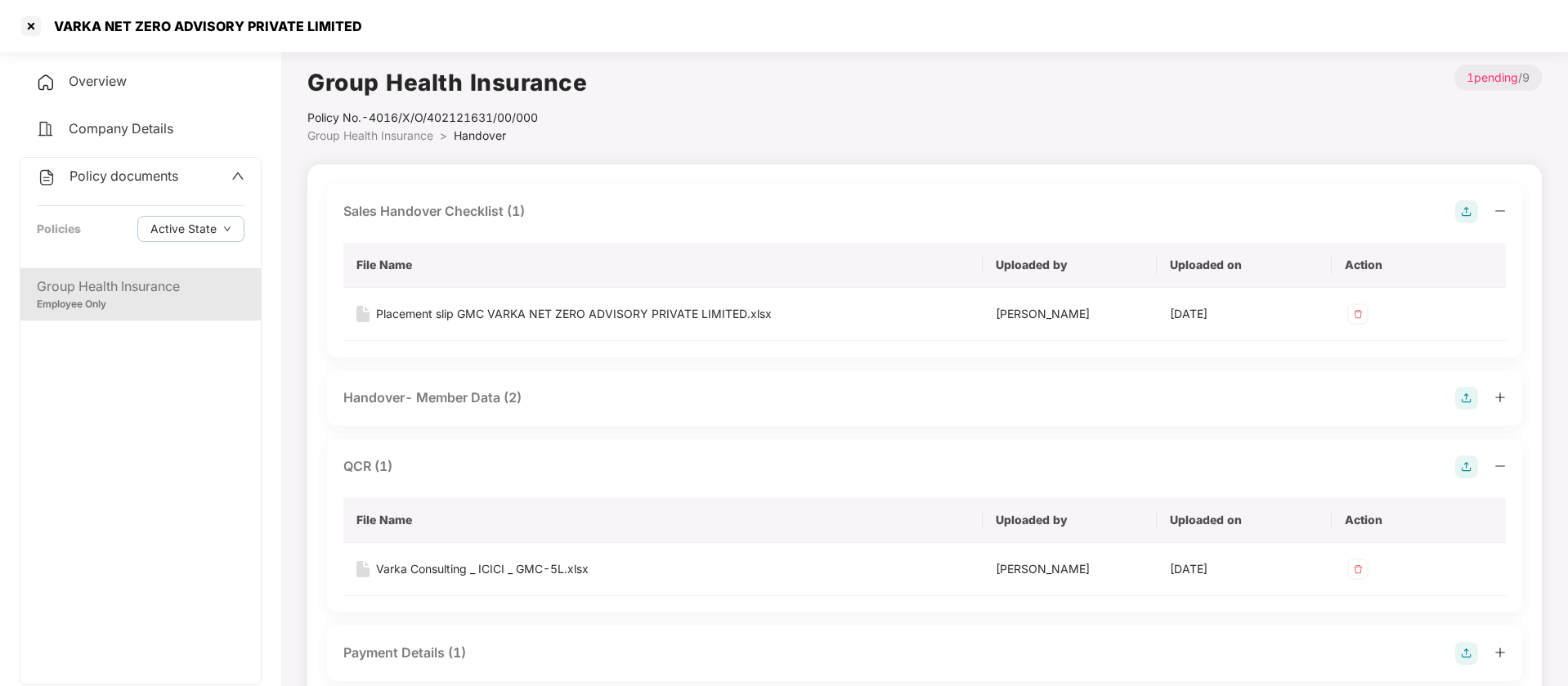
click at [454, 398] on div "Handover- Member Data (2)" at bounding box center [432, 398] width 178 height 21
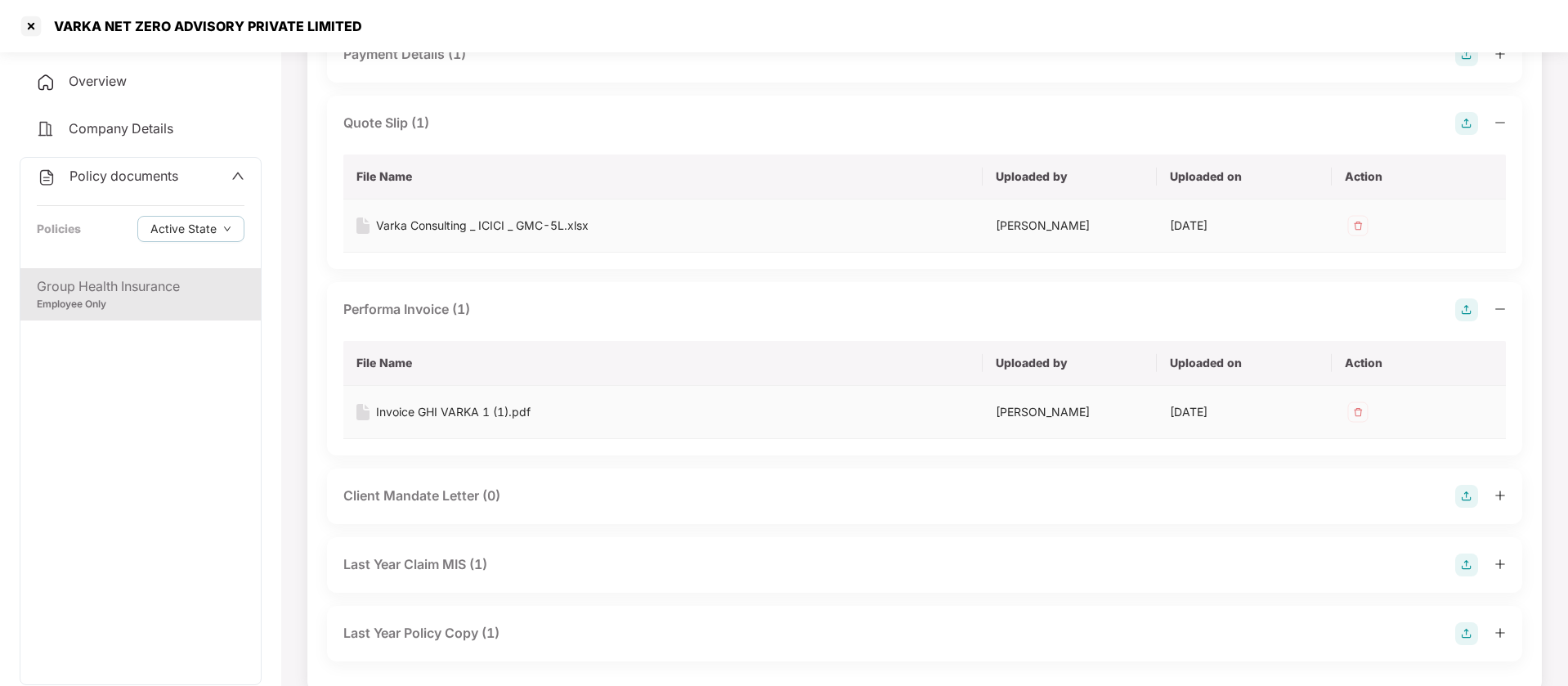
scroll to position [1010, 0]
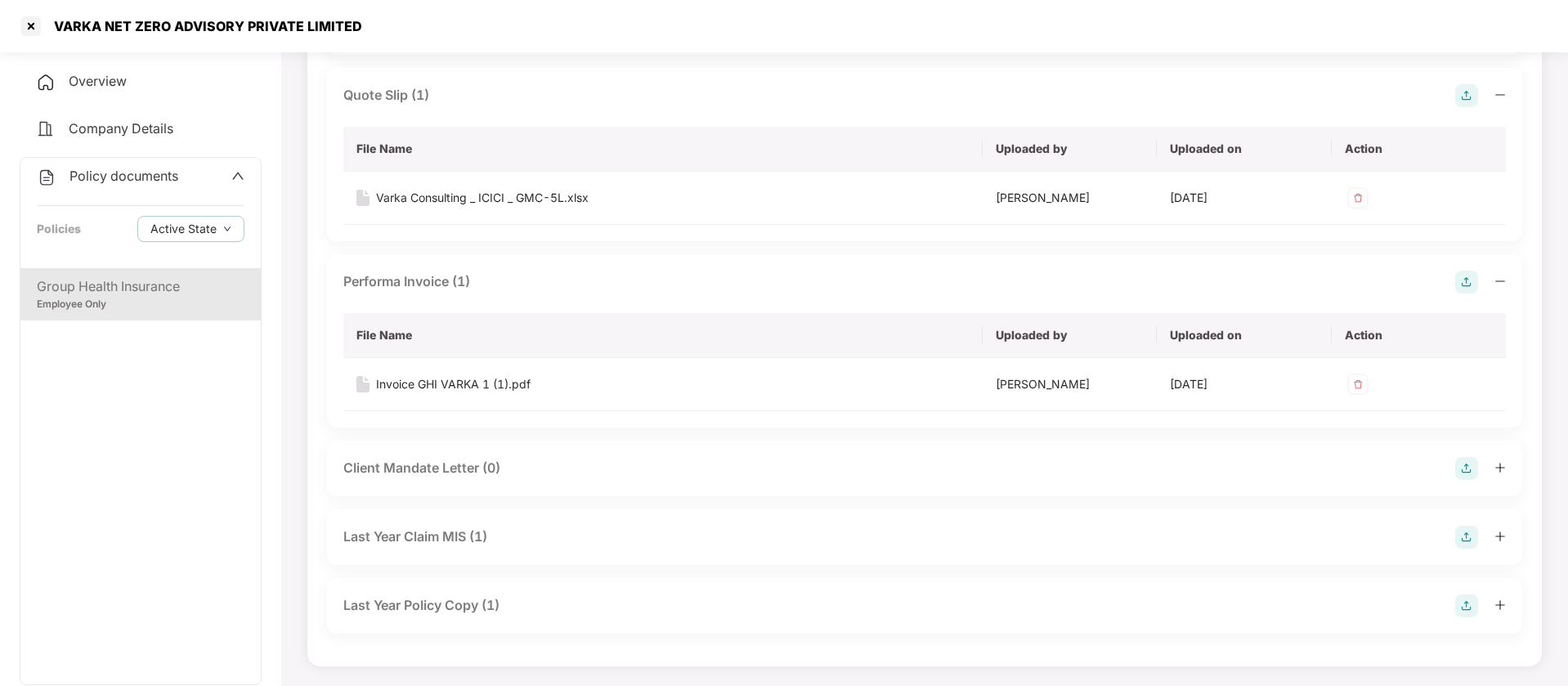
click at [466, 604] on div "Last Year Policy Copy (1)" at bounding box center [421, 606] width 156 height 21
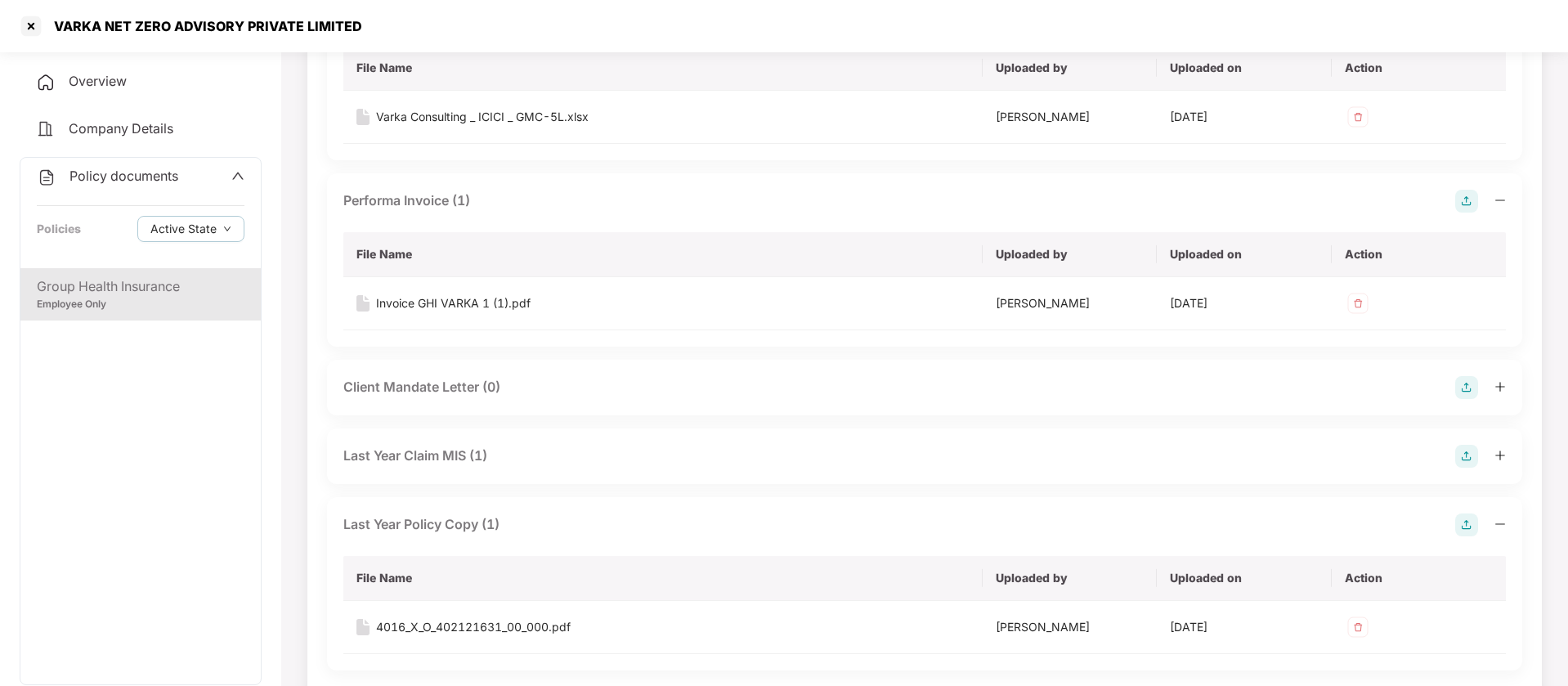
scroll to position [1128, 0]
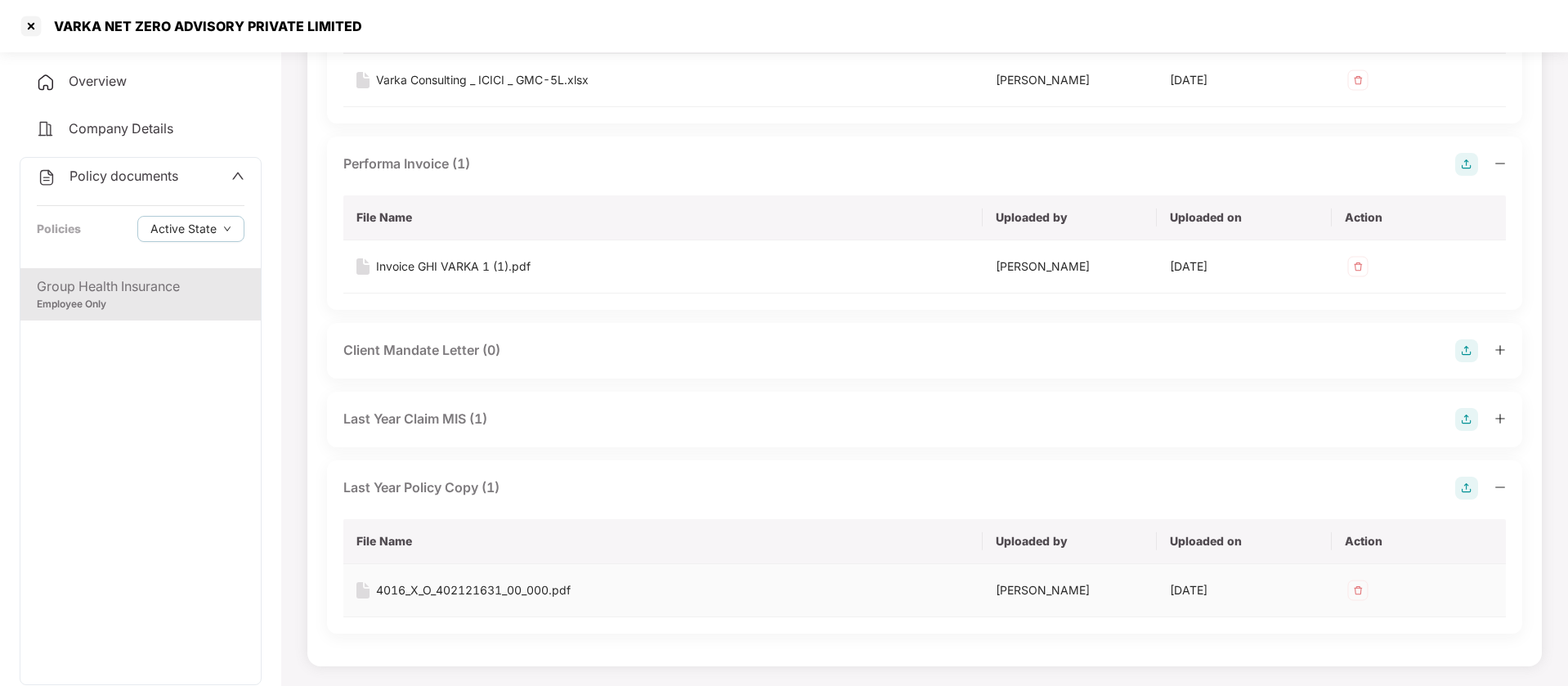
click at [501, 588] on div "4016_X_O_402121631_00_000.pdf" at bounding box center [473, 590] width 195 height 18
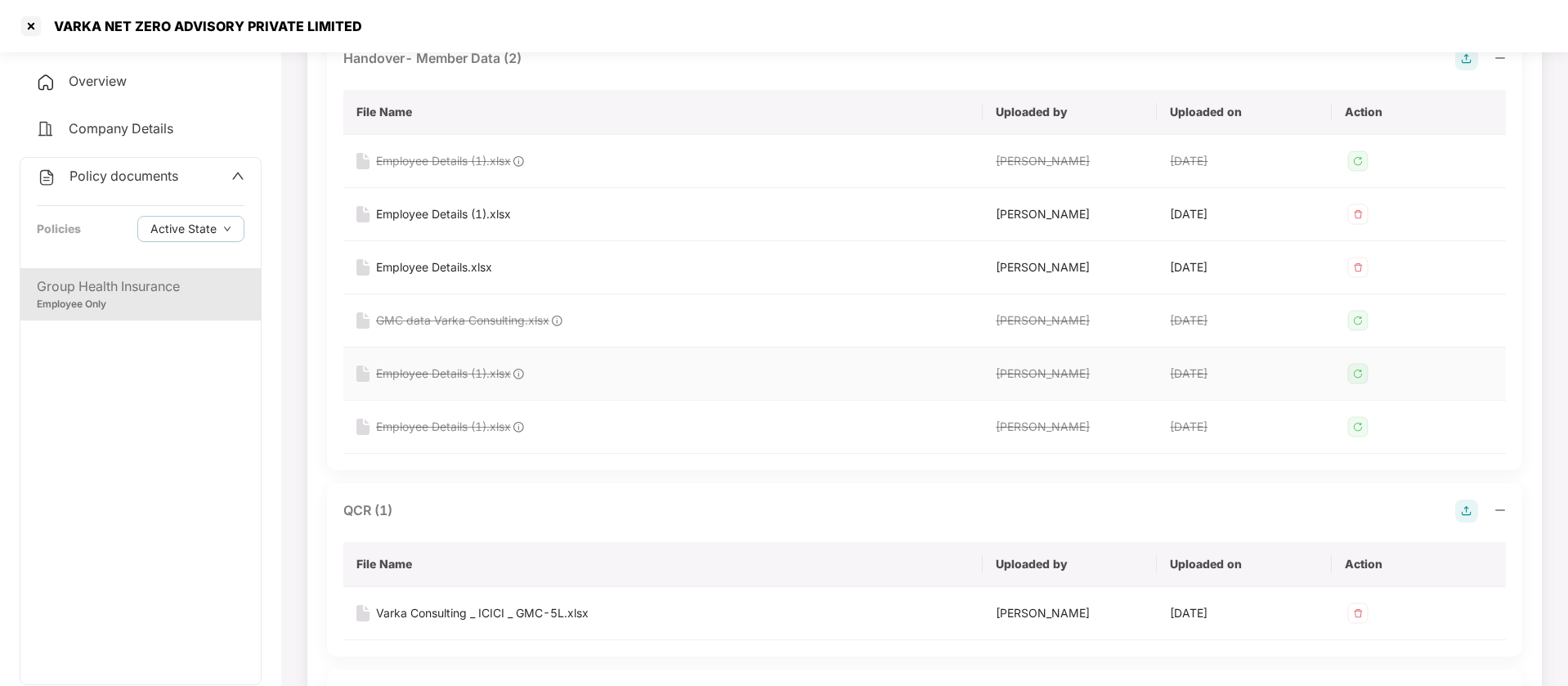
scroll to position [0, 0]
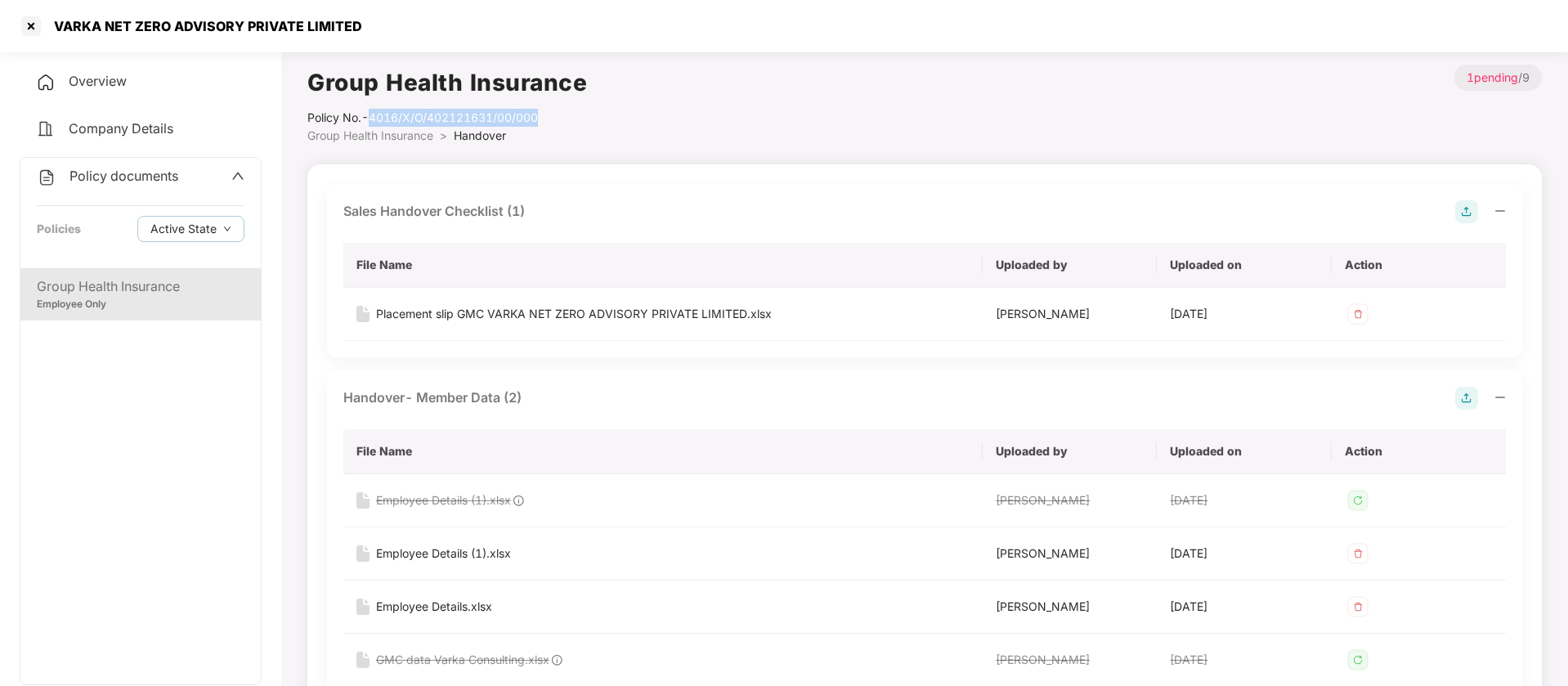
drag, startPoint x: 543, startPoint y: 122, endPoint x: 373, endPoint y: 121, distance: 170.0
click at [373, 121] on div "Policy No.- 4016/X/O/402121631/00/000" at bounding box center [448, 118] width 280 height 18
copy div "4016/X/O/402121631/00/000"
drag, startPoint x: 364, startPoint y: 27, endPoint x: 56, endPoint y: 17, distance: 308.2
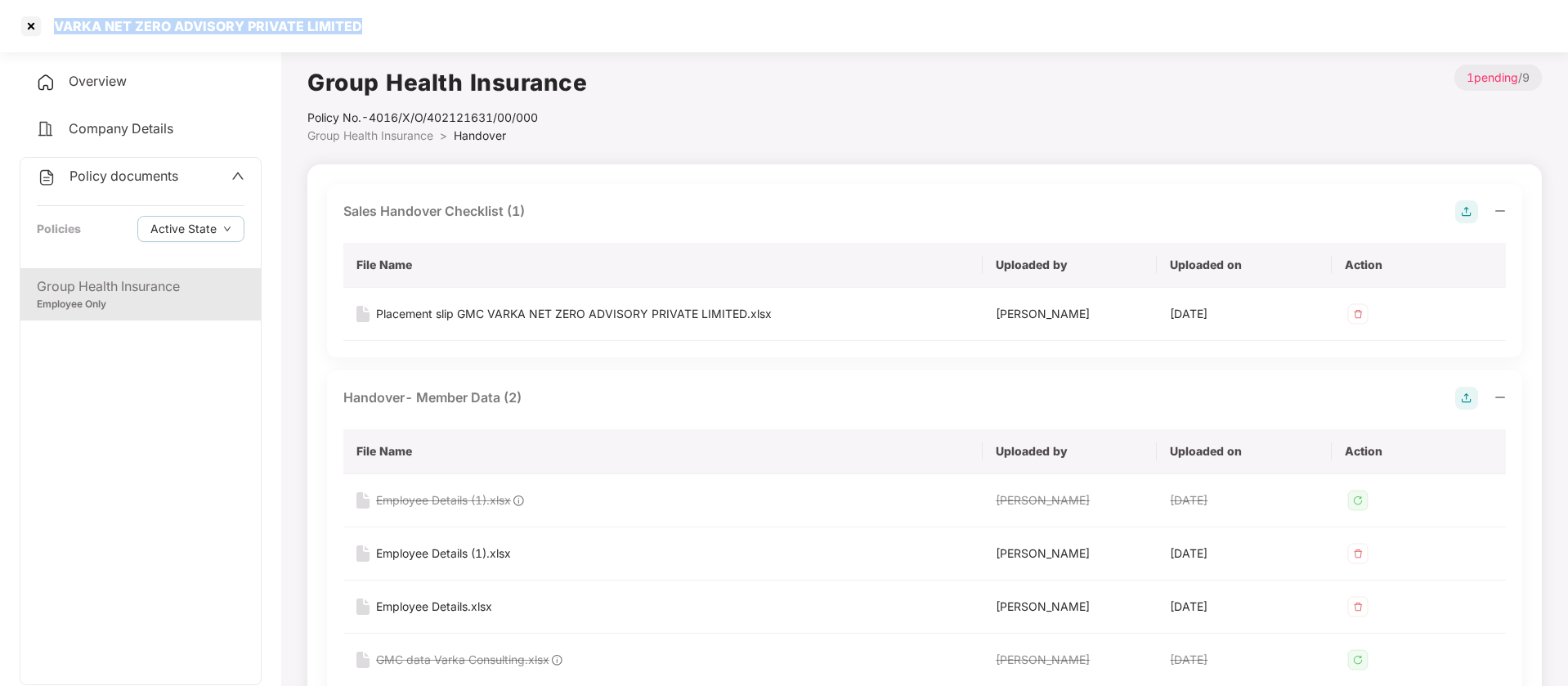
click at [56, 17] on div "VARKA NET ZERO ADVISORY PRIVATE LIMITED" at bounding box center [784, 26] width 1568 height 52
copy div "VARKA NET ZERO ADVISORY PRIVATE LIMITED"
drag, startPoint x: 547, startPoint y: 111, endPoint x: 375, endPoint y: 116, distance: 172.1
click at [375, 116] on div "Policy No.- 4016/X/O/402121631/00/000" at bounding box center [448, 118] width 280 height 18
copy div "4016/X/O/402121631/00/000"
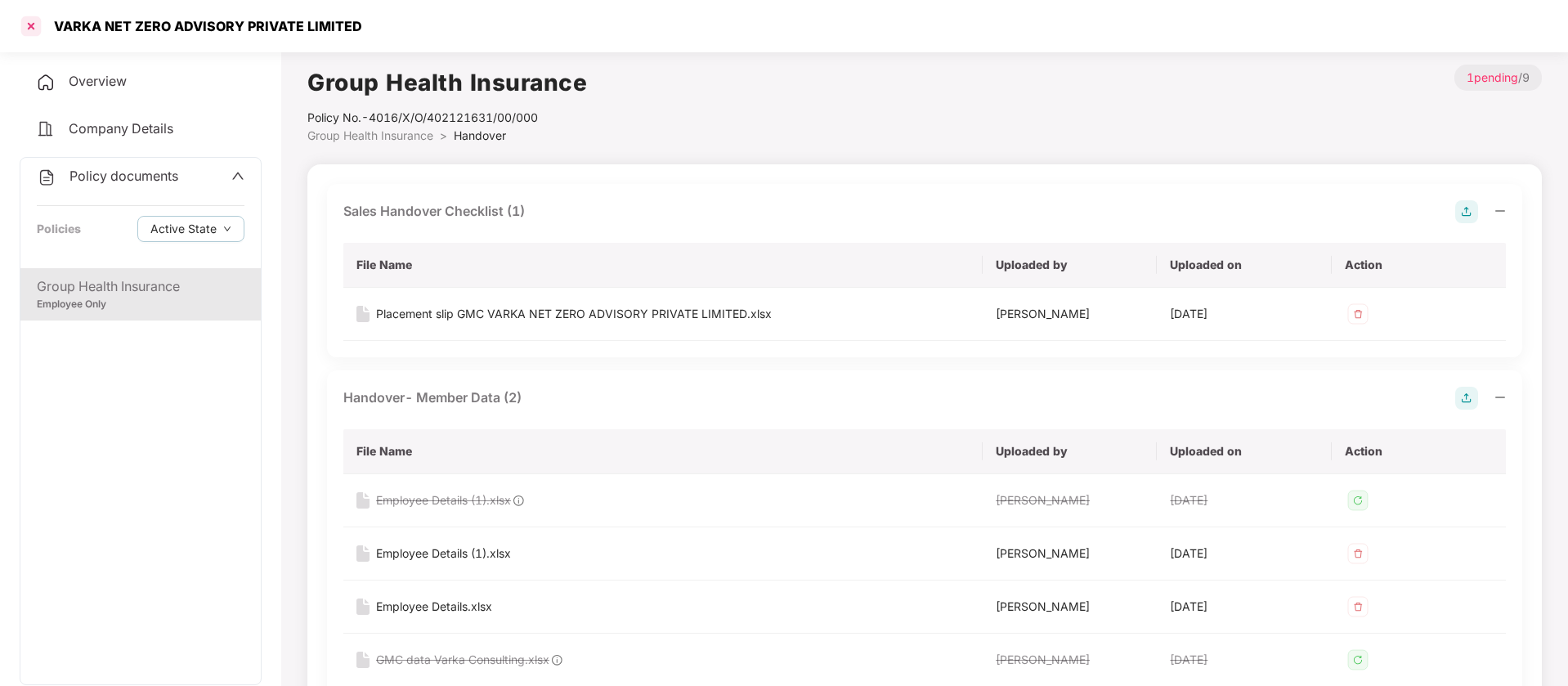
click at [30, 21] on div at bounding box center [31, 26] width 26 height 26
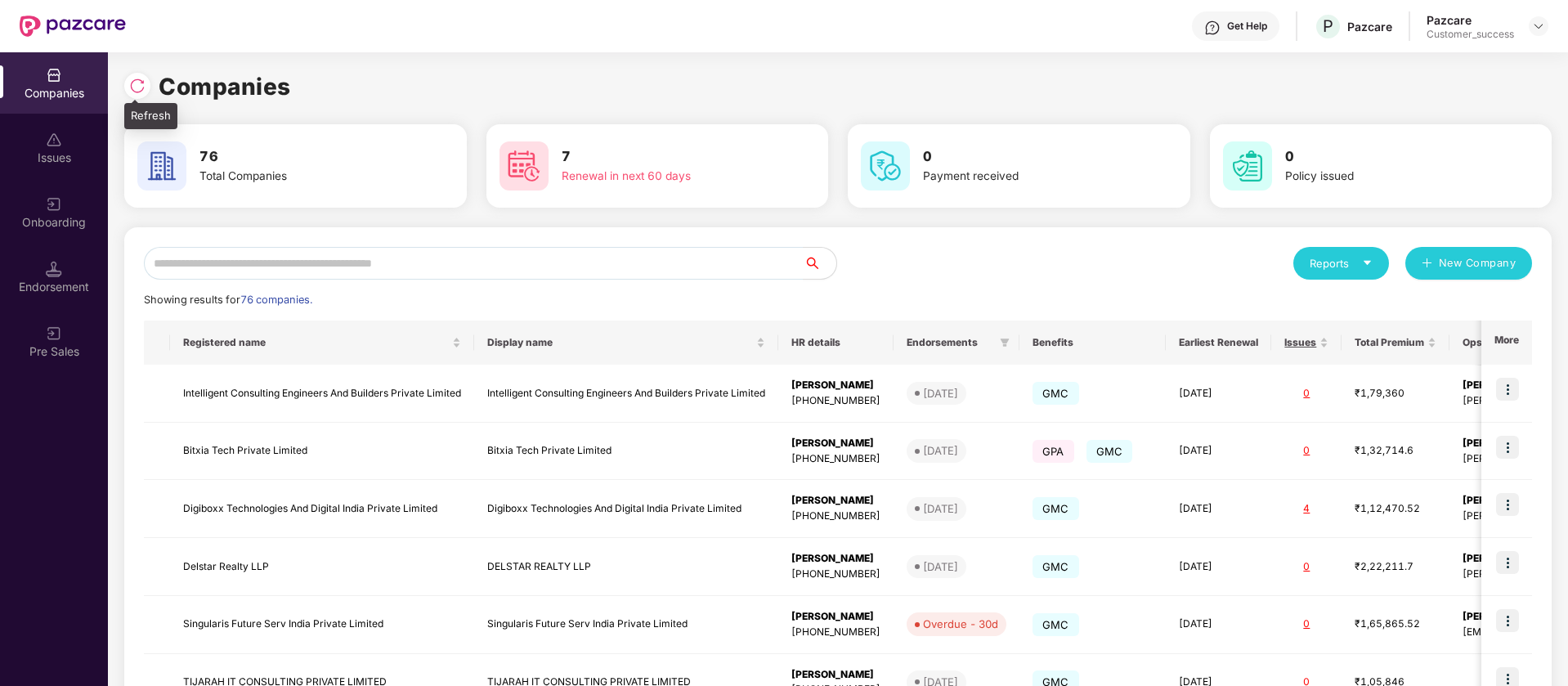
click at [129, 87] on img at bounding box center [137, 86] width 17 height 17
click at [552, 273] on input "text" at bounding box center [473, 263] width 659 height 33
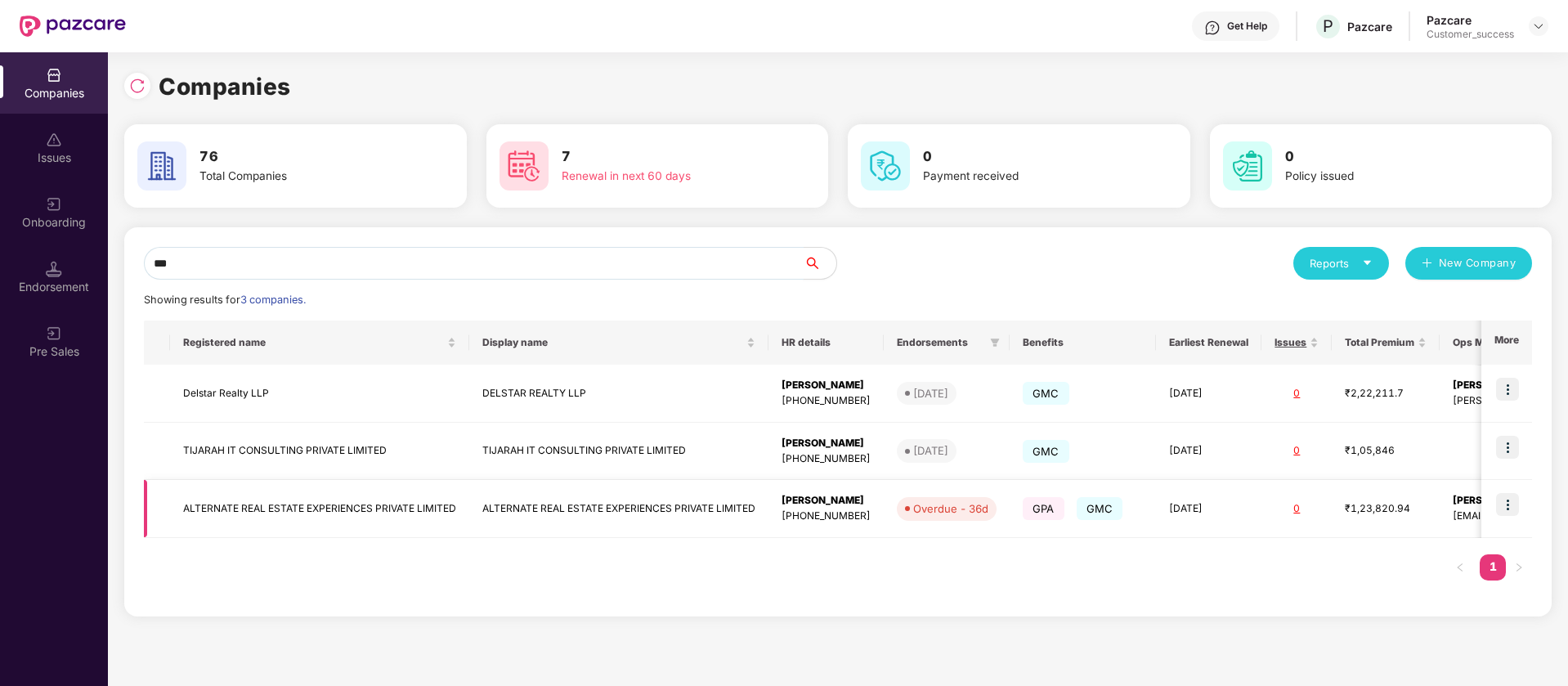
type input "***"
click at [1514, 500] on img at bounding box center [1507, 505] width 23 height 23
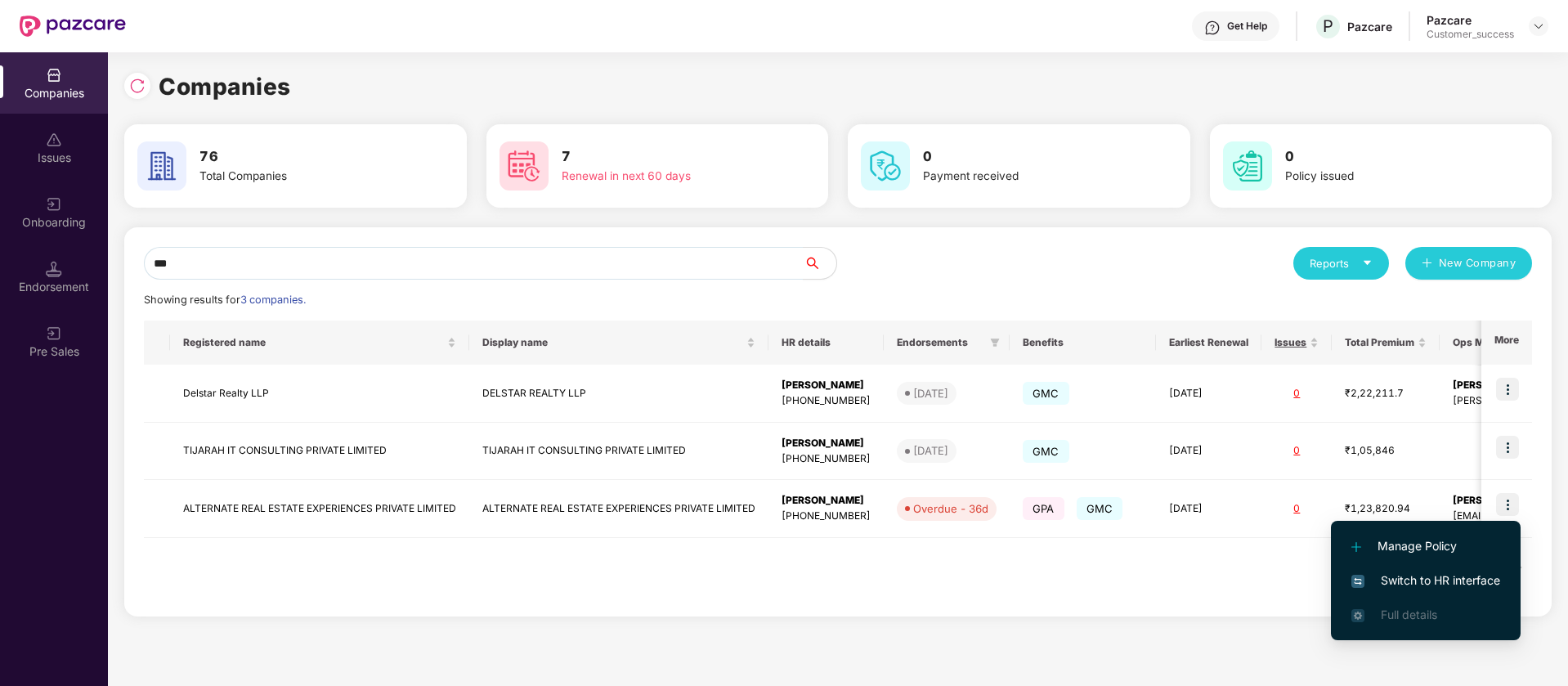
click at [1438, 579] on span "Switch to HR interface" at bounding box center [1426, 581] width 149 height 18
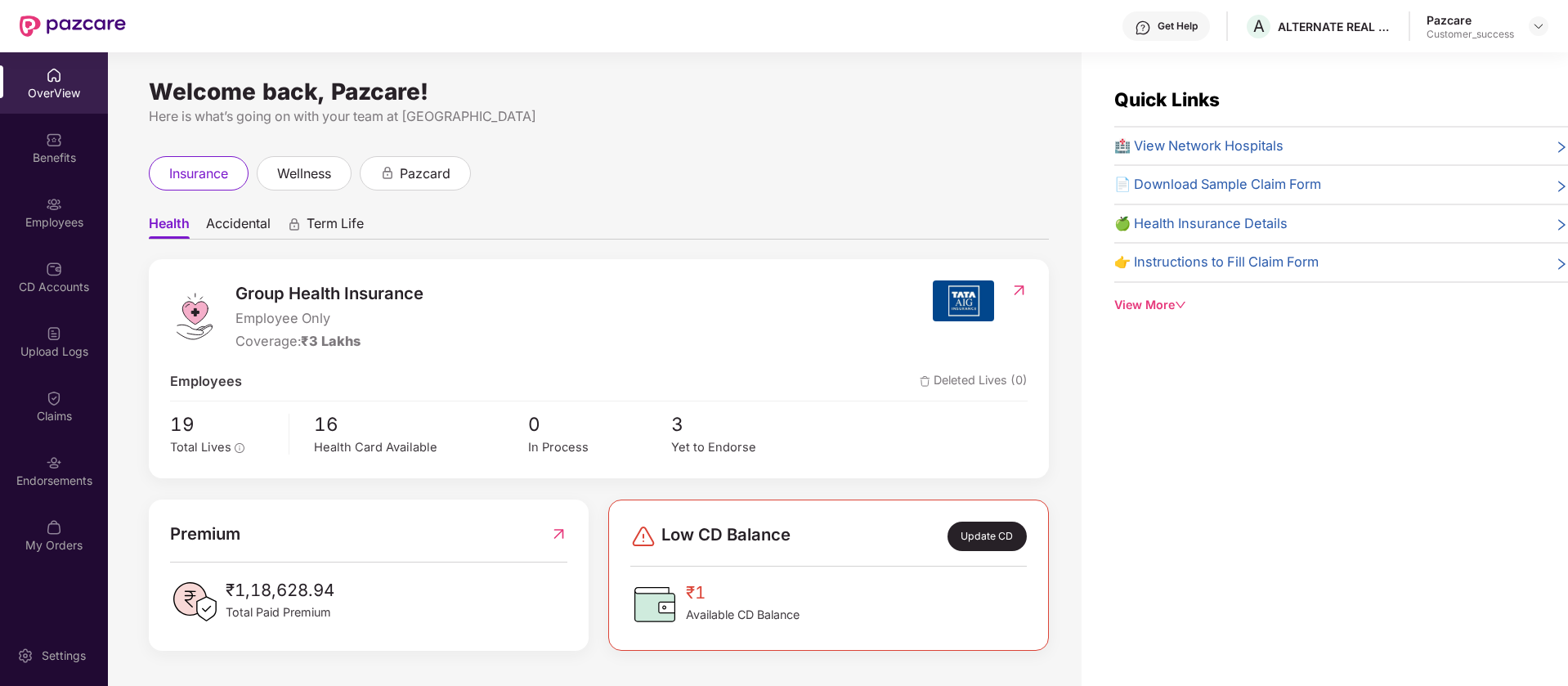
click at [25, 276] on div "CD Accounts" at bounding box center [54, 277] width 108 height 62
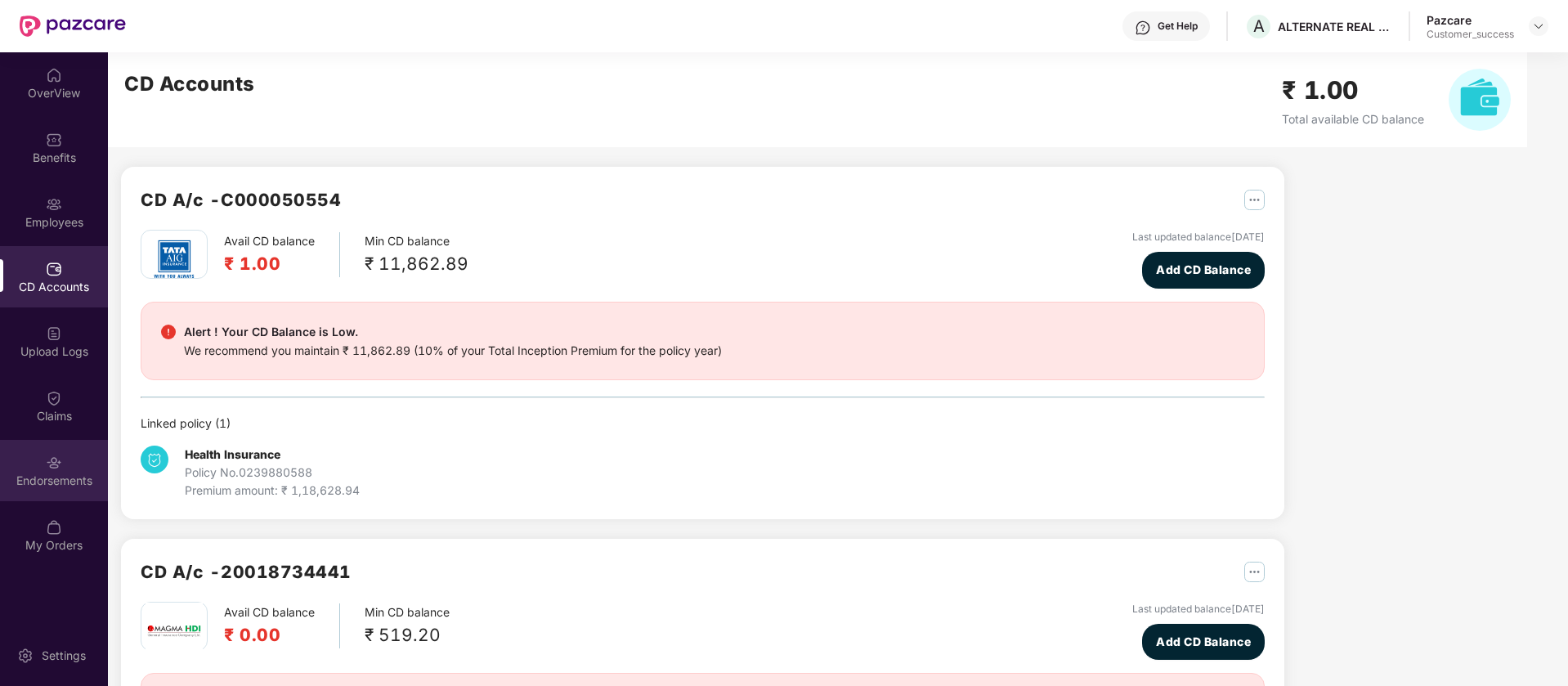
click at [66, 464] on div "Endorsements" at bounding box center [54, 471] width 108 height 62
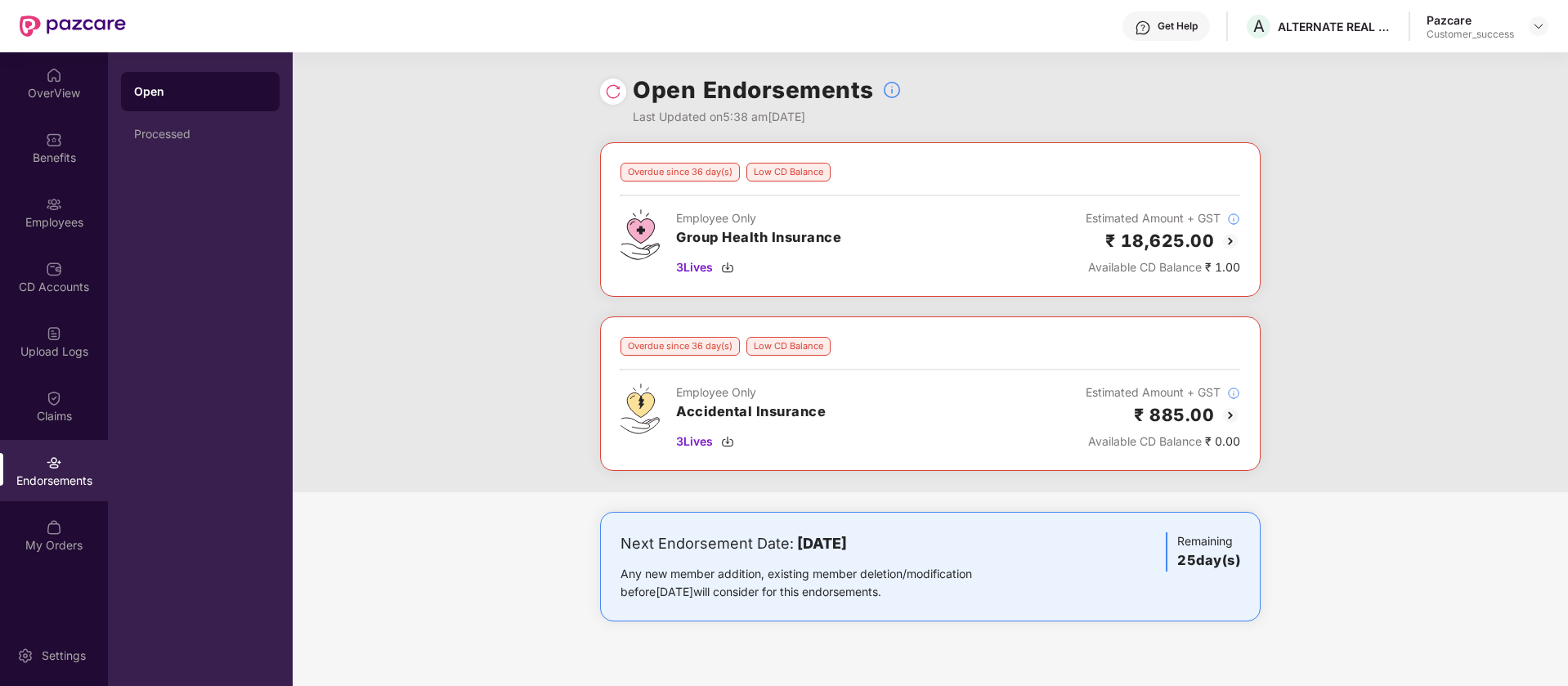
click at [607, 91] on img at bounding box center [614, 91] width 17 height 17
click at [1233, 240] on img at bounding box center [1230, 241] width 20 height 20
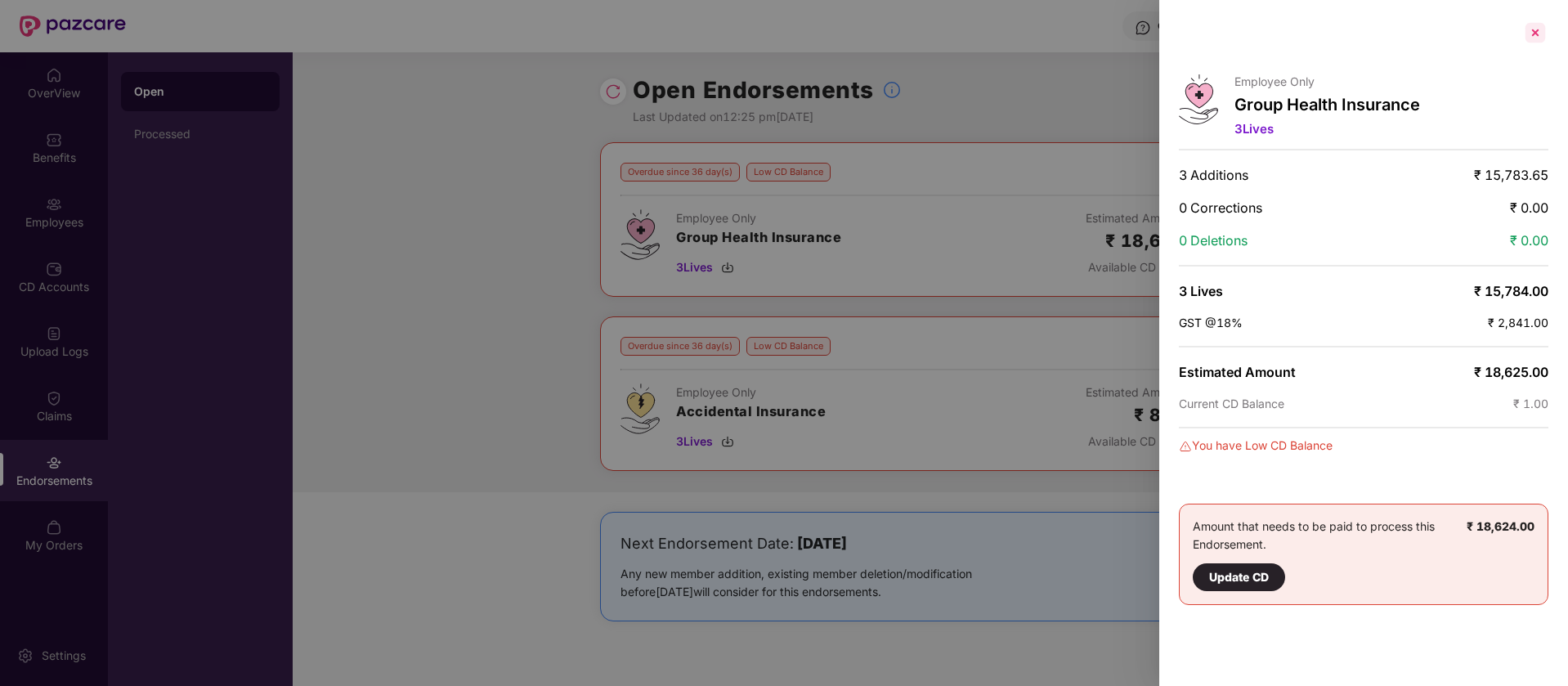
click at [1535, 26] on div at bounding box center [1535, 33] width 26 height 26
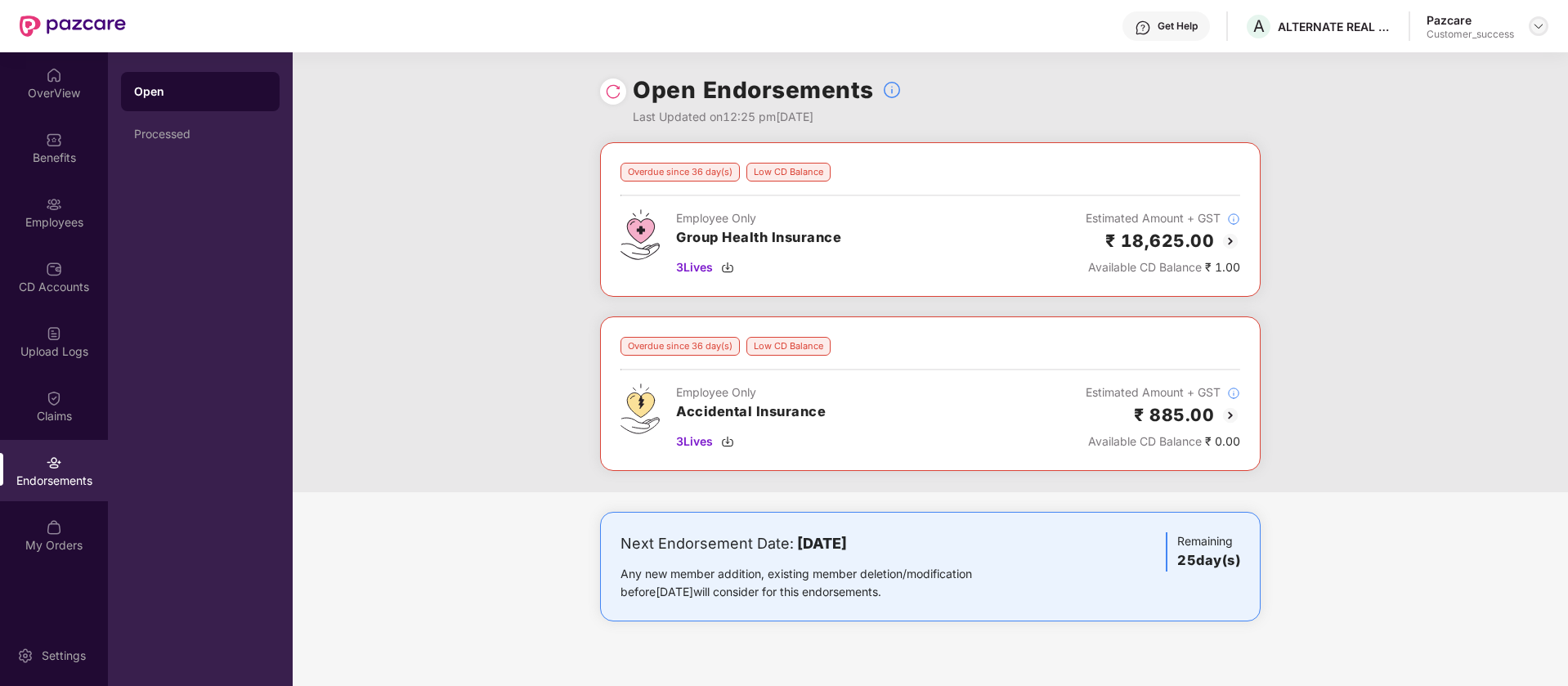
click at [1536, 28] on img at bounding box center [1538, 26] width 13 height 13
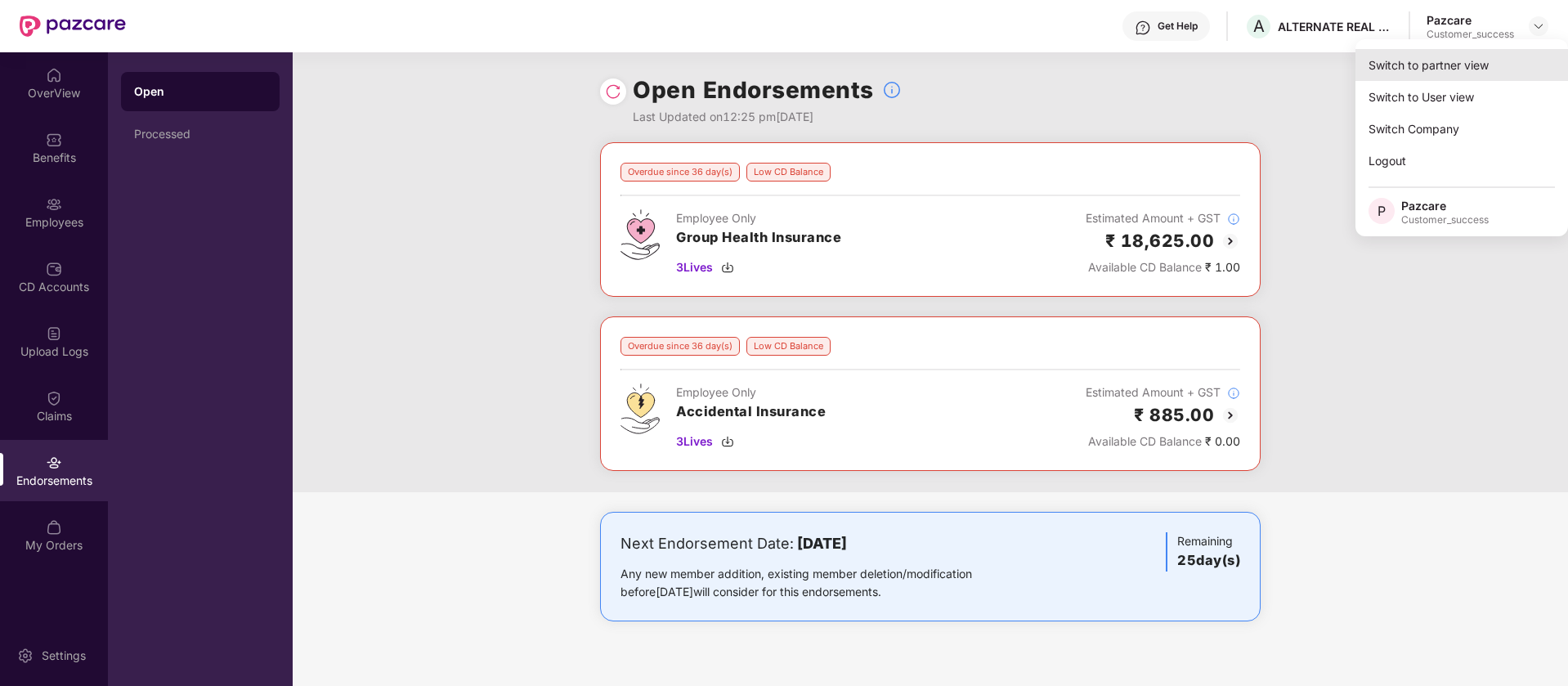
click at [1428, 71] on div "Switch to partner view" at bounding box center [1462, 65] width 213 height 32
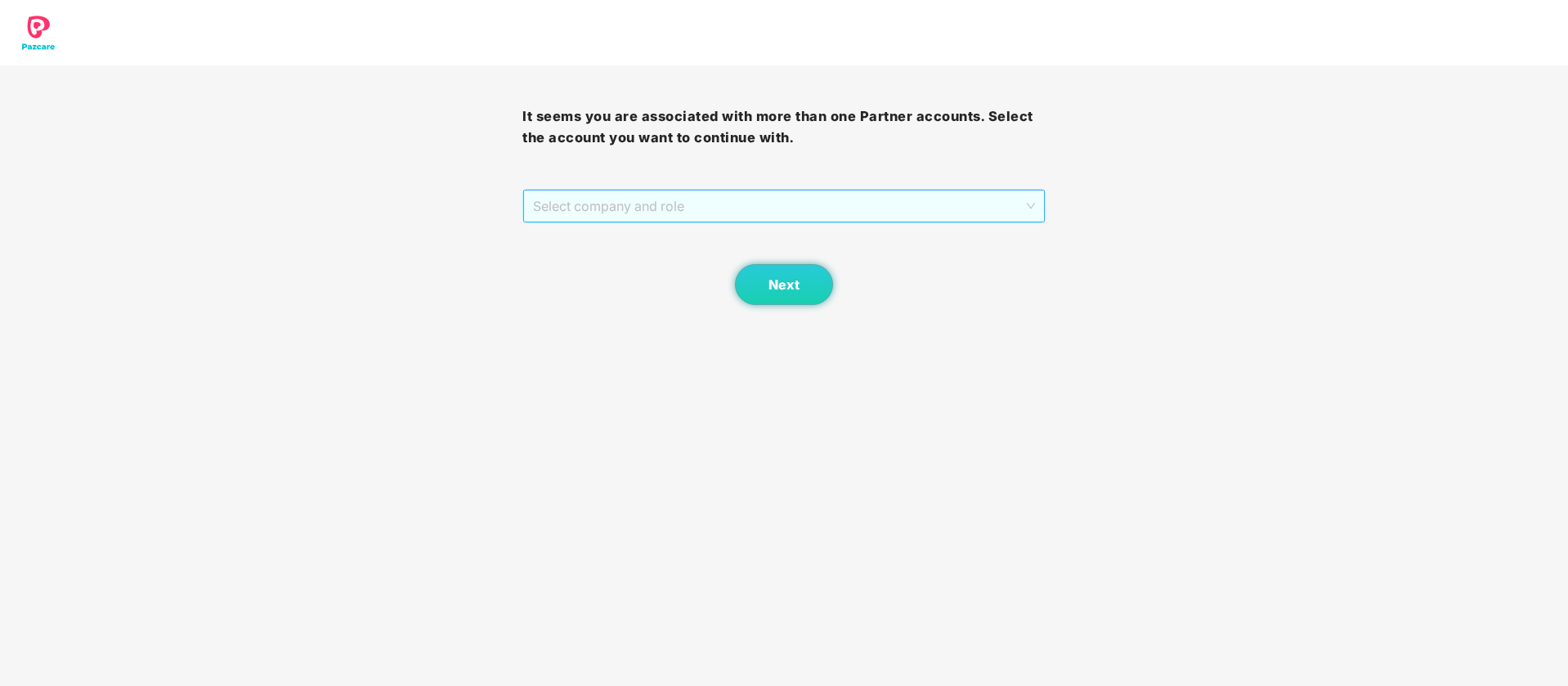
click at [825, 190] on span "Select company and role" at bounding box center [783, 205] width 501 height 31
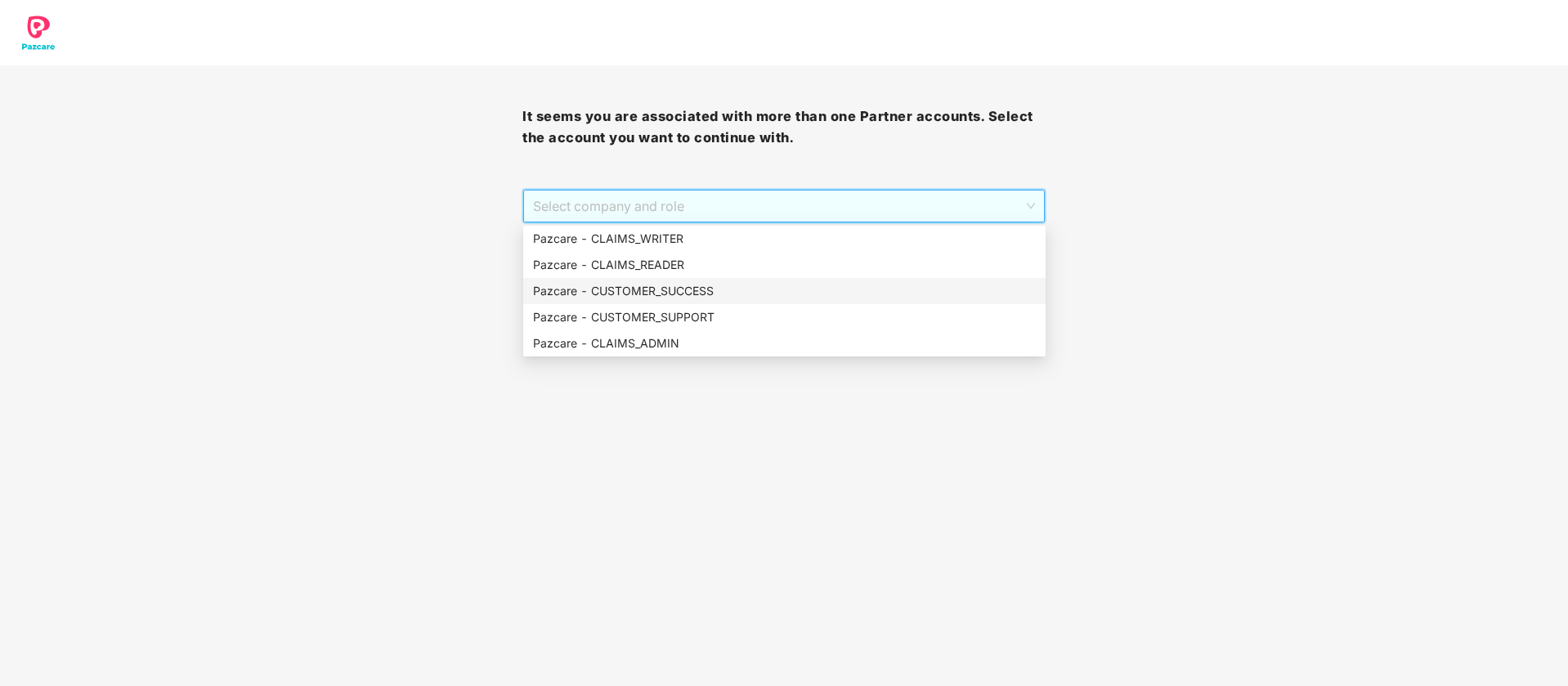
click at [712, 300] on div "Pazcare - CUSTOMER_SUCCESS" at bounding box center [784, 290] width 503 height 18
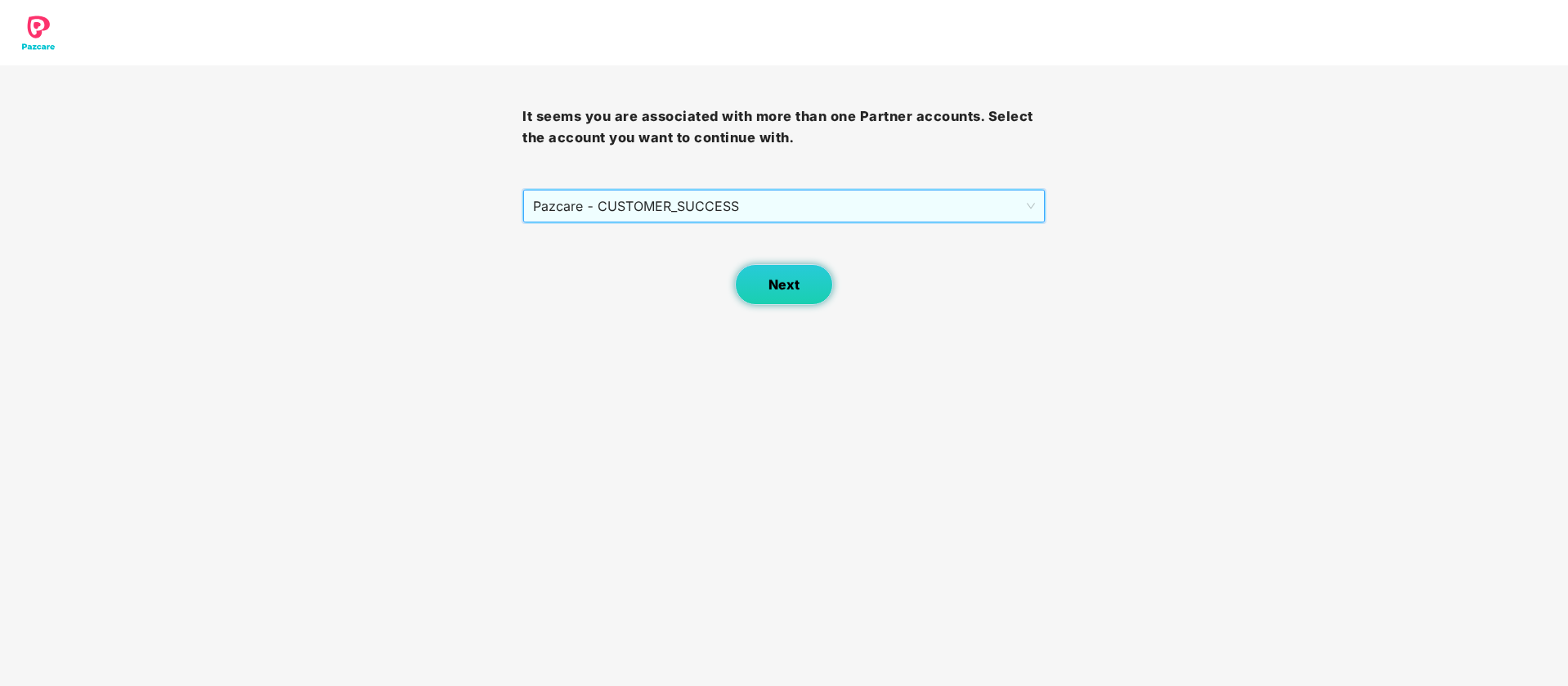
click at [798, 291] on span "Next" at bounding box center [784, 285] width 31 height 16
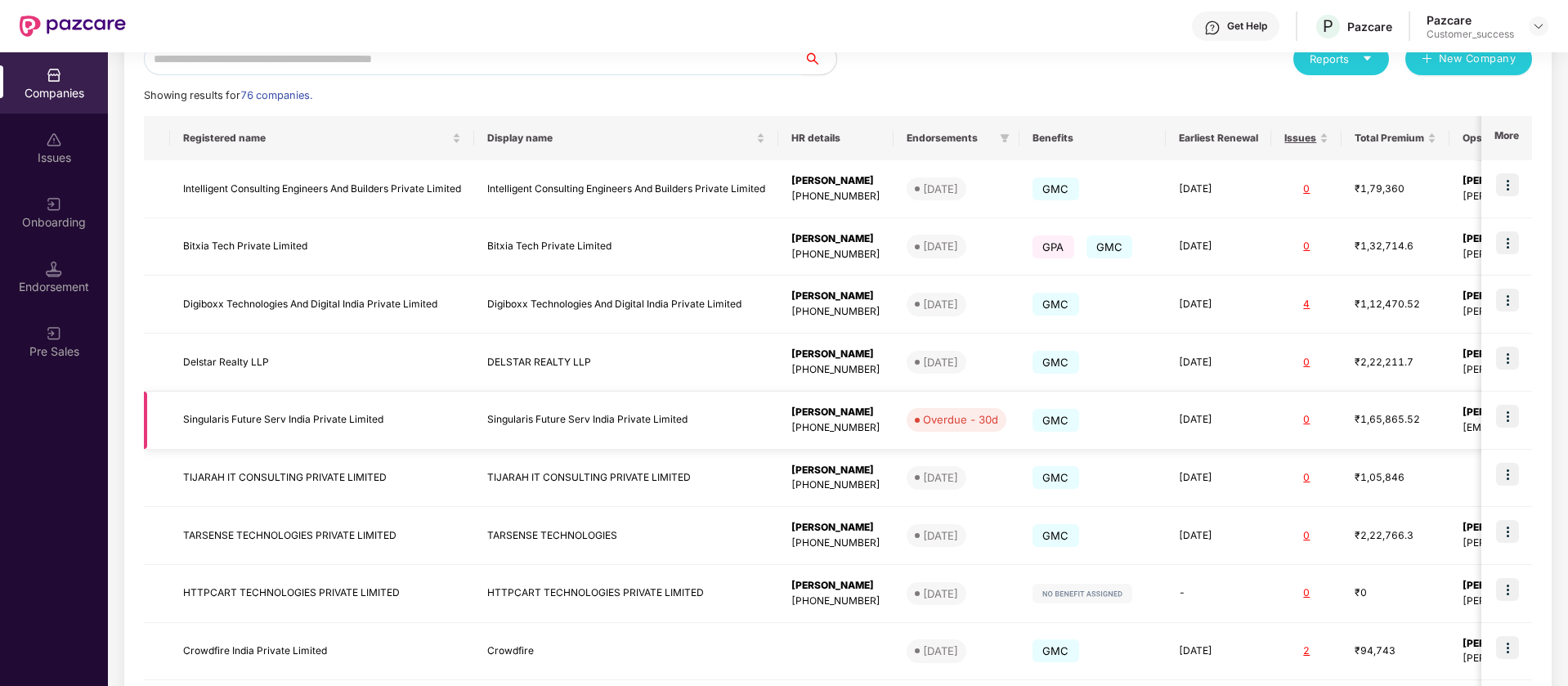
scroll to position [348, 0]
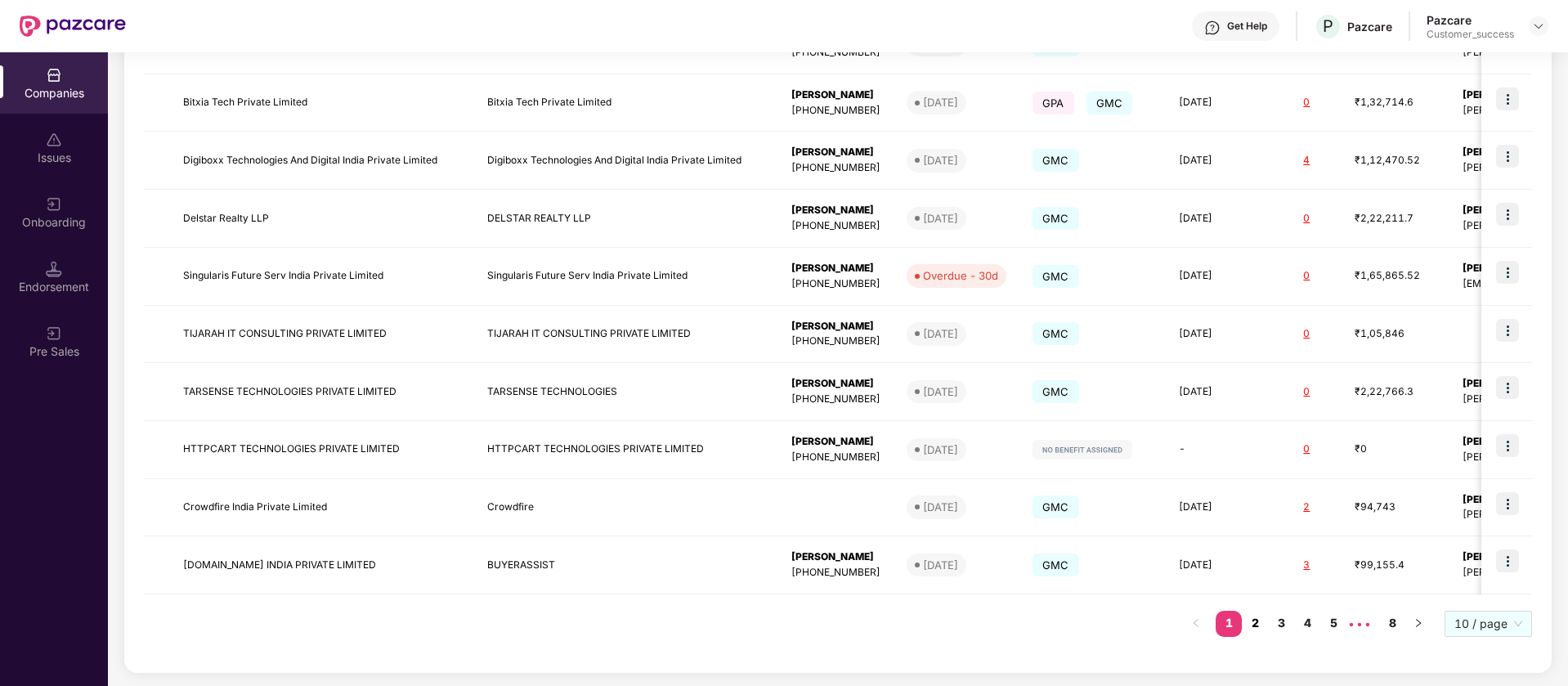
click at [1258, 625] on link "2" at bounding box center [1255, 623] width 26 height 24
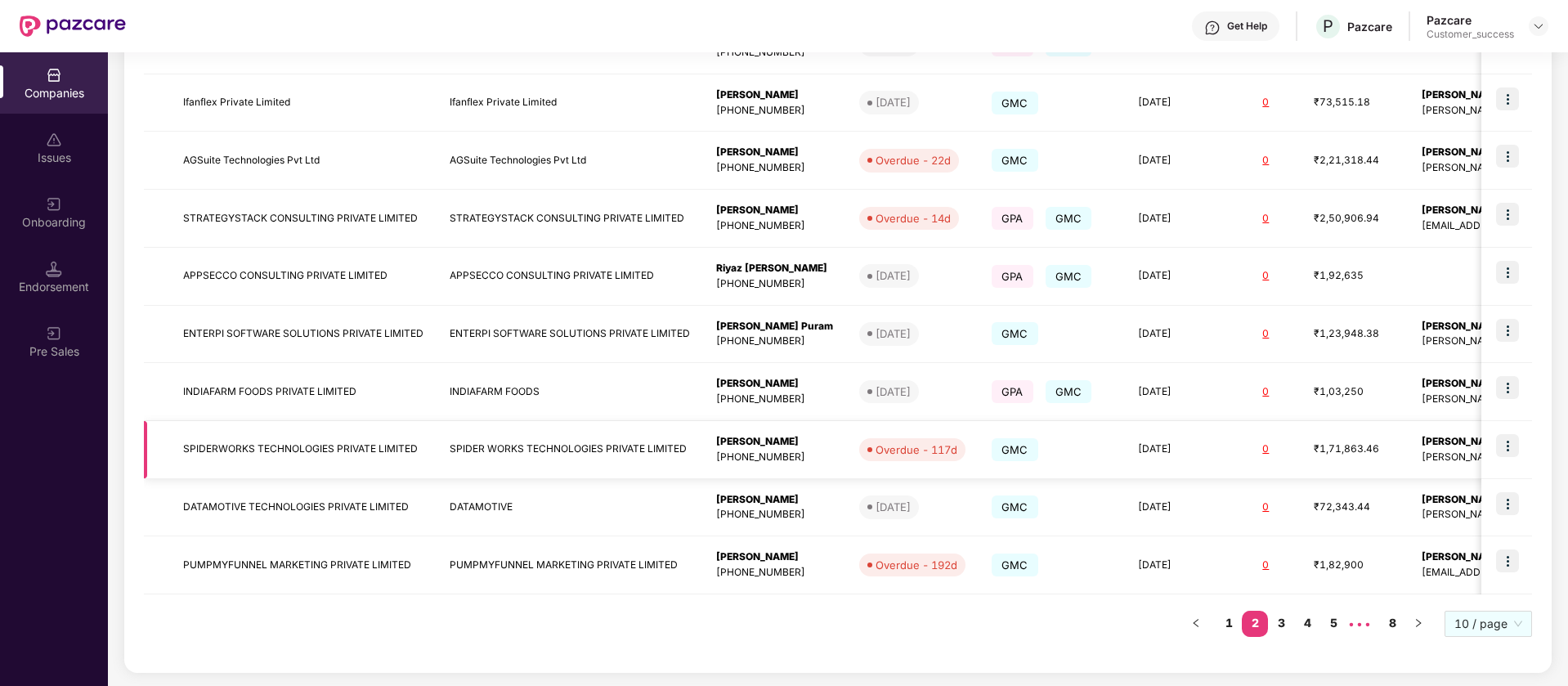
drag, startPoint x: 1532, startPoint y: 248, endPoint x: 644, endPoint y: 462, distance: 913.4
click at [644, 462] on td "SPIDER WORKS TECHNOLOGIES PRIVATE LIMITED" at bounding box center [570, 450] width 267 height 58
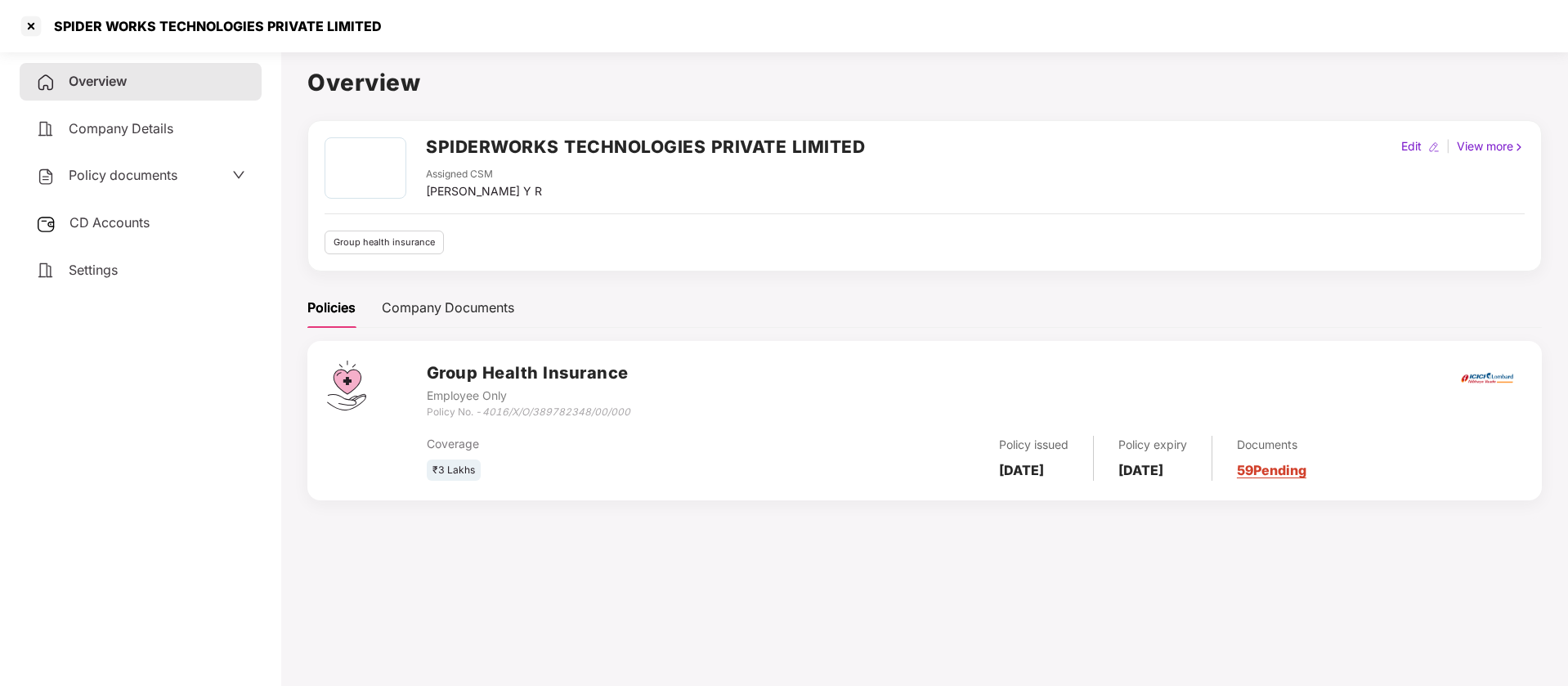
click at [67, 29] on div "SPIDER WORKS TECHNOLOGIES PRIVATE LIMITED" at bounding box center [213, 26] width 338 height 17
copy div "SPIDER"
click at [31, 26] on div at bounding box center [31, 26] width 26 height 26
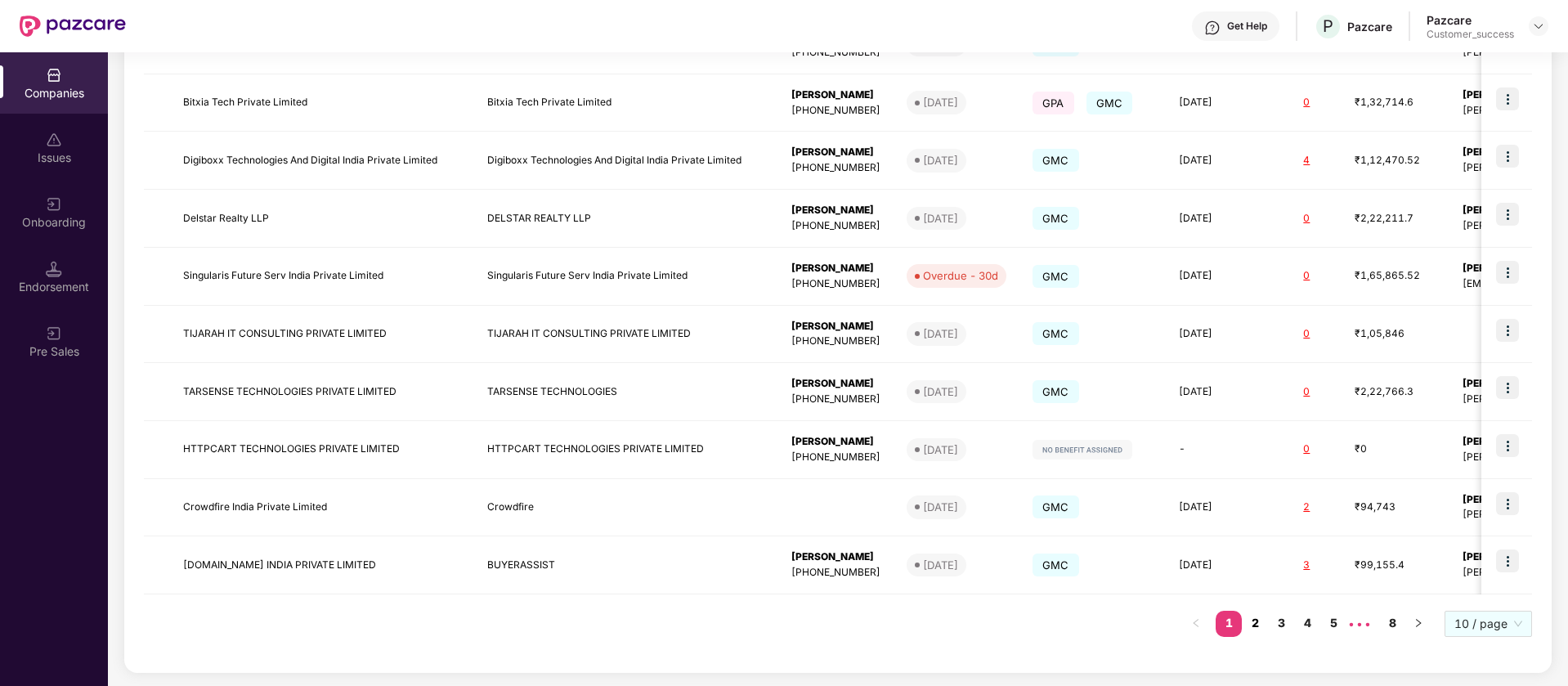
click at [1261, 625] on link "2" at bounding box center [1255, 623] width 26 height 24
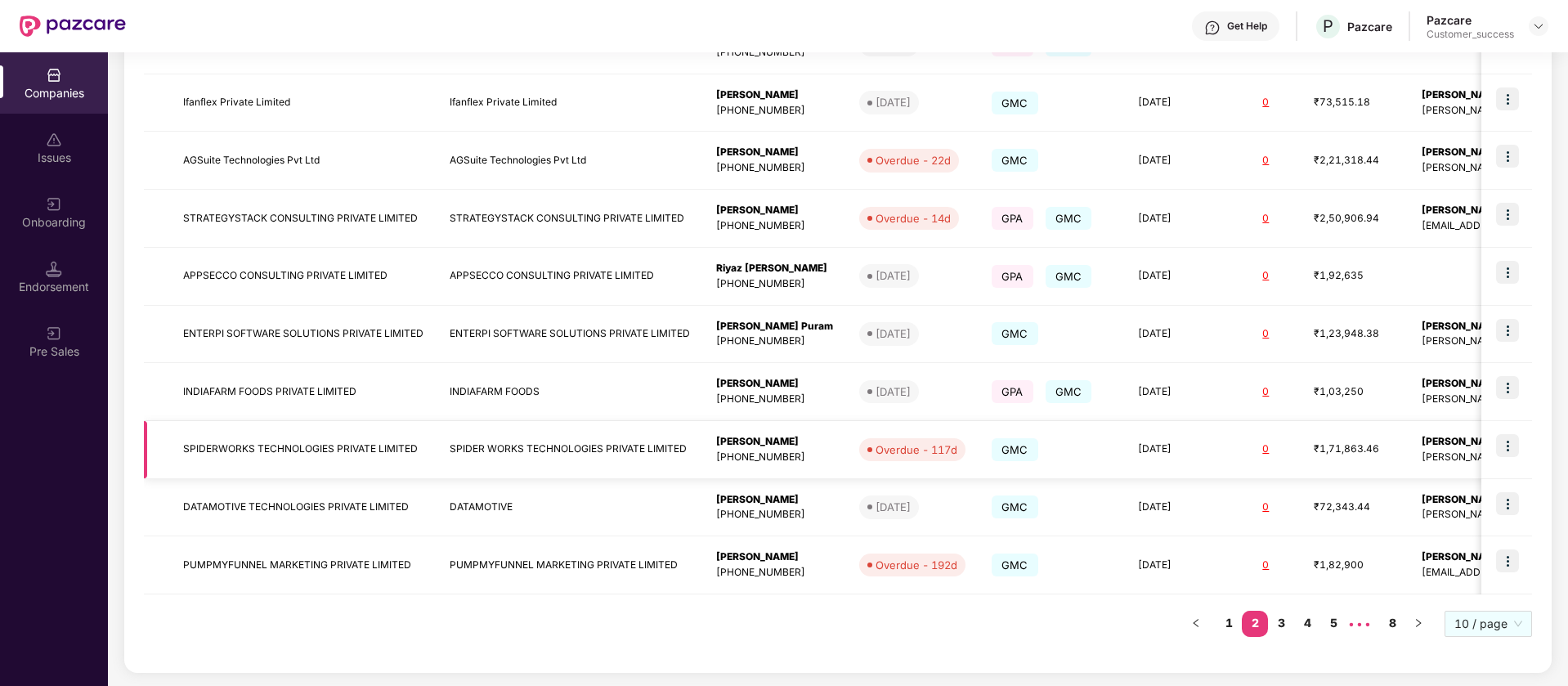
click at [1511, 447] on img at bounding box center [1507, 445] width 23 height 23
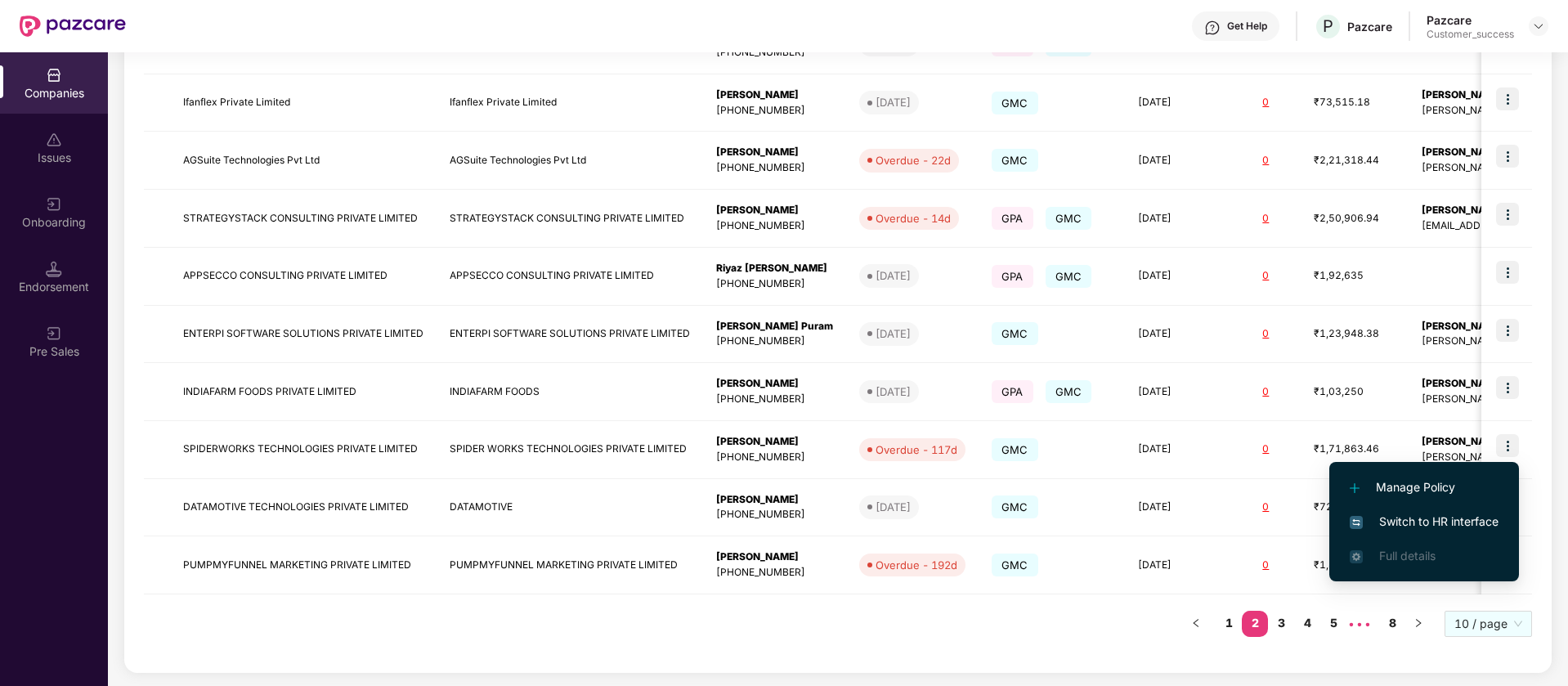
click at [1459, 524] on span "Switch to HR interface" at bounding box center [1424, 522] width 149 height 18
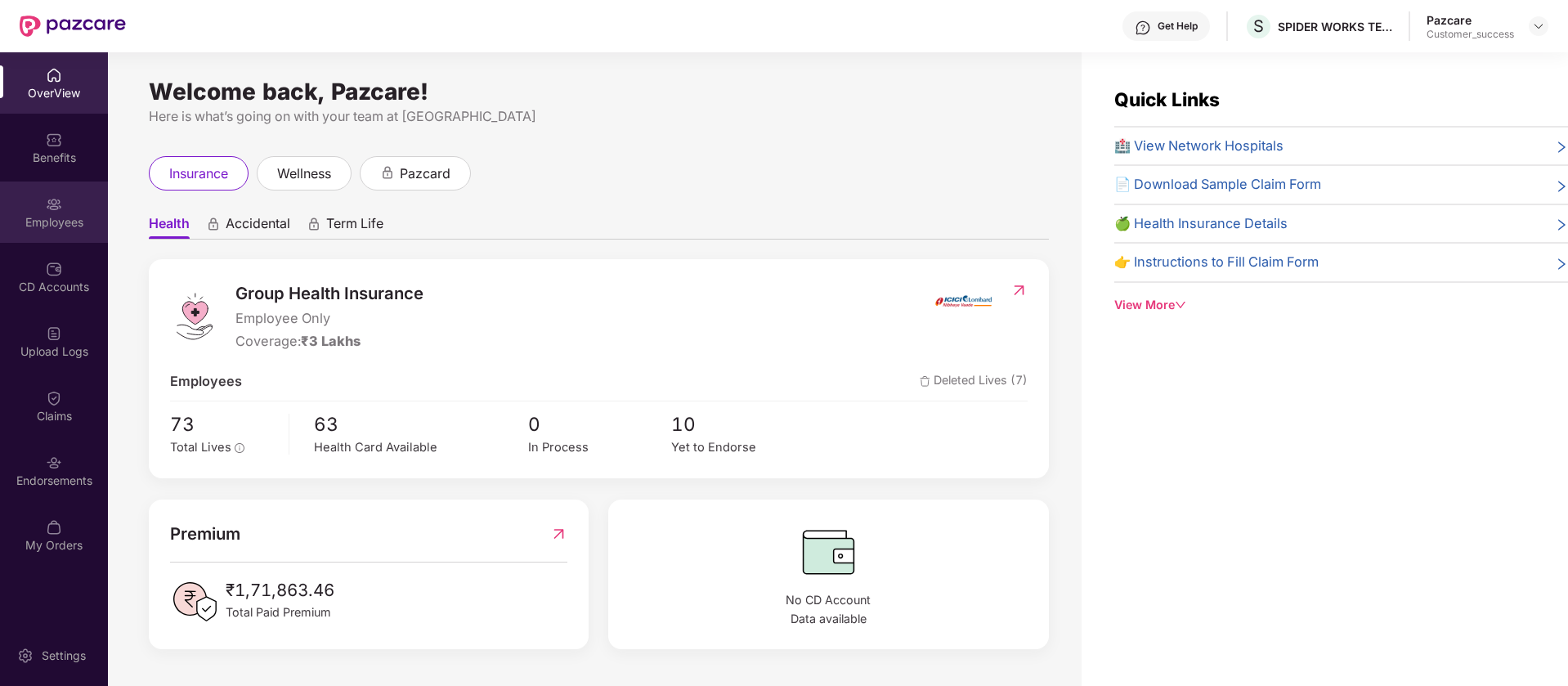
click at [28, 235] on div "Employees" at bounding box center [54, 213] width 108 height 62
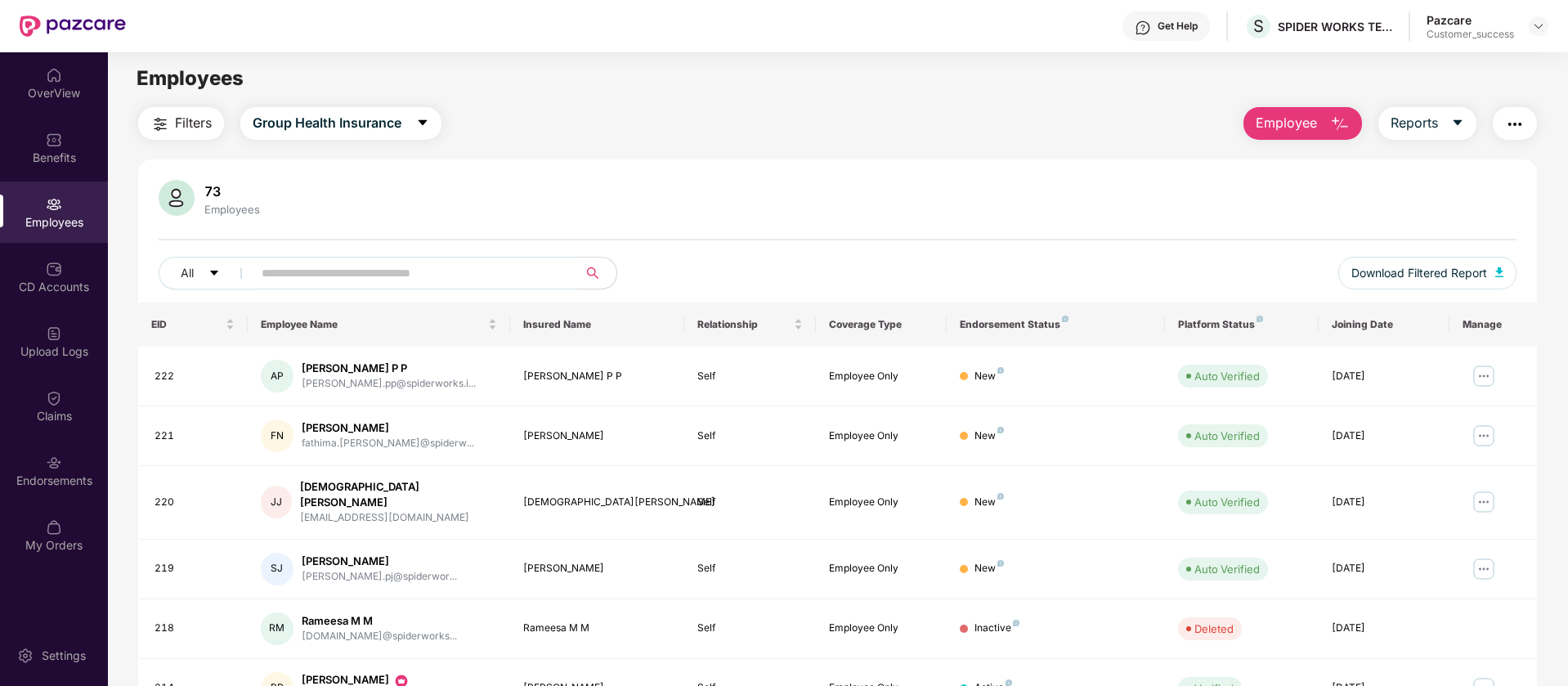
scroll to position [0, 0]
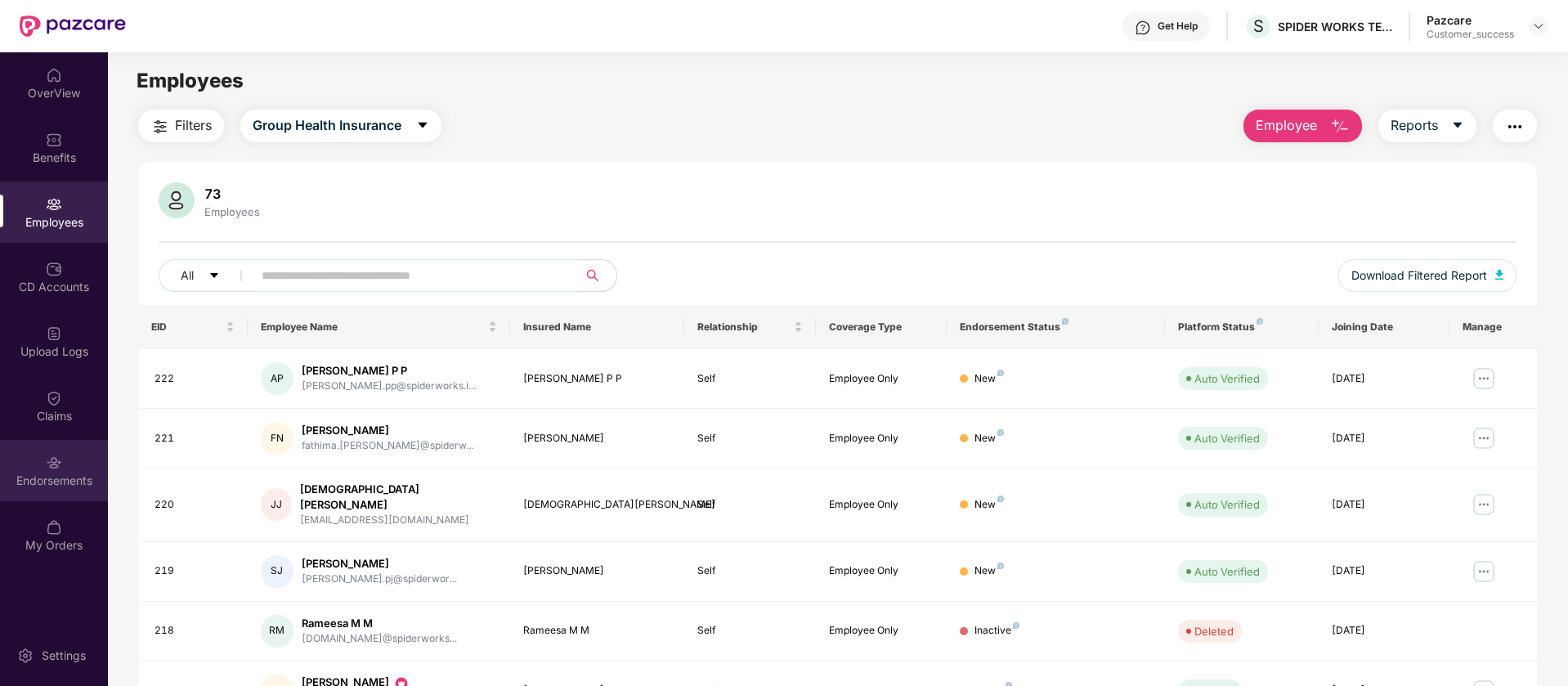
click at [44, 476] on div "Endorsements" at bounding box center [54, 482] width 108 height 17
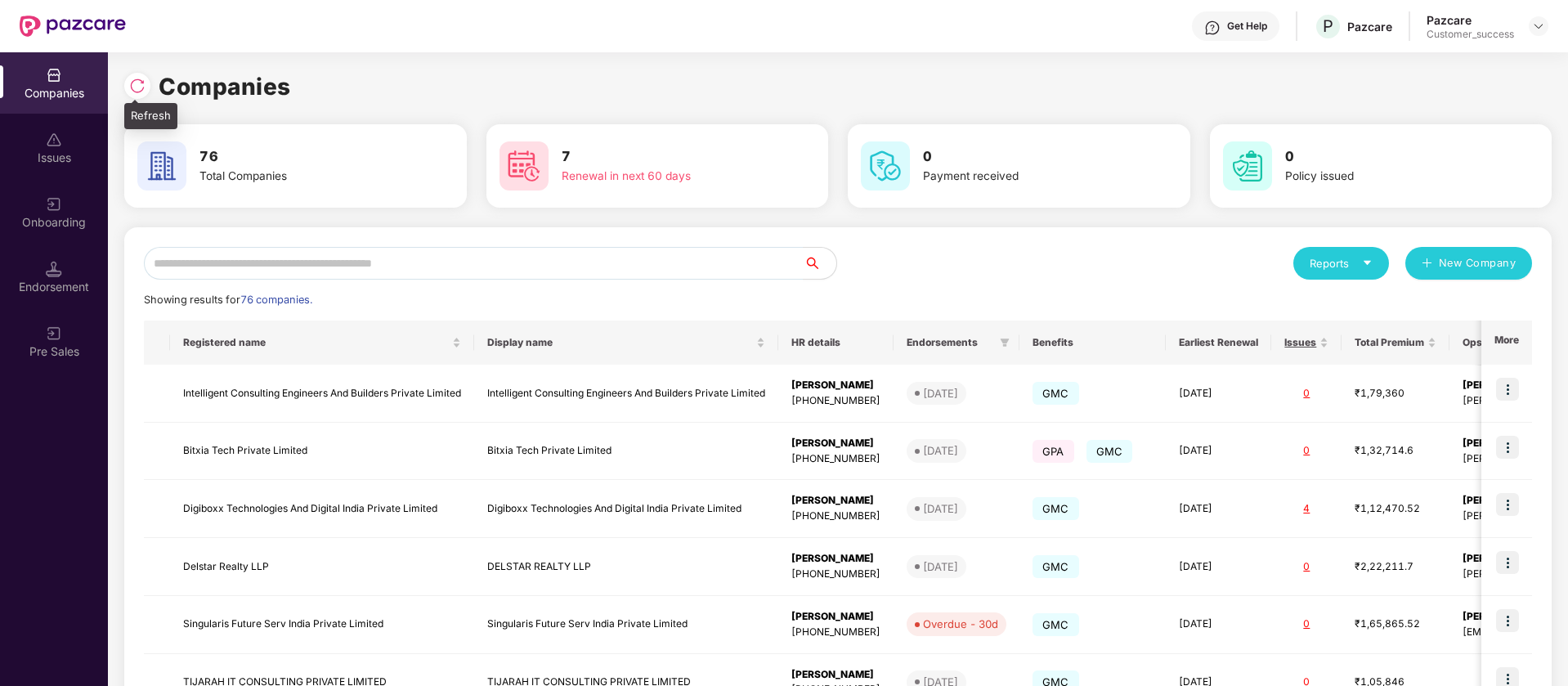
click at [141, 85] on img at bounding box center [137, 86] width 17 height 17
click at [207, 280] on div "Reports New Company Showing results for 76 companies. Registered name Display n…" at bounding box center [838, 624] width 1388 height 755
click at [206, 271] on input "text" at bounding box center [473, 263] width 659 height 33
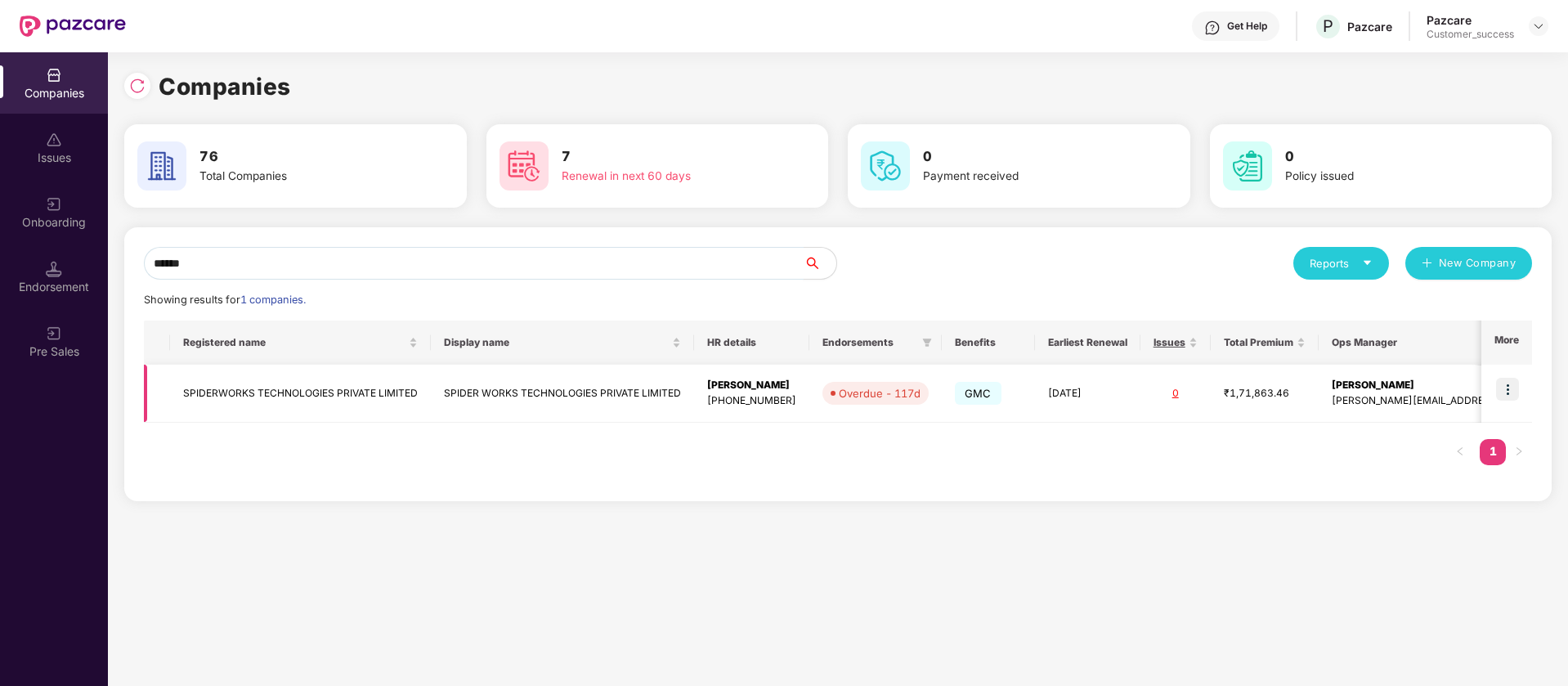
type input "******"
click at [1515, 388] on img at bounding box center [1507, 389] width 23 height 23
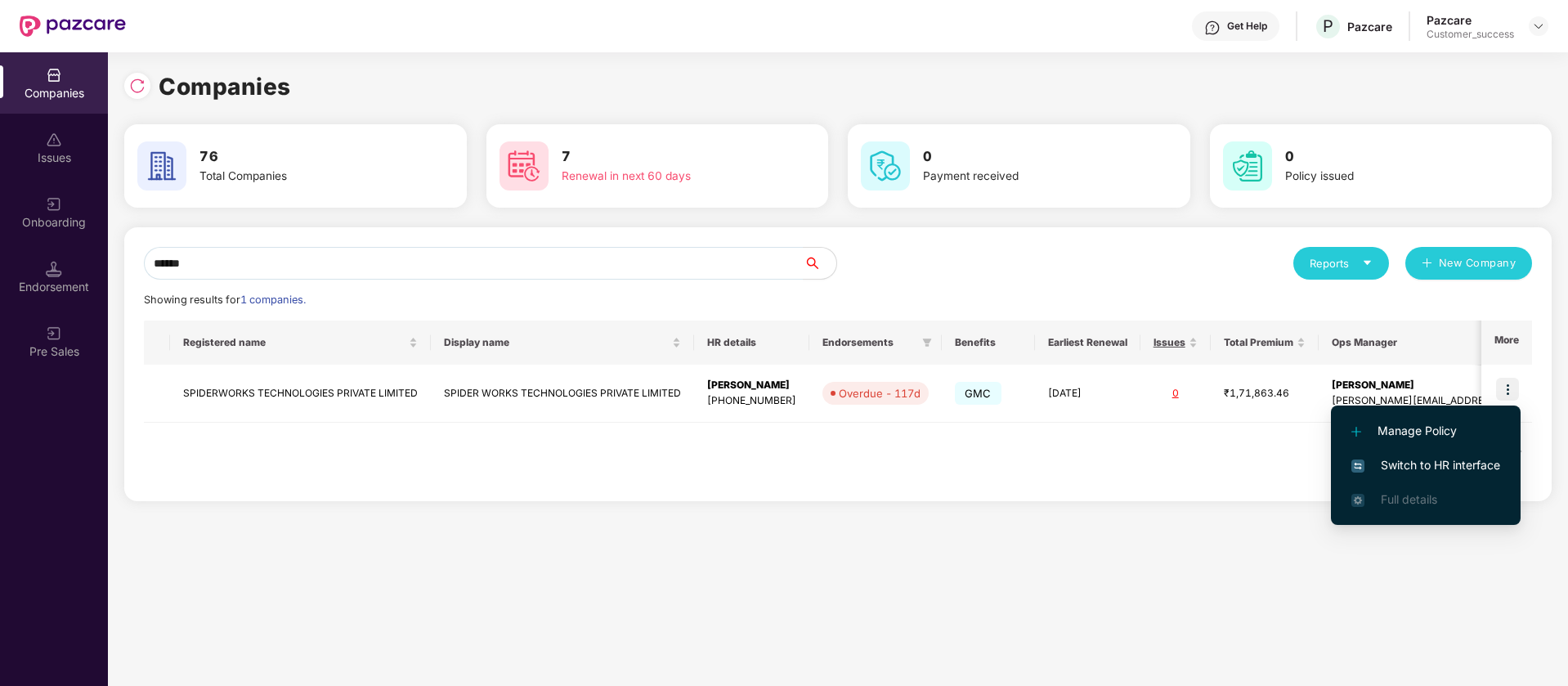
click at [1420, 465] on span "Switch to HR interface" at bounding box center [1426, 465] width 149 height 18
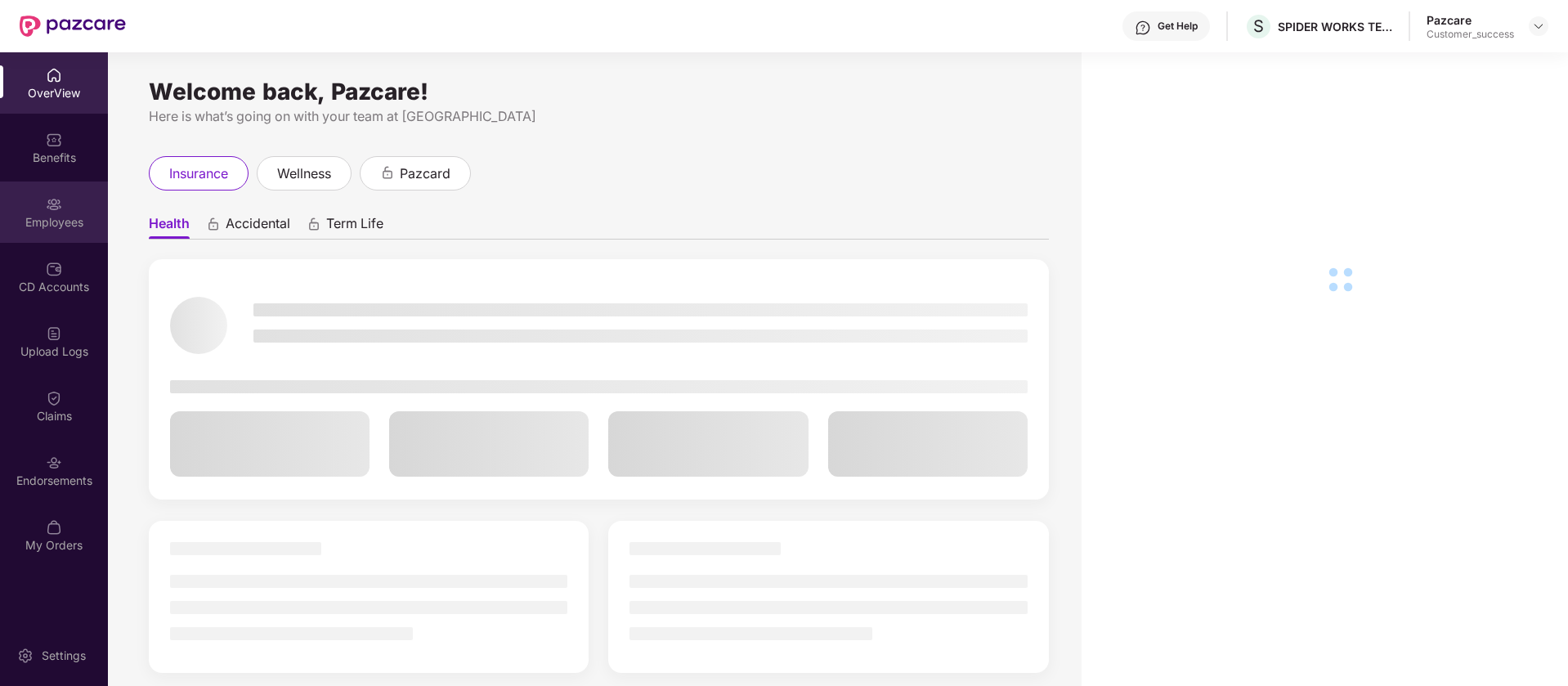
click at [58, 231] on div "Employees" at bounding box center [54, 213] width 108 height 62
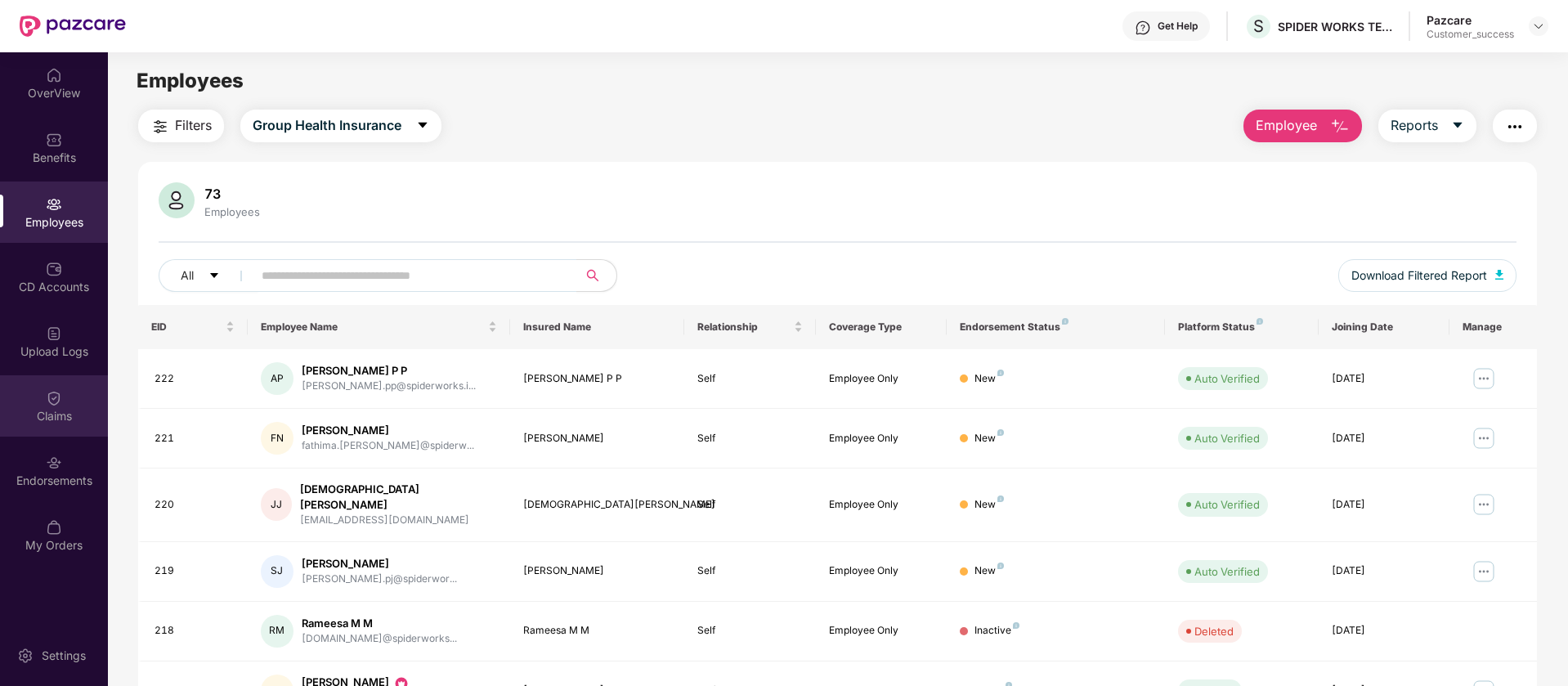
click at [62, 419] on div "Claims" at bounding box center [54, 416] width 108 height 17
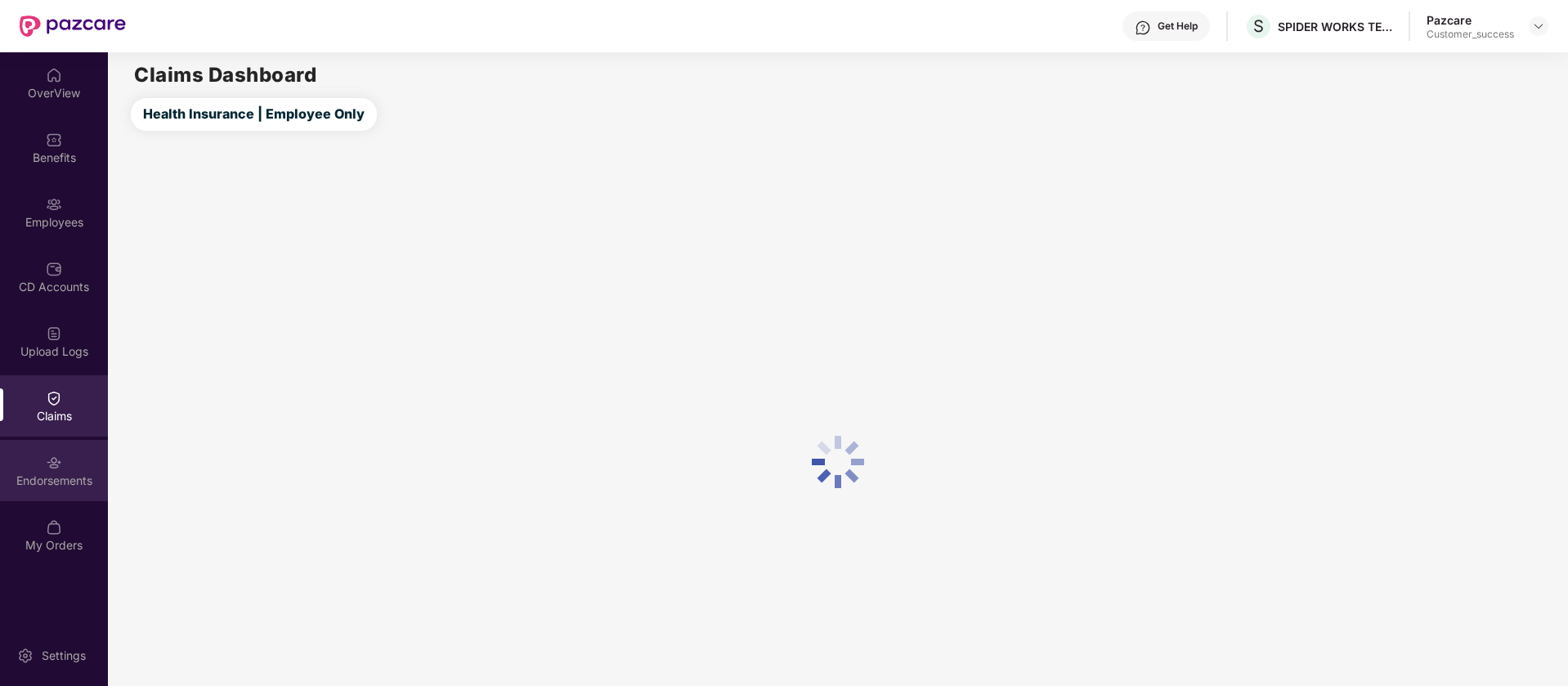
click at [68, 469] on div "Endorsements" at bounding box center [54, 471] width 108 height 62
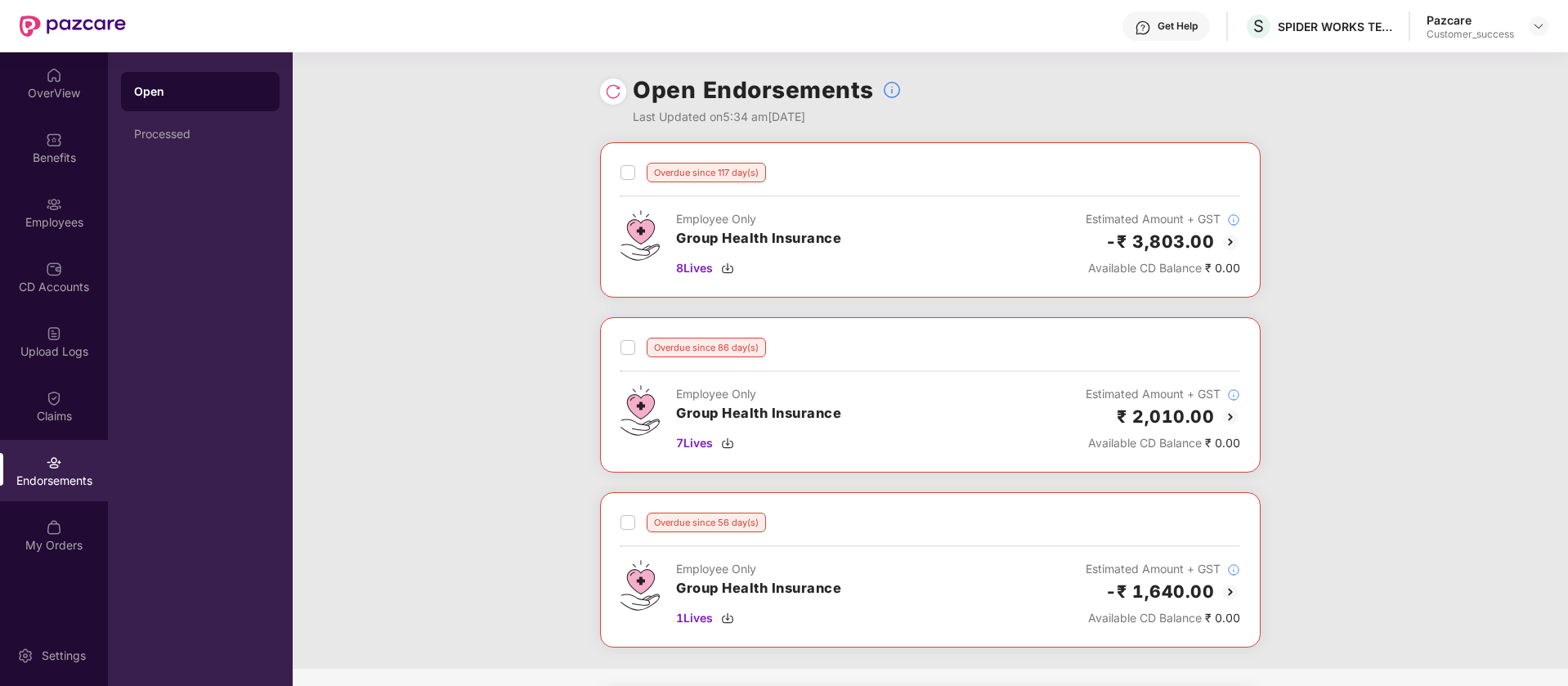
click at [612, 85] on img at bounding box center [614, 91] width 17 height 17
click at [1548, 0] on header "Get Help S SPIDER WORKS TECHNOLOGIES PRIVATE LIMITED Pazcare Customer_success" at bounding box center [784, 26] width 1568 height 52
click at [1541, 23] on img at bounding box center [1538, 26] width 13 height 13
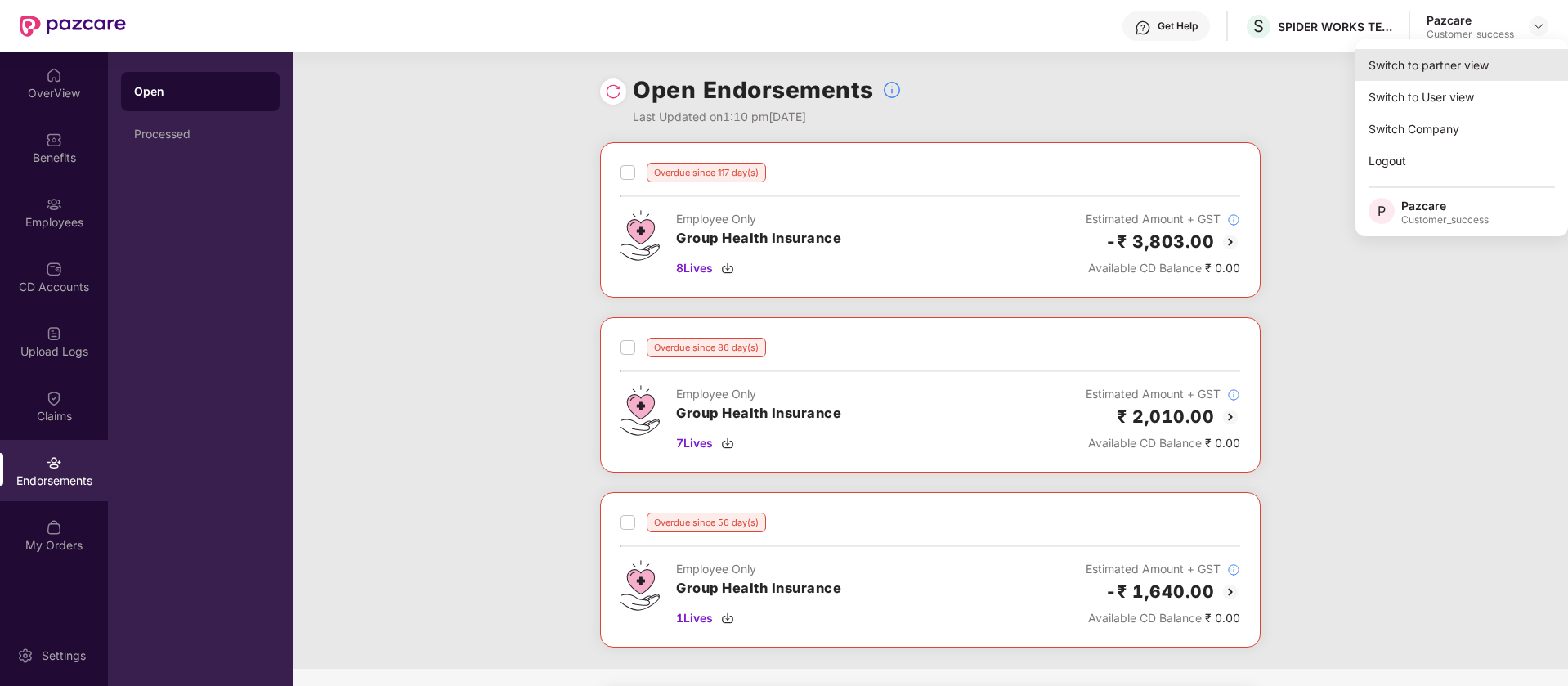
click at [1505, 67] on div "Switch to partner view" at bounding box center [1462, 65] width 213 height 32
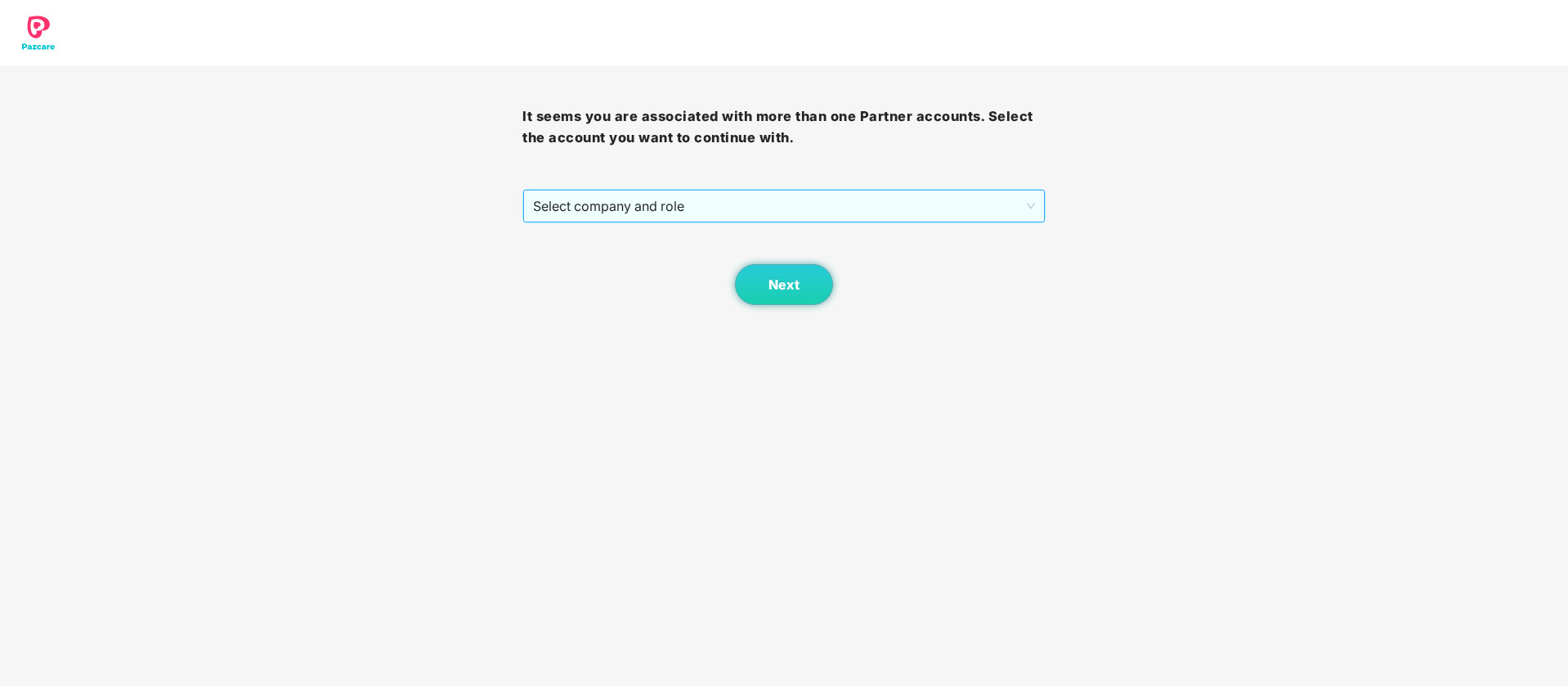
click at [944, 205] on span "Select company and role" at bounding box center [783, 205] width 501 height 31
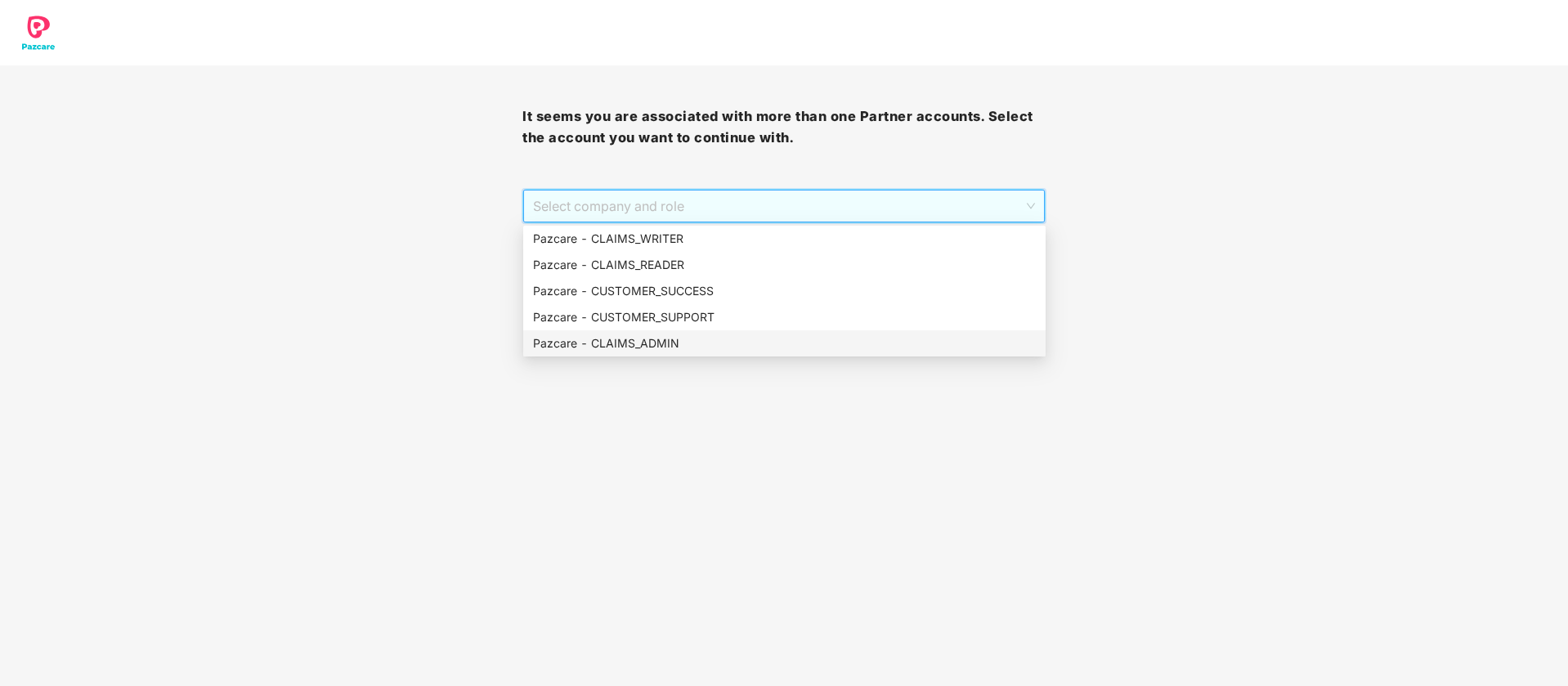
click at [770, 345] on div "Pazcare - CLAIMS_ADMIN" at bounding box center [784, 343] width 503 height 18
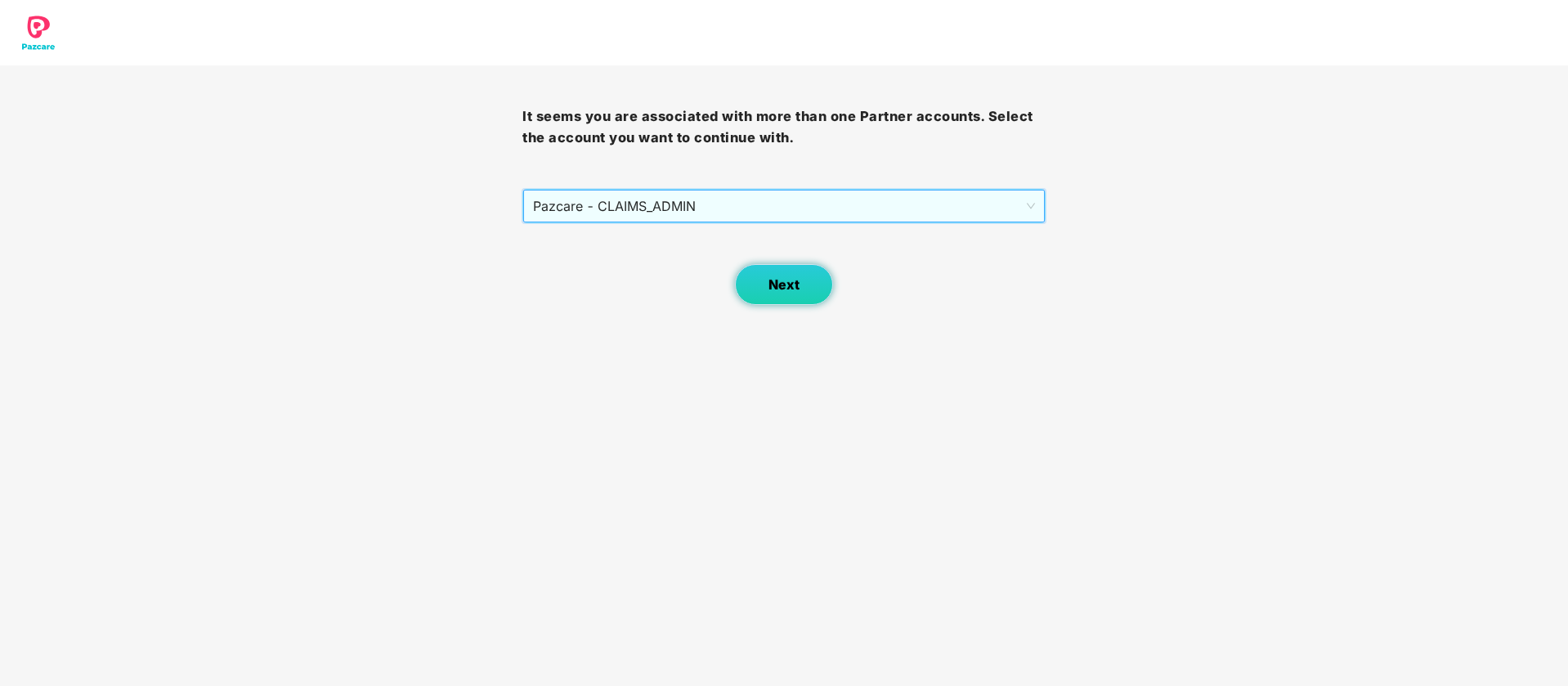
click at [797, 288] on span "Next" at bounding box center [784, 285] width 31 height 16
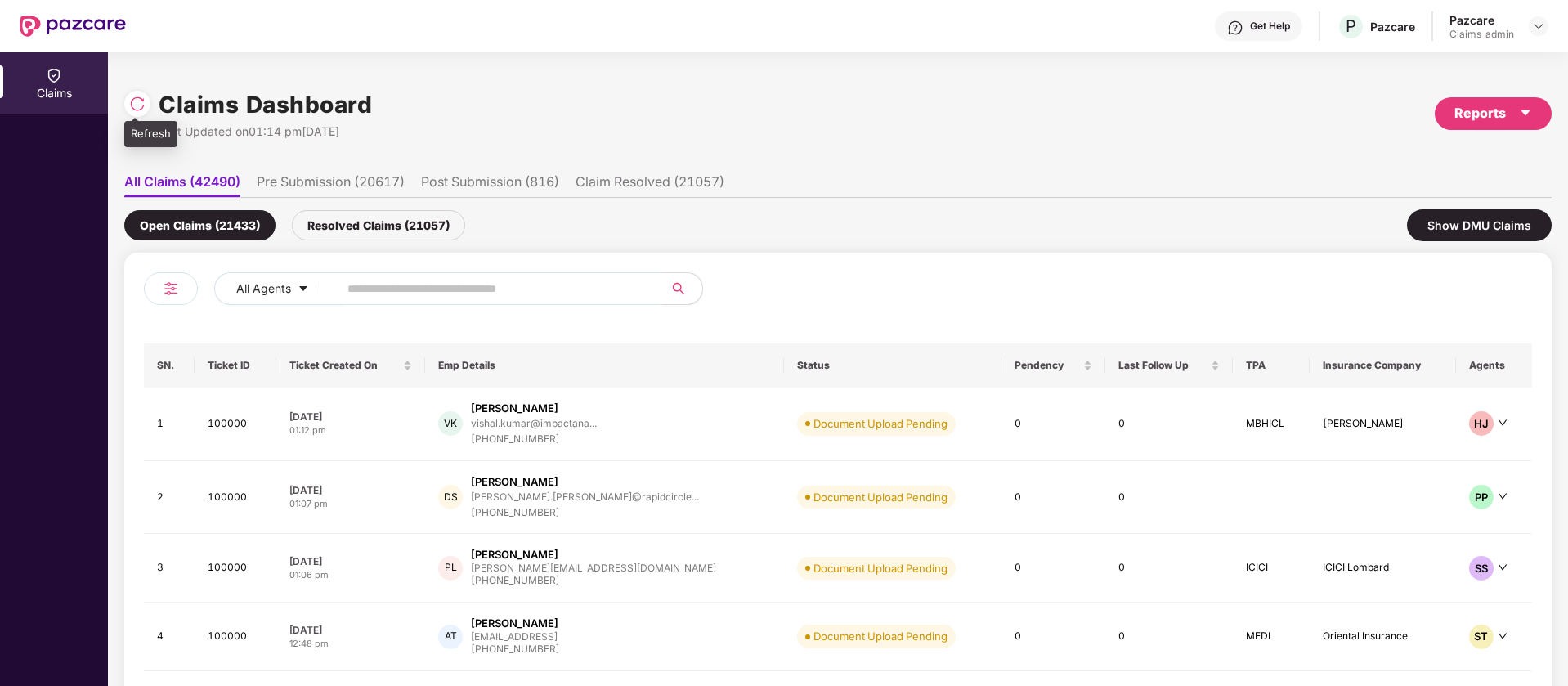
click at [135, 100] on img at bounding box center [137, 105] width 17 height 17
click at [1508, 109] on div "Reports" at bounding box center [1492, 113] width 77 height 21
click at [1537, 20] on img at bounding box center [1538, 26] width 13 height 13
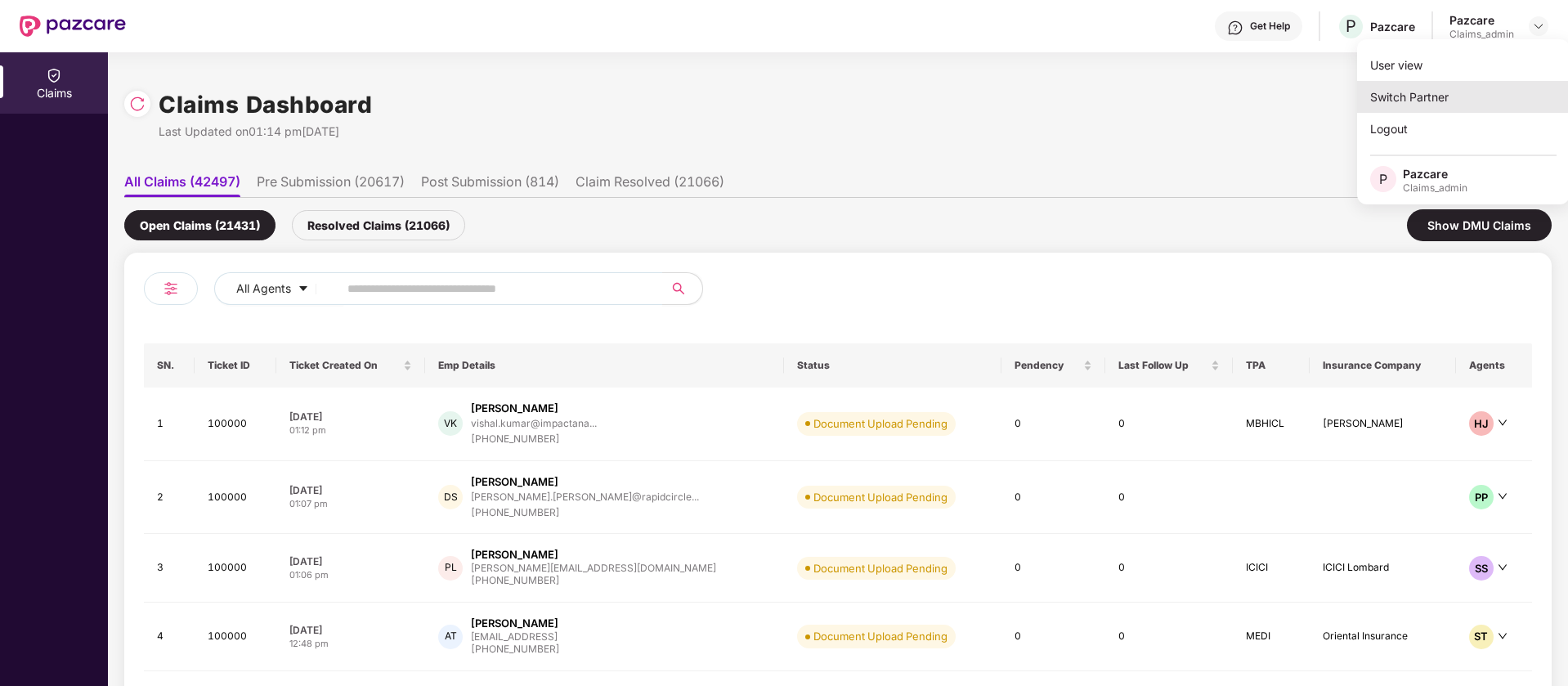
click at [1440, 105] on div "Switch Partner" at bounding box center [1464, 97] width 213 height 32
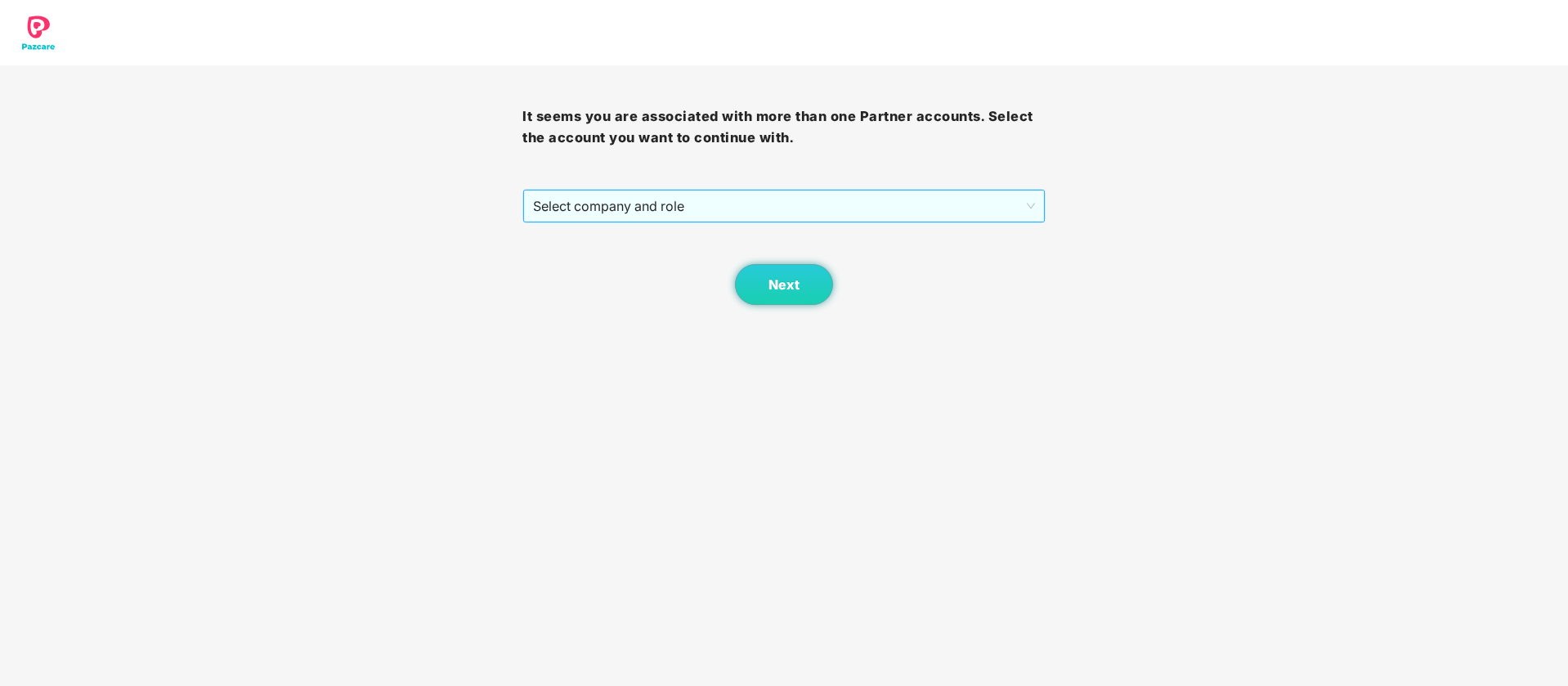
click at [744, 210] on span "Select company and role" at bounding box center [783, 205] width 501 height 31
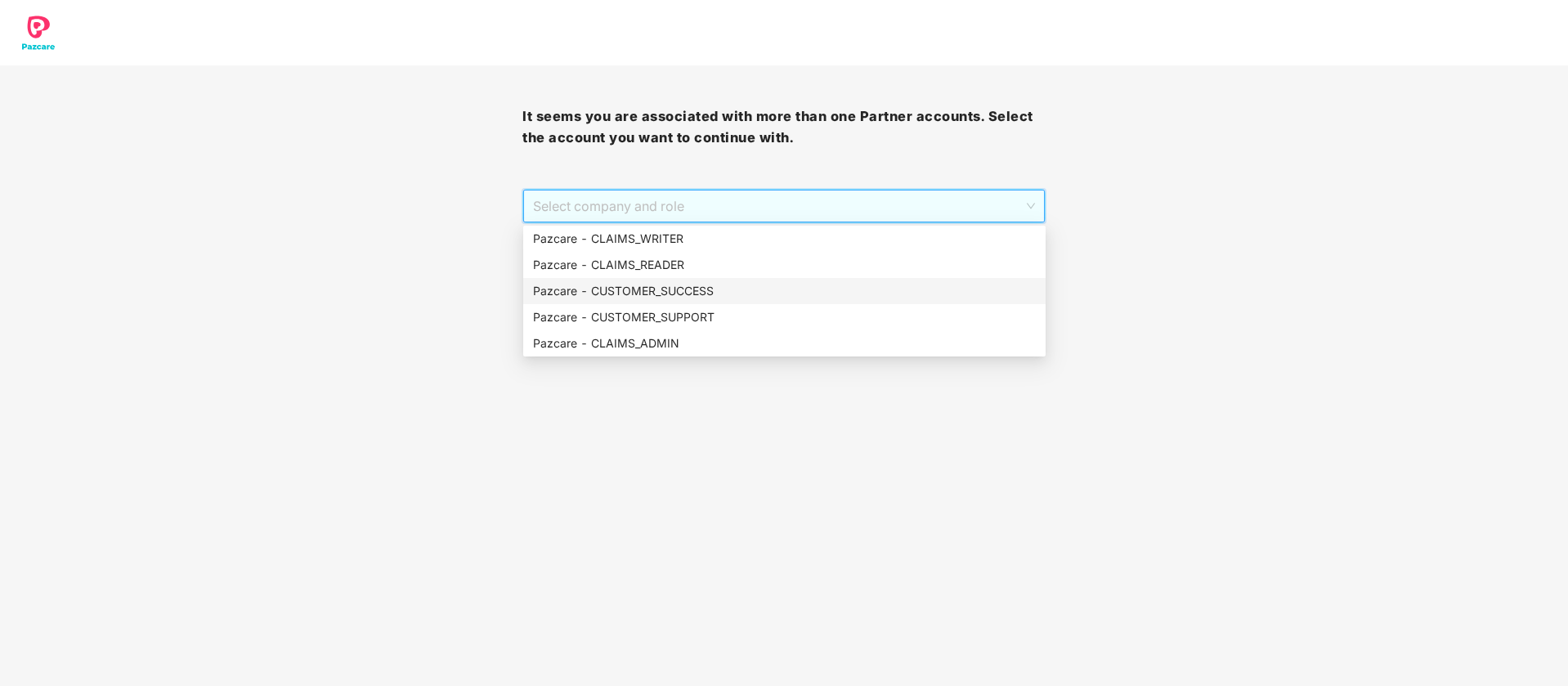
click at [707, 294] on div "Pazcare - CUSTOMER_SUCCESS" at bounding box center [784, 290] width 503 height 18
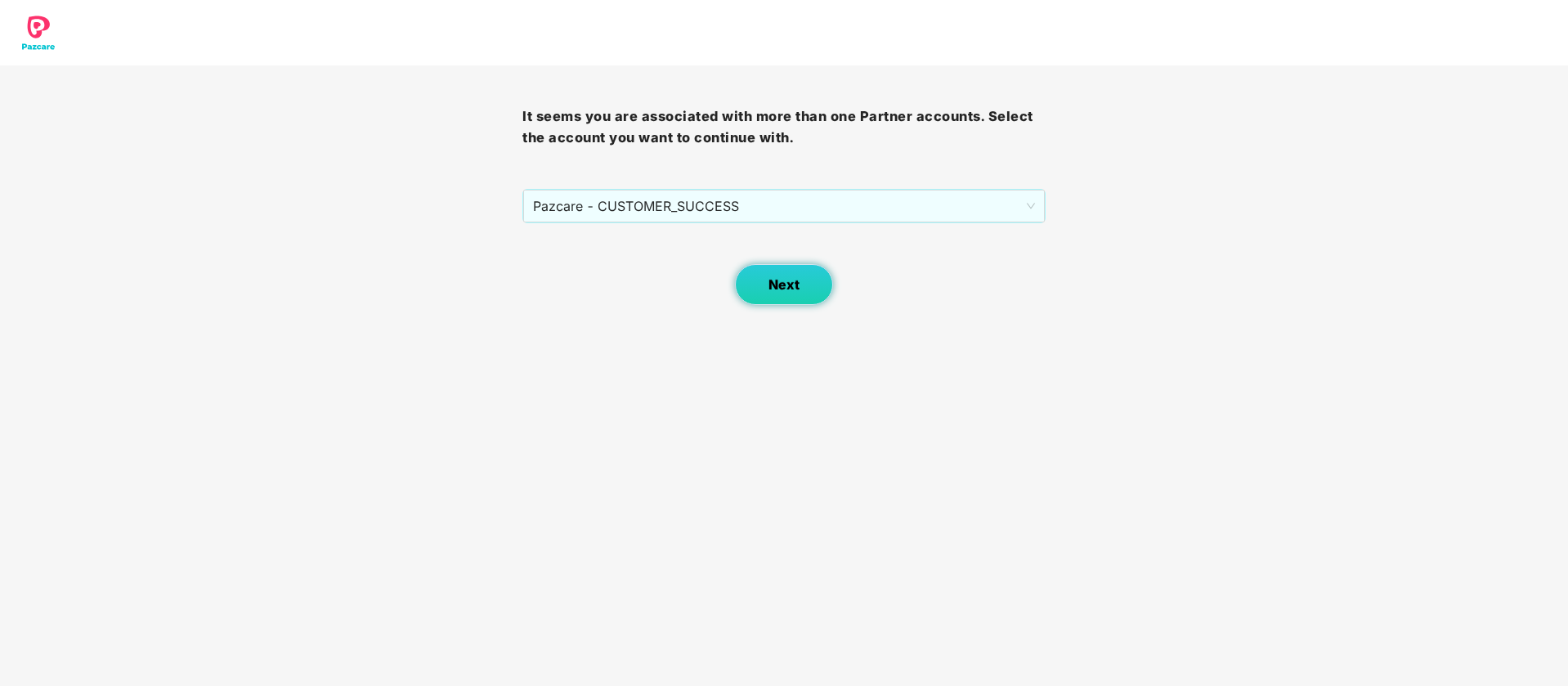
click at [762, 275] on button "Next" at bounding box center [784, 285] width 98 height 41
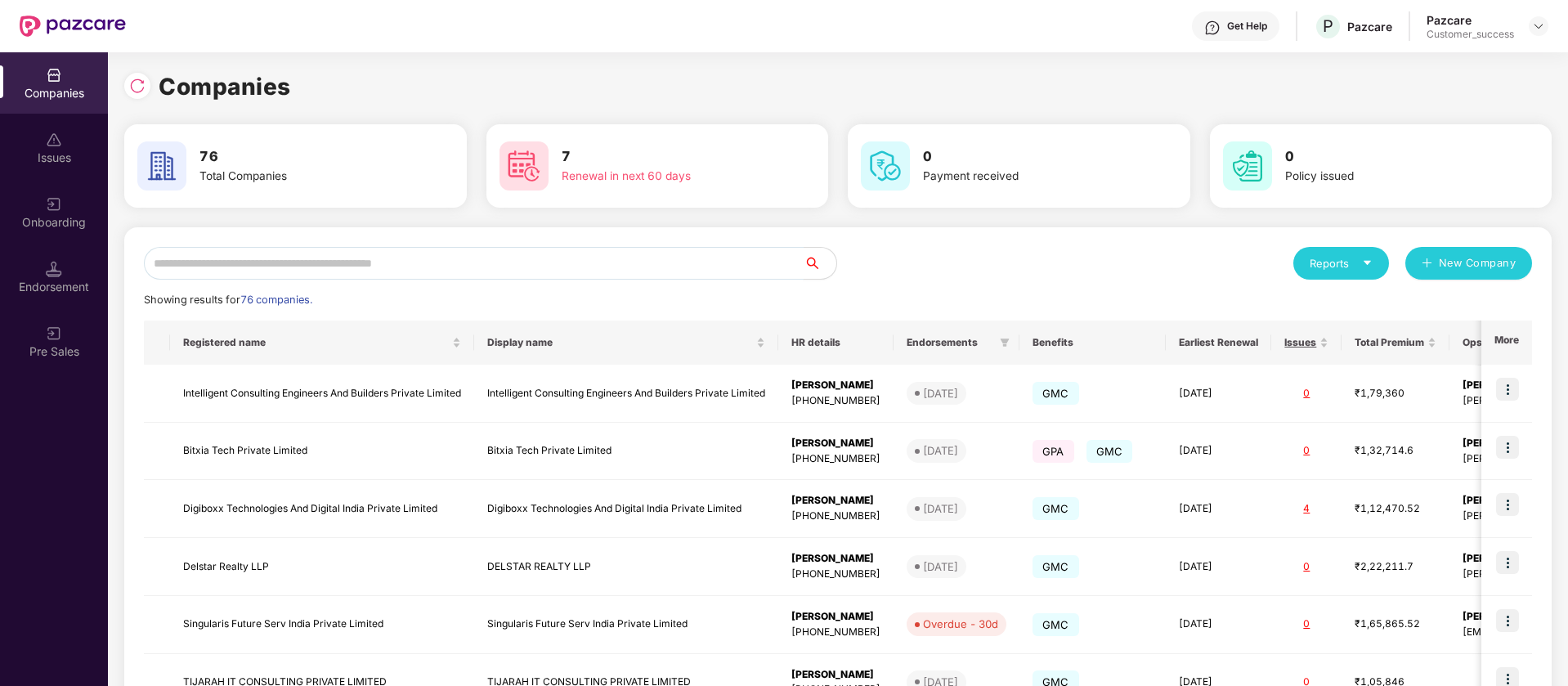
click at [453, 264] on input "text" at bounding box center [473, 263] width 659 height 33
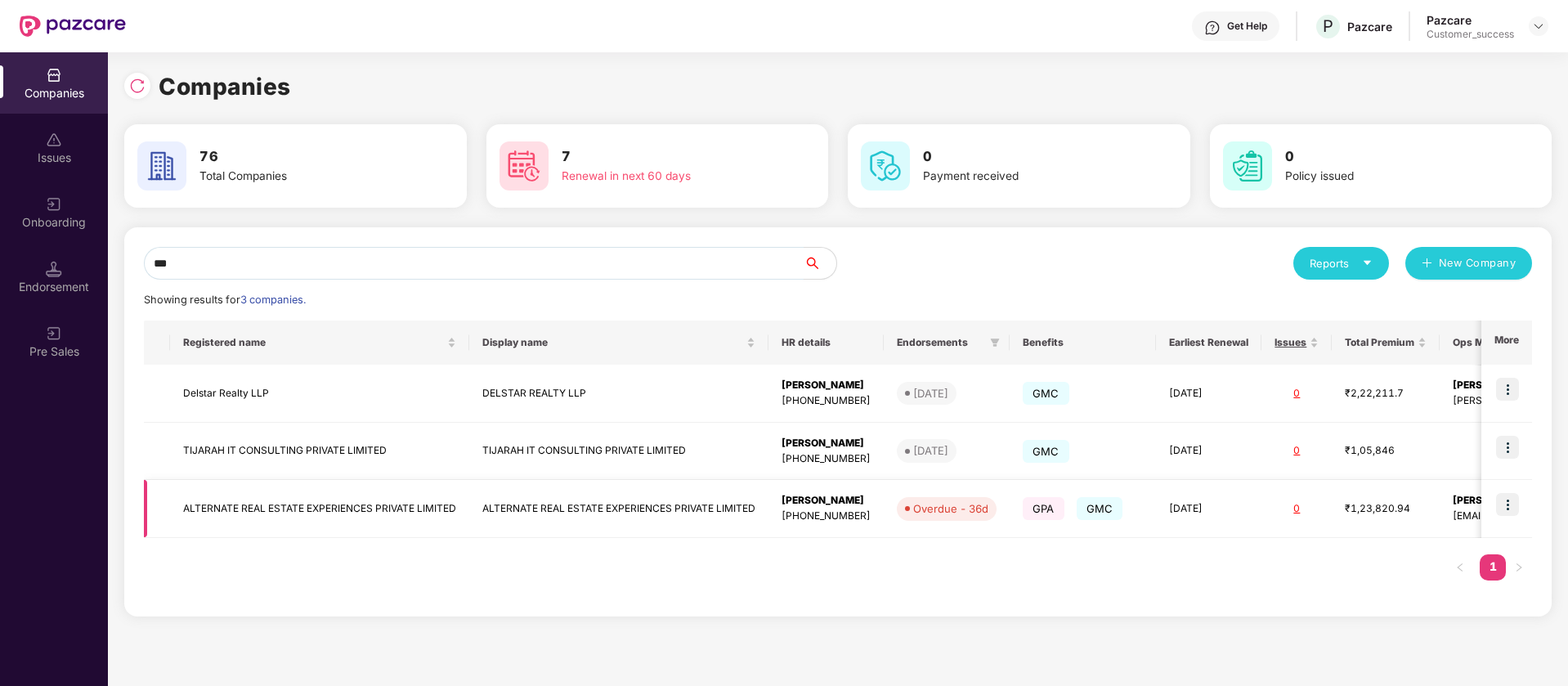
type input "***"
click at [1515, 506] on img at bounding box center [1507, 505] width 23 height 23
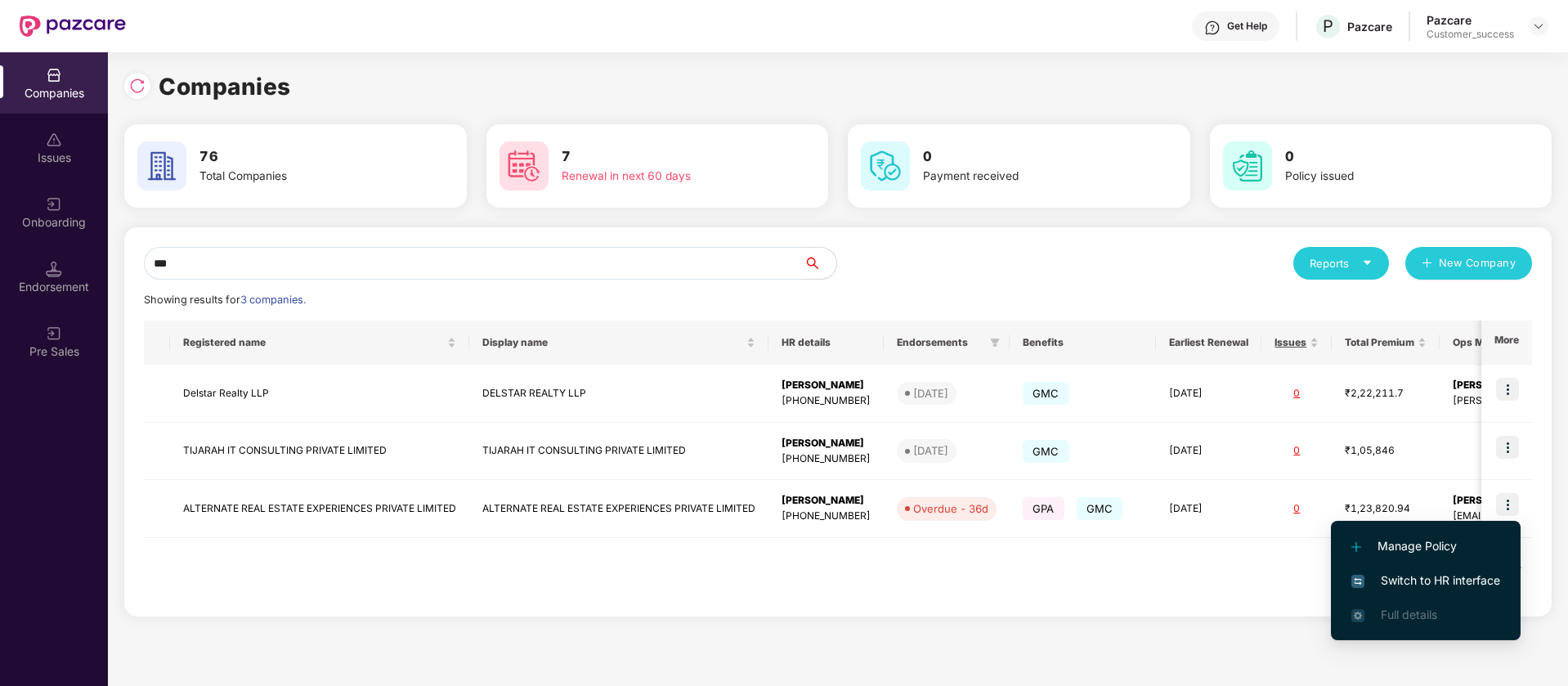
click at [1463, 585] on span "Switch to HR interface" at bounding box center [1426, 581] width 149 height 18
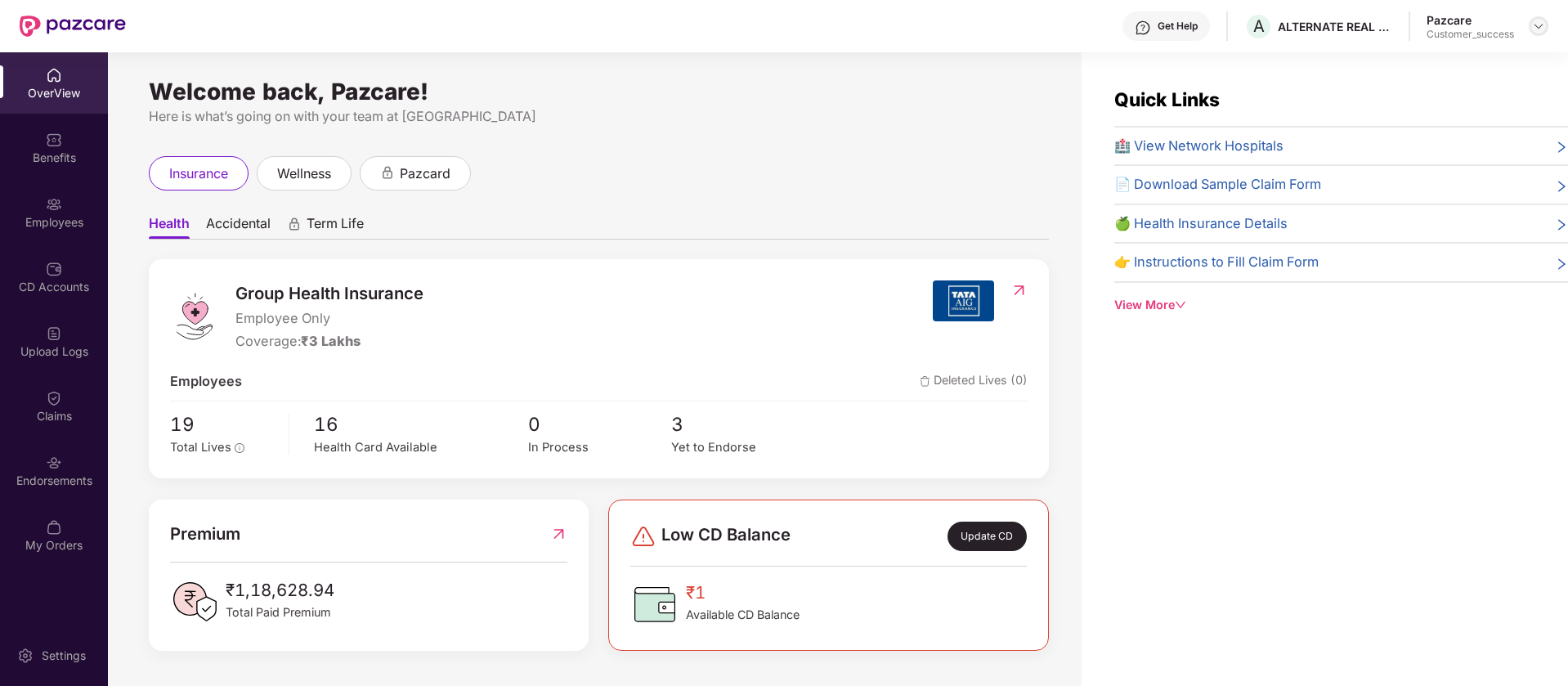
click at [1539, 30] on img at bounding box center [1538, 26] width 13 height 13
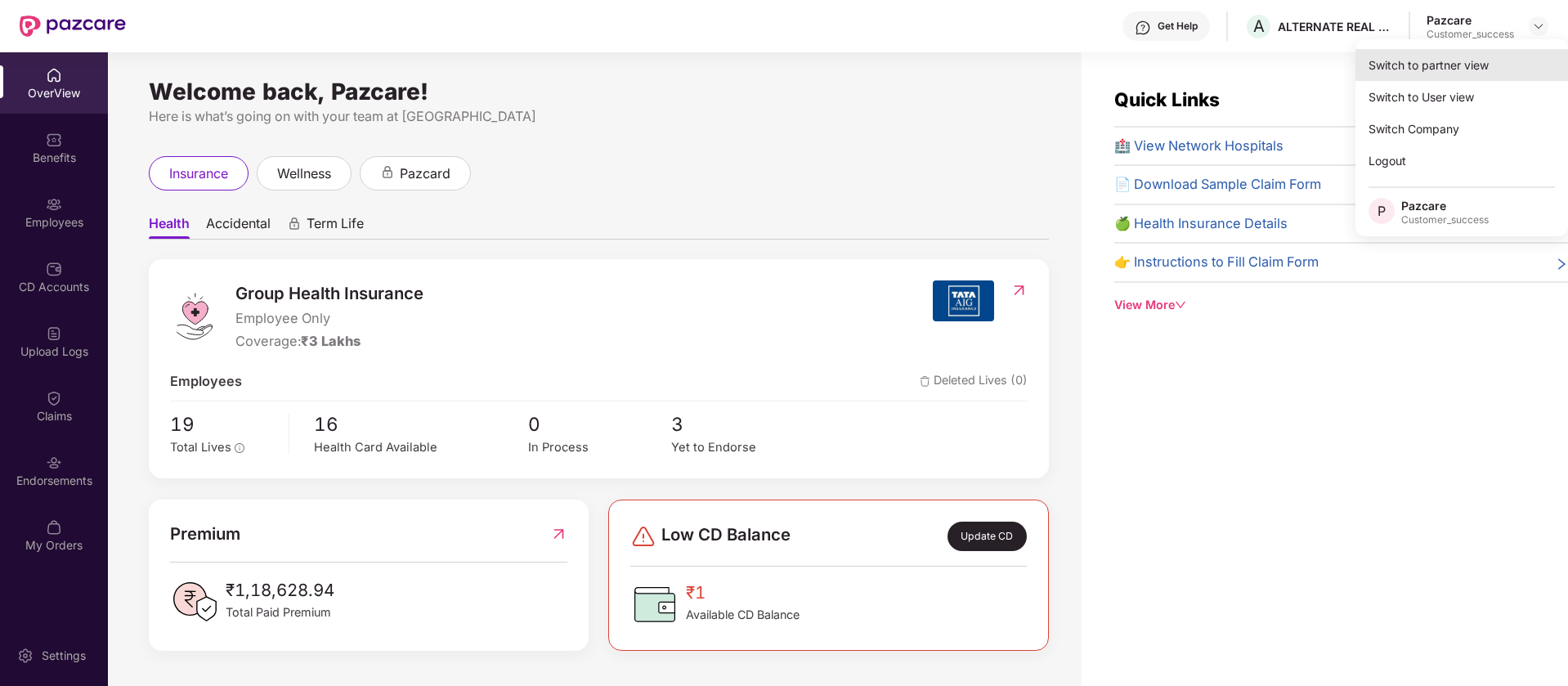
click at [1467, 73] on div "Switch to partner view" at bounding box center [1462, 65] width 213 height 32
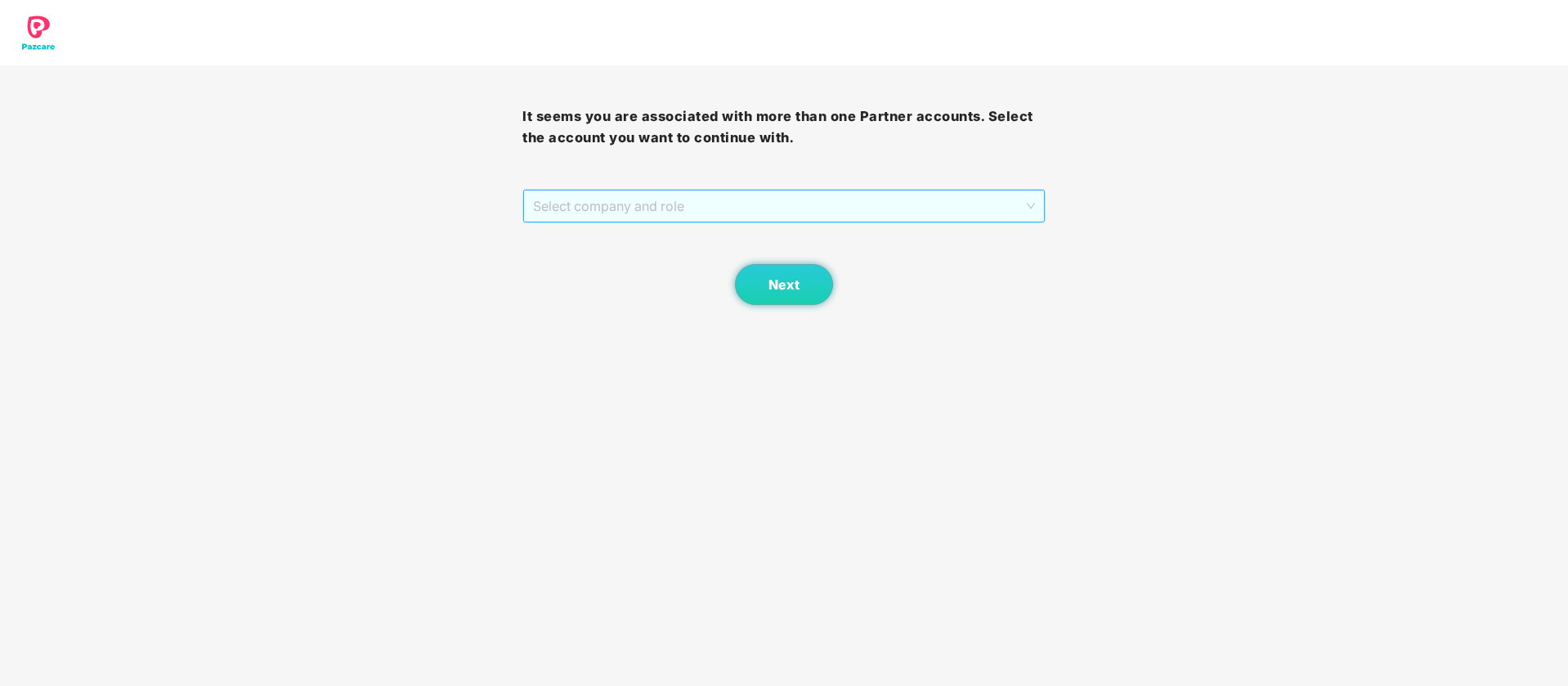
click at [982, 214] on span "Select company and role" at bounding box center [783, 205] width 501 height 31
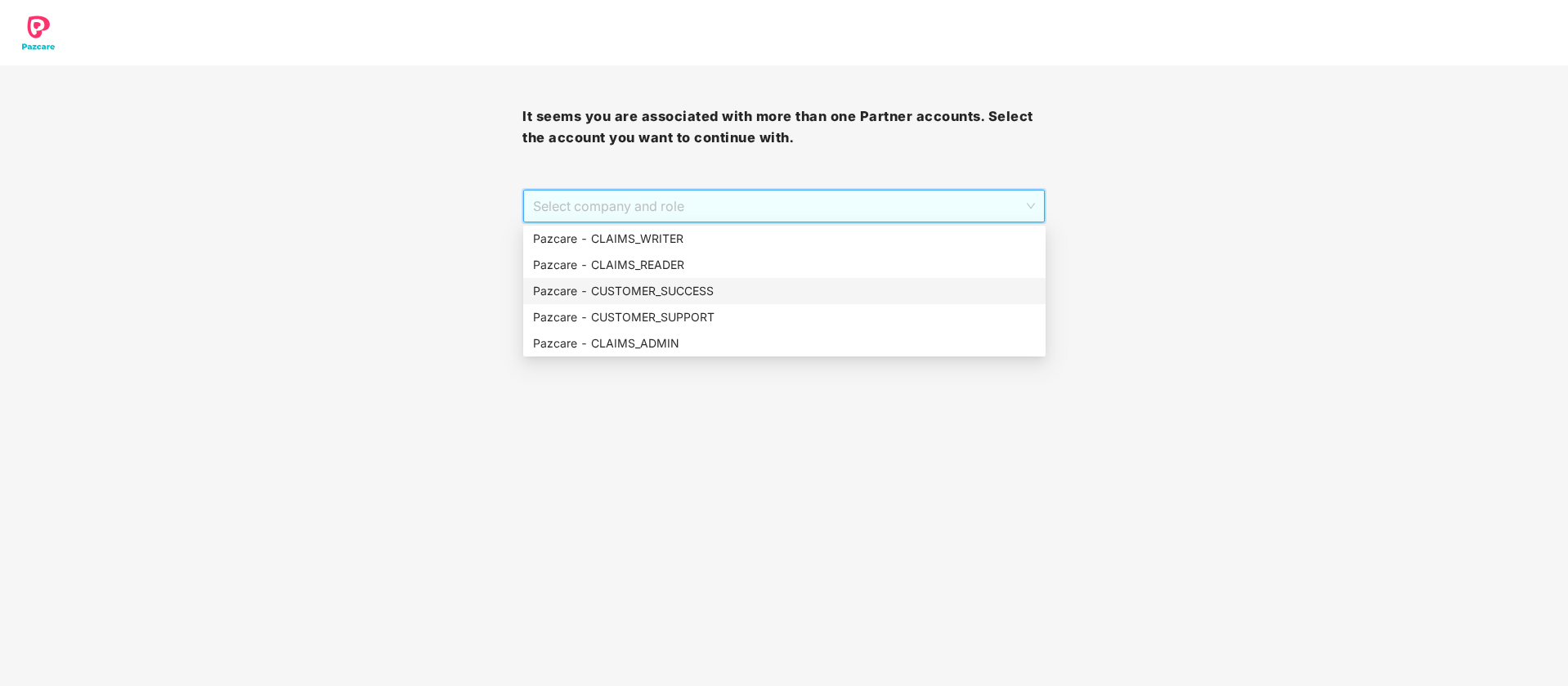
click at [975, 287] on div "Pazcare - CUSTOMER_SUCCESS" at bounding box center [784, 290] width 503 height 18
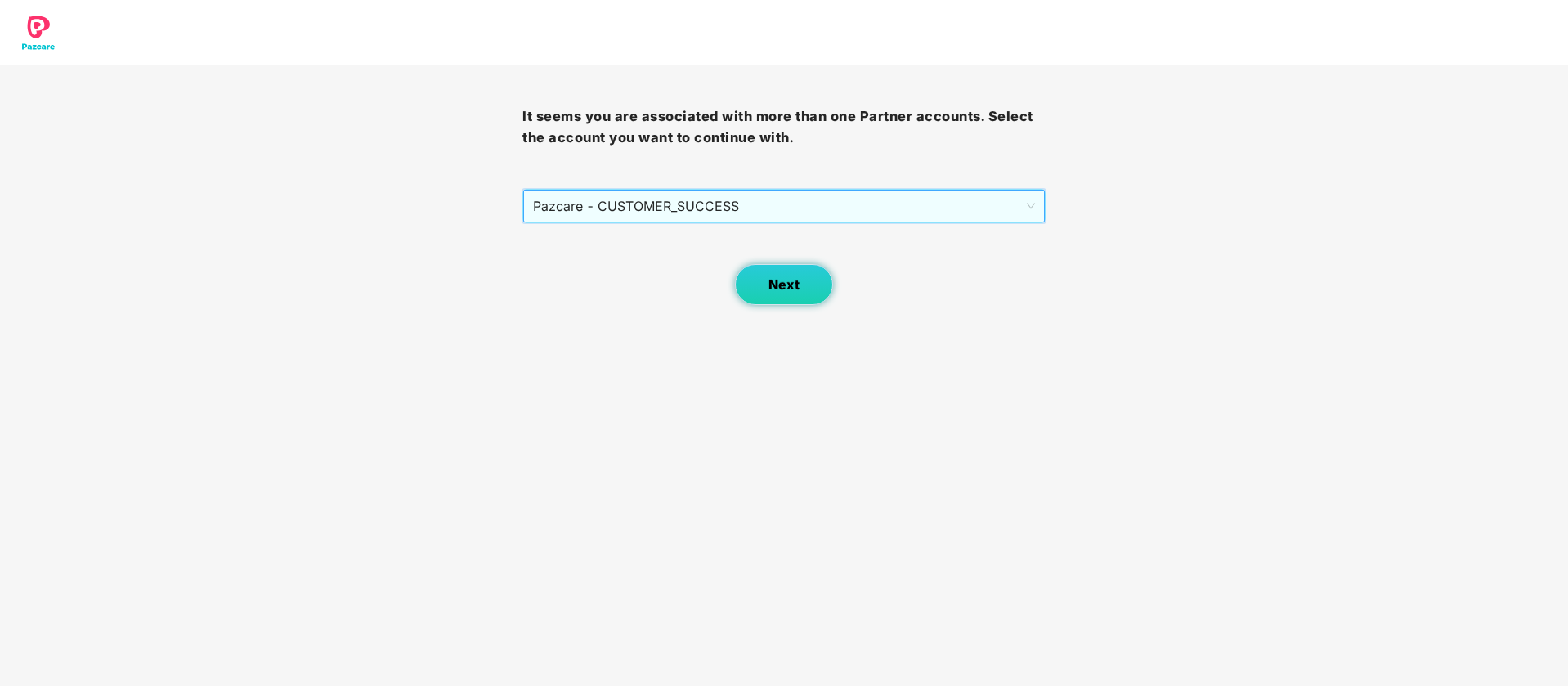
click at [809, 287] on button "Next" at bounding box center [784, 285] width 98 height 41
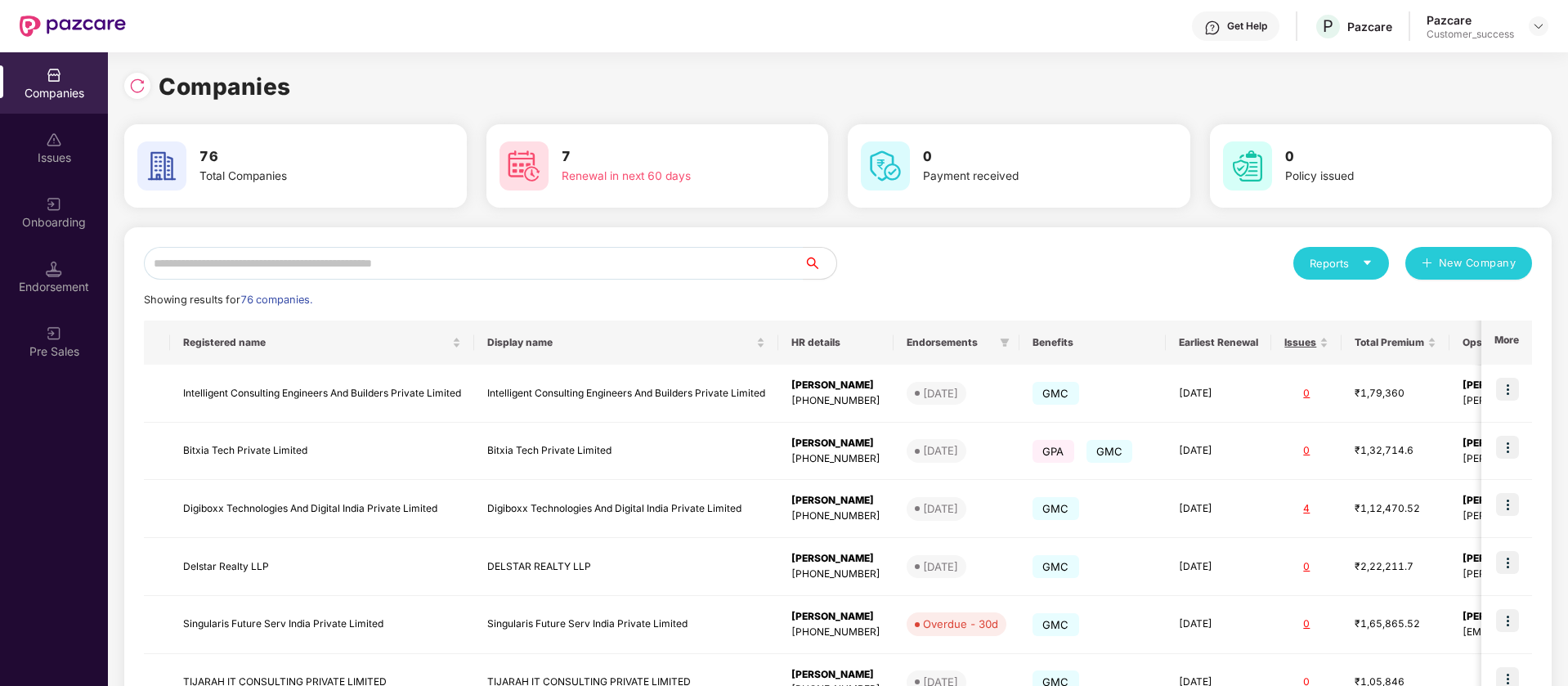
click at [137, 88] on img at bounding box center [137, 86] width 17 height 17
click at [439, 267] on input "text" at bounding box center [473, 263] width 659 height 33
type input "*"
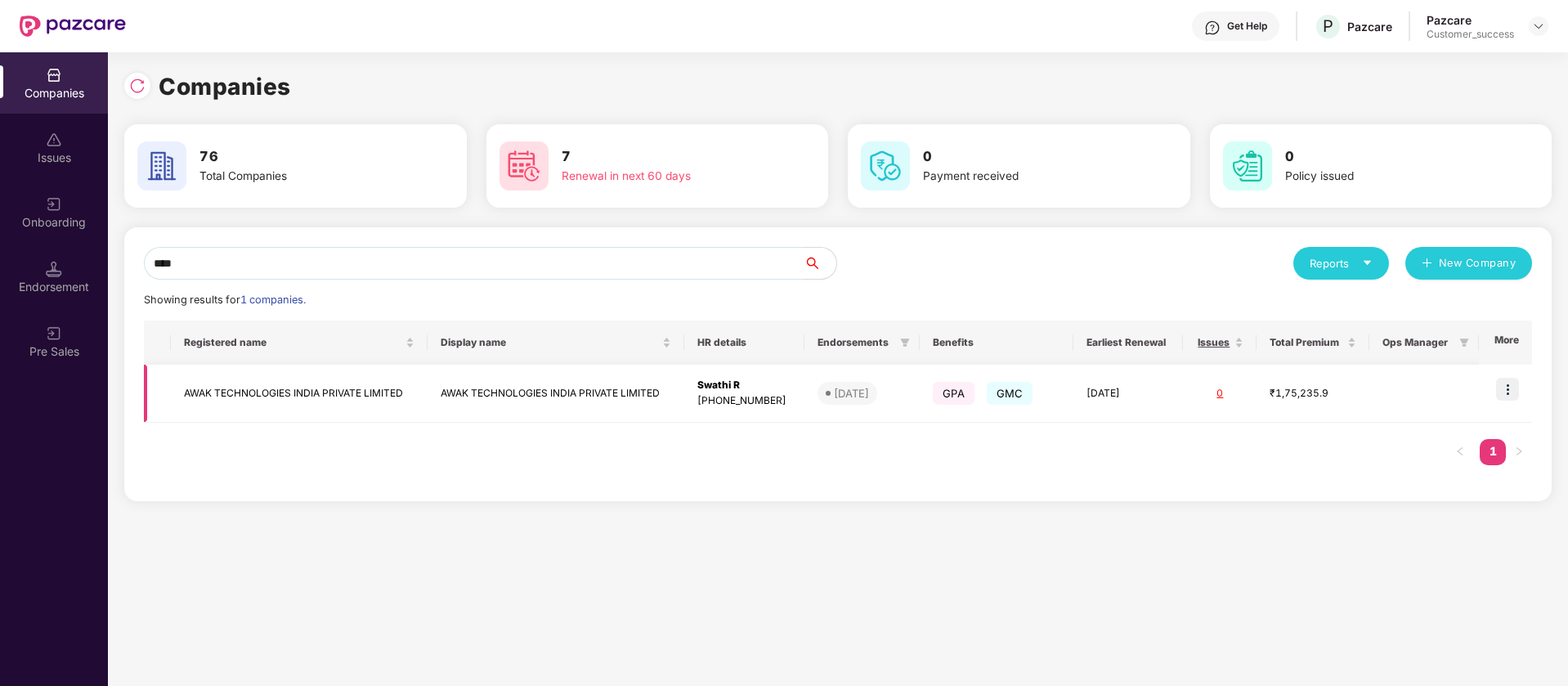
type input "****"
click at [1509, 387] on img at bounding box center [1507, 389] width 23 height 23
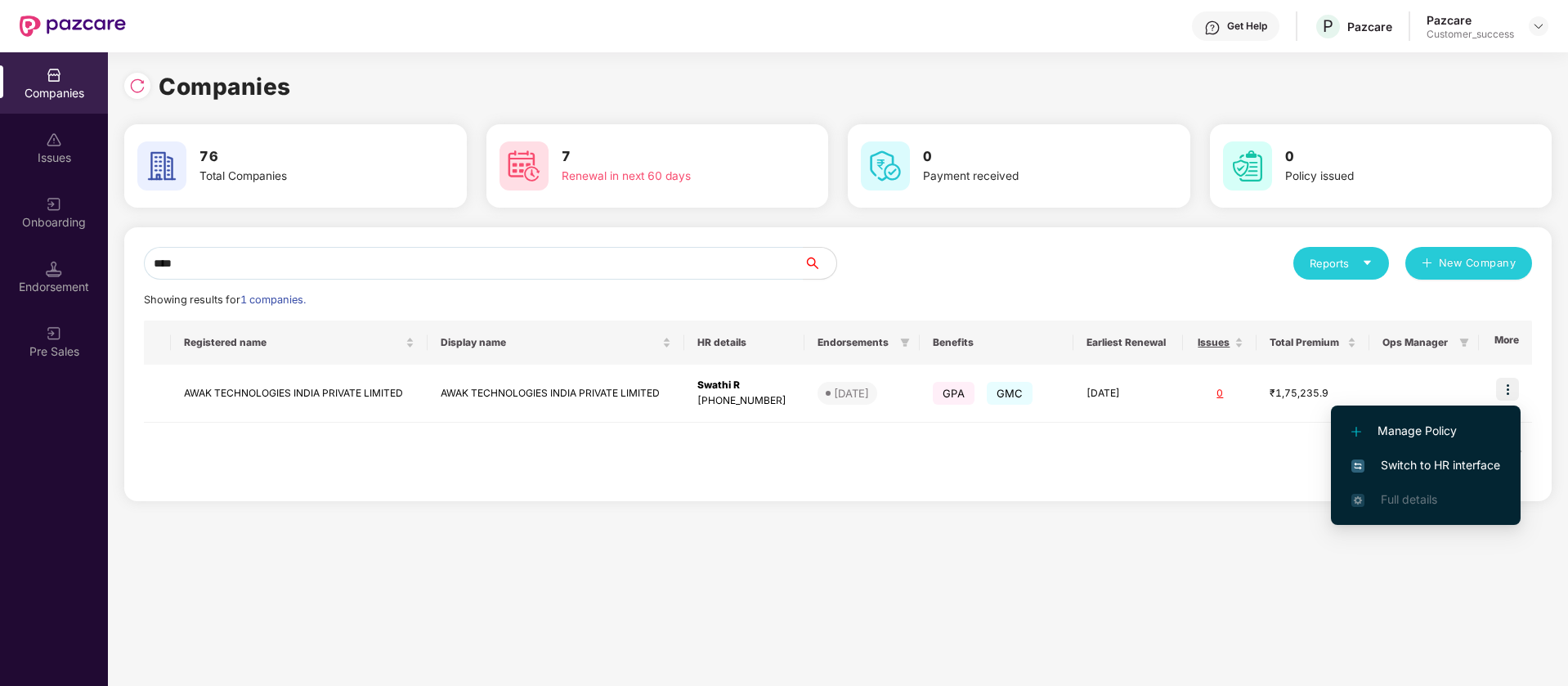
click at [1425, 468] on span "Switch to HR interface" at bounding box center [1426, 465] width 149 height 18
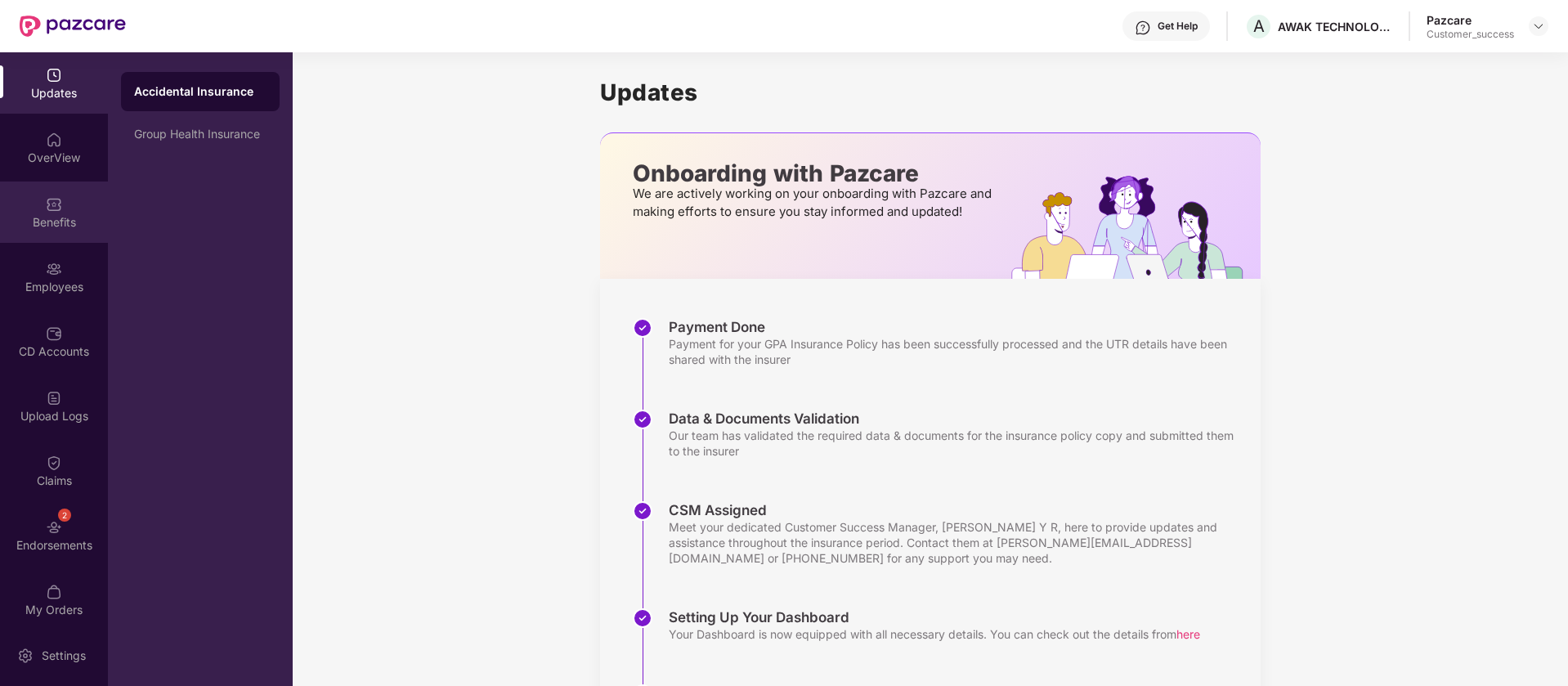
click at [67, 222] on div "Benefits" at bounding box center [54, 223] width 108 height 17
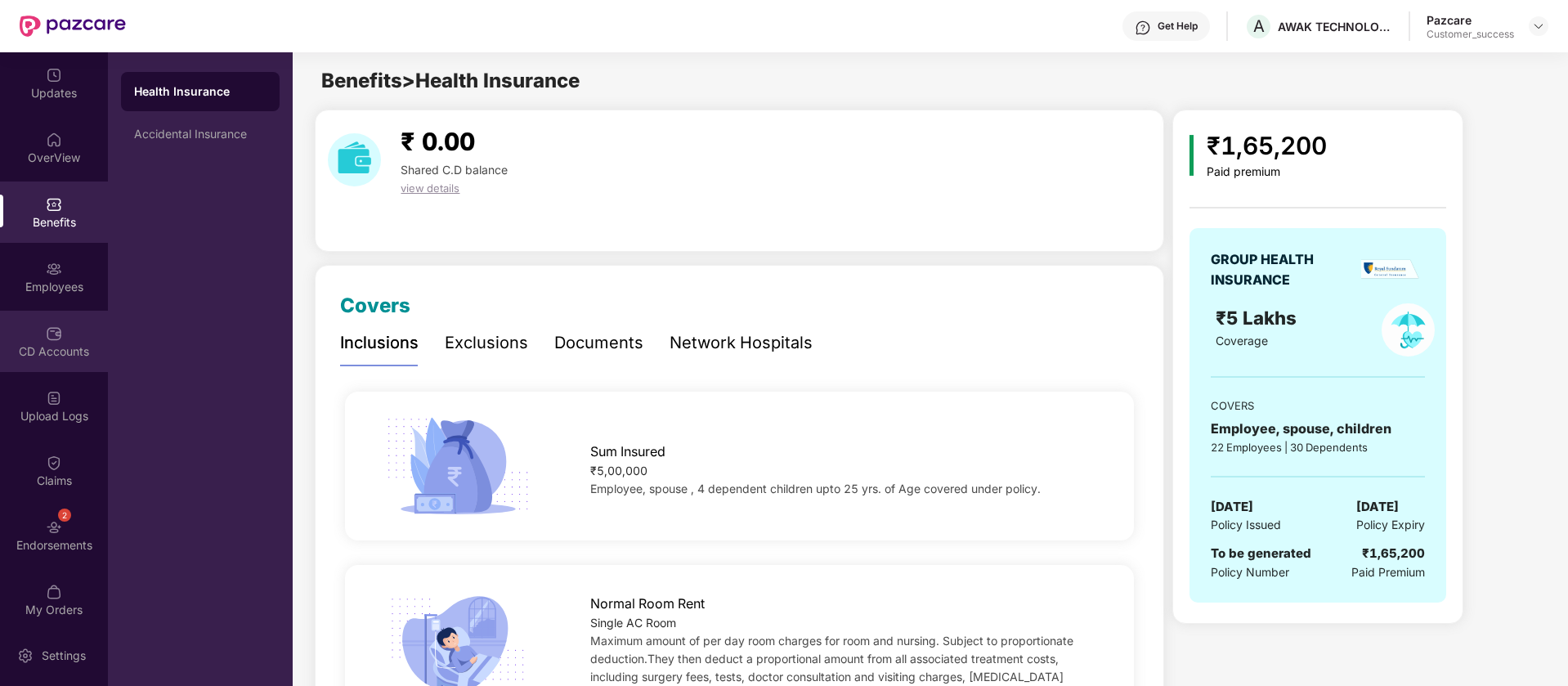
click at [54, 345] on div "CD Accounts" at bounding box center [54, 352] width 108 height 17
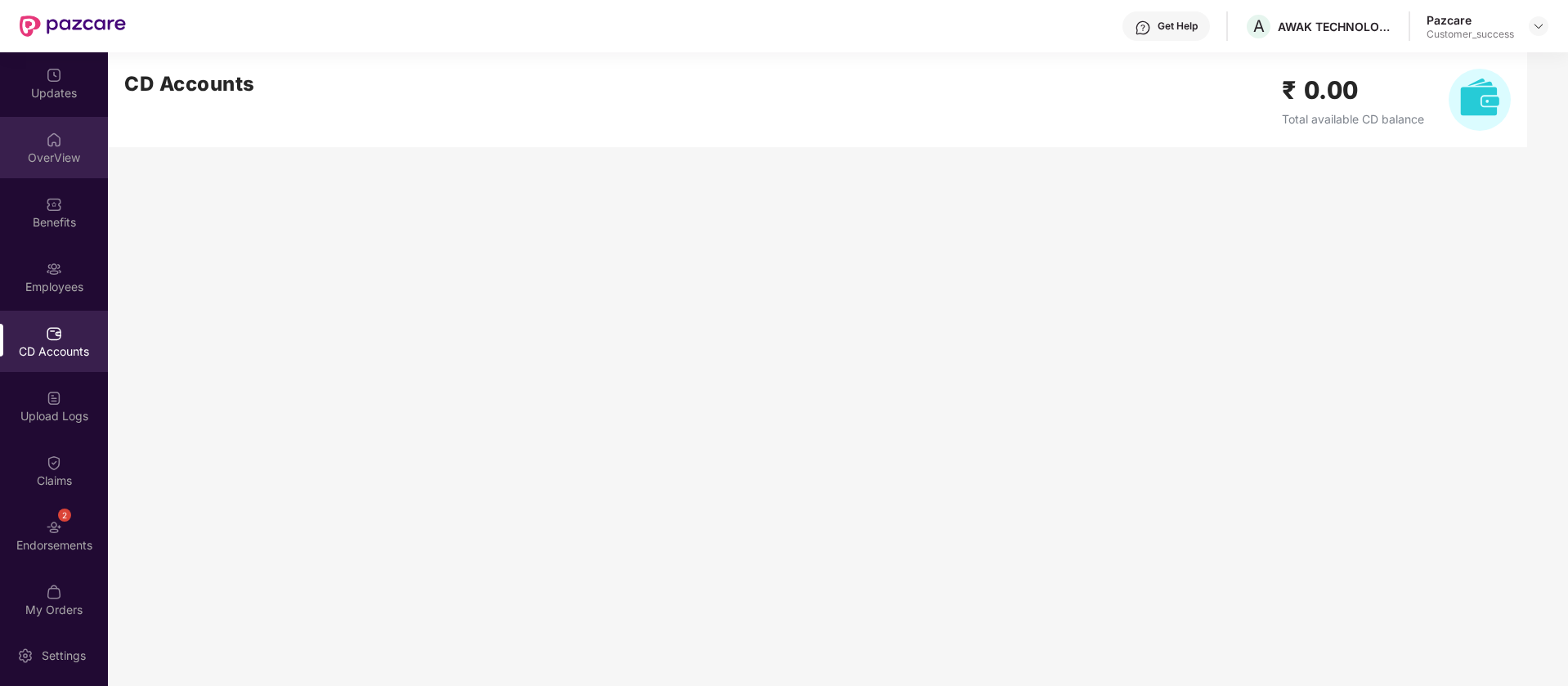
click at [56, 153] on div "OverView" at bounding box center [54, 158] width 108 height 17
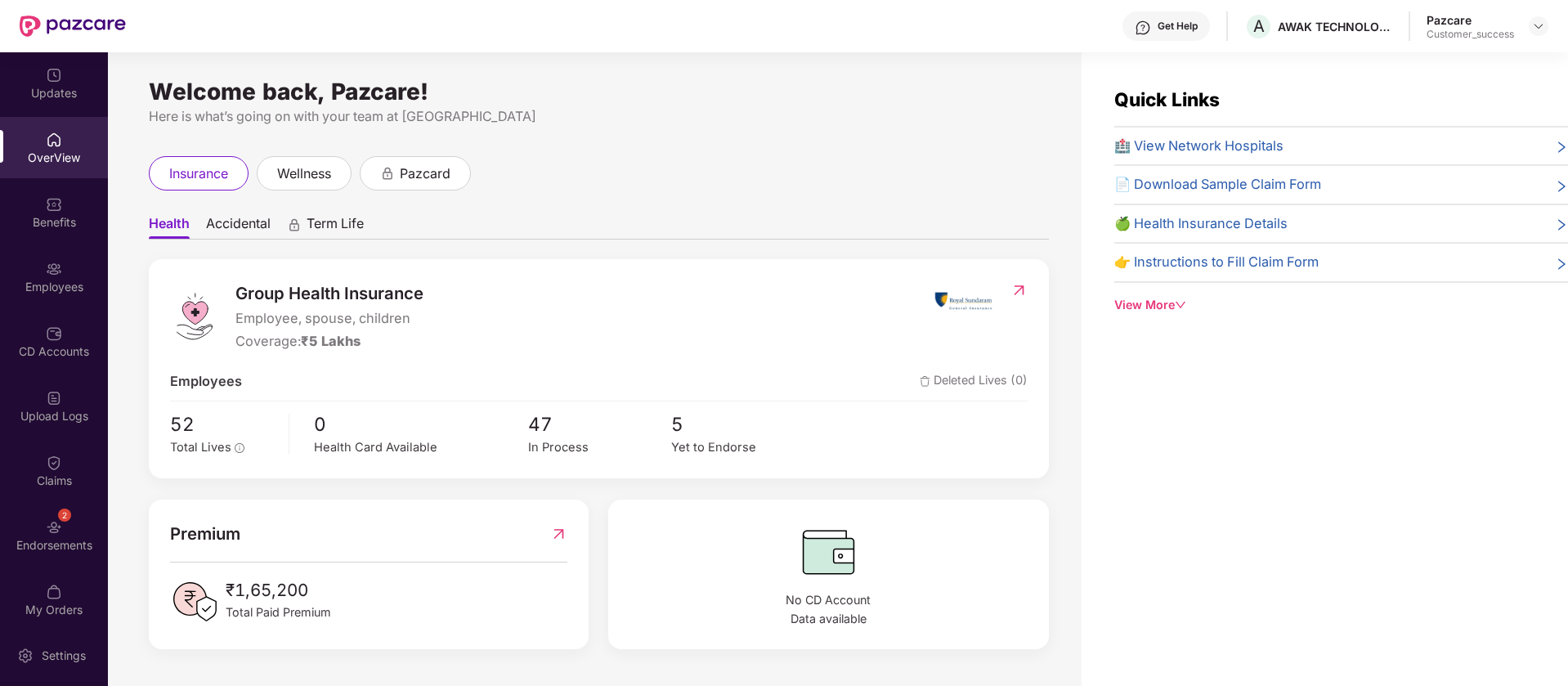
click at [54, 219] on div "Benefits" at bounding box center [54, 223] width 108 height 17
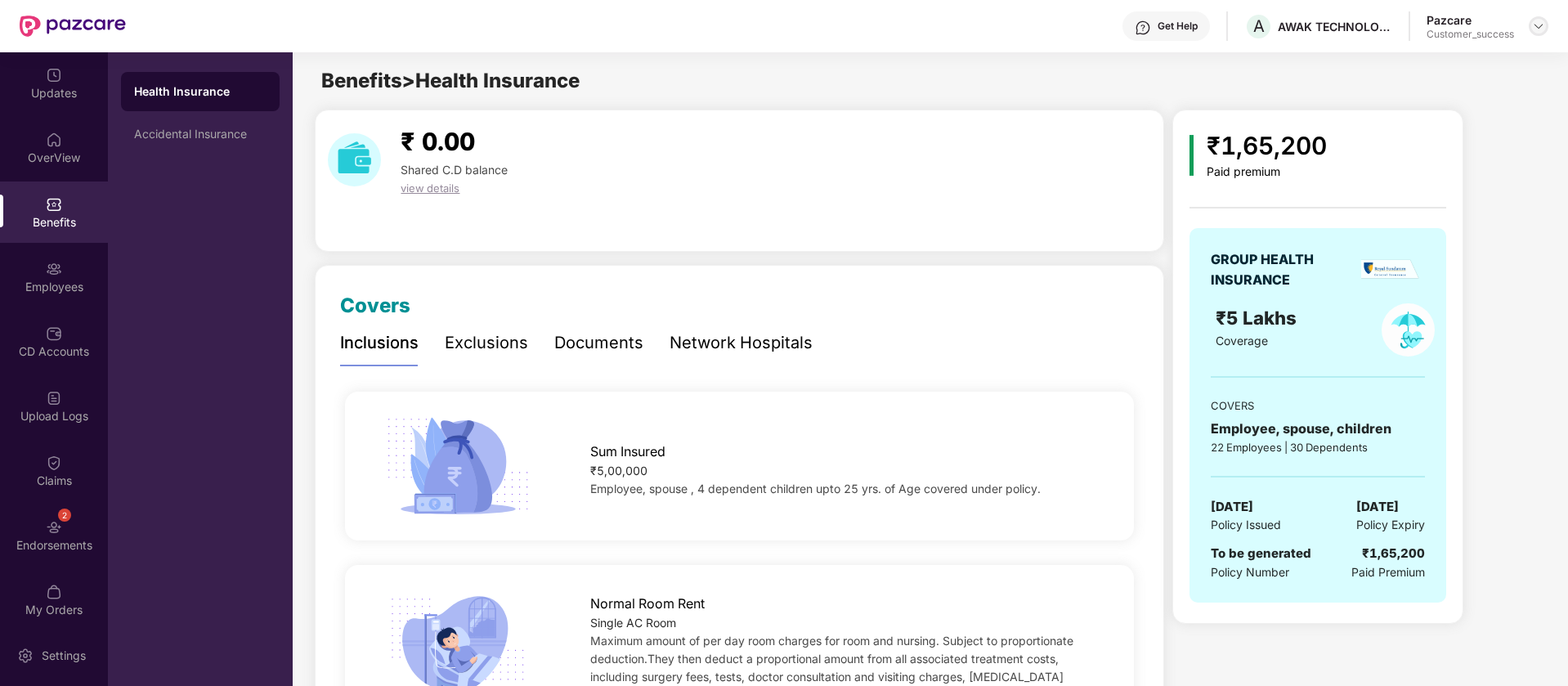
click at [1540, 22] on img at bounding box center [1538, 26] width 13 height 13
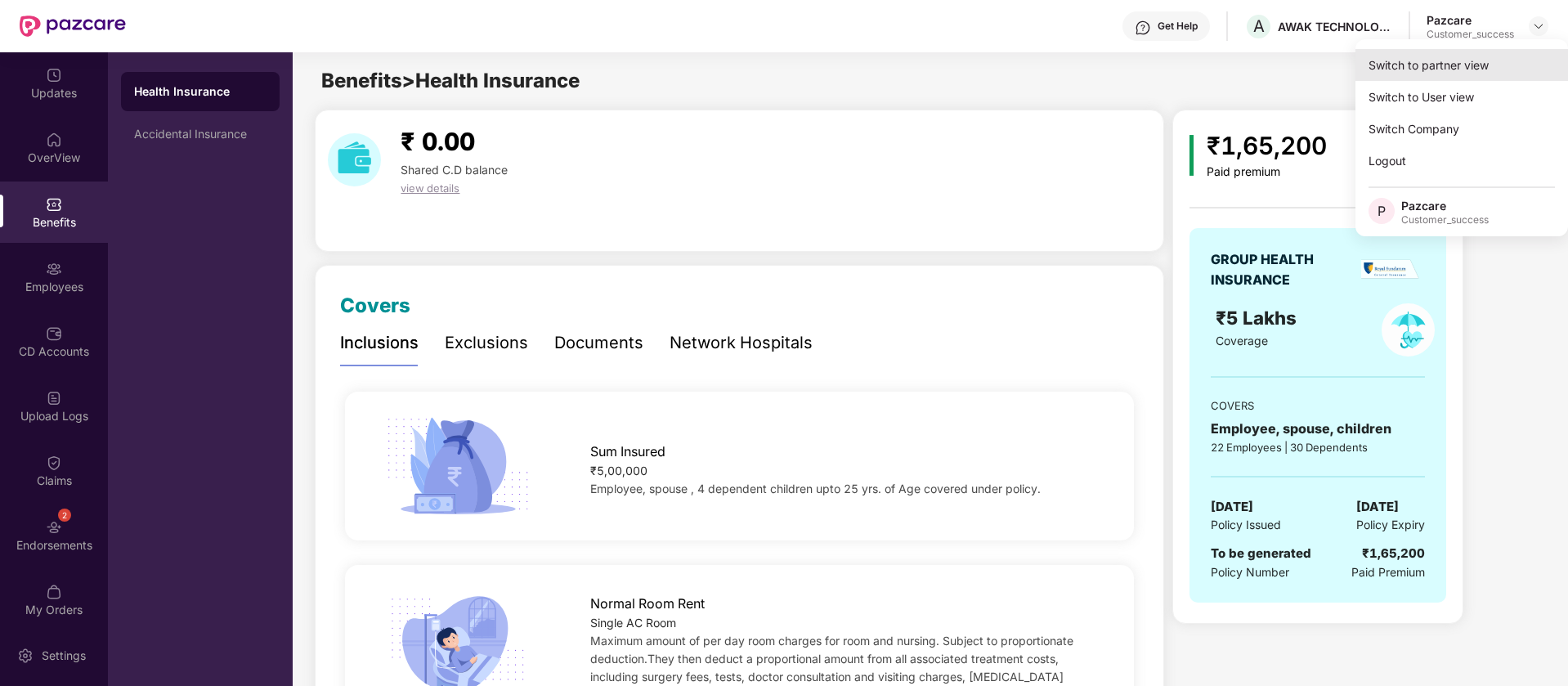
click at [1458, 68] on div "Switch to partner view" at bounding box center [1462, 65] width 213 height 32
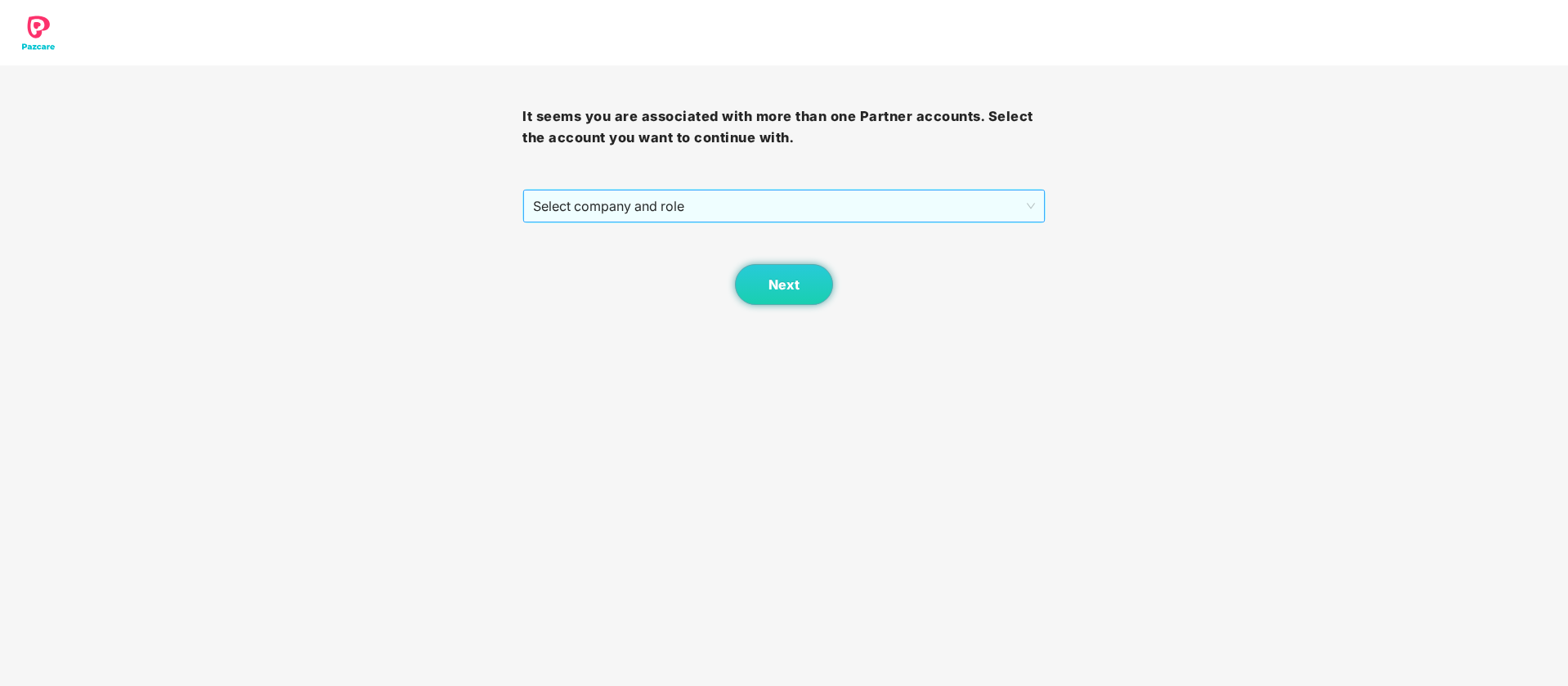
click at [696, 193] on span "Select company and role" at bounding box center [783, 205] width 501 height 31
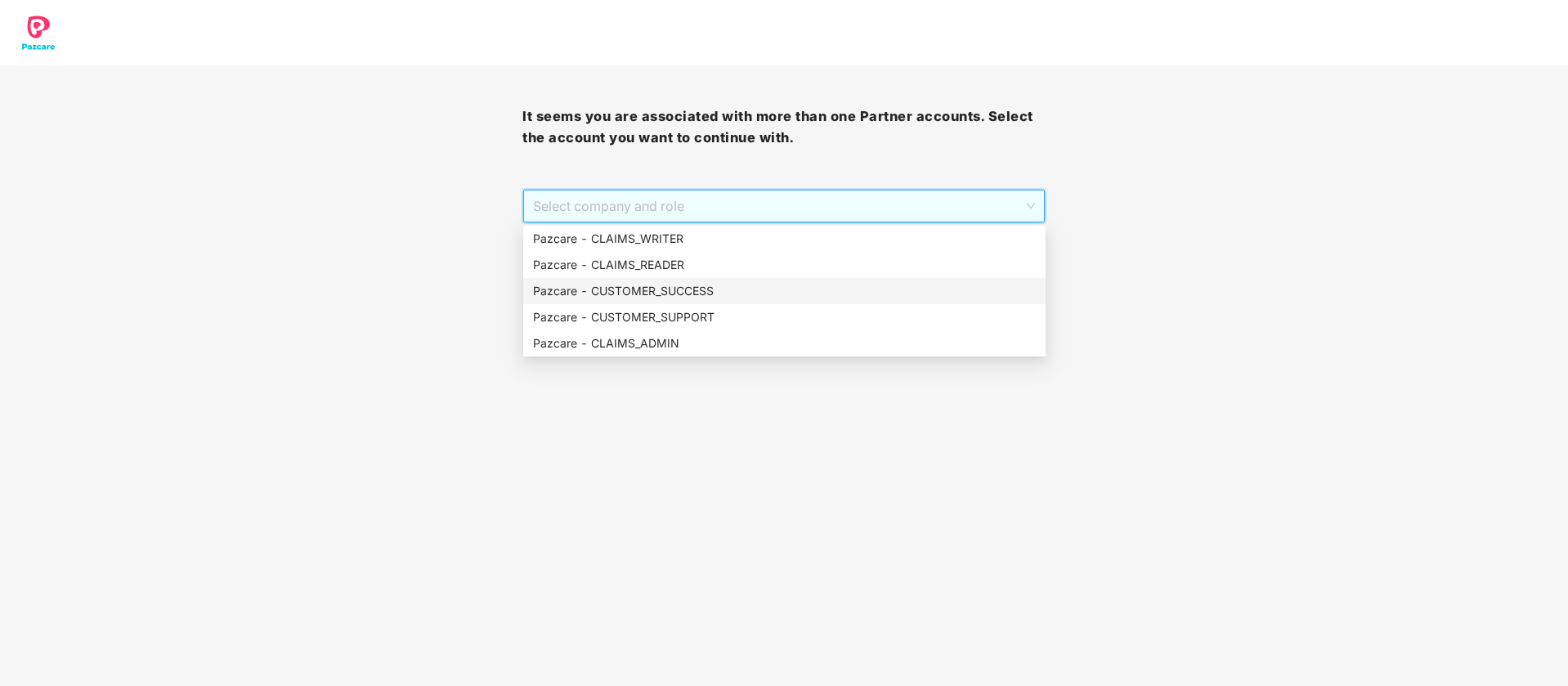
click at [674, 289] on div "Pazcare - CUSTOMER_SUCCESS" at bounding box center [784, 290] width 503 height 18
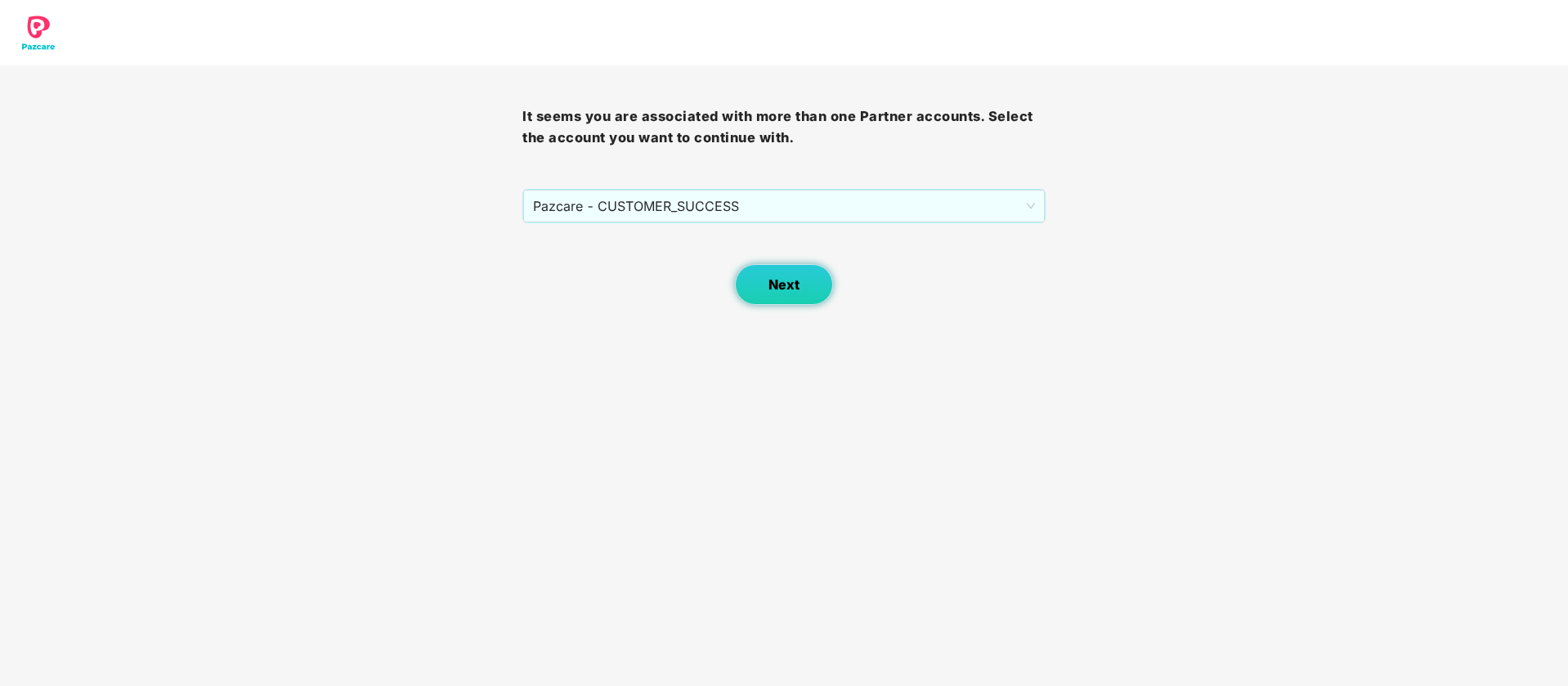
click at [795, 301] on button "Next" at bounding box center [784, 285] width 98 height 41
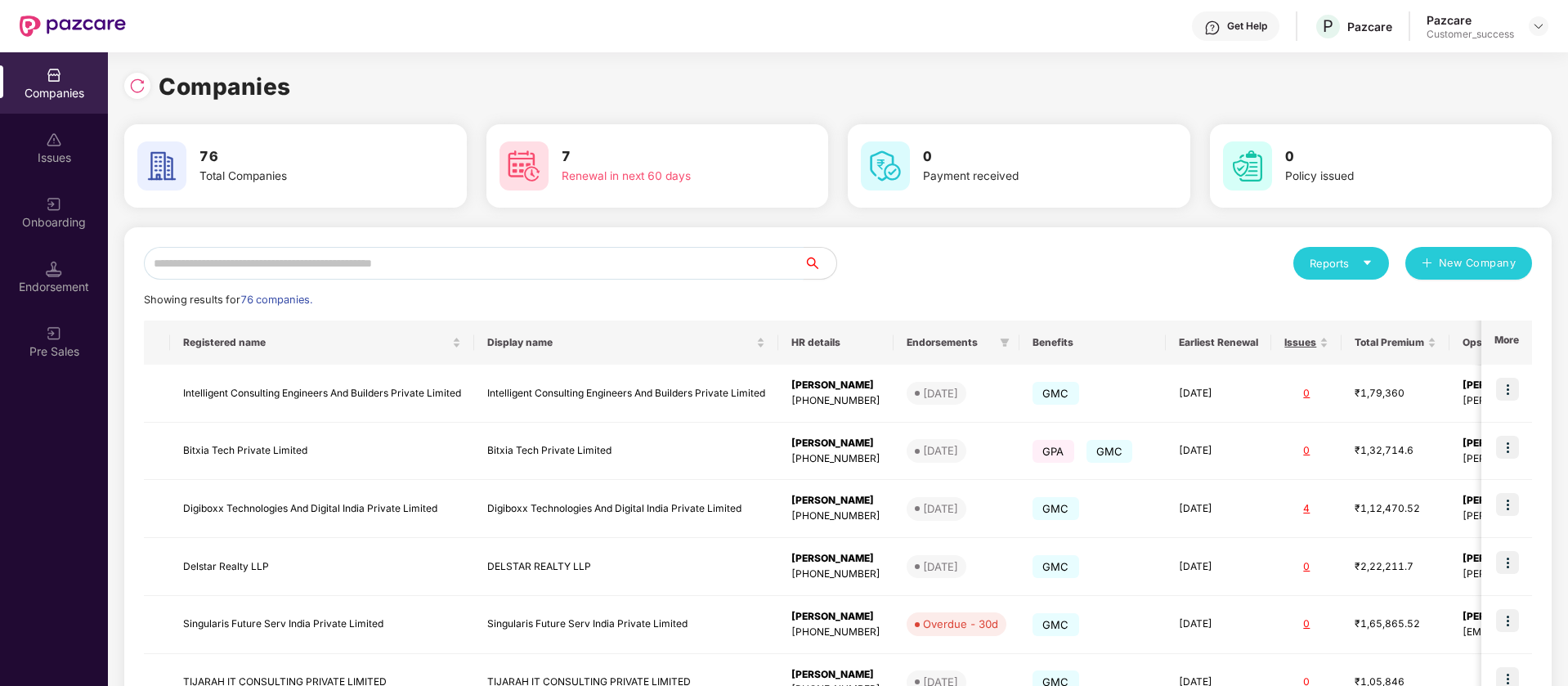
click at [321, 263] on input "text" at bounding box center [473, 263] width 659 height 33
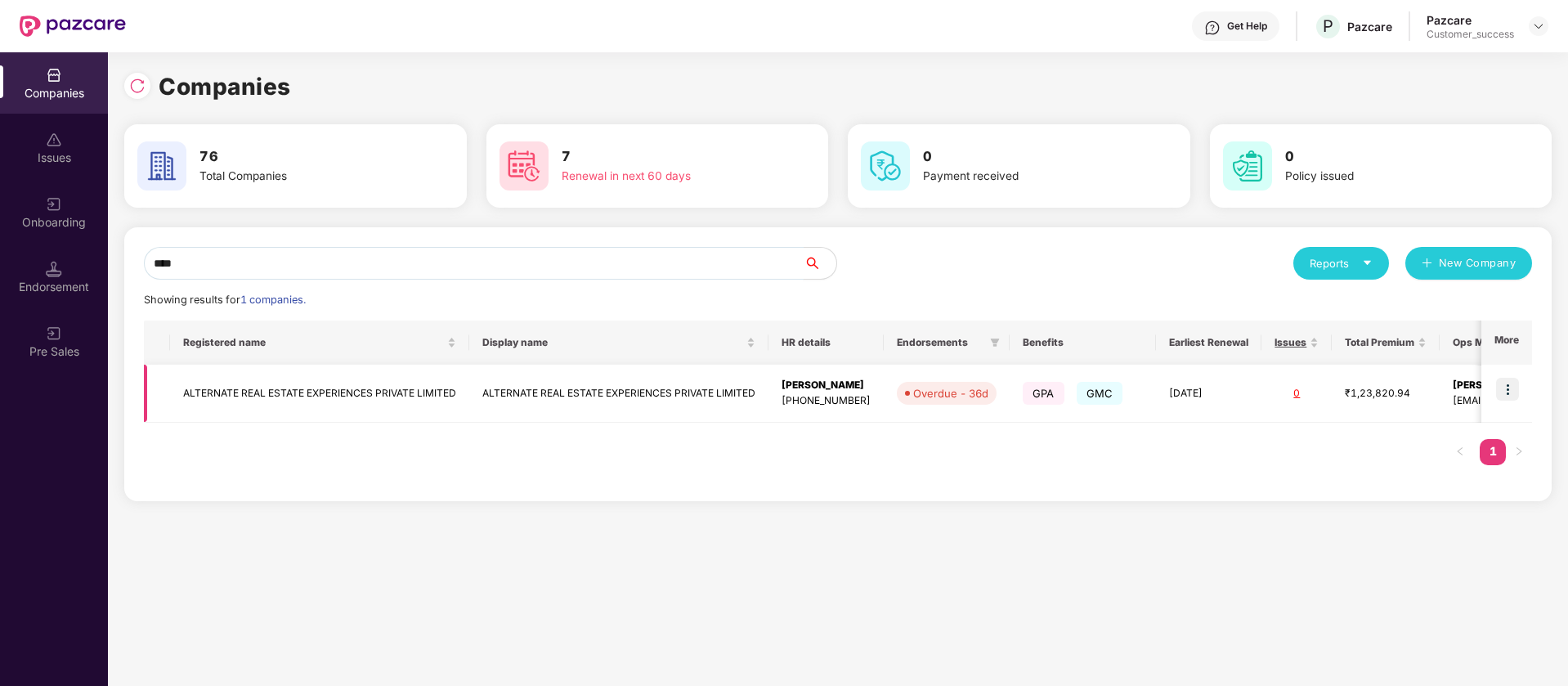
type input "****"
click at [1513, 393] on img at bounding box center [1507, 389] width 23 height 23
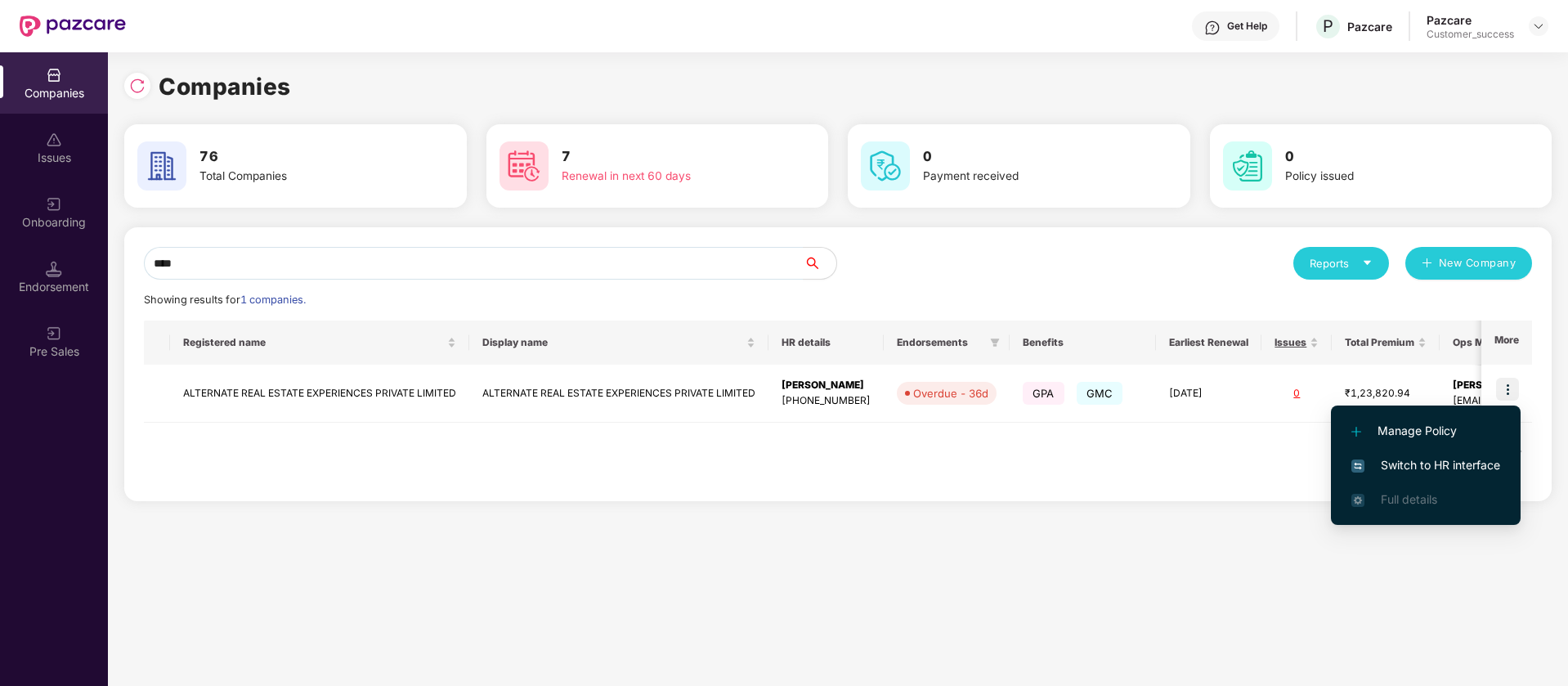
click at [1473, 460] on span "Switch to HR interface" at bounding box center [1426, 465] width 149 height 18
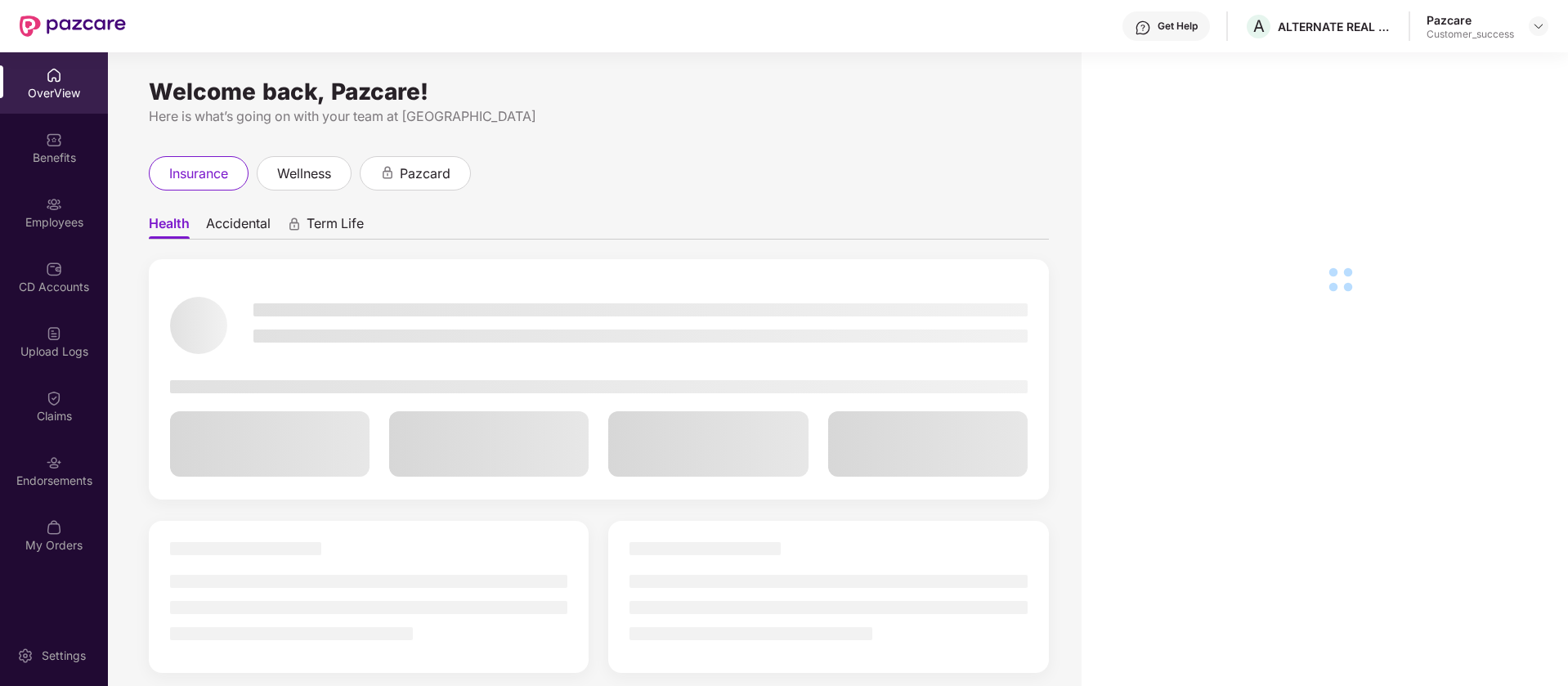
click at [62, 223] on div "Employees" at bounding box center [54, 223] width 108 height 17
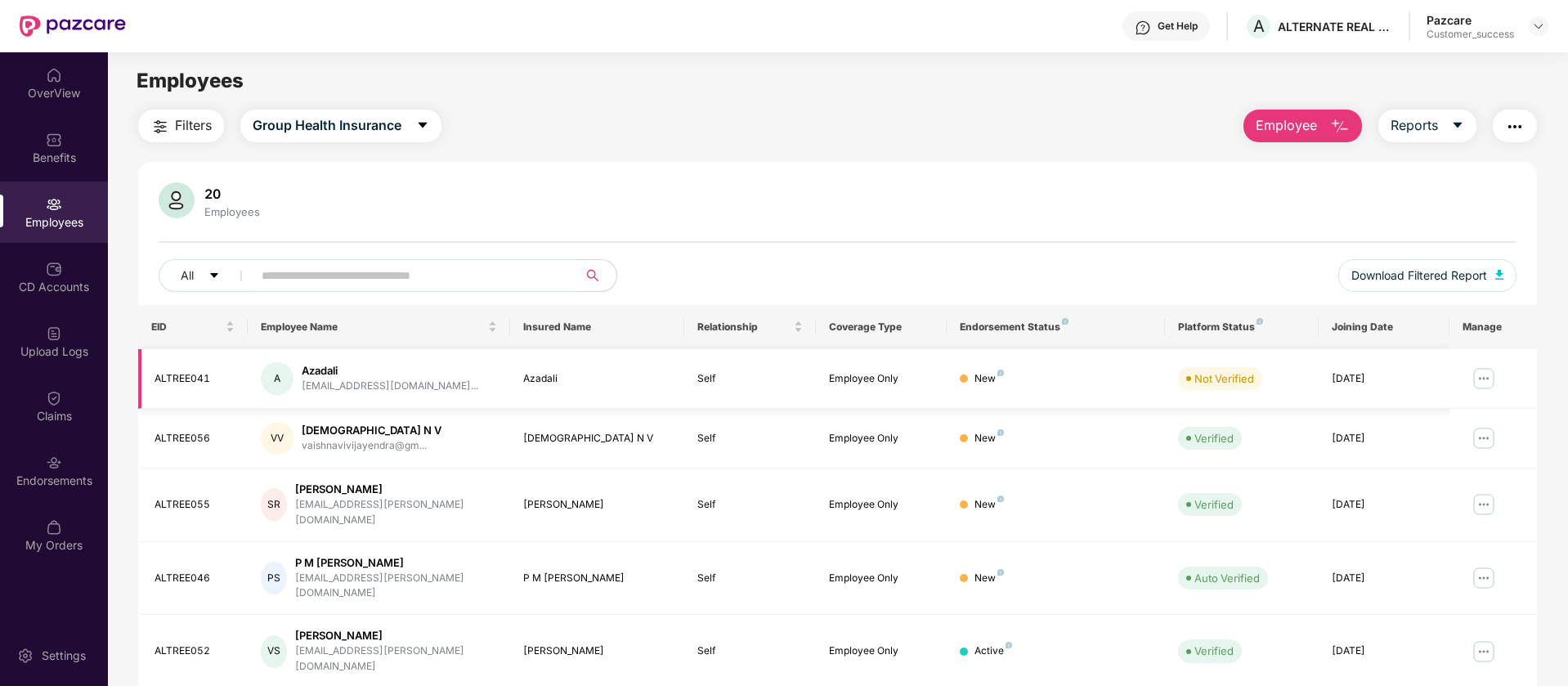
click at [1481, 382] on img at bounding box center [1484, 379] width 26 height 26
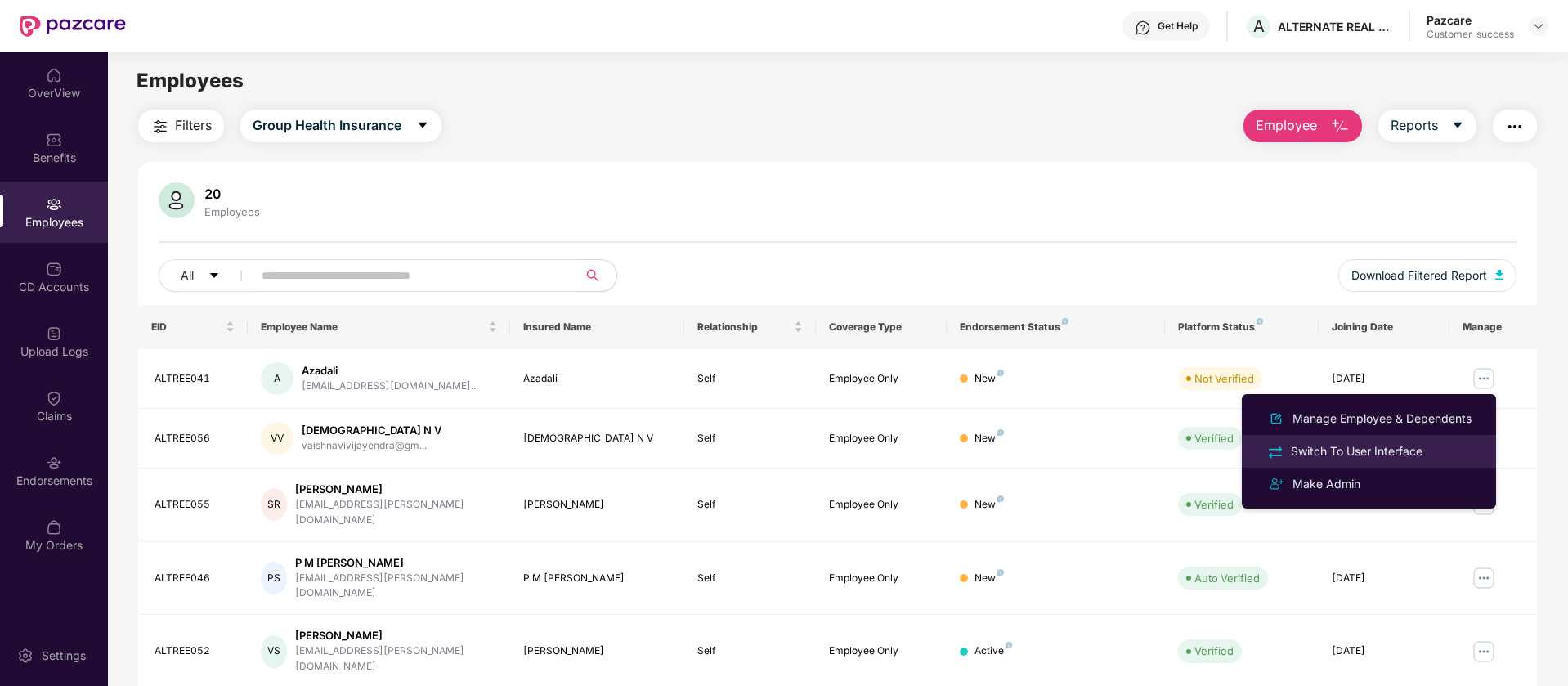
click at [1373, 455] on div "Switch To User Interface" at bounding box center [1356, 451] width 138 height 18
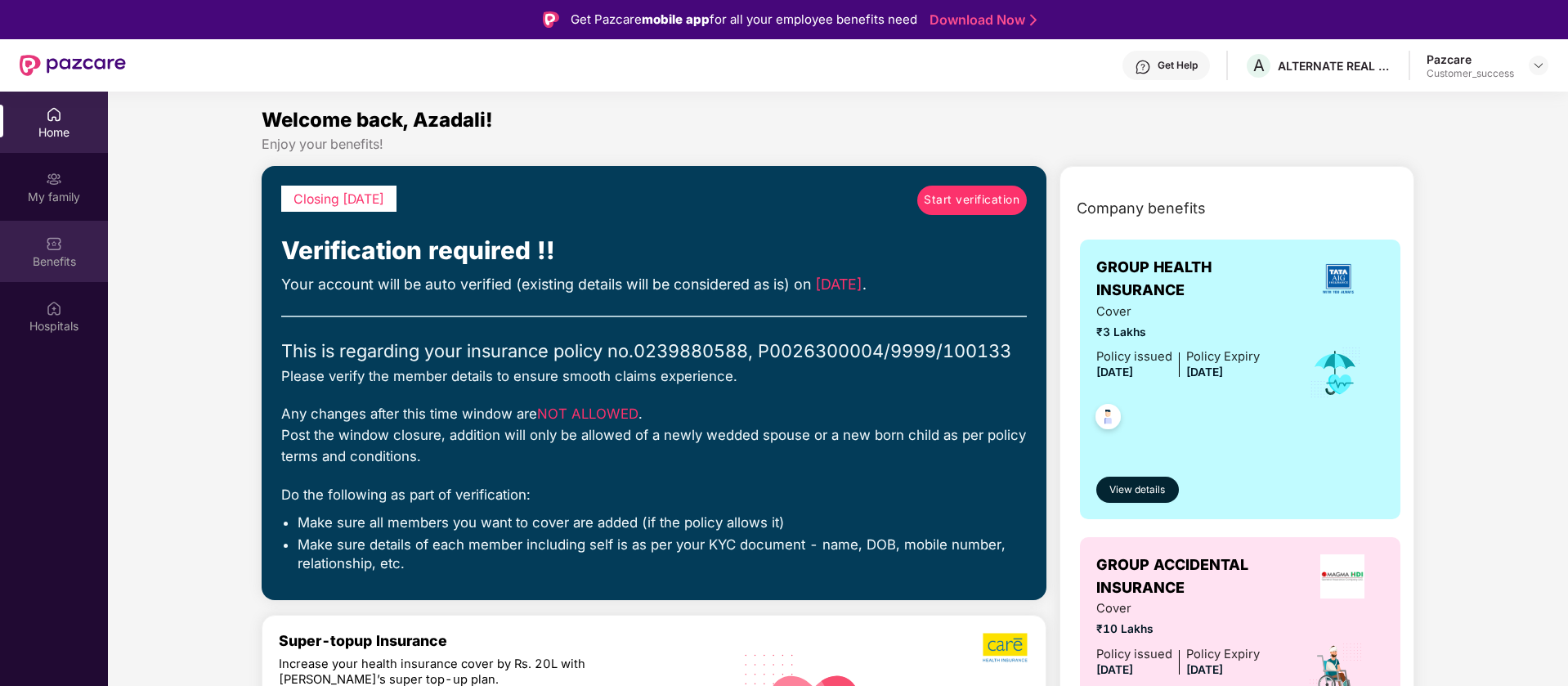
click at [47, 226] on div "Benefits" at bounding box center [54, 252] width 108 height 62
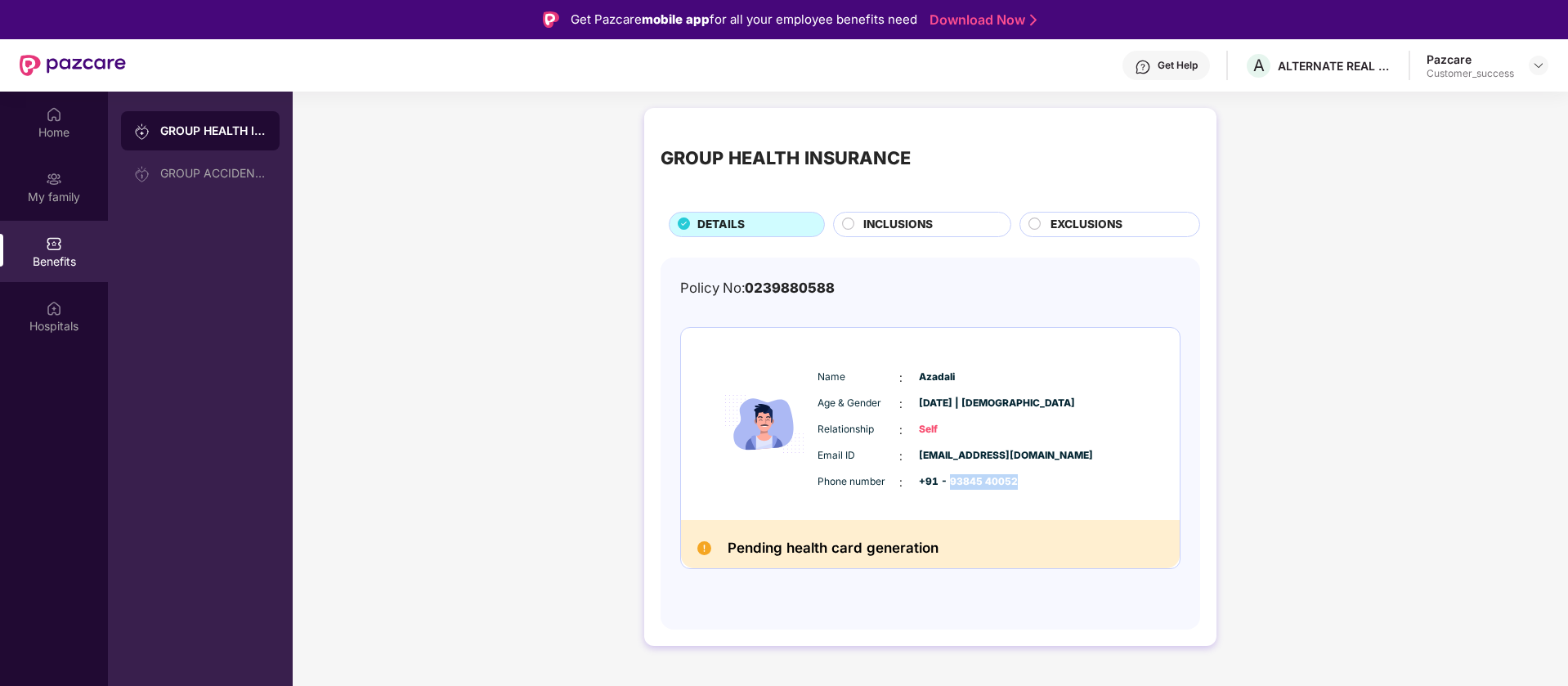
drag, startPoint x: 949, startPoint y: 476, endPoint x: 1020, endPoint y: 475, distance: 71.0
click at [1020, 475] on div "Phone number : +91 - 93845 40052" at bounding box center [979, 482] width 325 height 18
copy span "93845 40052"
click at [1263, 168] on div "GROUP HEALTH INSURANCE DETAILS INCLUSIONS EXCLUSIONS Policy No: 0239880588 Name…" at bounding box center [930, 385] width 1275 height 571
click at [67, 116] on div "Home" at bounding box center [54, 122] width 108 height 62
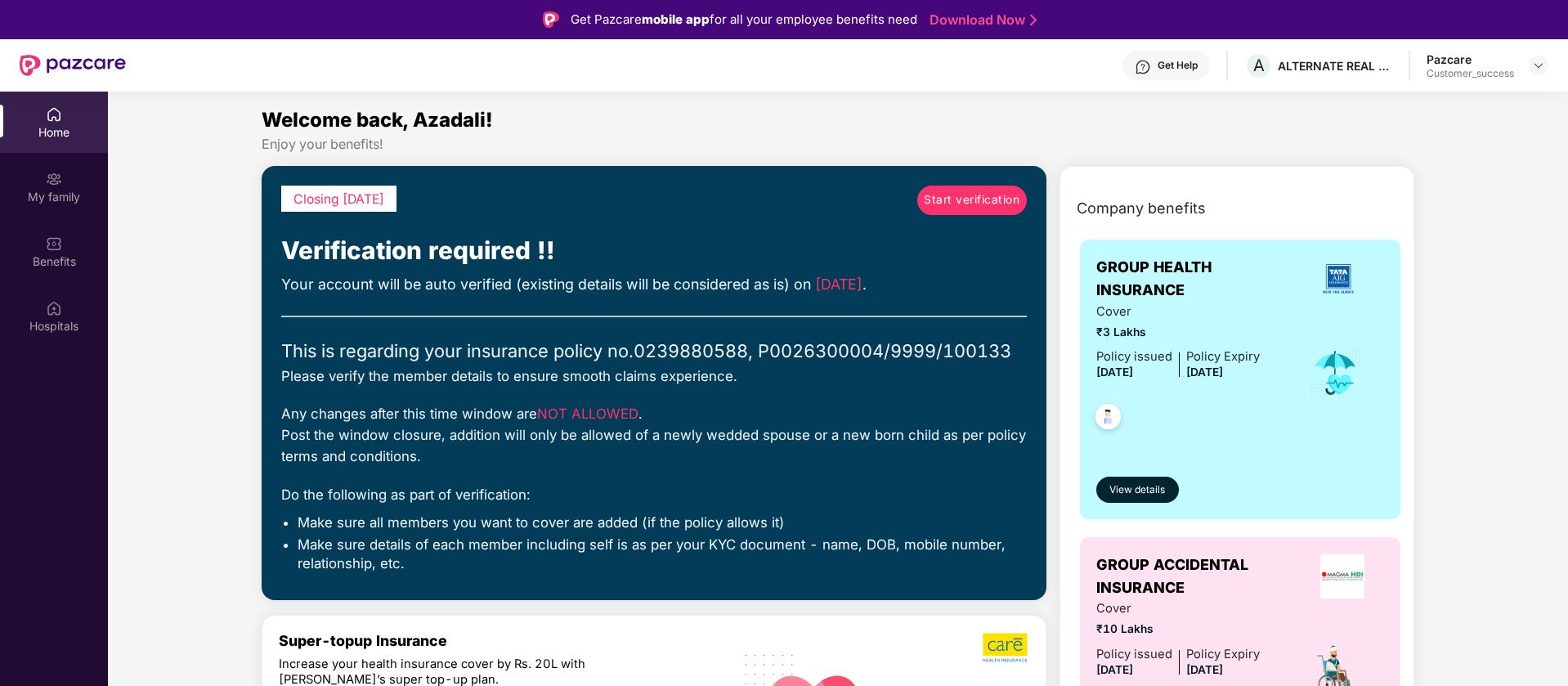
click at [980, 205] on span "Start verification" at bounding box center [971, 200] width 96 height 18
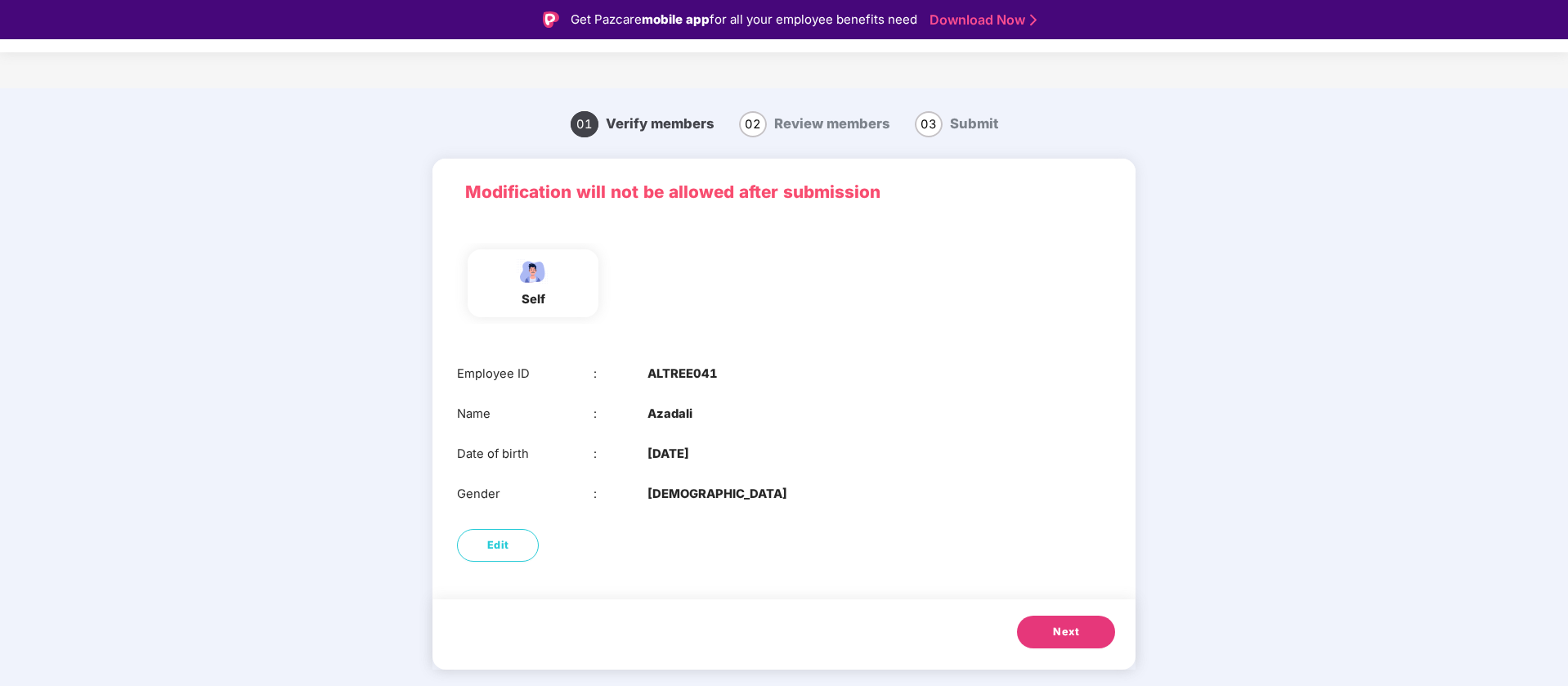
click at [1072, 632] on span "Next" at bounding box center [1066, 633] width 26 height 17
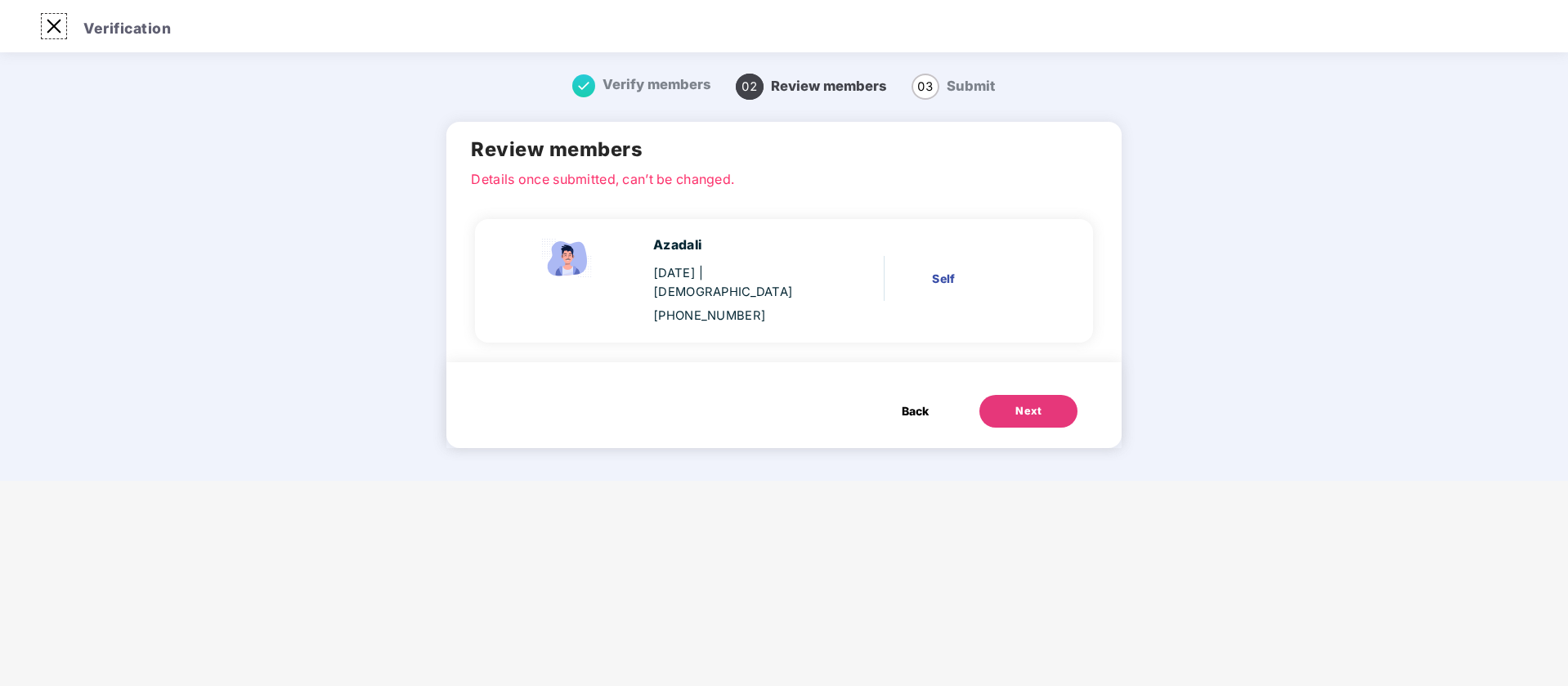
click at [62, 17] on img at bounding box center [54, 26] width 26 height 26
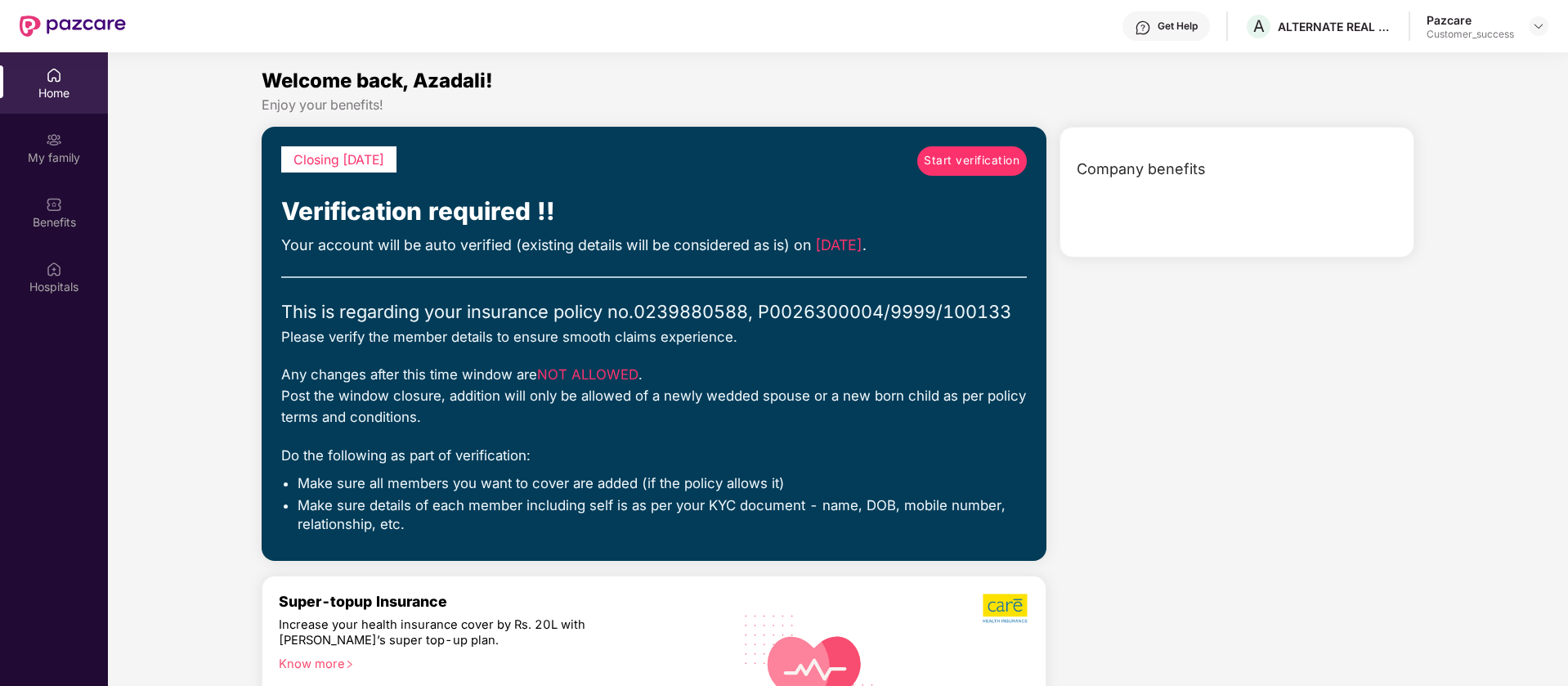
scroll to position [91, 0]
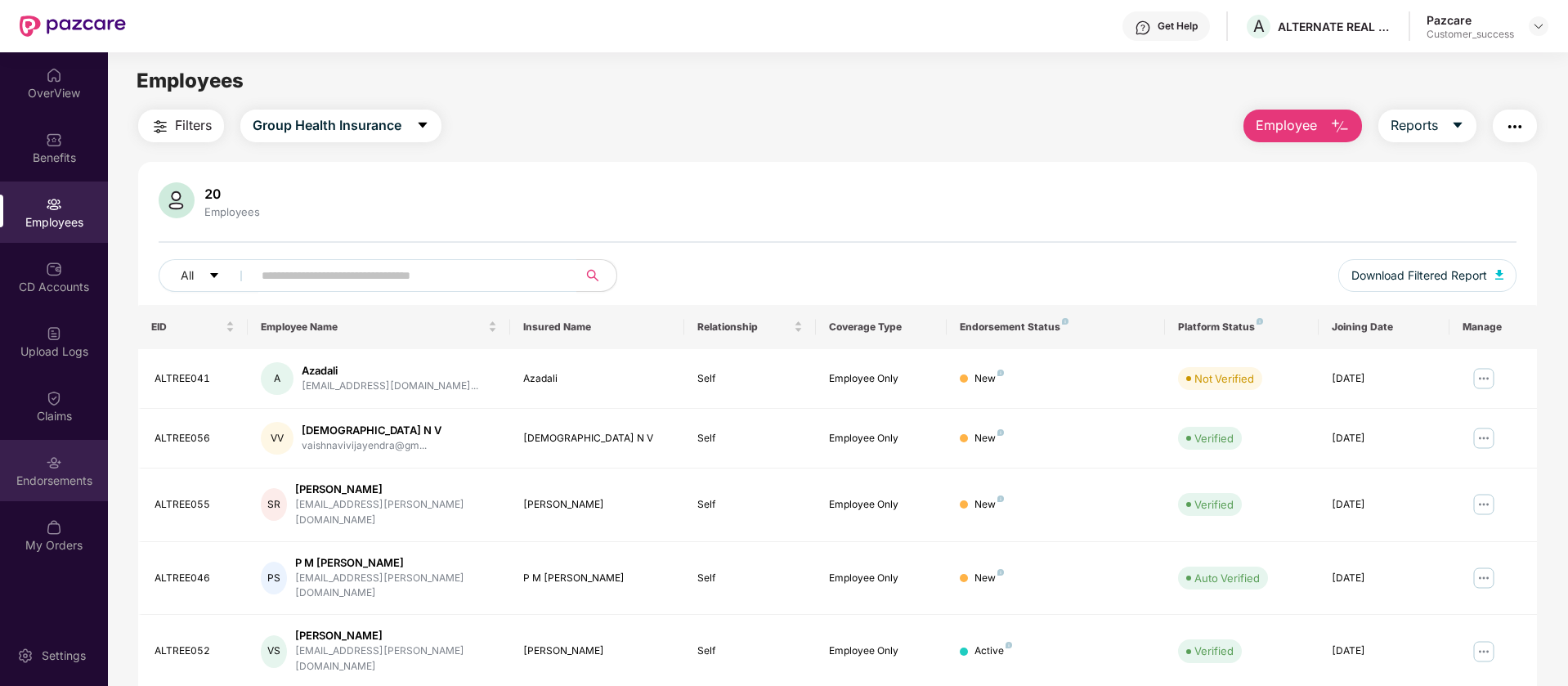
click at [68, 455] on div "Endorsements" at bounding box center [54, 471] width 108 height 62
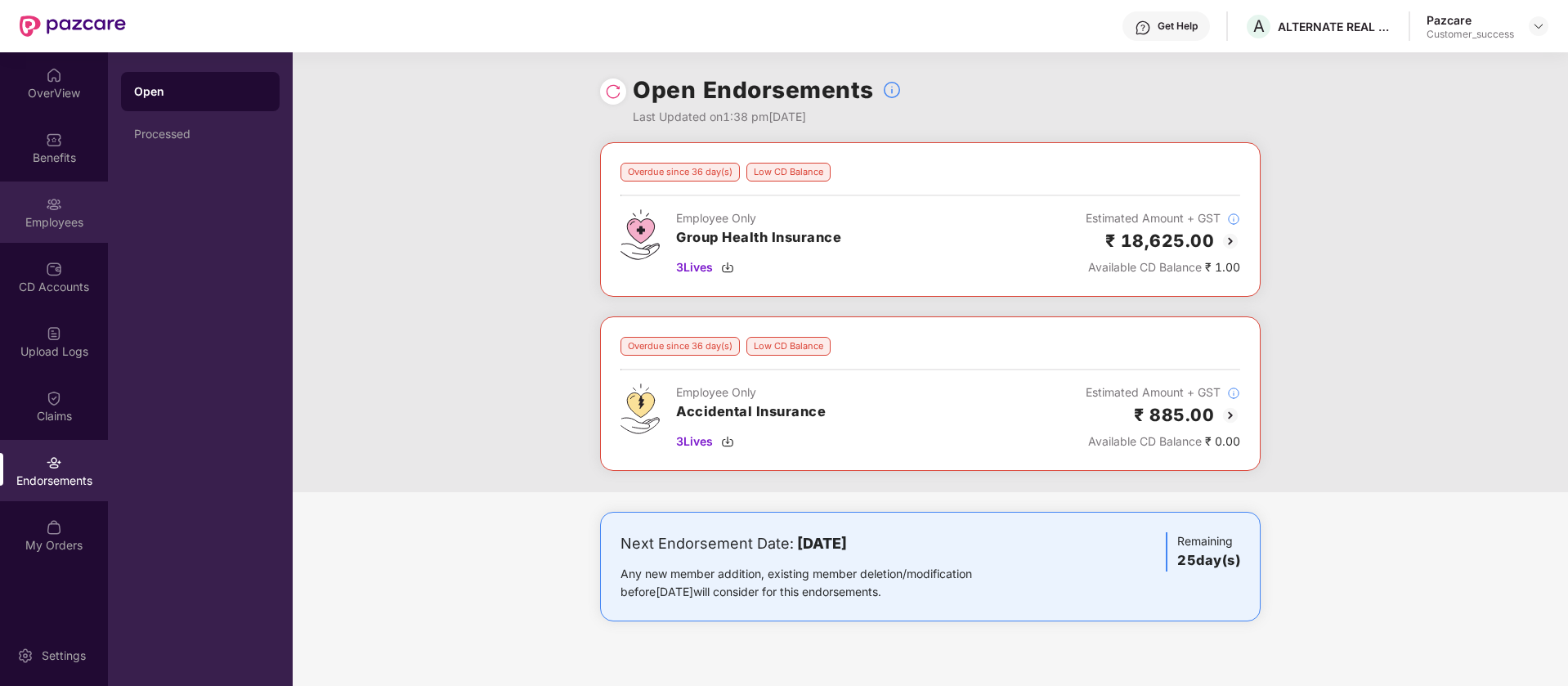
click at [68, 215] on div "Employees" at bounding box center [54, 223] width 108 height 17
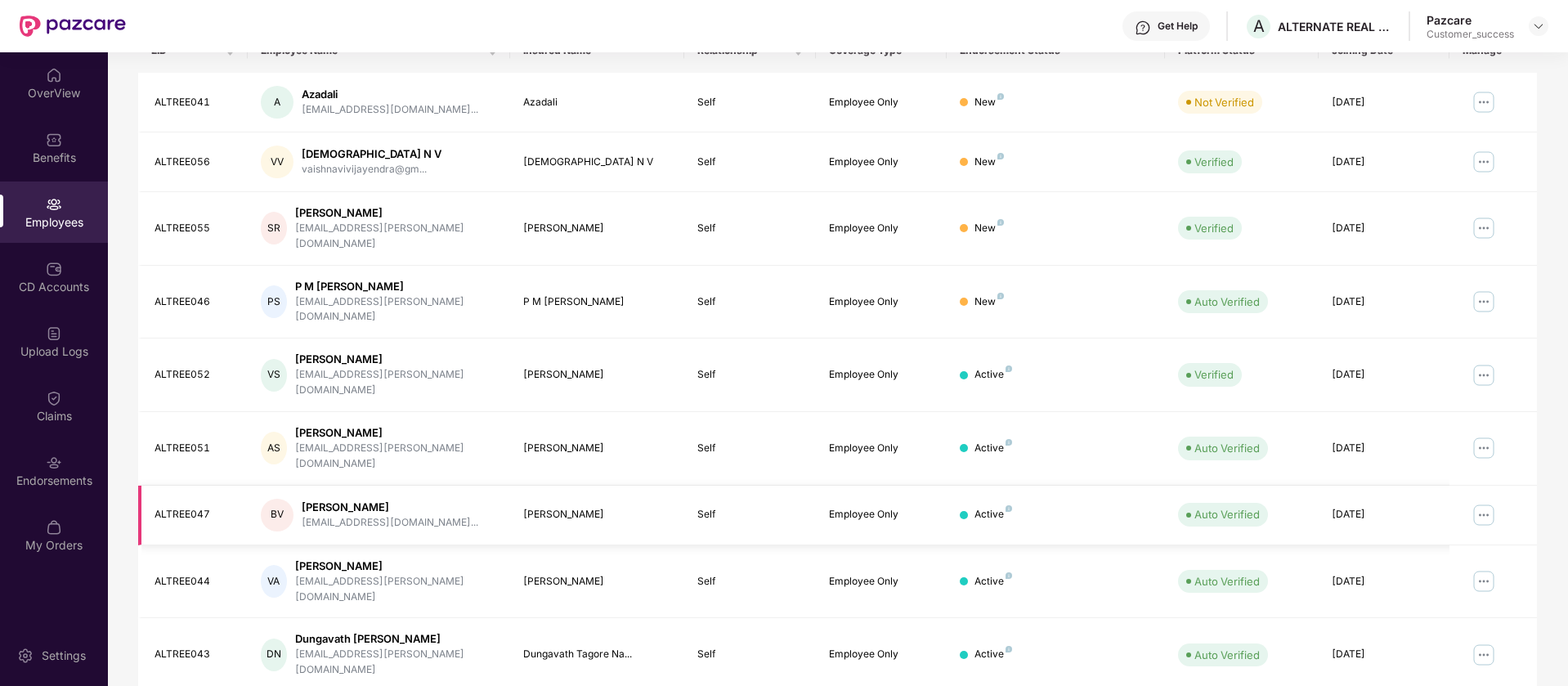
scroll to position [319, 0]
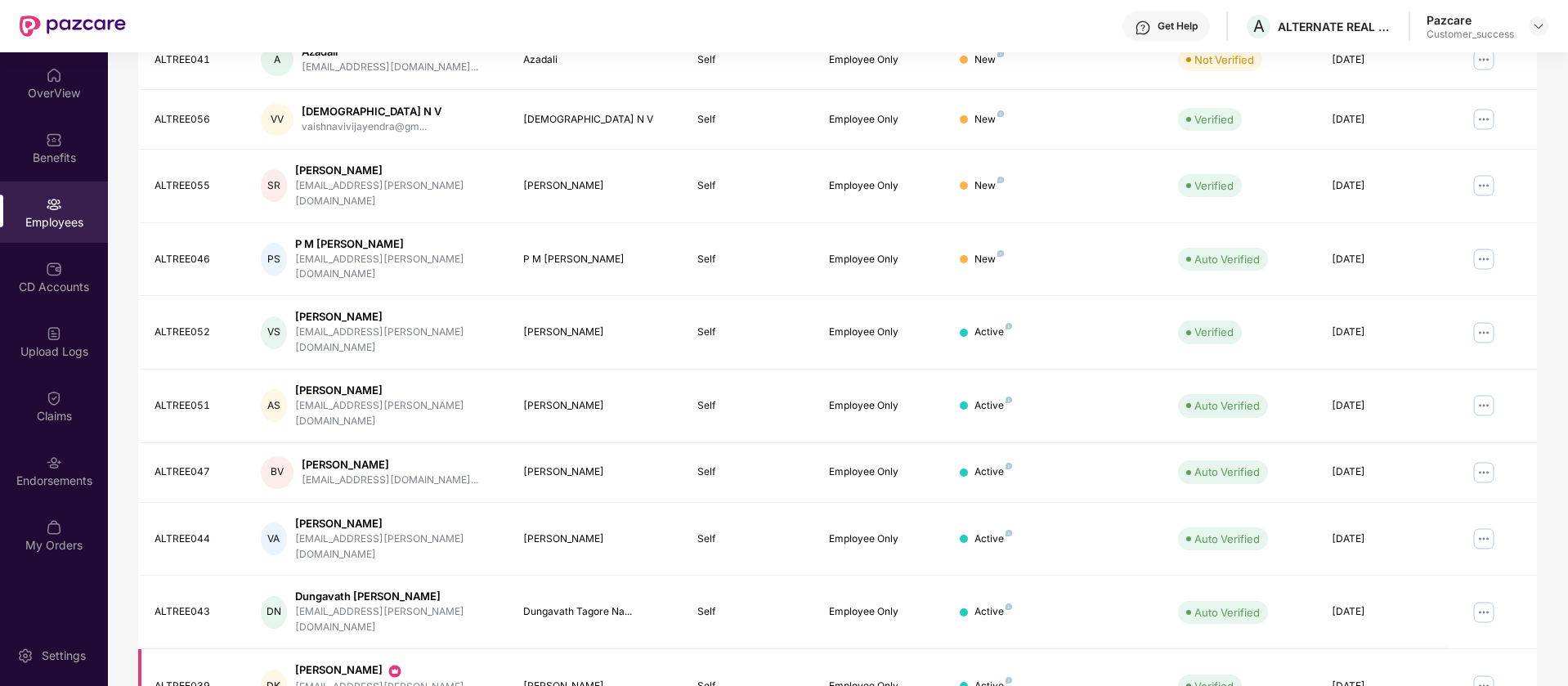
click at [1486, 673] on img at bounding box center [1484, 686] width 26 height 26
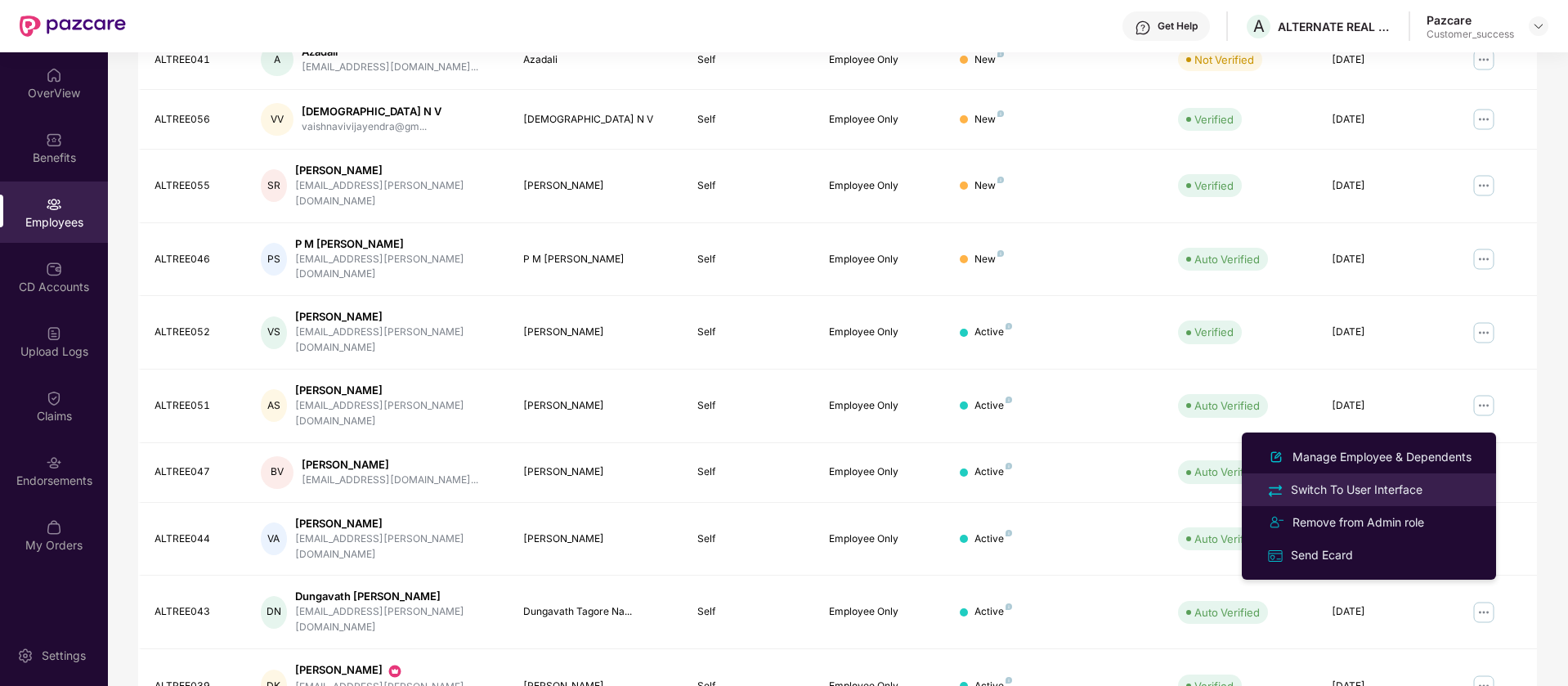
click at [1433, 484] on div "Switch To User Interface" at bounding box center [1368, 489] width 212 height 19
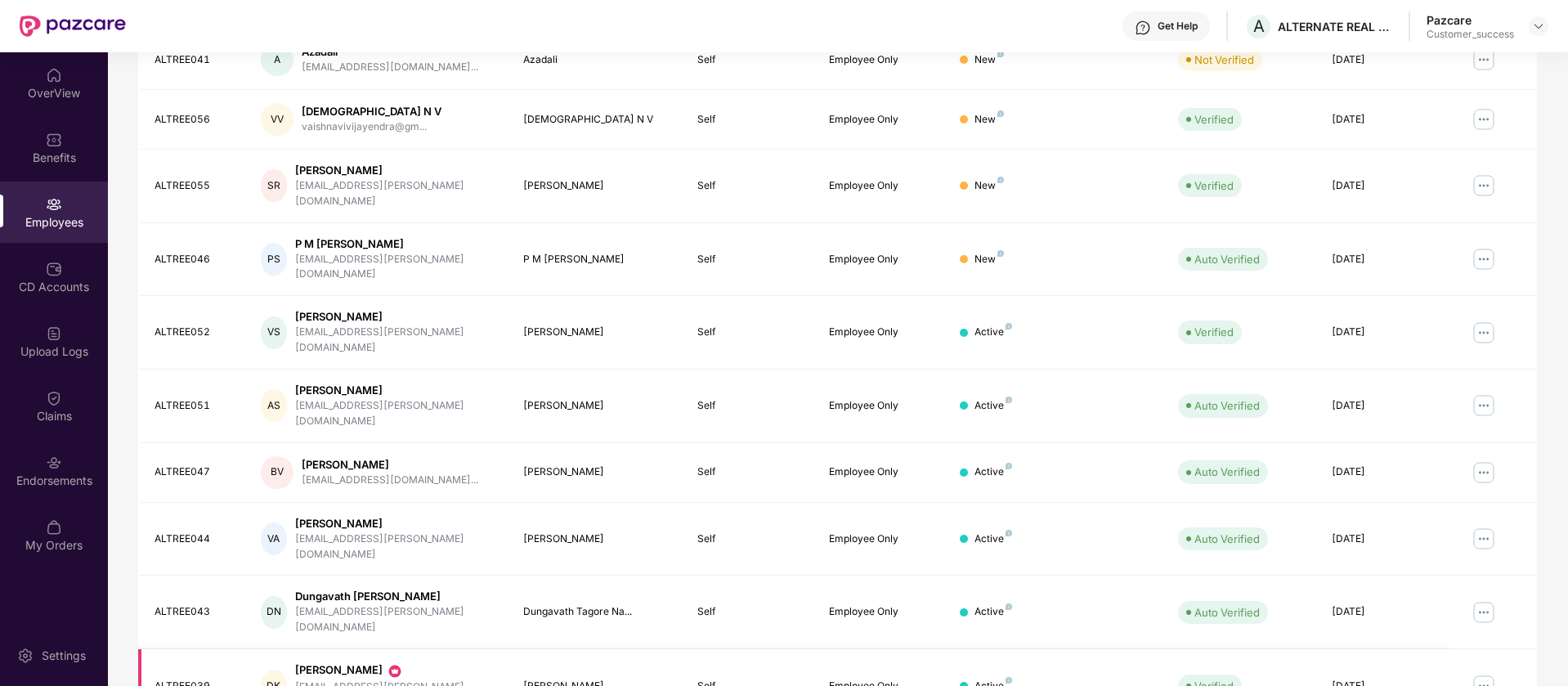
click at [1483, 673] on img at bounding box center [1484, 686] width 26 height 26
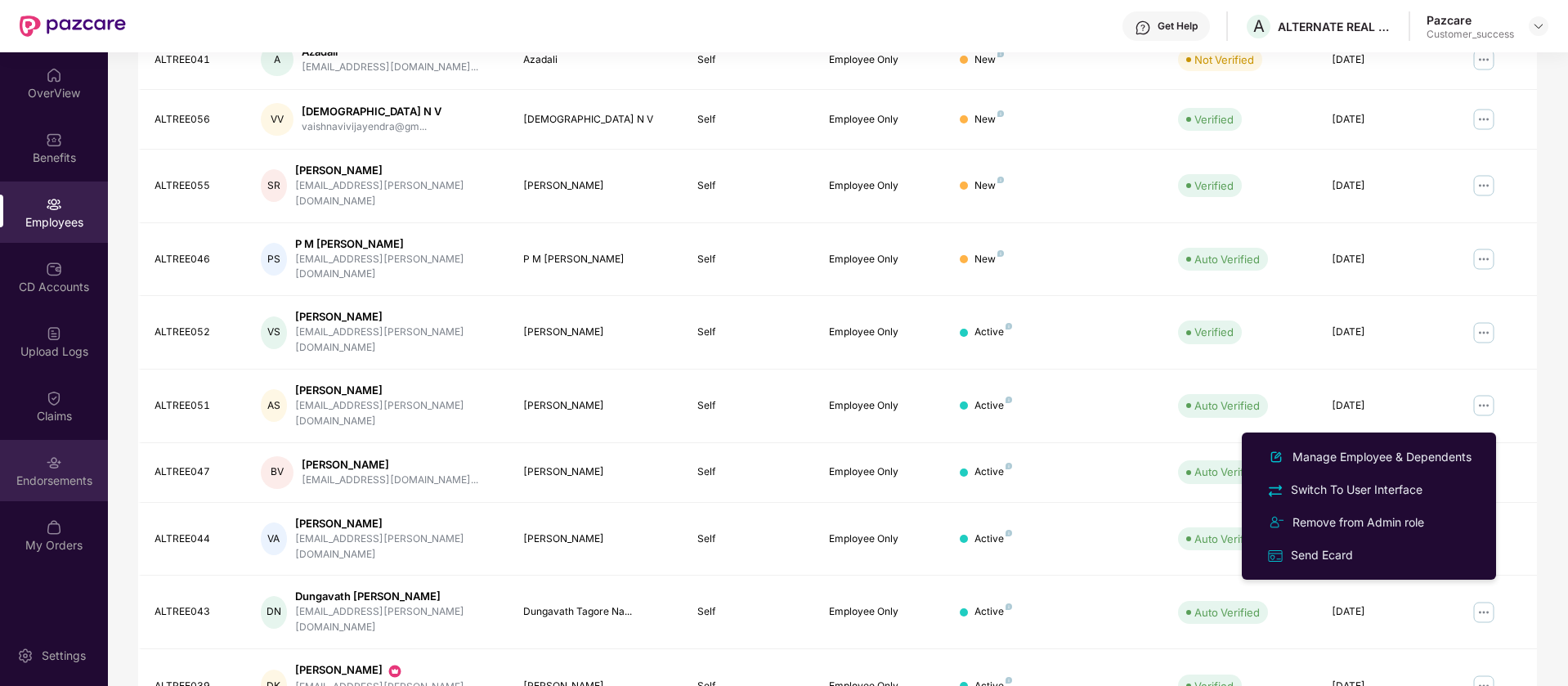
click at [83, 473] on div "Endorsements" at bounding box center [54, 482] width 108 height 17
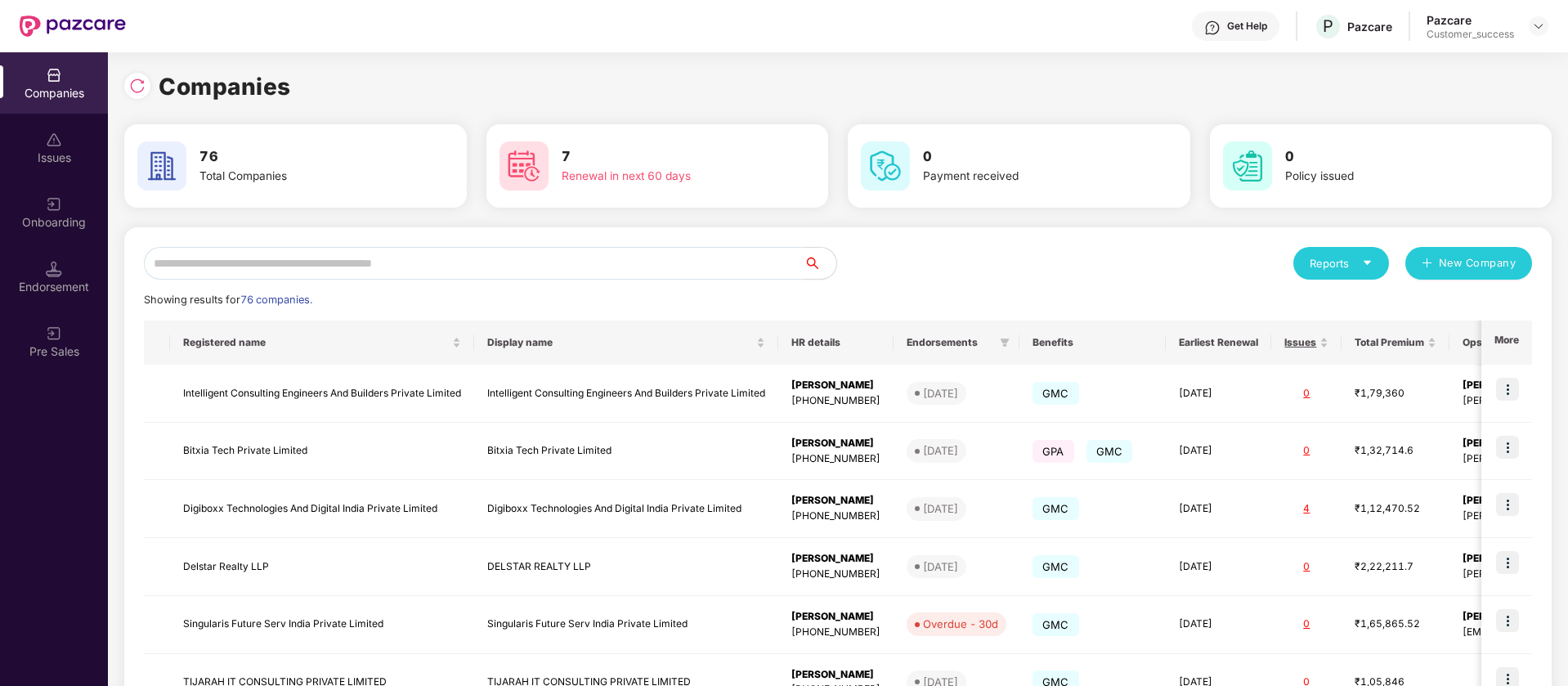
click at [359, 253] on input "text" at bounding box center [473, 263] width 659 height 33
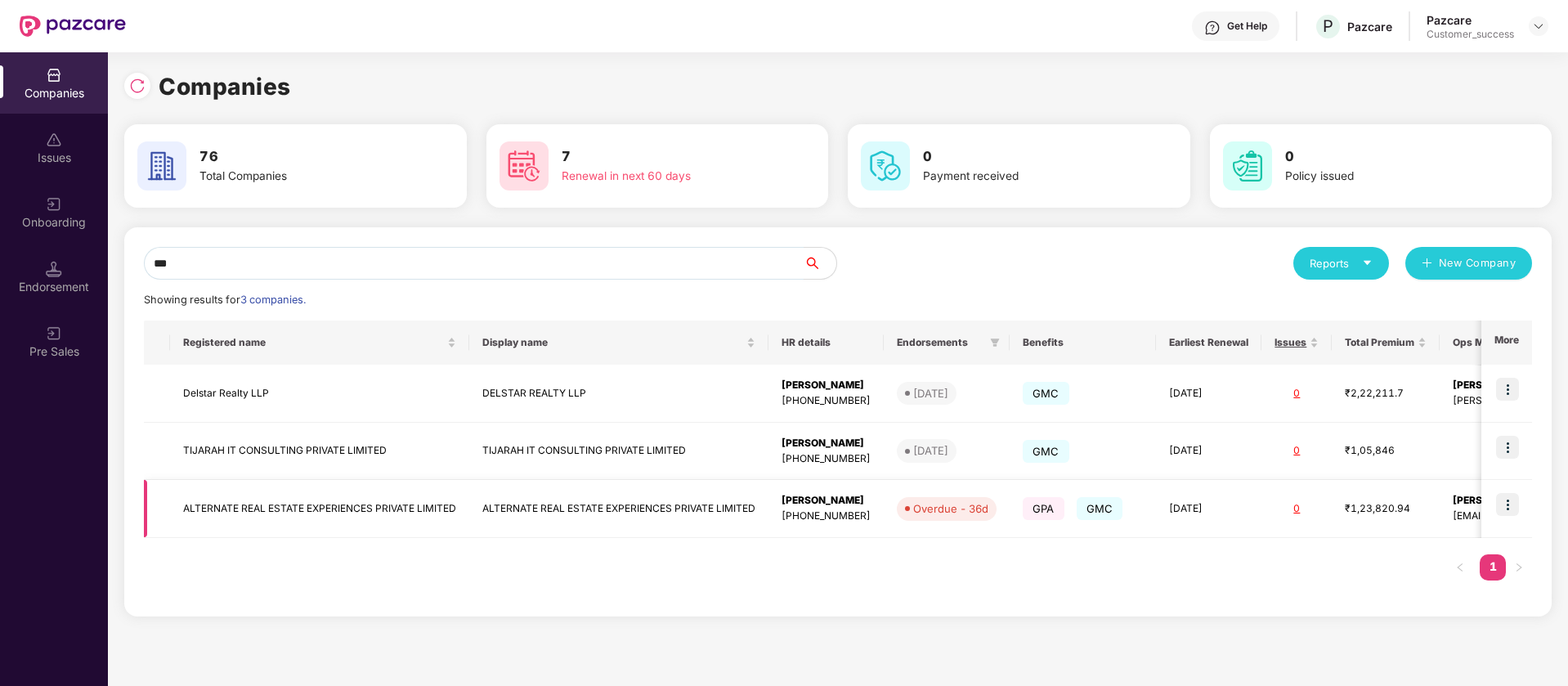
type input "***"
click at [1513, 502] on img at bounding box center [1507, 505] width 23 height 23
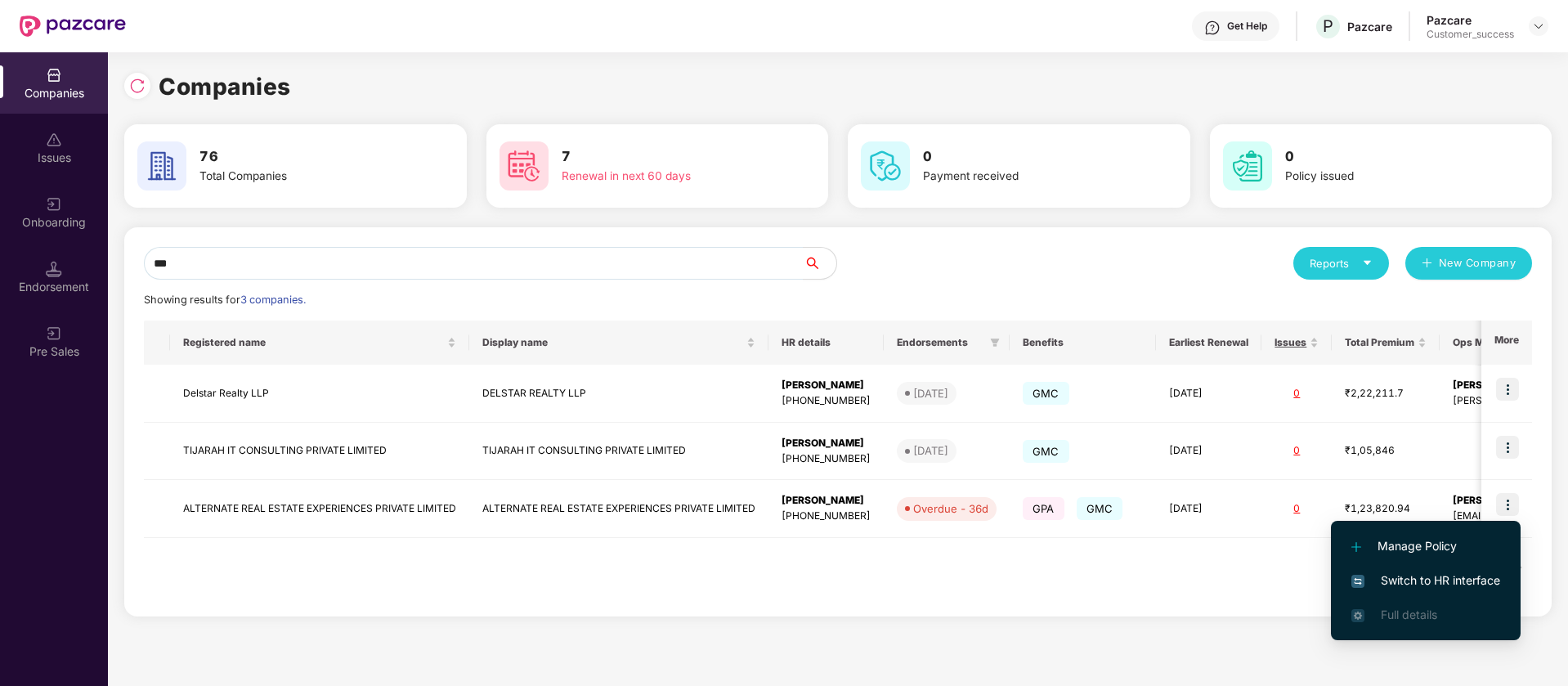
click at [1450, 581] on span "Switch to HR interface" at bounding box center [1426, 581] width 149 height 18
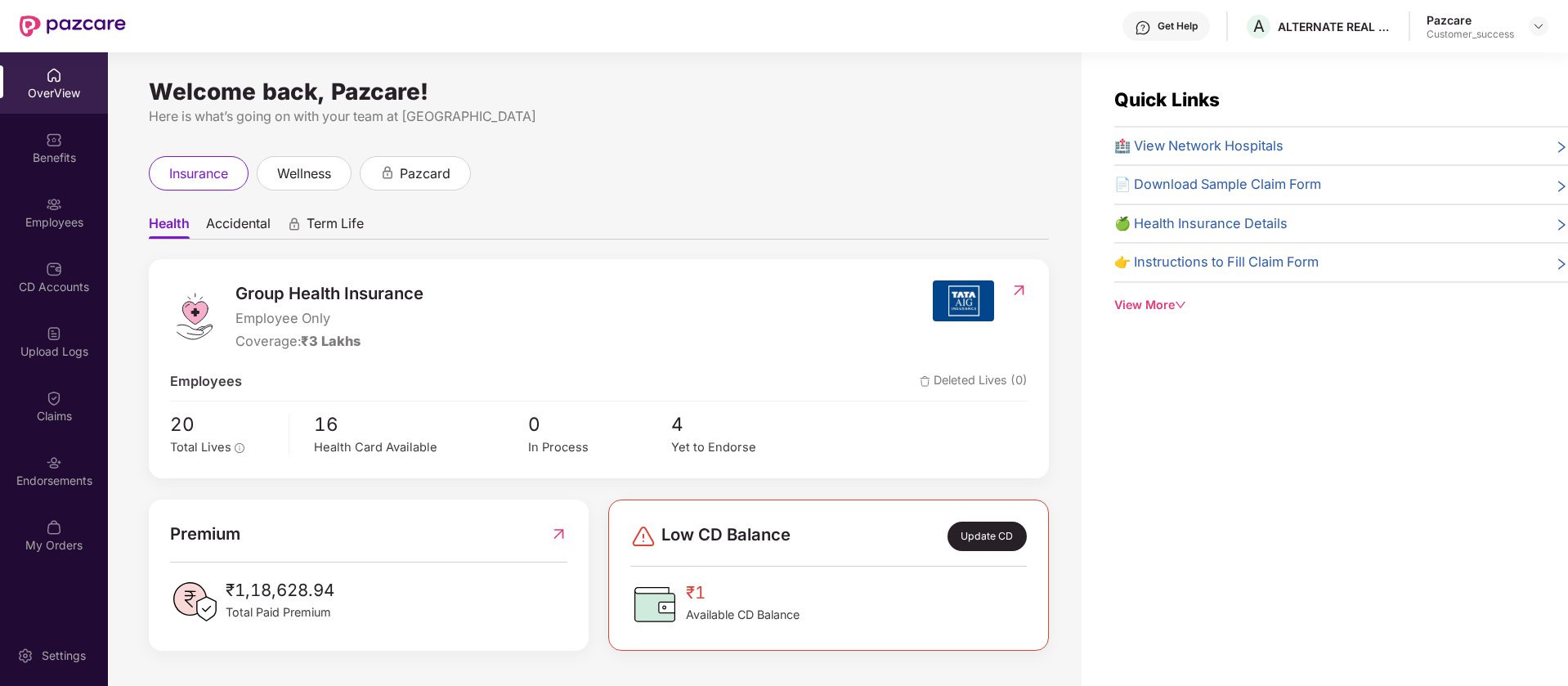
click at [71, 229] on div "Employees" at bounding box center [54, 223] width 108 height 17
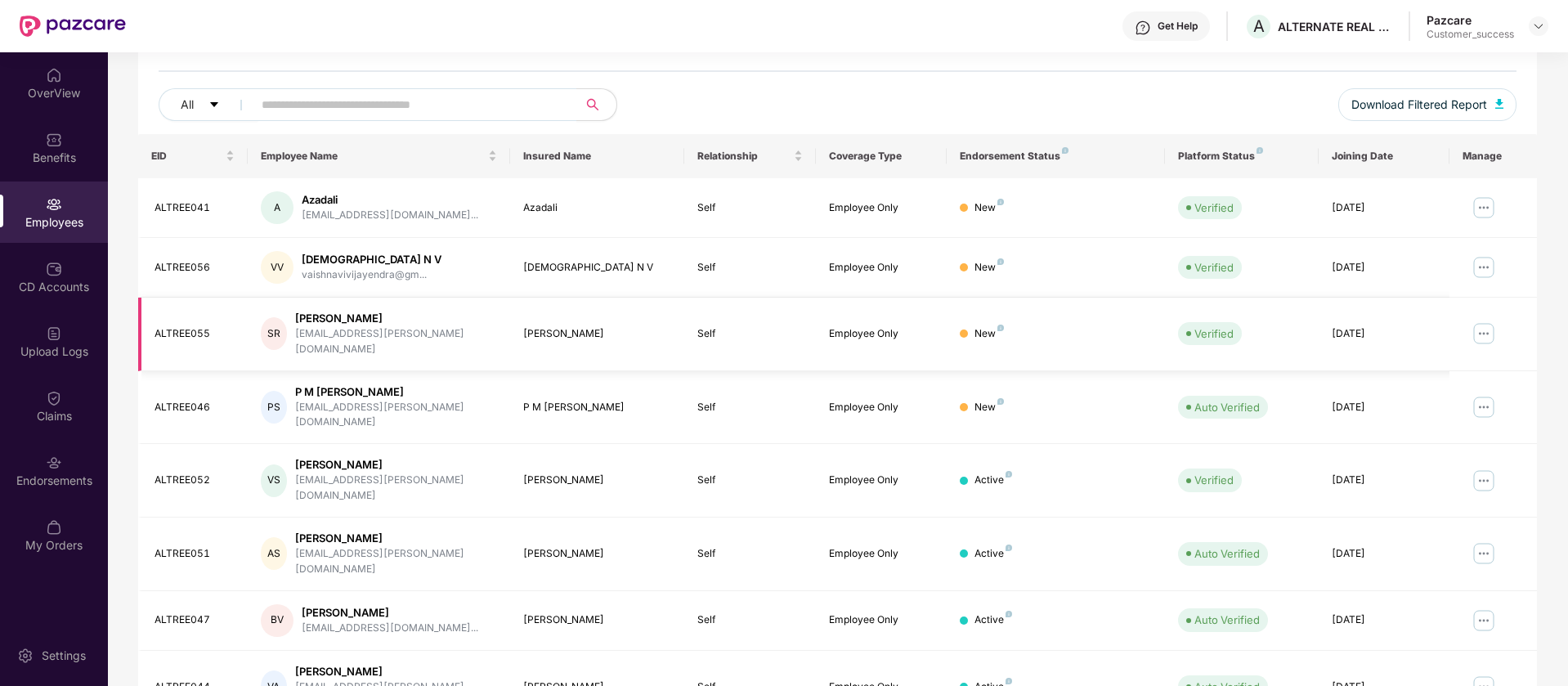
scroll to position [204, 0]
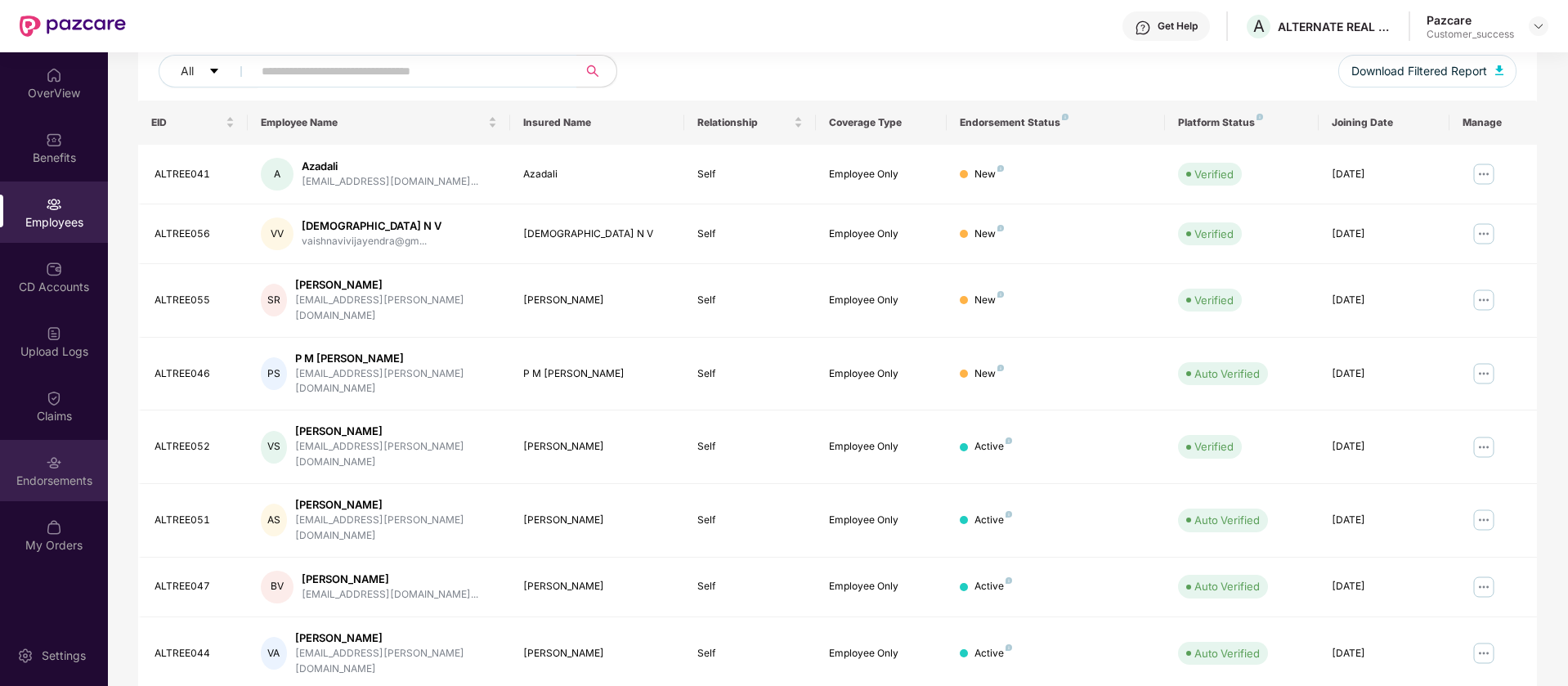
click at [21, 493] on div "Endorsements" at bounding box center [54, 471] width 108 height 62
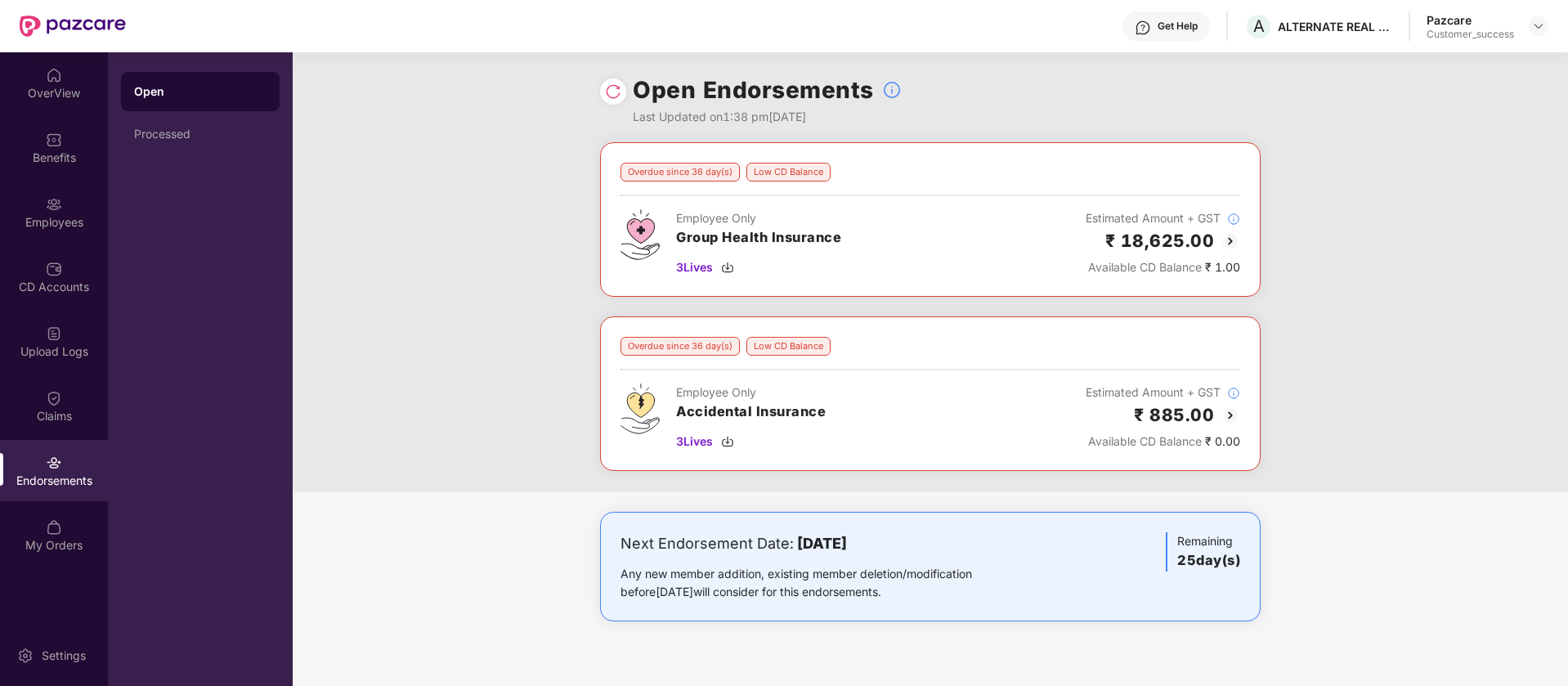
click at [620, 92] on img at bounding box center [614, 91] width 17 height 17
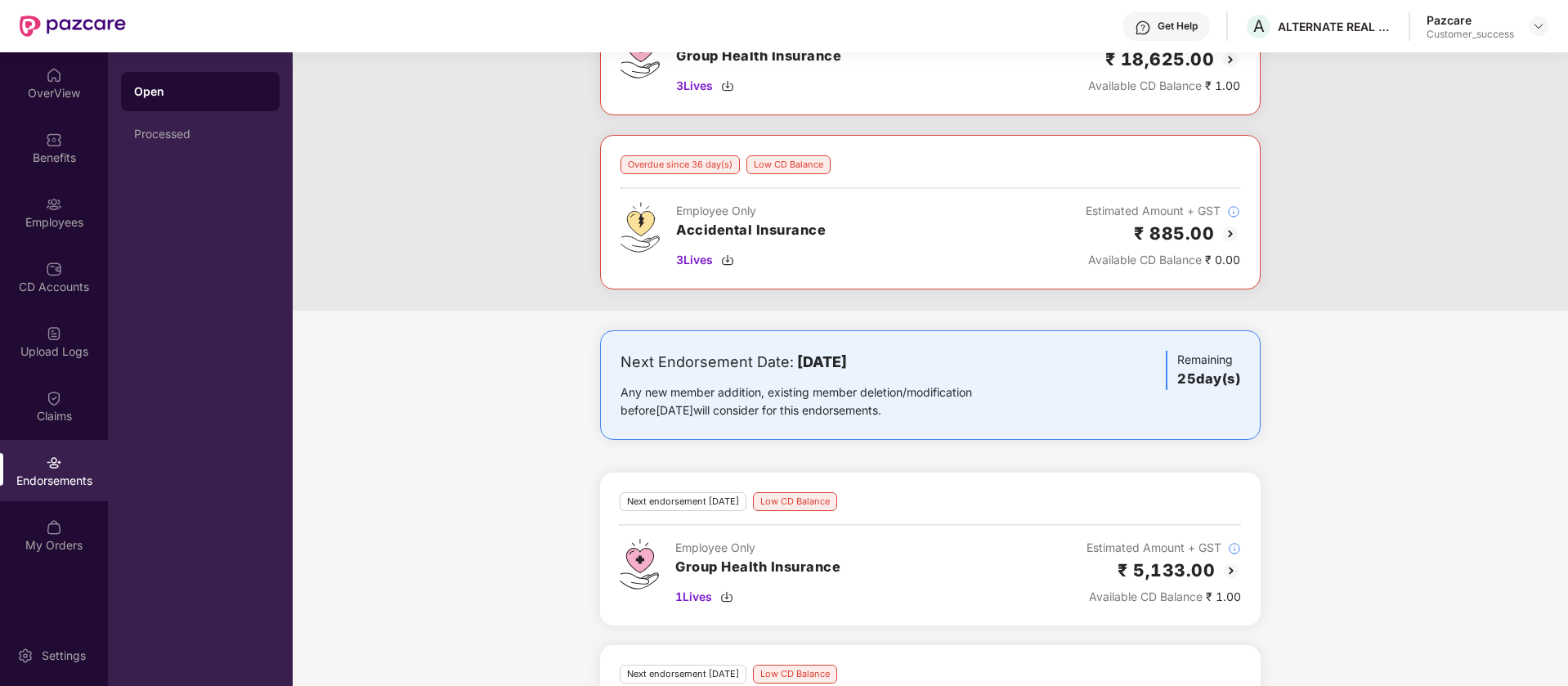
scroll to position [314, 0]
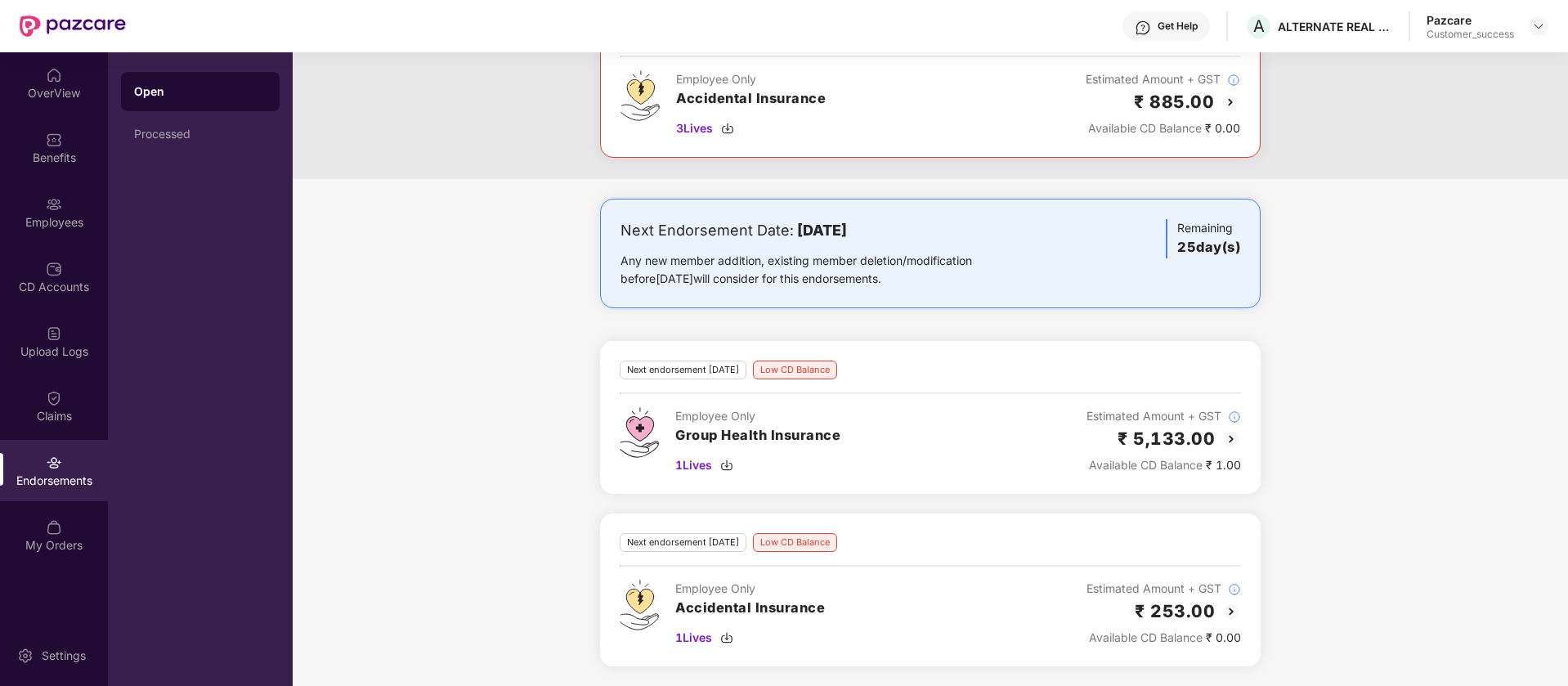
click at [1228, 443] on img at bounding box center [1230, 439] width 20 height 20
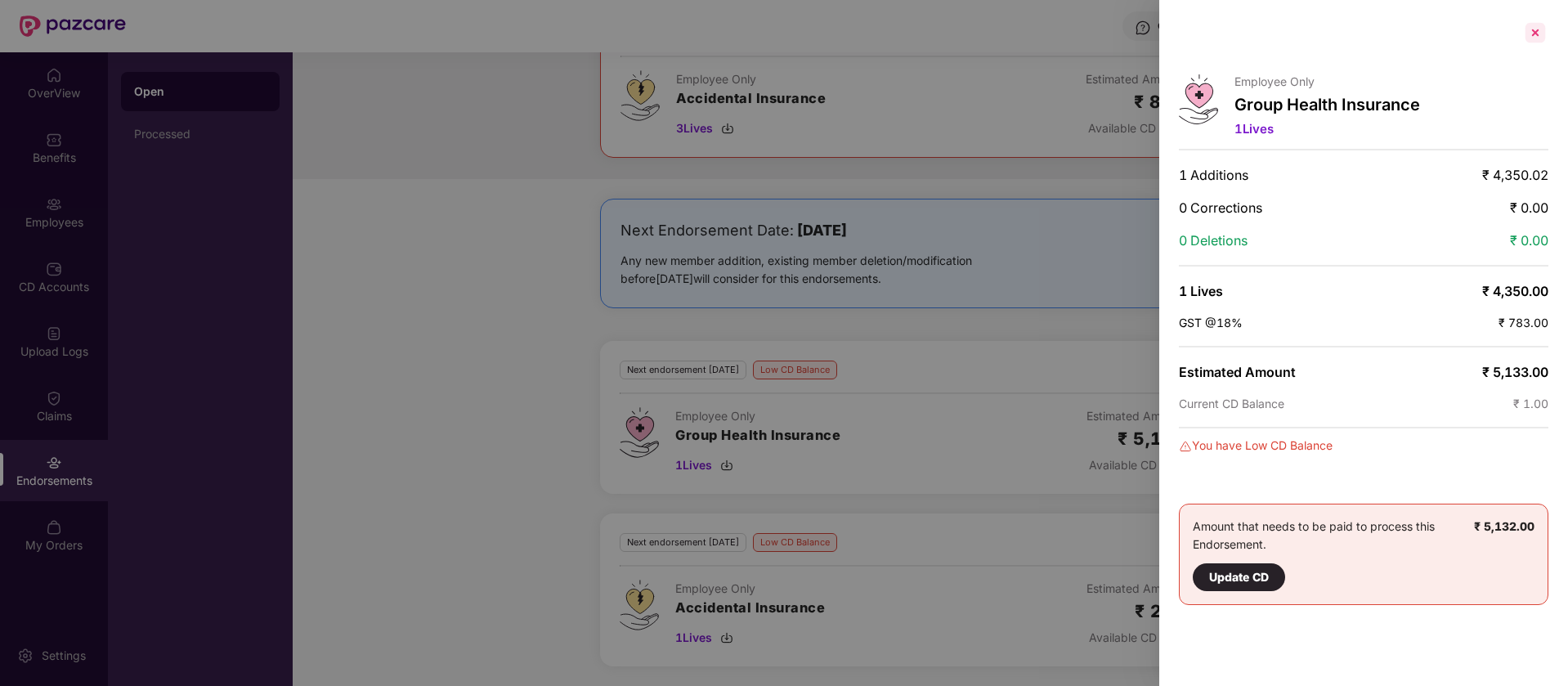
click at [1544, 29] on div at bounding box center [1535, 33] width 26 height 26
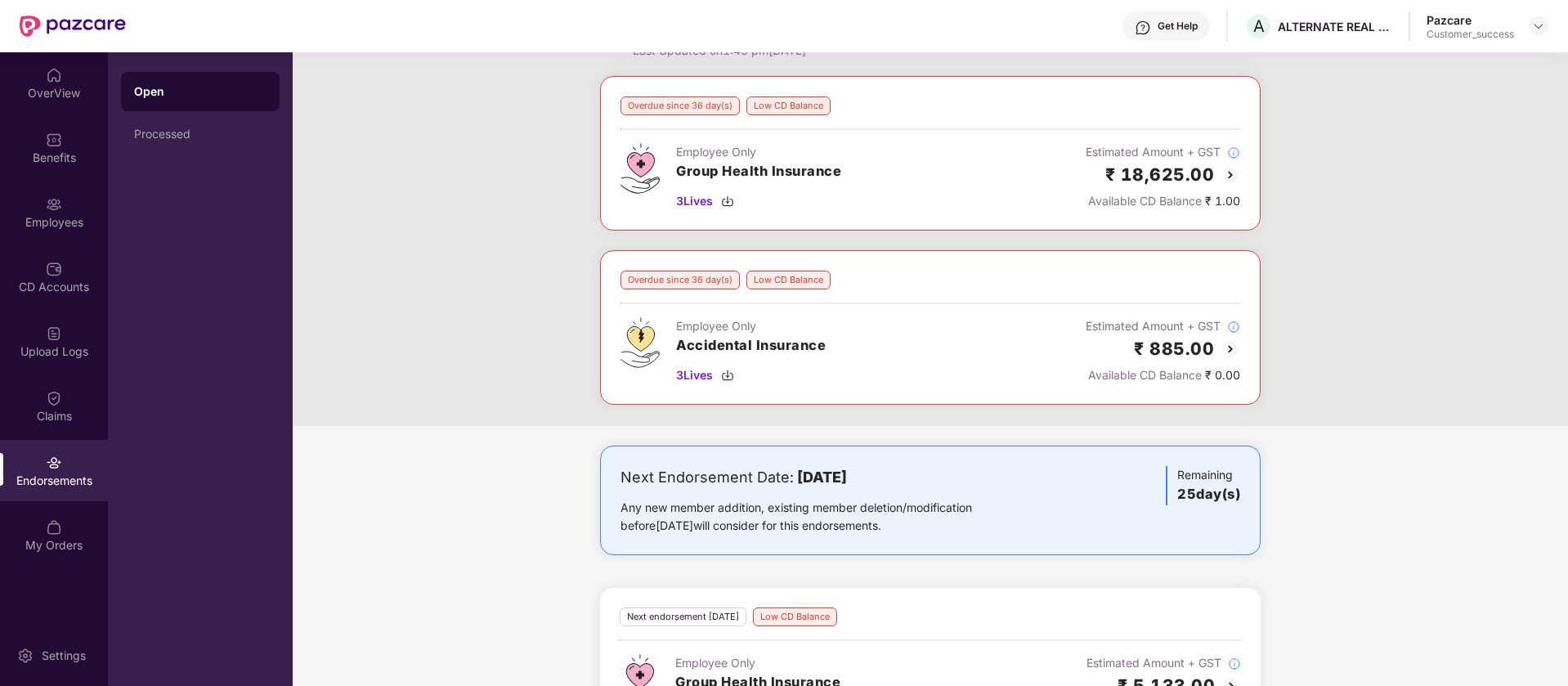
scroll to position [0, 0]
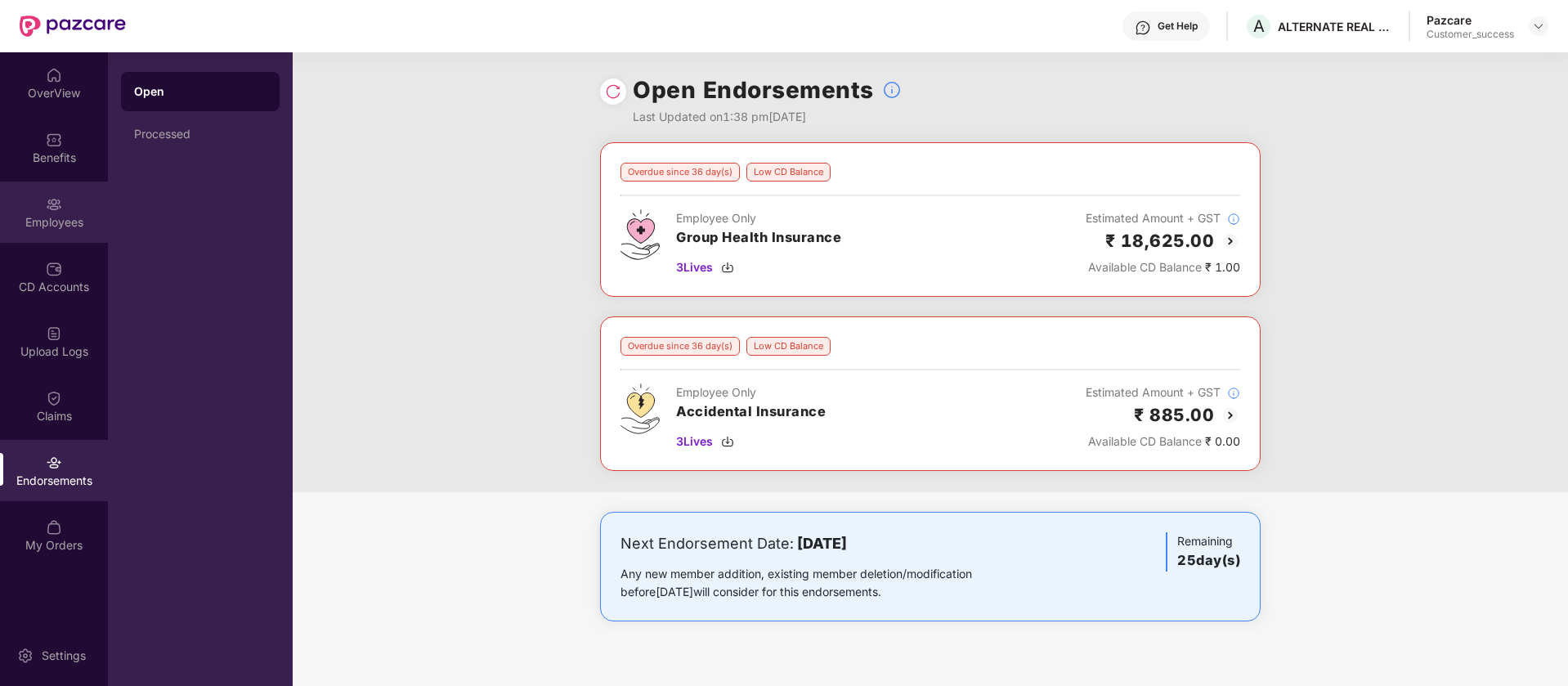
click at [75, 217] on div "Employees" at bounding box center [54, 223] width 108 height 17
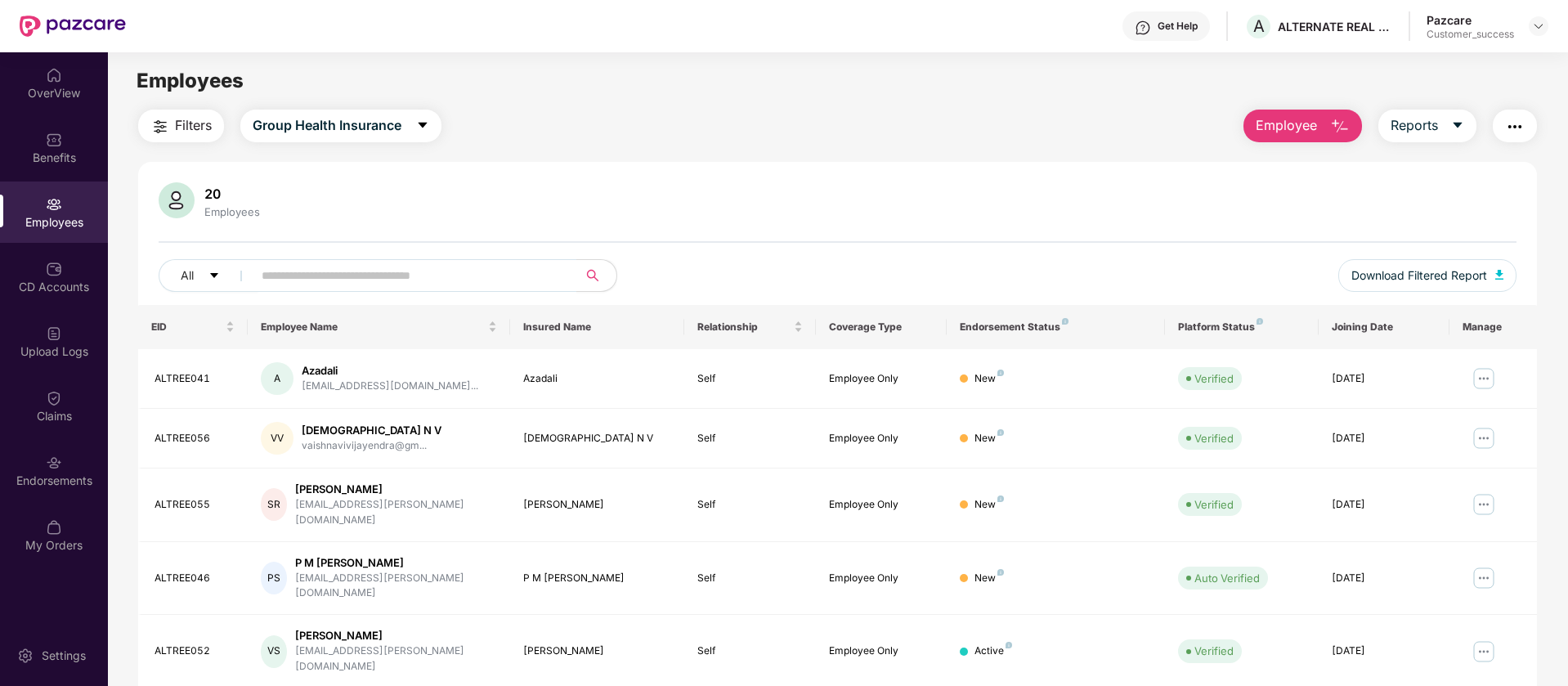
scroll to position [319, 0]
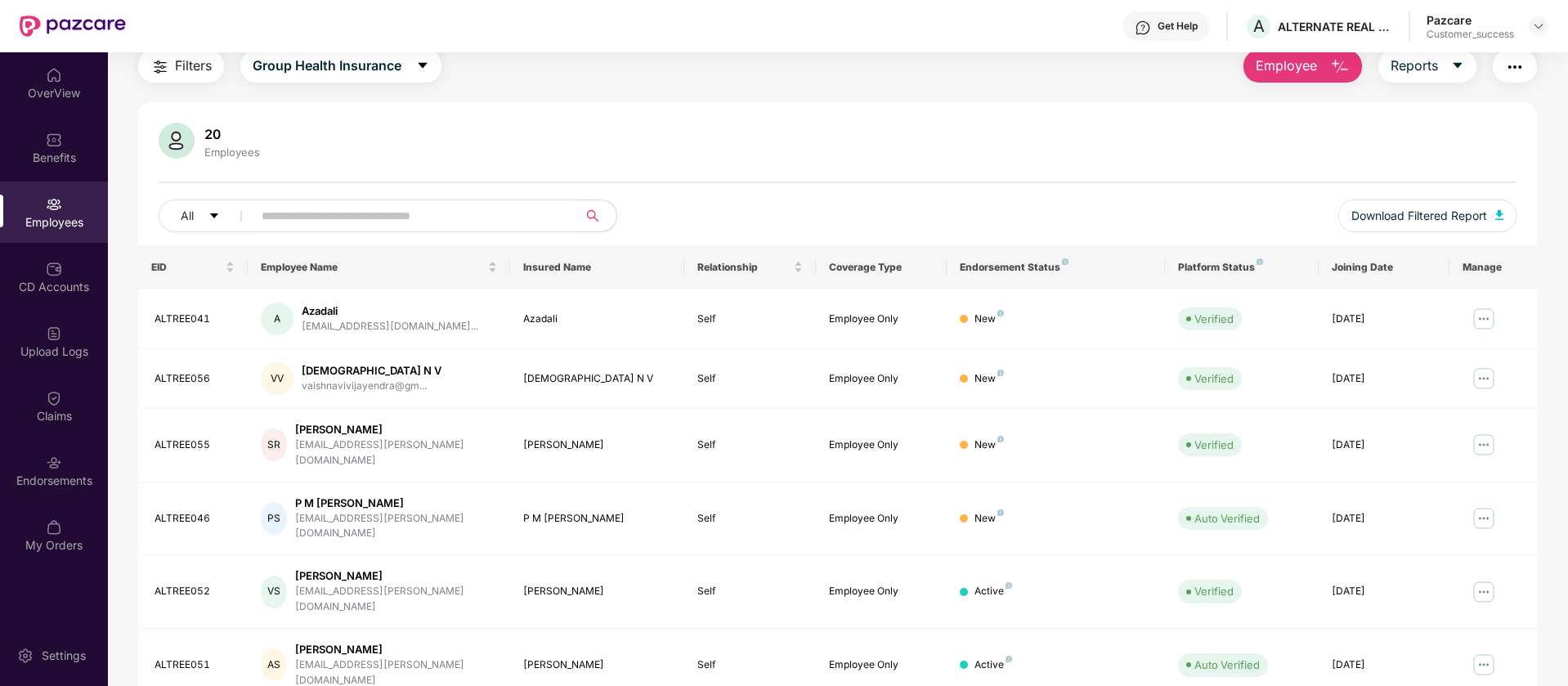
scroll to position [0, 0]
